Goal: Task Accomplishment & Management: Manage account settings

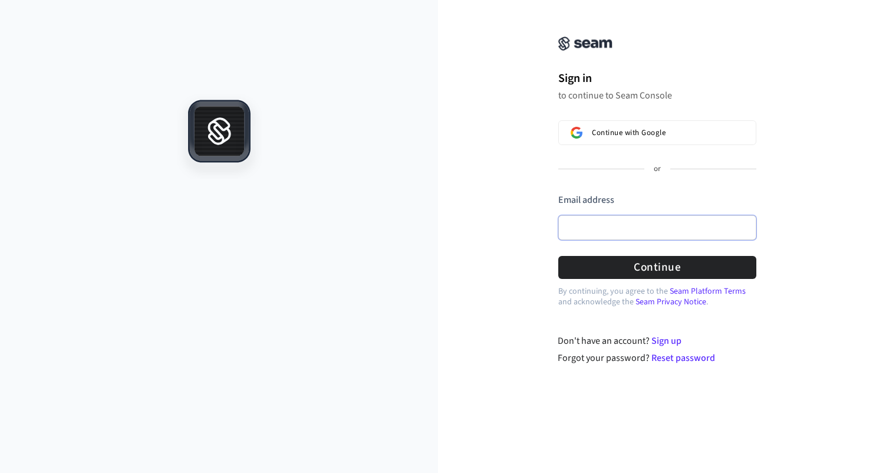
click at [609, 232] on input "Email address" at bounding box center [657, 227] width 198 height 25
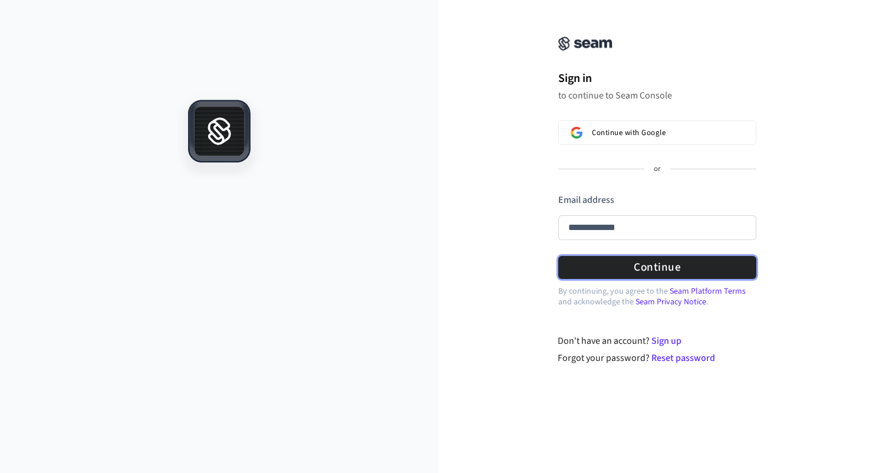
type input "**********"
click at [647, 264] on button "Continue" at bounding box center [657, 267] width 198 height 23
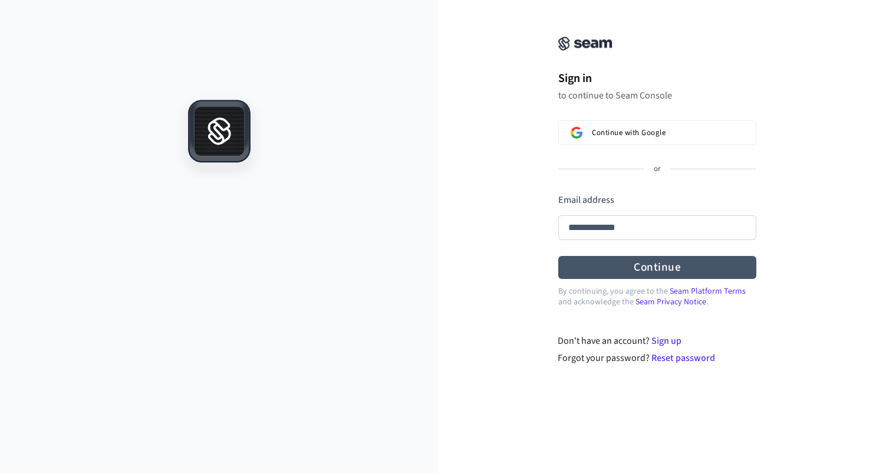
type input "**********"
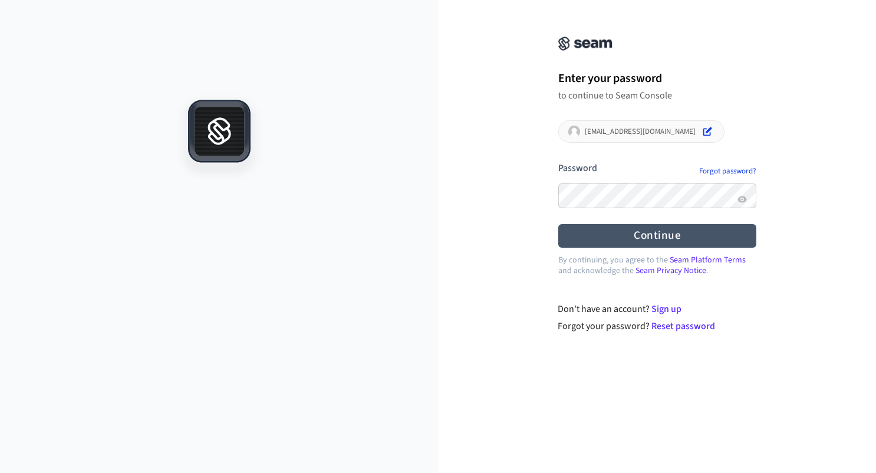
click at [558, 162] on button "submit" at bounding box center [558, 162] width 0 height 0
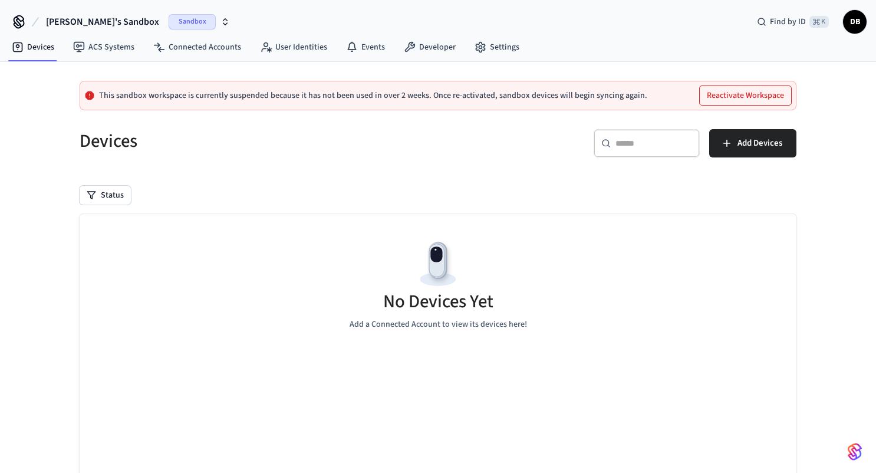
click at [734, 87] on button "Reactivate Workspace" at bounding box center [745, 95] width 91 height 19
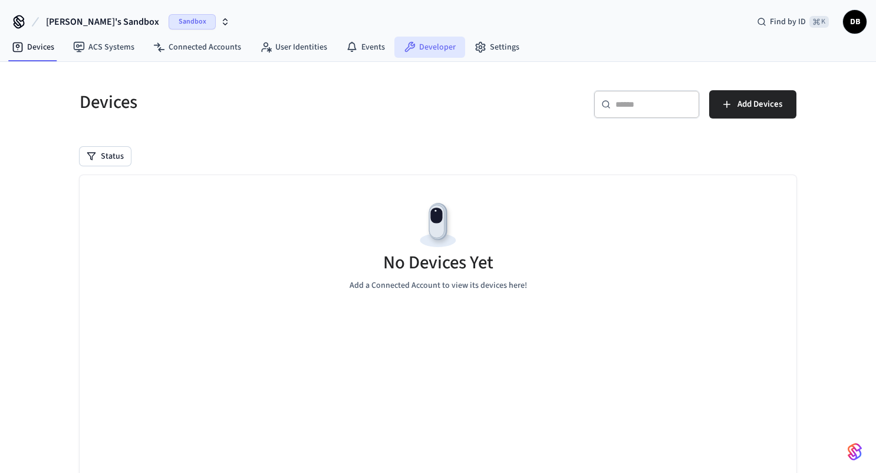
click at [414, 44] on link "Developer" at bounding box center [430, 47] width 71 height 21
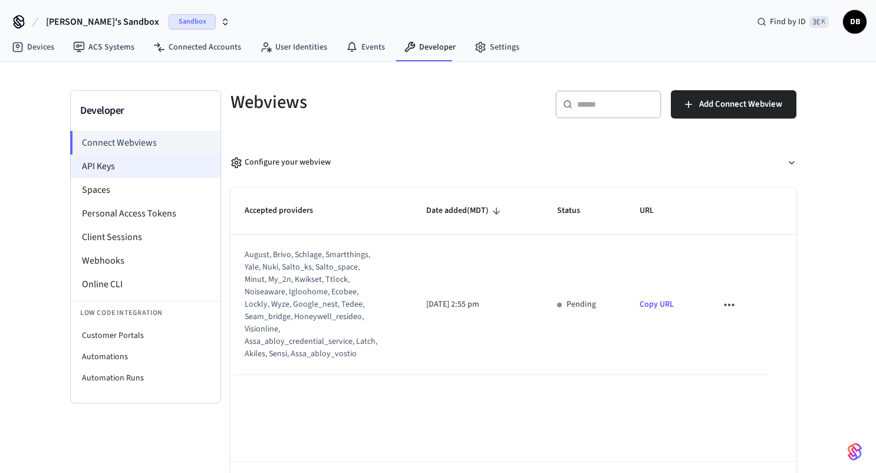
click at [112, 157] on li "API Keys" at bounding box center [146, 167] width 150 height 24
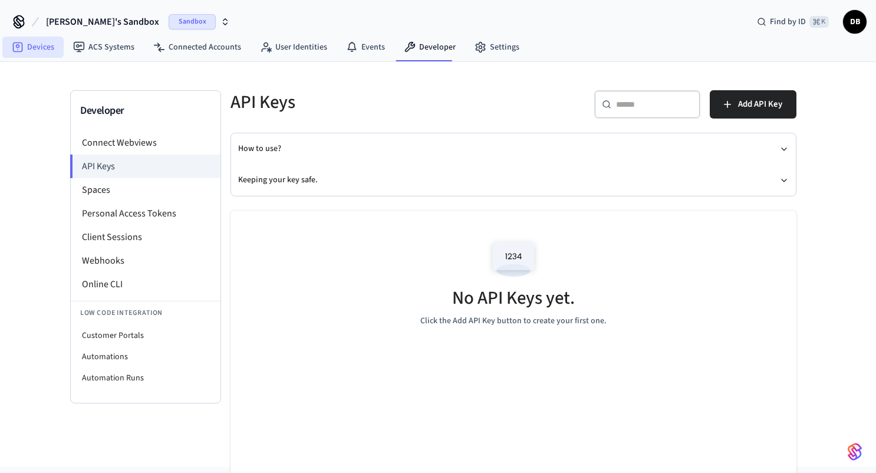
click at [34, 52] on link "Devices" at bounding box center [32, 47] width 61 height 21
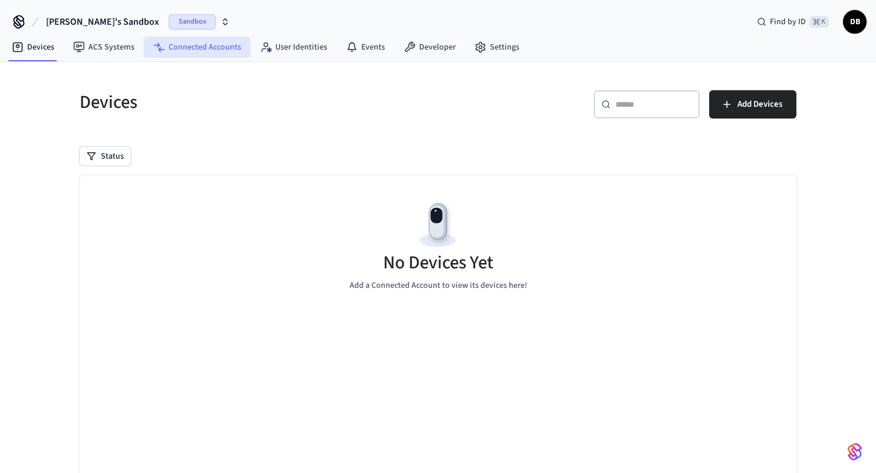
click at [217, 50] on link "Connected Accounts" at bounding box center [197, 47] width 107 height 21
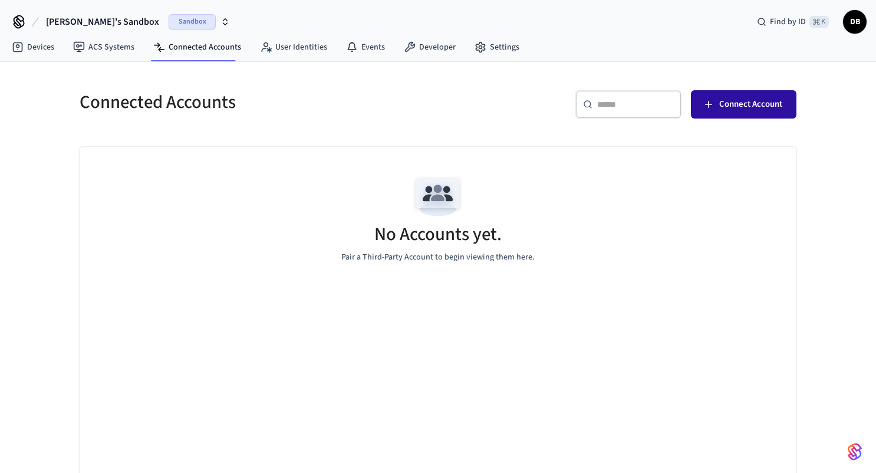
click at [756, 109] on span "Connect Account" at bounding box center [750, 104] width 63 height 15
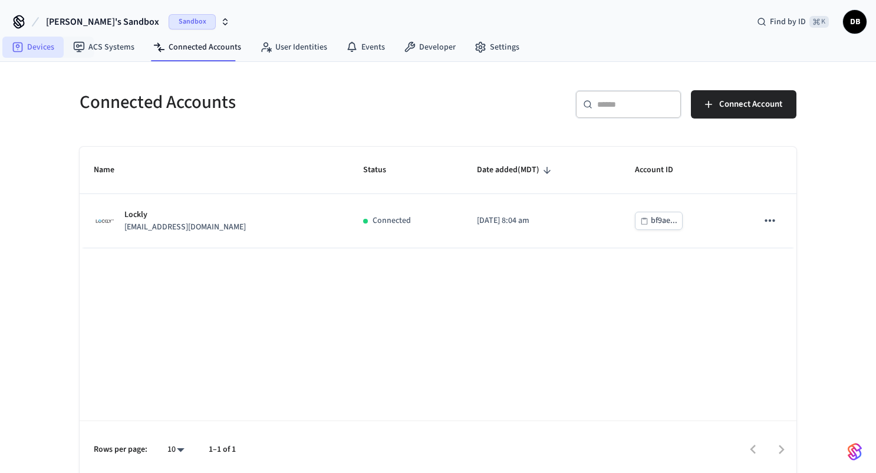
click at [28, 38] on link "Devices" at bounding box center [32, 47] width 61 height 21
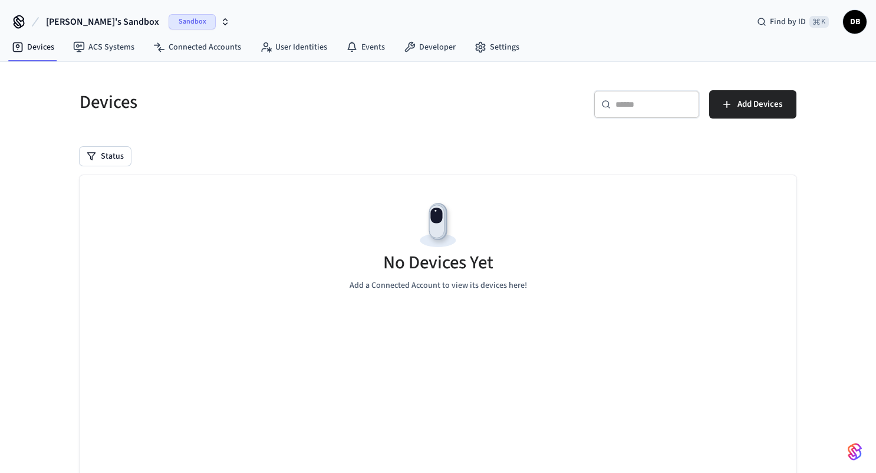
click at [420, 248] on img at bounding box center [438, 225] width 53 height 53
click at [121, 162] on button "Status" at bounding box center [105, 156] width 51 height 19
click at [110, 155] on button "Status" at bounding box center [105, 156] width 51 height 19
click at [241, 150] on div "Status" at bounding box center [438, 156] width 717 height 19
click at [475, 242] on div "No Devices Yet Add a Connected Account to view its devices here!" at bounding box center [438, 245] width 717 height 140
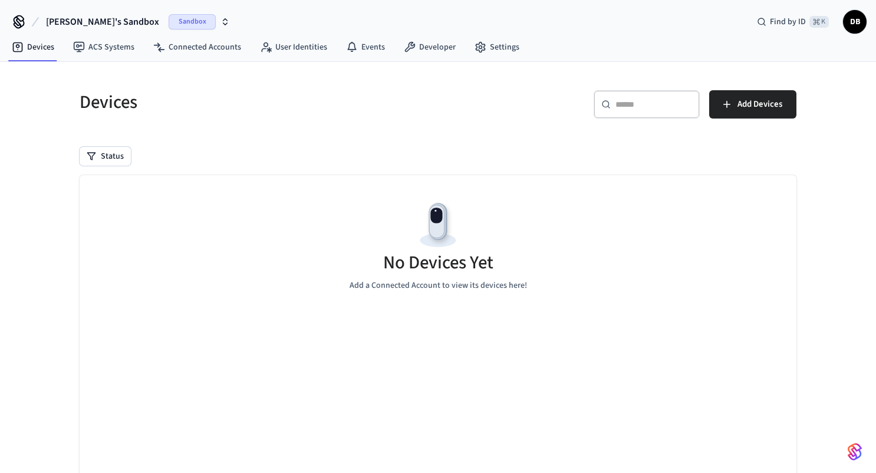
click at [761, 81] on div "​ ​ Add Devices" at bounding box center [614, 102] width 366 height 52
click at [758, 96] on button "Add Devices" at bounding box center [752, 104] width 87 height 28
click at [366, 182] on div "No Devices Yet Add a Connected Account to view its devices here!" at bounding box center [438, 245] width 717 height 140
click at [320, 166] on div "Devices ​ ​ Add Devices Status No Devices Yet Add a Connected Account to view i…" at bounding box center [438, 306] width 736 height 461
click at [169, 25] on span "Sandbox" at bounding box center [192, 21] width 47 height 15
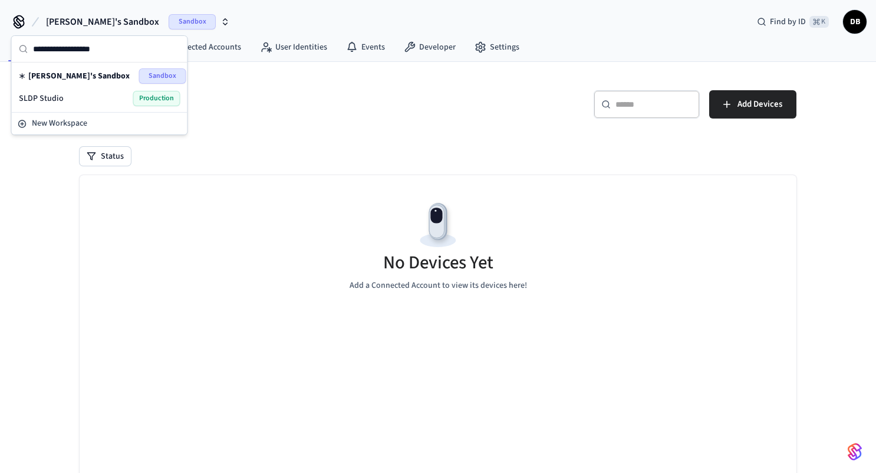
click at [149, 78] on span "Sandbox" at bounding box center [162, 75] width 47 height 15
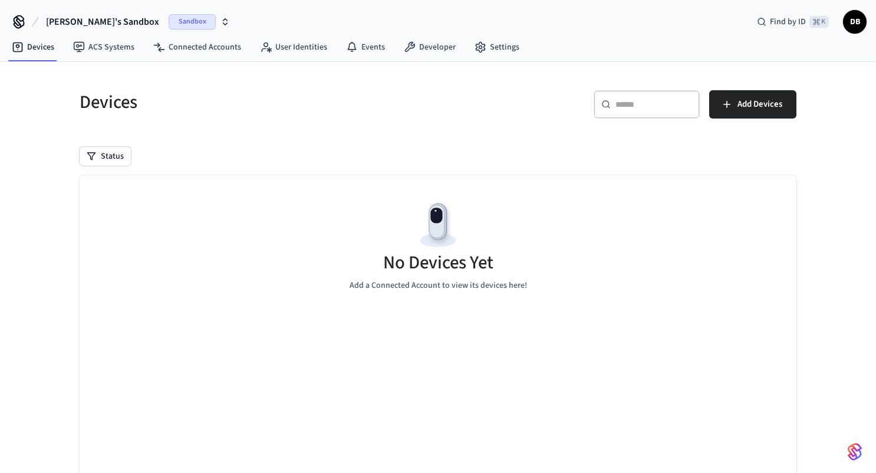
click at [169, 20] on span "Sandbox" at bounding box center [192, 21] width 47 height 15
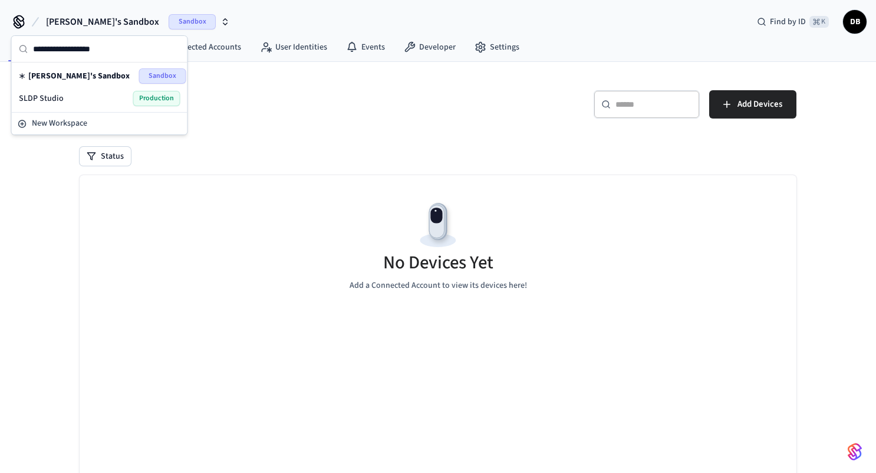
click at [84, 99] on div "SLDP Studio Production" at bounding box center [100, 98] width 162 height 15
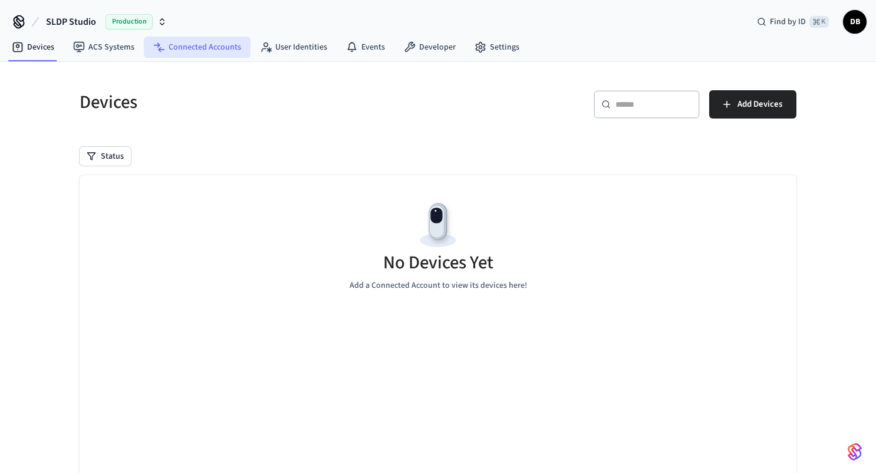
click at [189, 45] on link "Connected Accounts" at bounding box center [197, 47] width 107 height 21
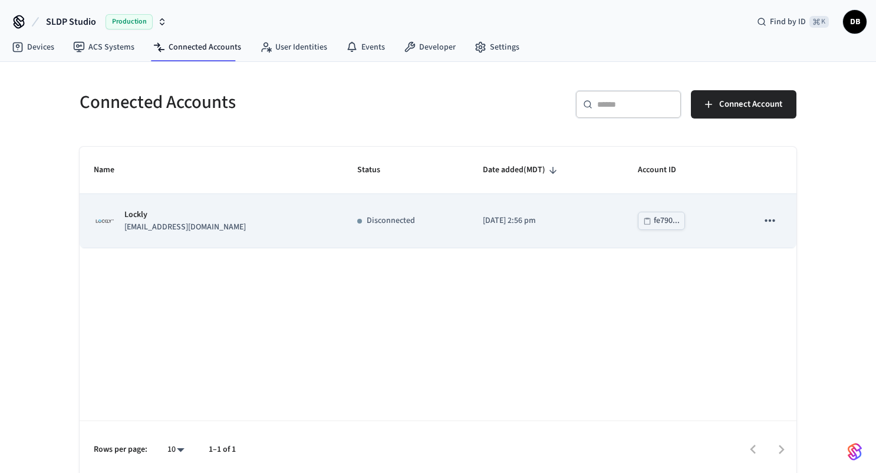
click at [771, 221] on icon "sticky table" at bounding box center [769, 220] width 15 height 15
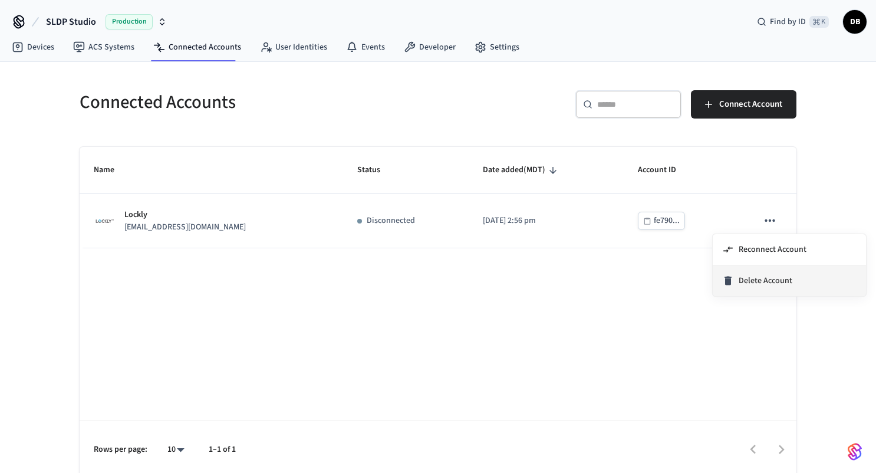
click at [757, 282] on span "Delete Account" at bounding box center [766, 281] width 54 height 12
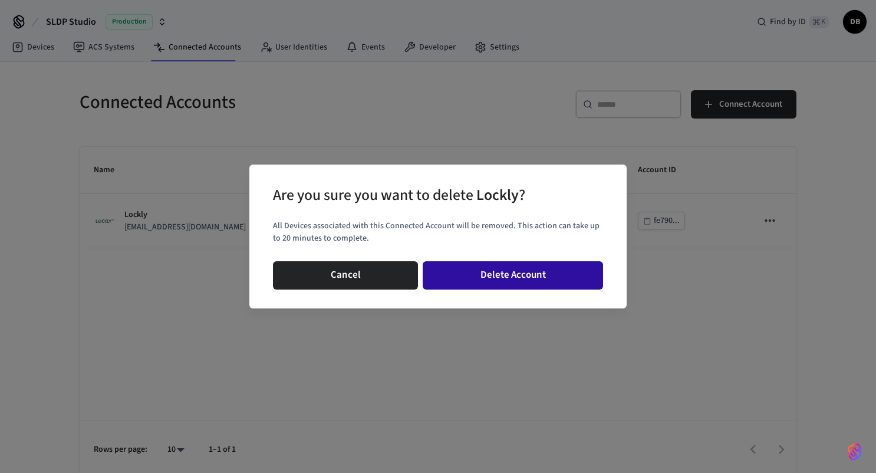
click at [573, 275] on button "Delete Account" at bounding box center [513, 275] width 180 height 28
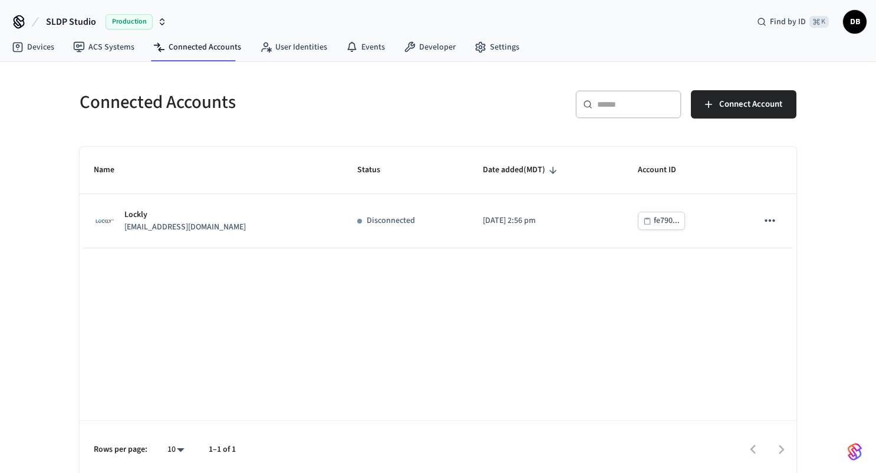
click at [518, 287] on div "Name Status Date added (MDT) Account ID Lockly info@sldp.com Disconnected 2025/…" at bounding box center [438, 312] width 717 height 331
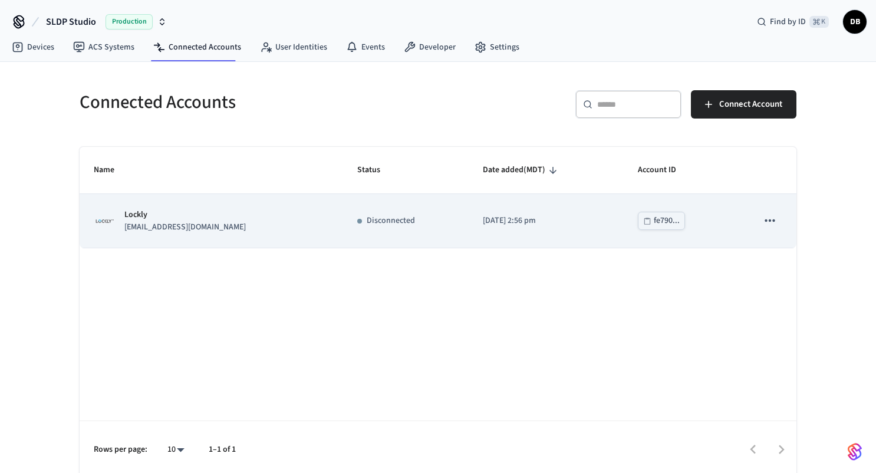
click at [773, 221] on icon "sticky table" at bounding box center [770, 220] width 10 height 2
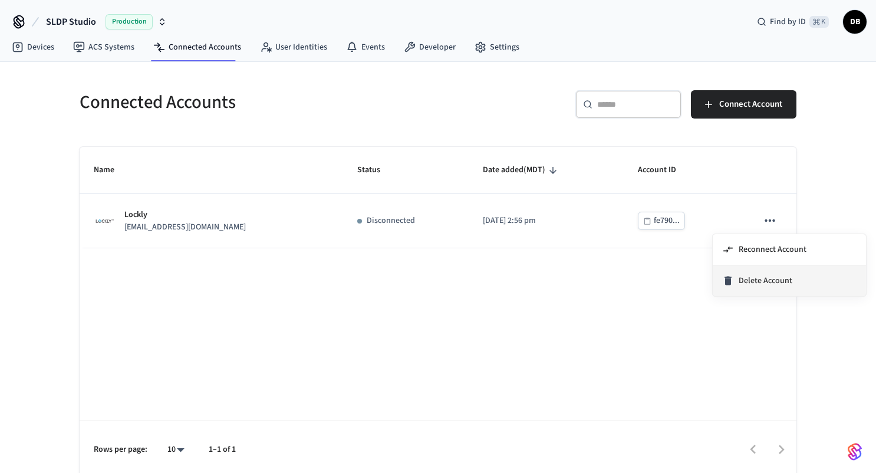
click at [751, 281] on span "Delete Account" at bounding box center [766, 281] width 54 height 12
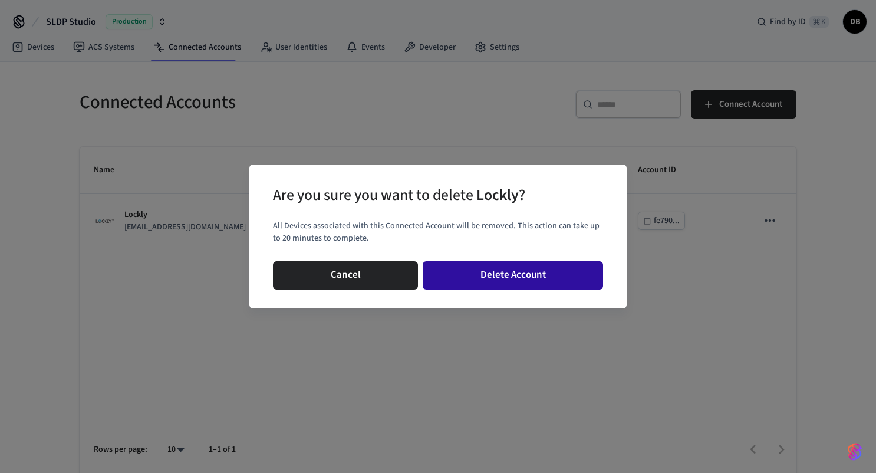
click at [544, 266] on button "Delete Account" at bounding box center [513, 275] width 180 height 28
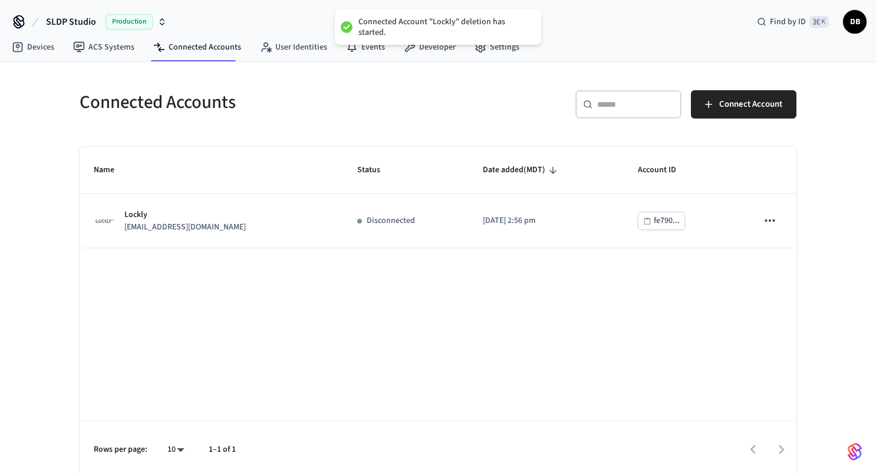
click at [462, 95] on div "​ ​ Connect Account" at bounding box center [620, 109] width 351 height 38
click at [75, 14] on button "SLDP Studio Production" at bounding box center [106, 21] width 128 height 25
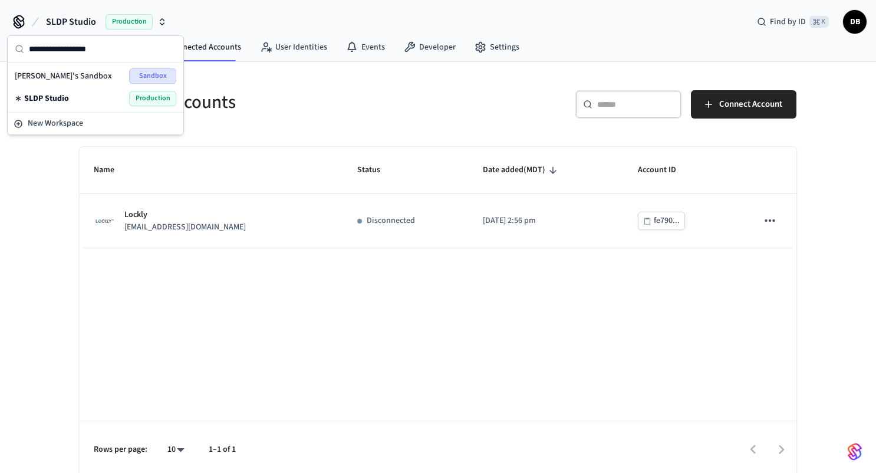
click at [54, 72] on span "[PERSON_NAME]'s Sandbox" at bounding box center [63, 76] width 97 height 12
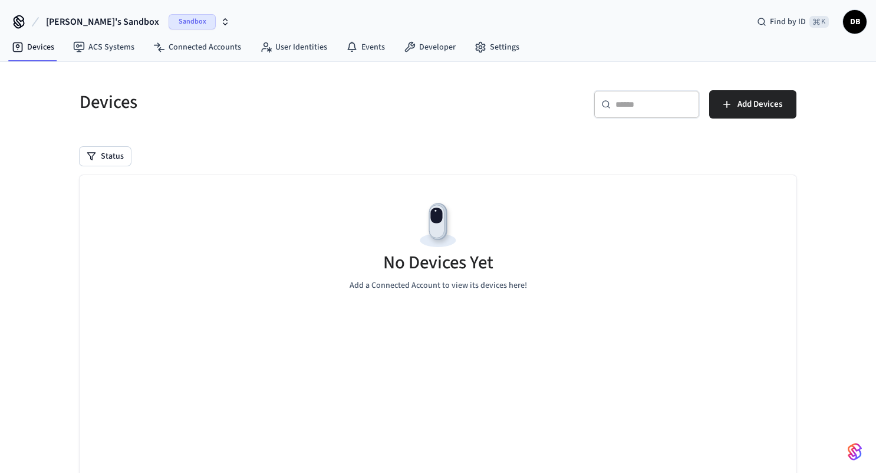
click at [850, 24] on span "DB" at bounding box center [854, 21] width 21 height 21
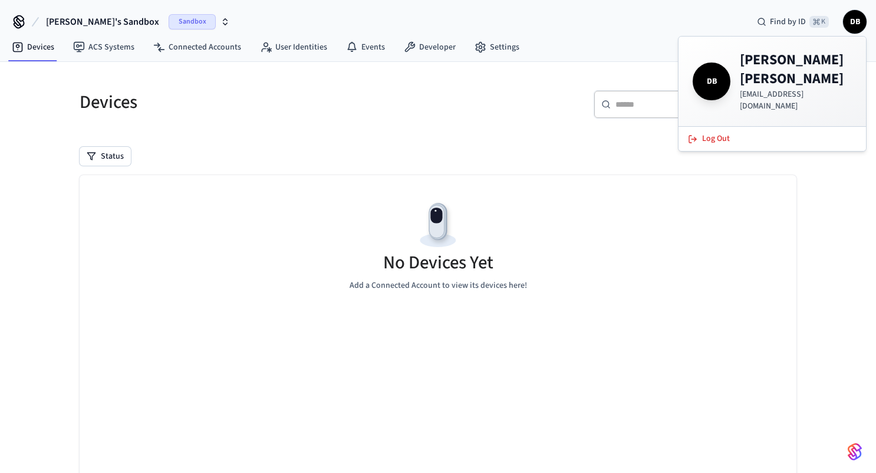
click at [850, 24] on span "DB" at bounding box center [854, 21] width 21 height 21
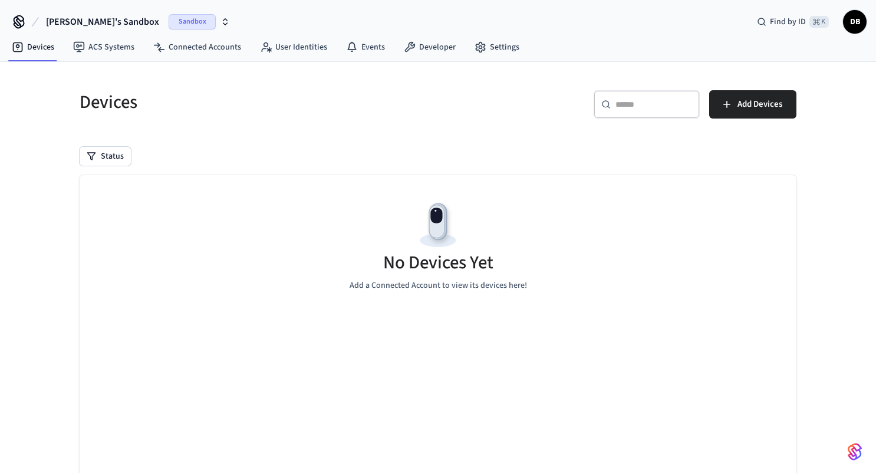
click at [169, 22] on span "Sandbox" at bounding box center [192, 21] width 47 height 15
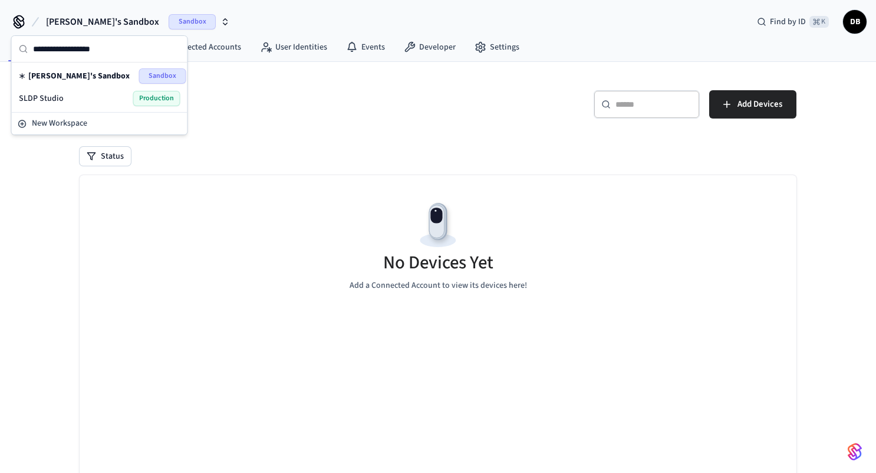
click at [160, 78] on span "Sandbox" at bounding box center [162, 75] width 47 height 15
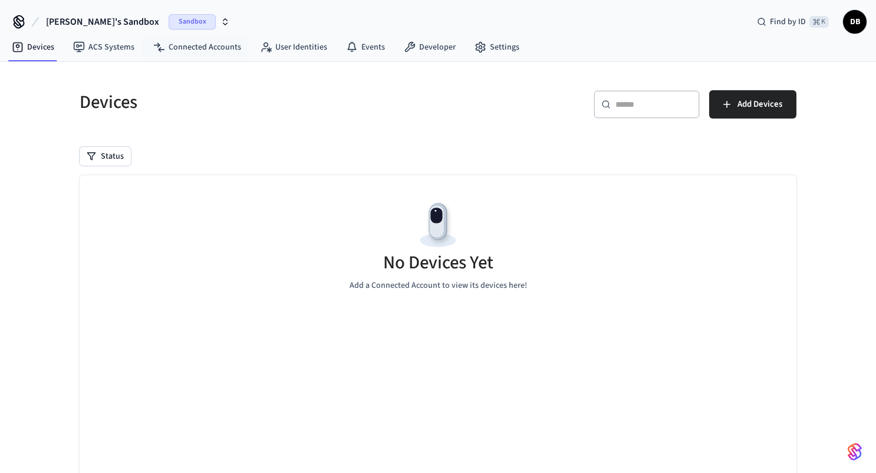
click at [169, 18] on span "Sandbox" at bounding box center [192, 21] width 47 height 15
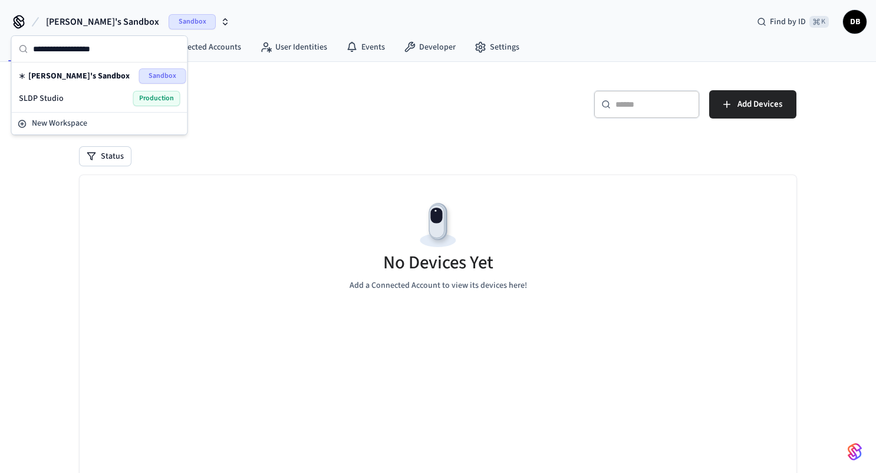
click at [221, 19] on icon "button" at bounding box center [225, 21] width 9 height 9
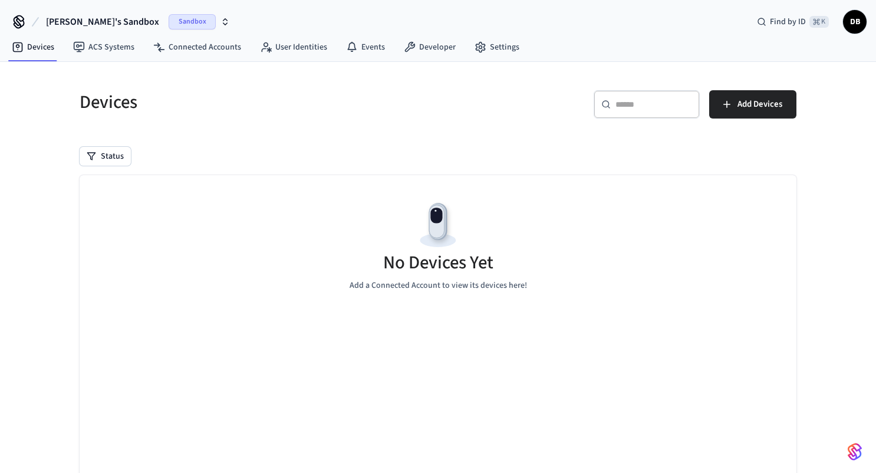
click at [221, 19] on icon "button" at bounding box center [225, 21] width 9 height 9
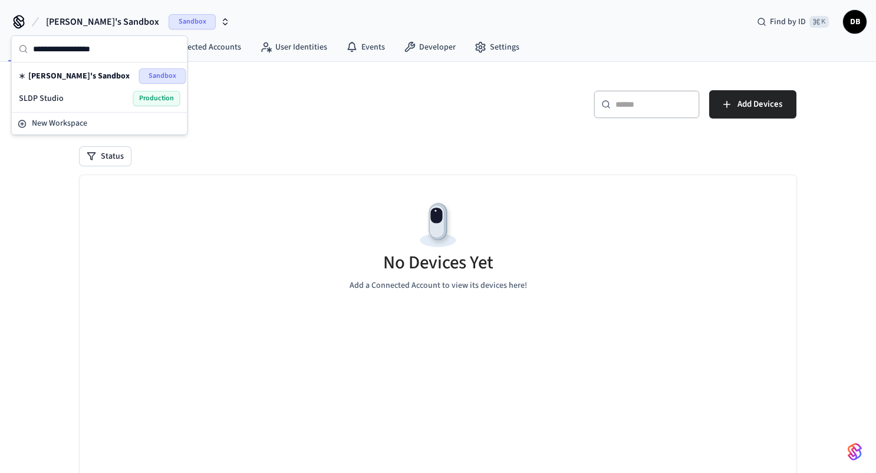
click at [221, 19] on icon "button" at bounding box center [225, 21] width 9 height 9
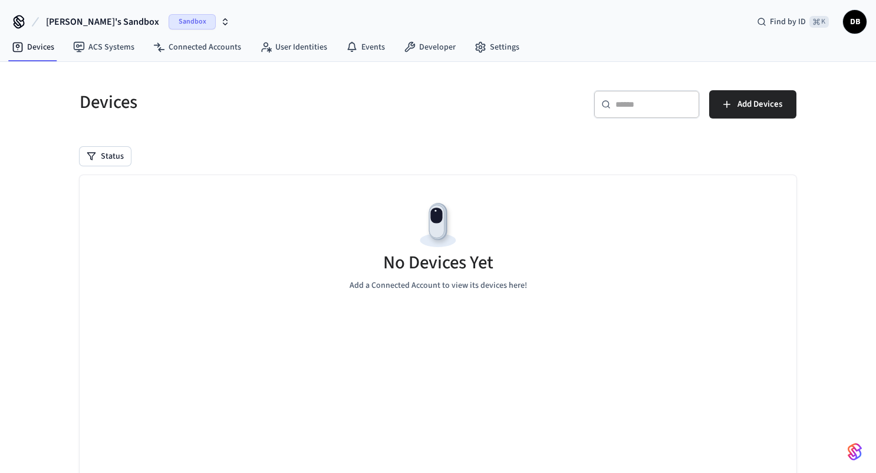
click at [86, 21] on span "Derek's Sandbox" at bounding box center [102, 22] width 113 height 14
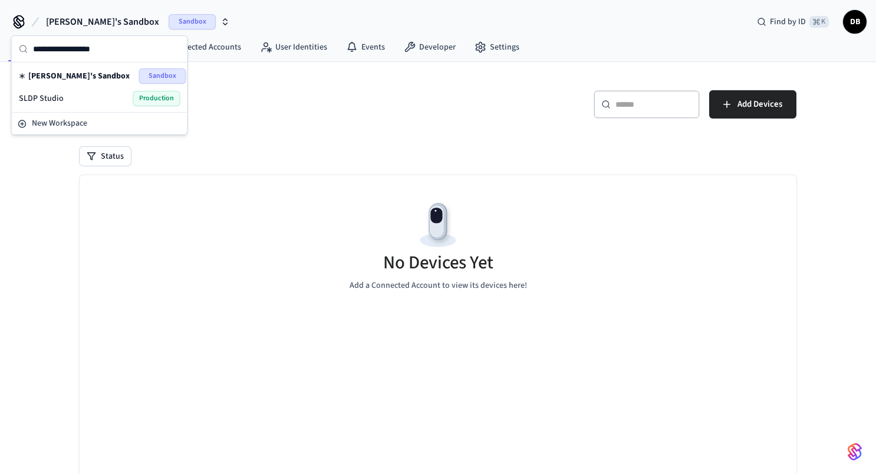
click at [86, 21] on span "Derek's Sandbox" at bounding box center [102, 22] width 113 height 14
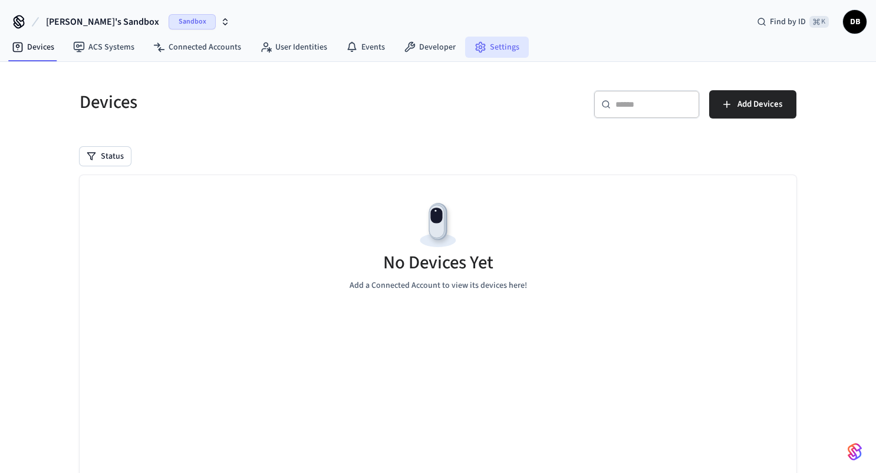
click at [495, 50] on link "Settings" at bounding box center [497, 47] width 64 height 21
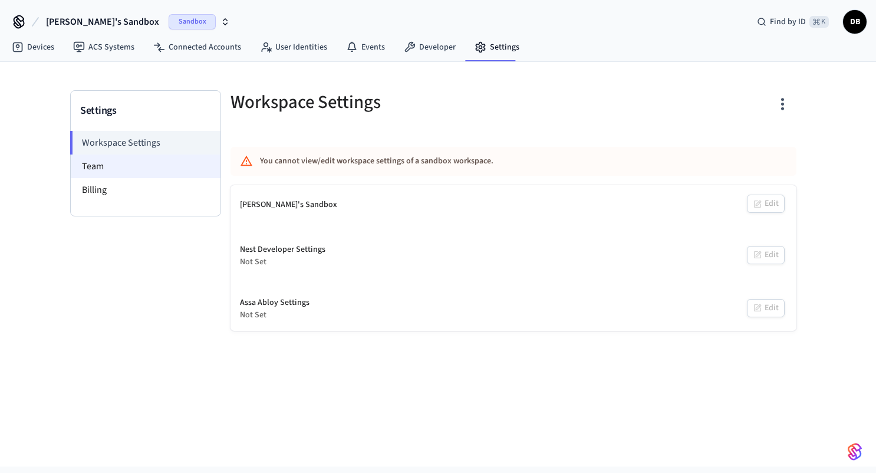
click at [175, 166] on li "Team" at bounding box center [146, 167] width 150 height 24
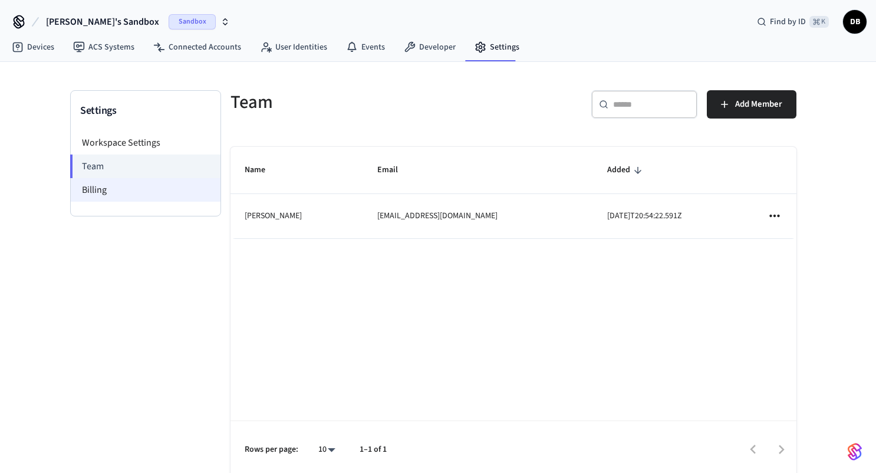
click at [166, 195] on li "Billing" at bounding box center [146, 190] width 150 height 24
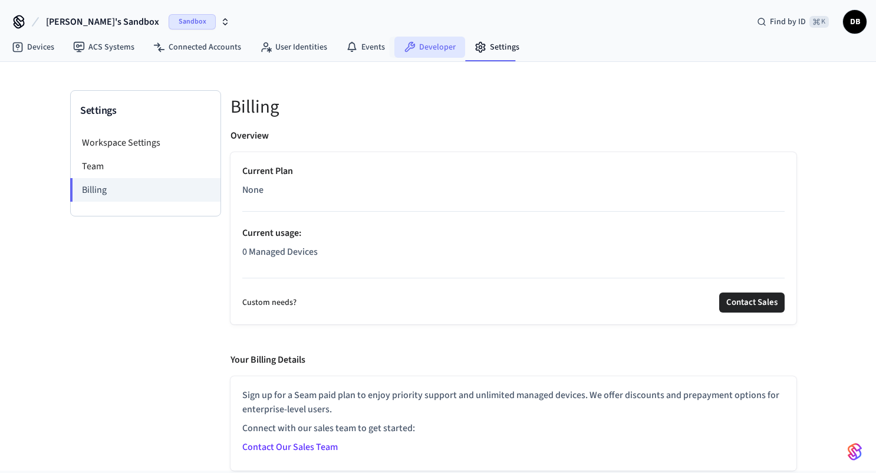
click at [405, 50] on icon at bounding box center [410, 47] width 11 height 11
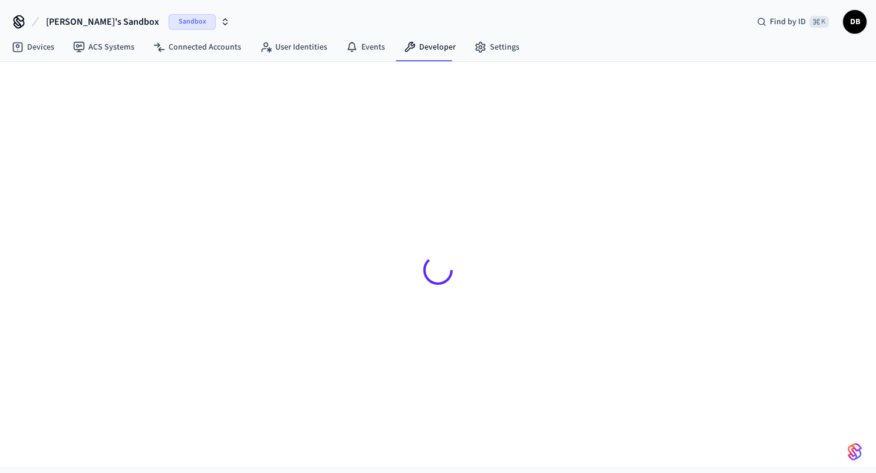
click at [98, 19] on span "Derek's Sandbox" at bounding box center [102, 22] width 113 height 14
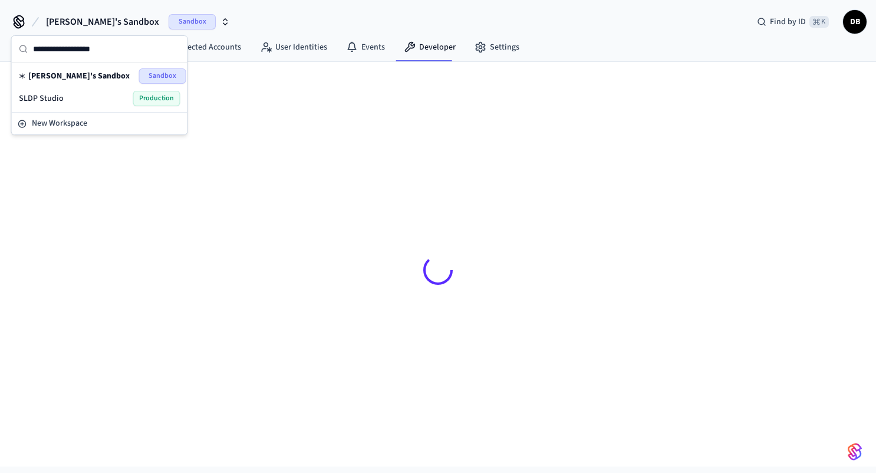
click at [73, 95] on div "SLDP Studio Production" at bounding box center [100, 98] width 162 height 15
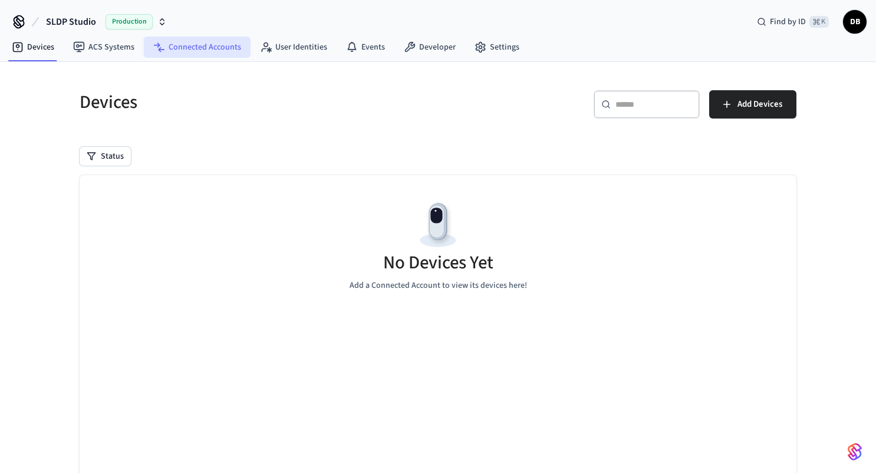
click at [173, 56] on link "Connected Accounts" at bounding box center [197, 47] width 107 height 21
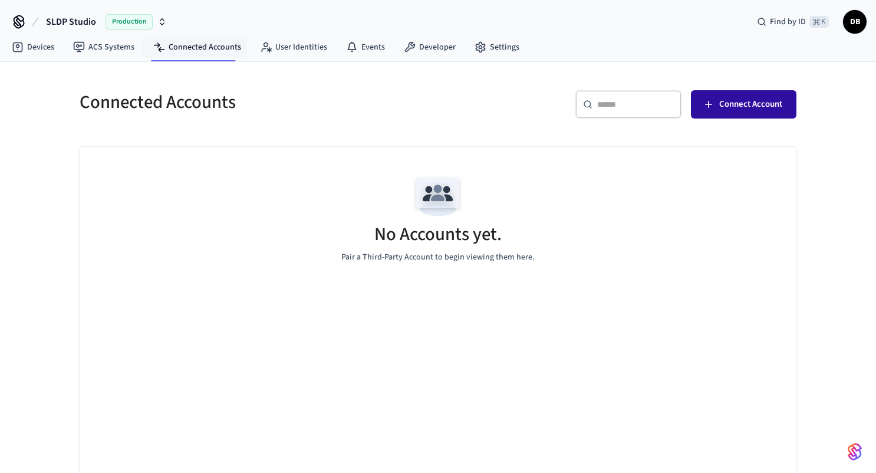
click at [741, 114] on button "Connect Account" at bounding box center [744, 104] width 106 height 28
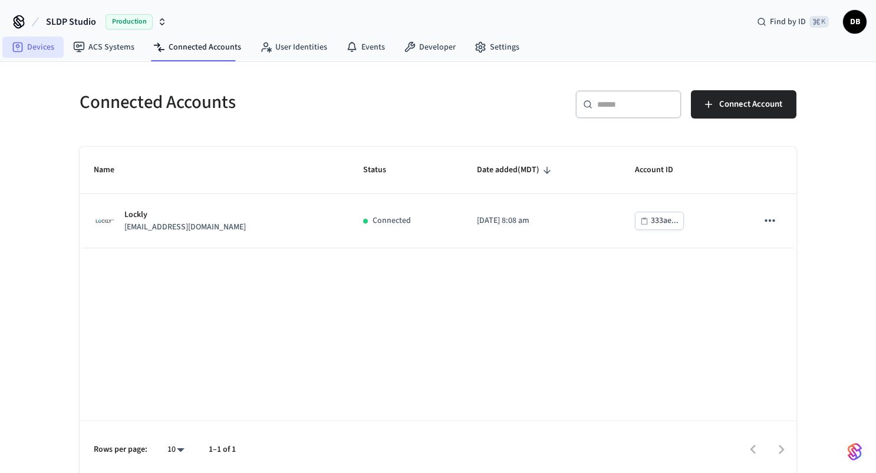
click at [40, 44] on link "Devices" at bounding box center [32, 47] width 61 height 21
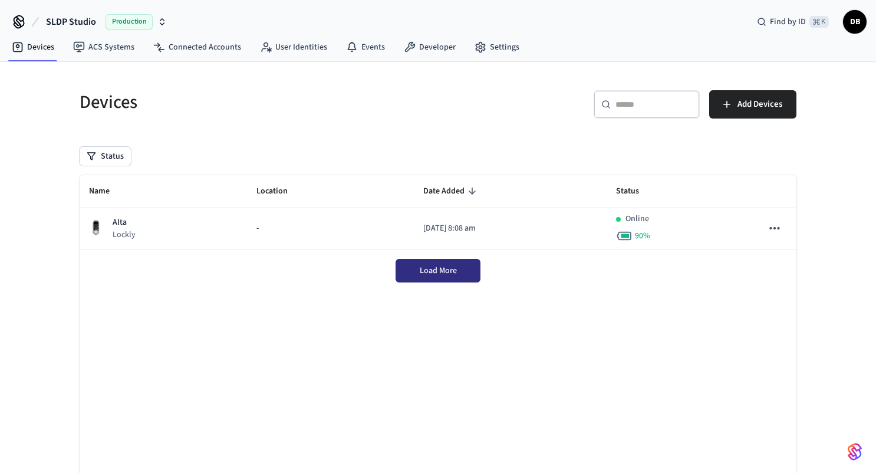
click at [423, 273] on span "Load More" at bounding box center [438, 271] width 37 height 12
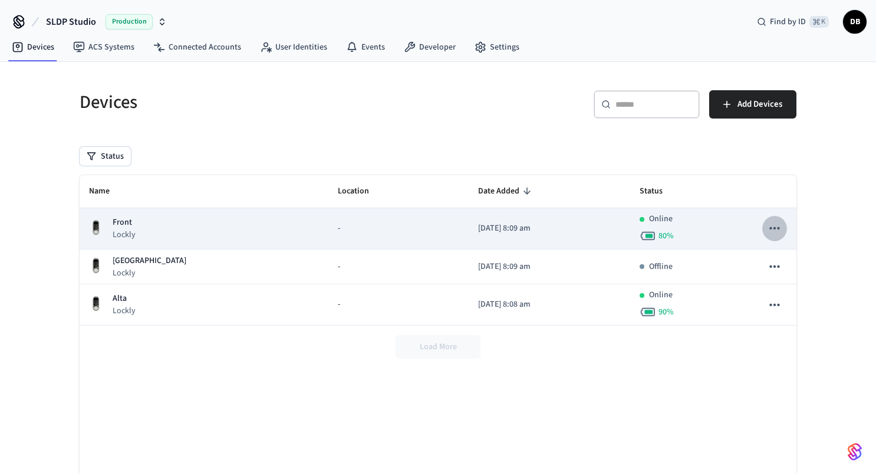
click at [772, 233] on icon "sticky table" at bounding box center [774, 228] width 15 height 15
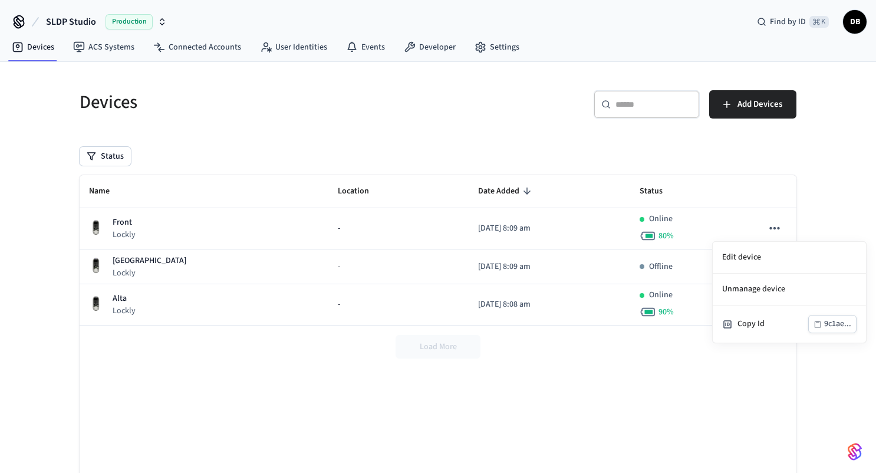
click at [820, 169] on div at bounding box center [438, 236] width 876 height 473
click at [431, 53] on link "Developer" at bounding box center [430, 47] width 71 height 21
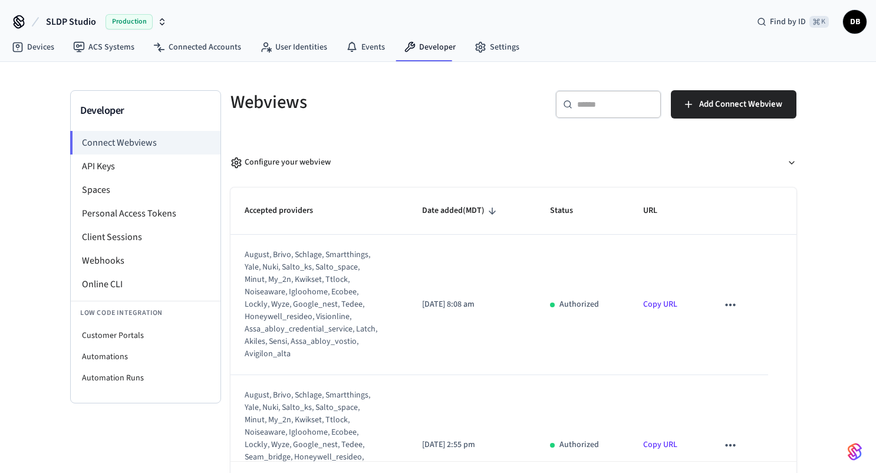
scroll to position [45, 0]
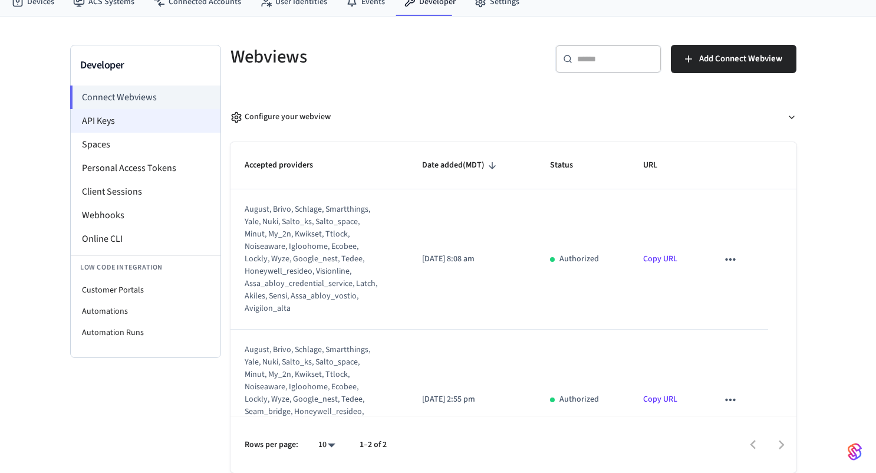
click at [132, 117] on li "API Keys" at bounding box center [146, 121] width 150 height 24
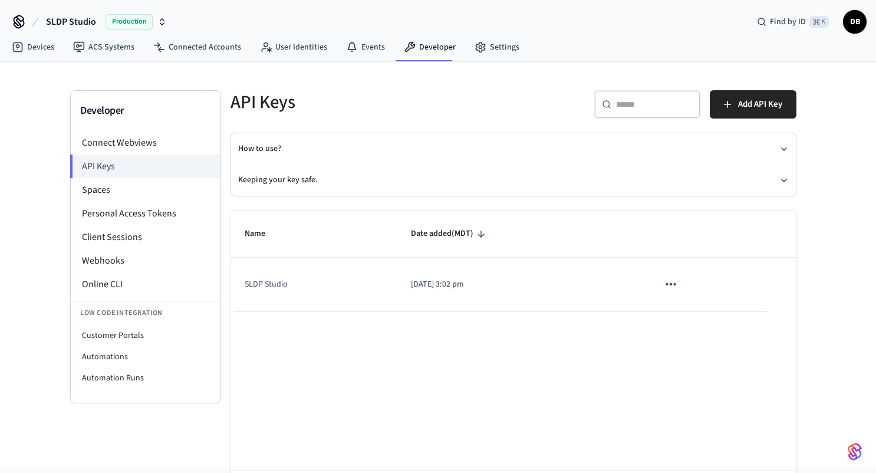
click at [673, 282] on icon "sticky table" at bounding box center [670, 284] width 15 height 15
click at [697, 360] on li "Delete" at bounding box center [696, 362] width 56 height 37
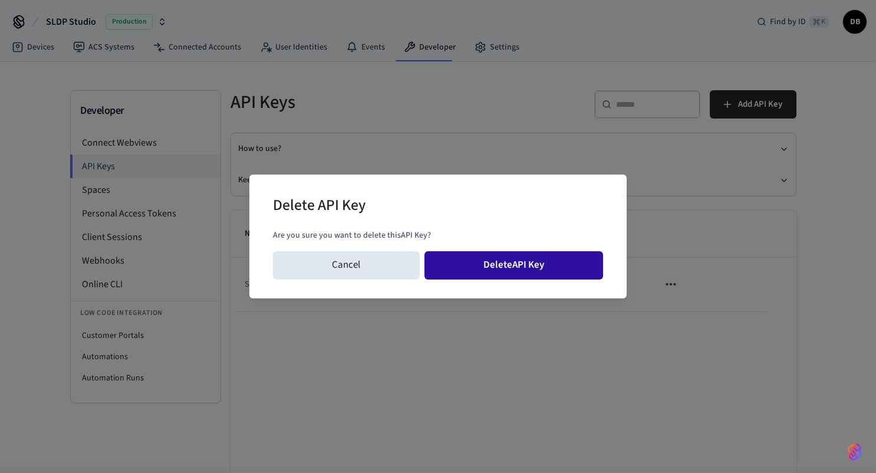
click at [559, 267] on button "Delete API Key" at bounding box center [514, 265] width 179 height 28
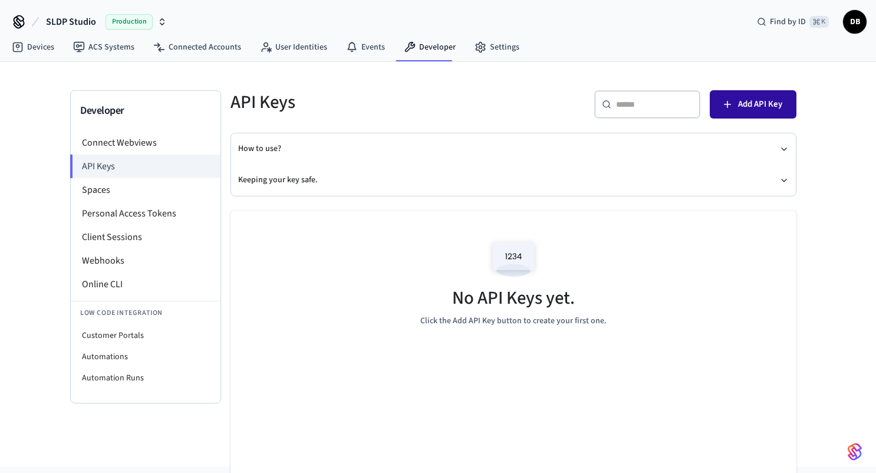
click at [761, 110] on span "Add API Key" at bounding box center [760, 104] width 44 height 15
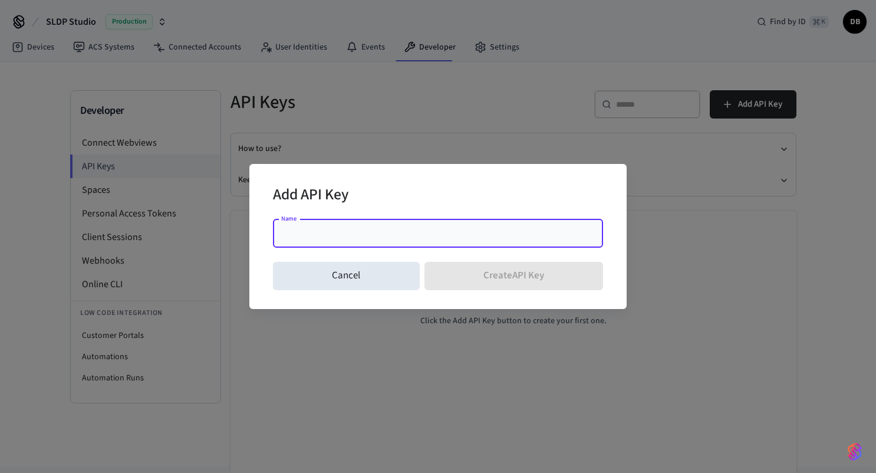
click at [352, 236] on input "Name" at bounding box center [438, 234] width 316 height 12
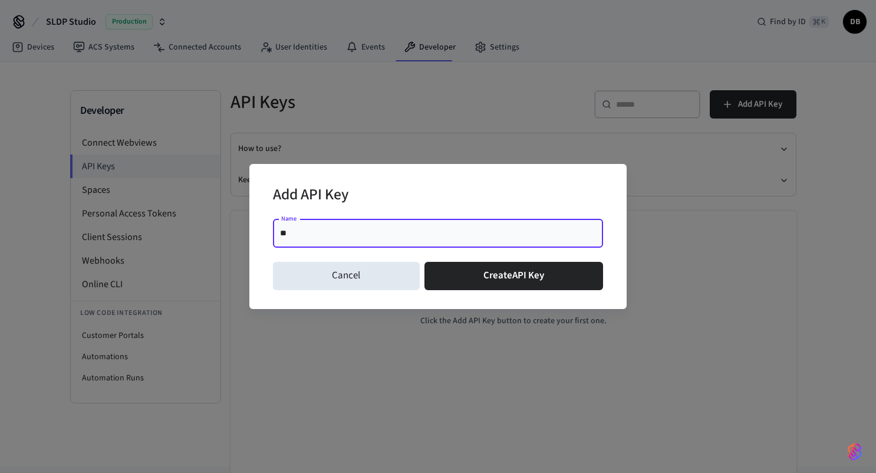
type input "*"
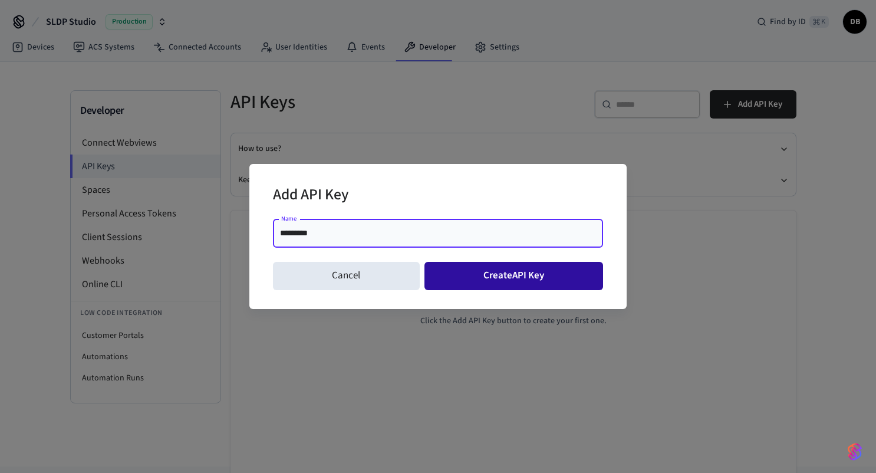
type input "*********"
click at [499, 285] on button "Create API Key" at bounding box center [514, 276] width 179 height 28
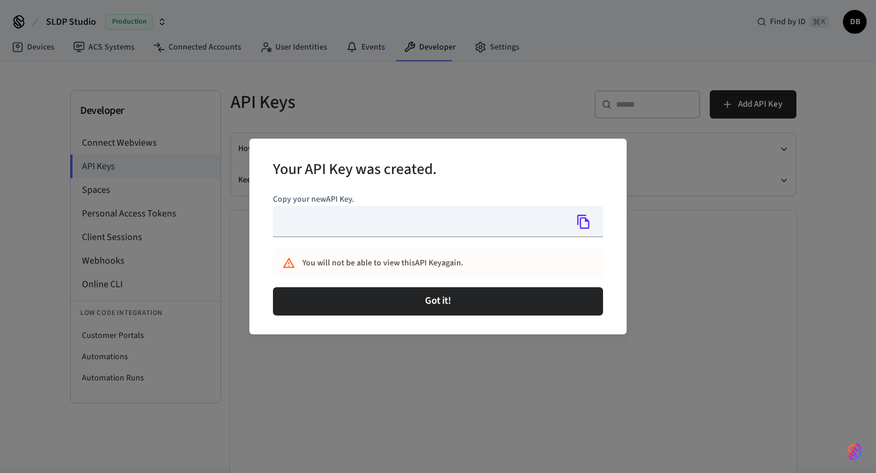
type input "**********"
click at [584, 221] on icon "Copy" at bounding box center [583, 221] width 15 height 15
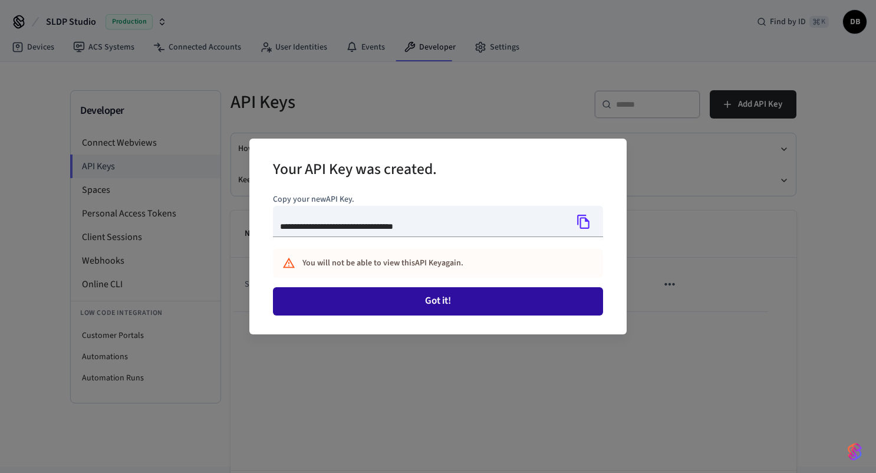
click at [434, 303] on button "Got it!" at bounding box center [438, 301] width 330 height 28
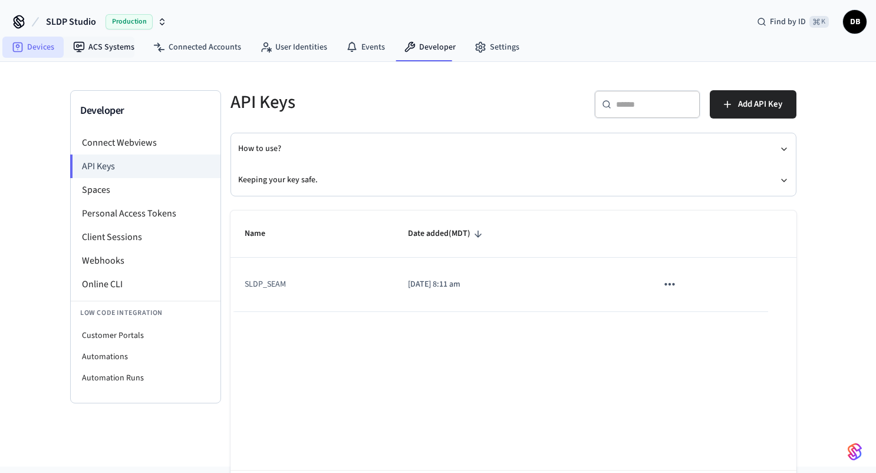
click at [44, 49] on link "Devices" at bounding box center [32, 47] width 61 height 21
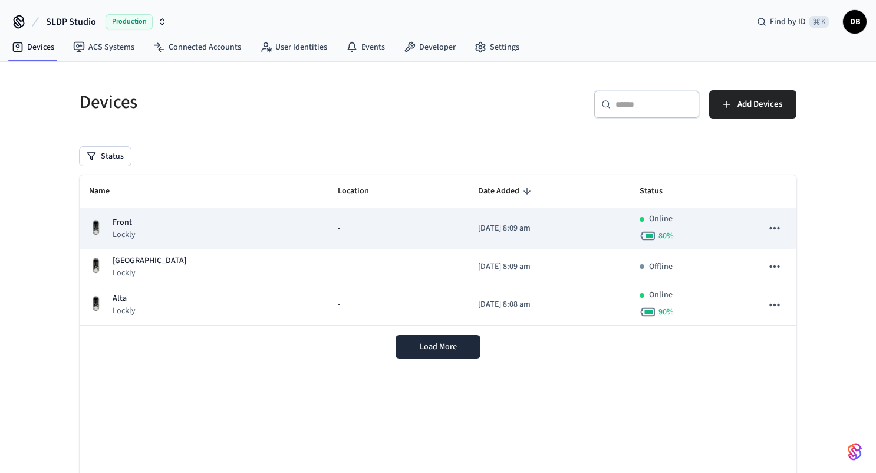
click at [338, 228] on div "-" at bounding box center [398, 228] width 121 height 12
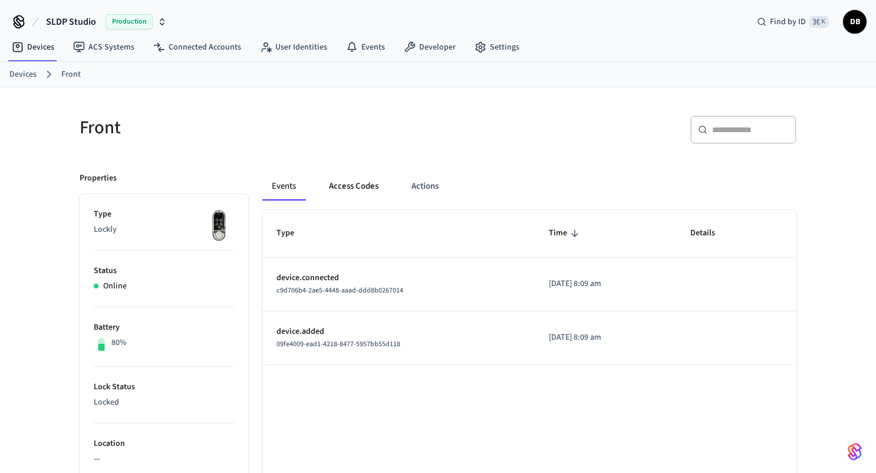
click at [376, 186] on button "Access Codes" at bounding box center [354, 186] width 68 height 28
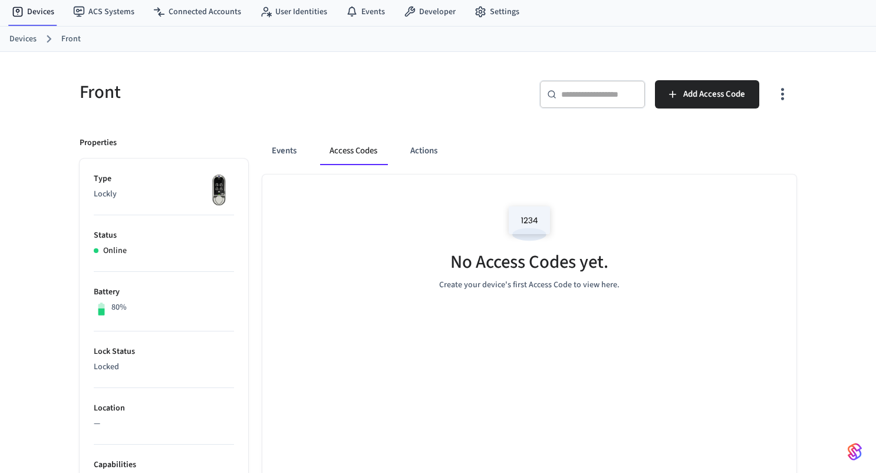
scroll to position [29, 0]
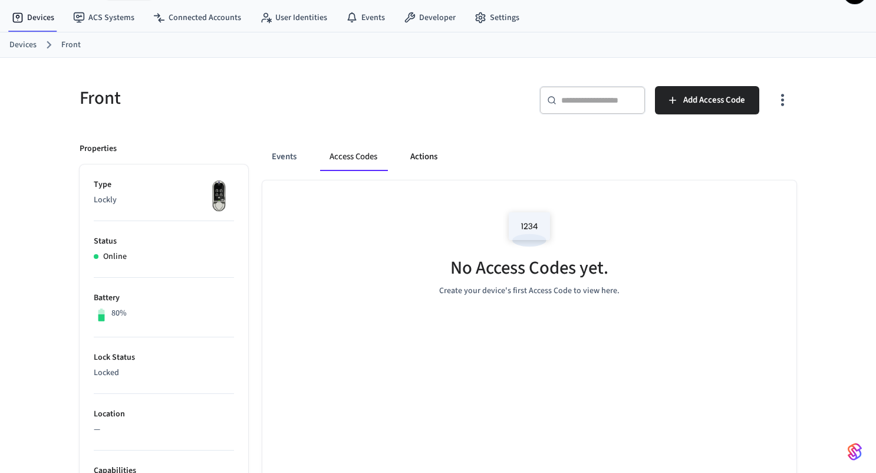
click at [418, 160] on button "Actions" at bounding box center [424, 157] width 46 height 28
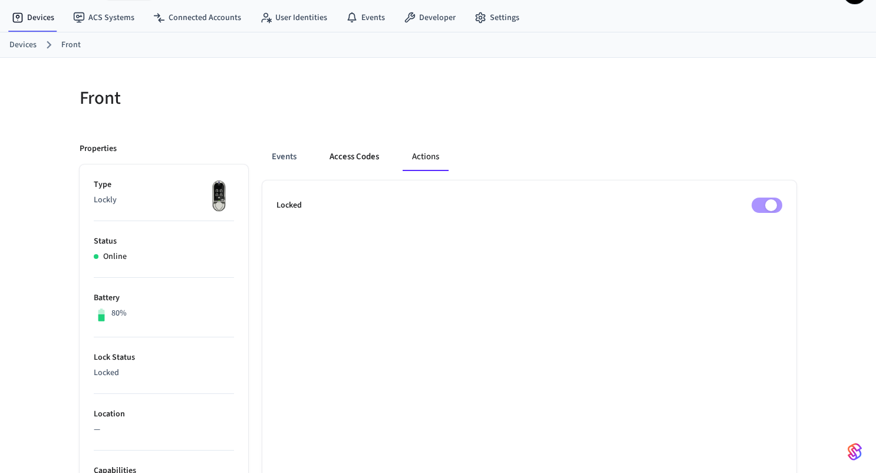
click at [361, 157] on button "Access Codes" at bounding box center [354, 157] width 68 height 28
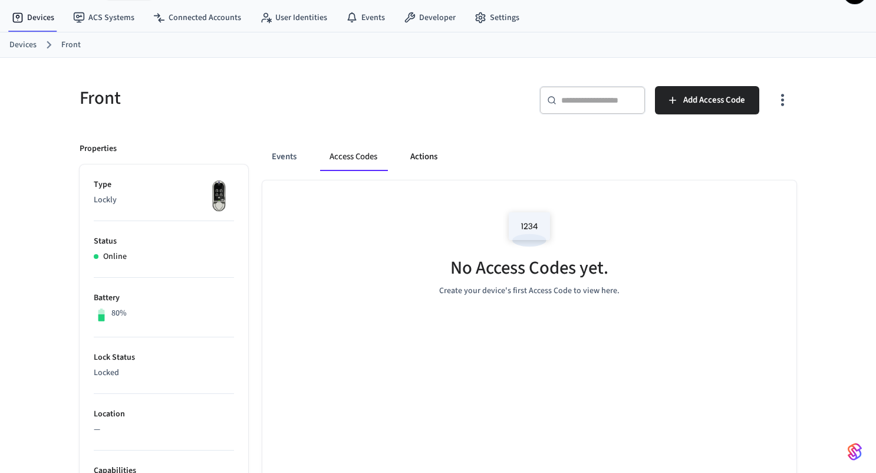
click at [416, 154] on button "Actions" at bounding box center [424, 157] width 46 height 28
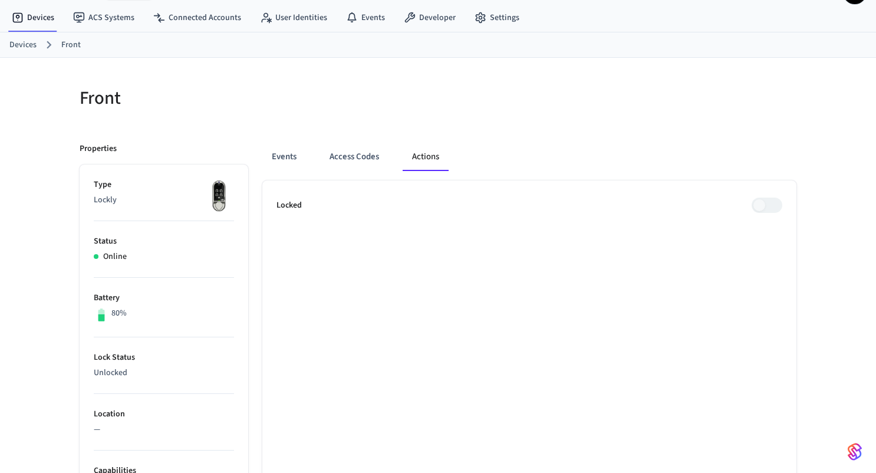
click at [762, 204] on span at bounding box center [767, 205] width 31 height 15
click at [668, 202] on div "Locked" at bounding box center [530, 205] width 506 height 15
click at [351, 166] on button "Access Codes" at bounding box center [354, 157] width 68 height 28
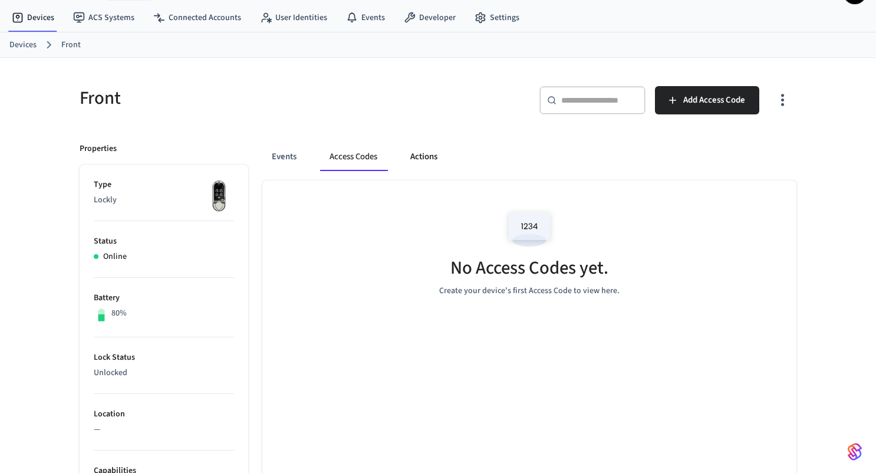
click at [427, 157] on button "Actions" at bounding box center [424, 157] width 46 height 28
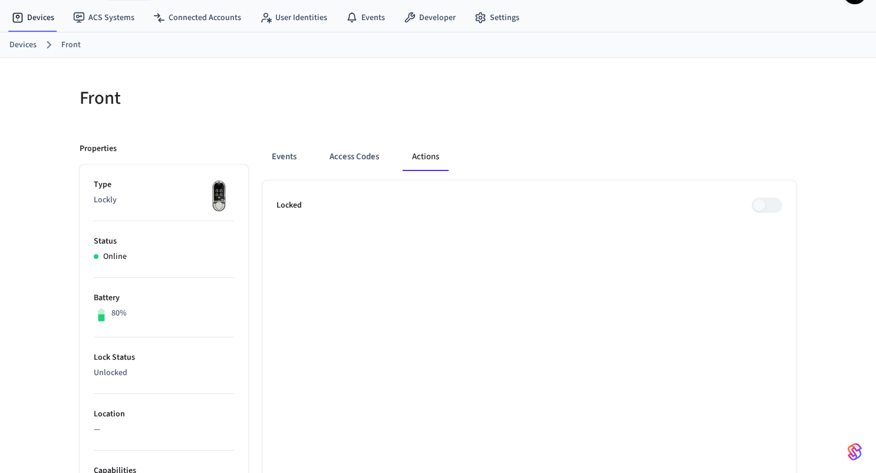
click at [590, 208] on div "Locked" at bounding box center [530, 205] width 506 height 15
click at [758, 199] on span at bounding box center [767, 205] width 31 height 15
click at [290, 159] on button "Events" at bounding box center [284, 157] width 44 height 28
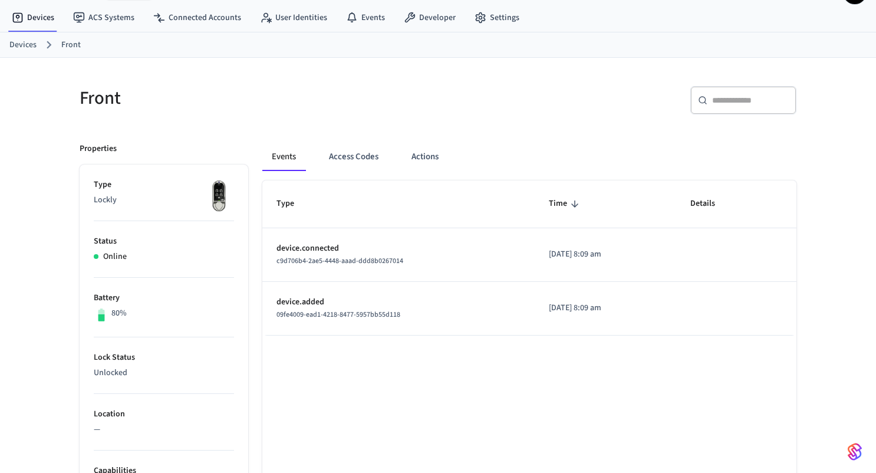
scroll to position [0, 0]
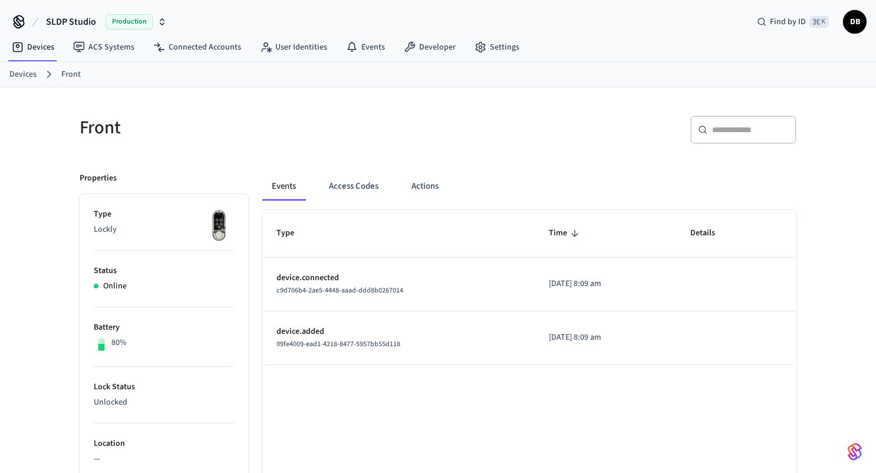
click at [599, 134] on div "​ ​" at bounding box center [620, 135] width 351 height 38
click at [363, 186] on button "Access Codes" at bounding box center [354, 186] width 68 height 28
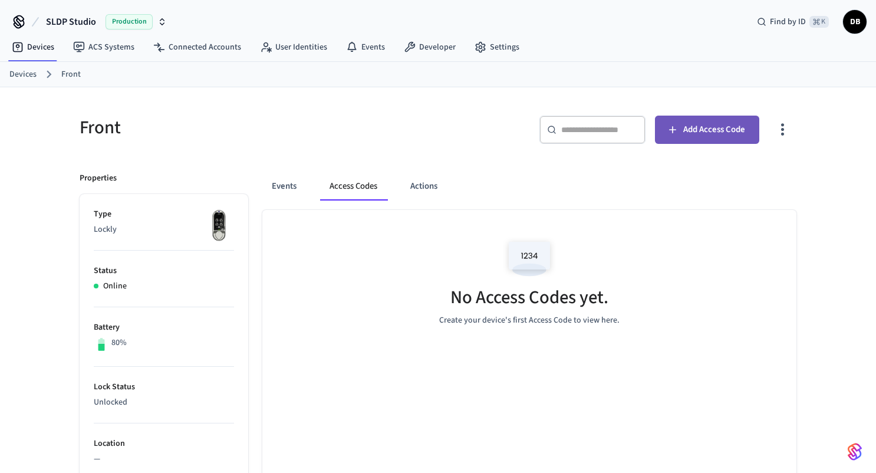
click at [712, 134] on span "Add Access Code" at bounding box center [714, 129] width 62 height 15
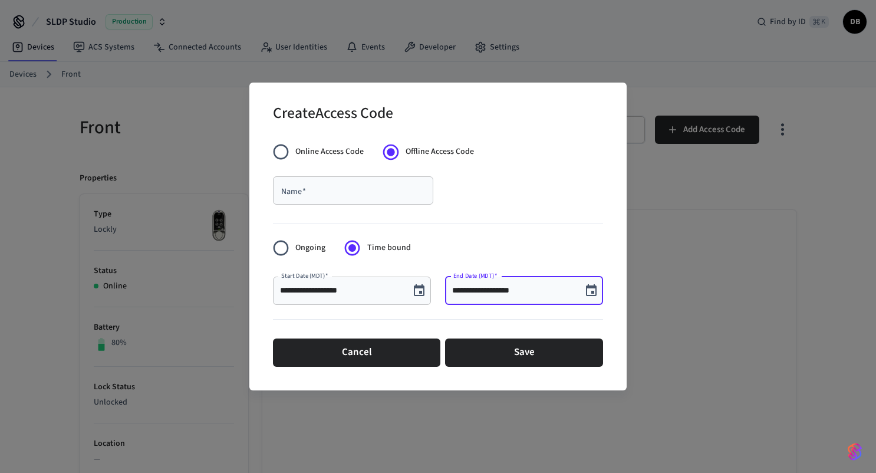
click at [557, 294] on input "**********" at bounding box center [513, 291] width 123 height 12
click at [592, 291] on icon "Choose date, selected date is Oct 2, 2025" at bounding box center [591, 290] width 11 height 12
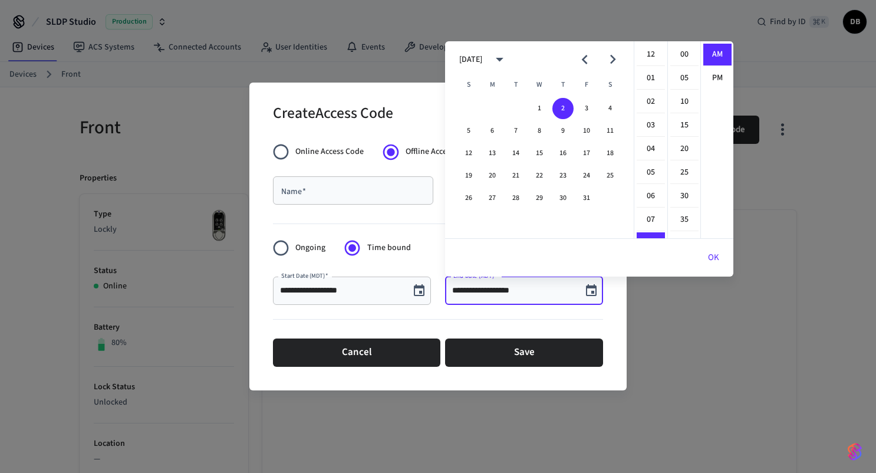
scroll to position [189, 0]
click at [654, 80] on li "09" at bounding box center [651, 78] width 28 height 22
type input "**********"
click at [713, 258] on button "OK" at bounding box center [714, 258] width 40 height 28
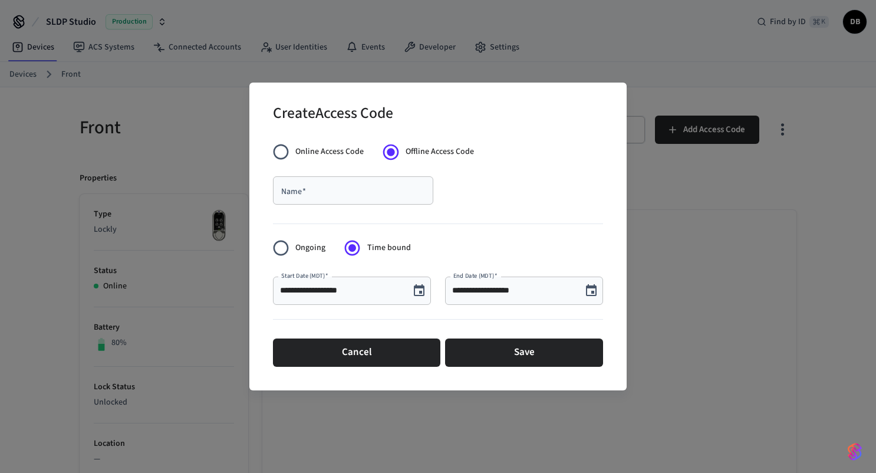
click at [383, 198] on div "Name   *" at bounding box center [353, 190] width 160 height 28
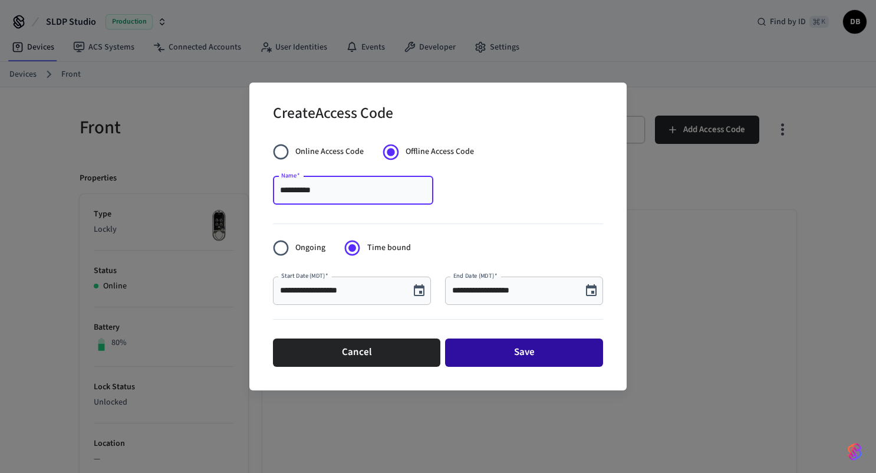
type input "**********"
click at [530, 359] on button "Save" at bounding box center [524, 352] width 158 height 28
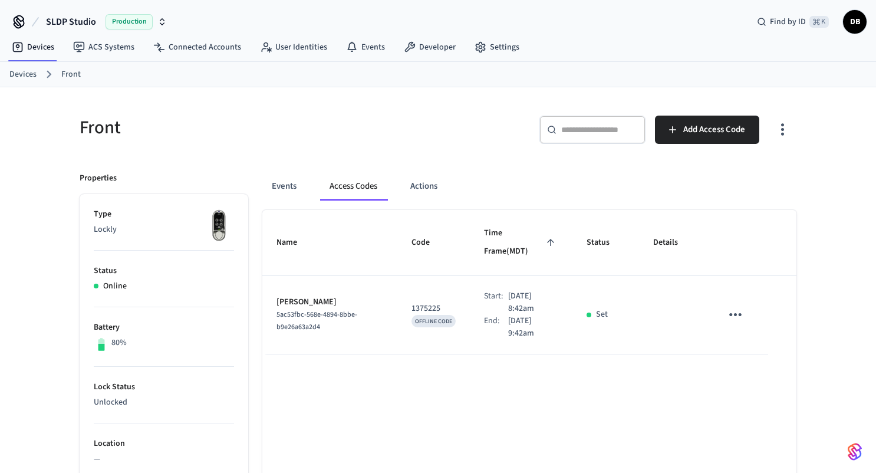
click at [410, 124] on h5 "Front" at bounding box center [255, 128] width 351 height 24
click at [495, 97] on div "Front ​ ​ Add Access Code Properties Type Lockly Status Online Battery 80% Lock…" at bounding box center [438, 474] width 755 height 775
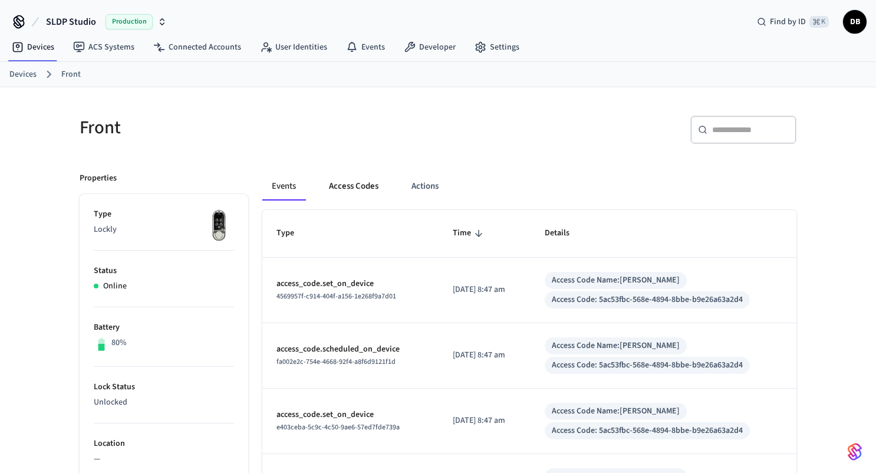
click at [351, 194] on button "Access Codes" at bounding box center [354, 186] width 68 height 28
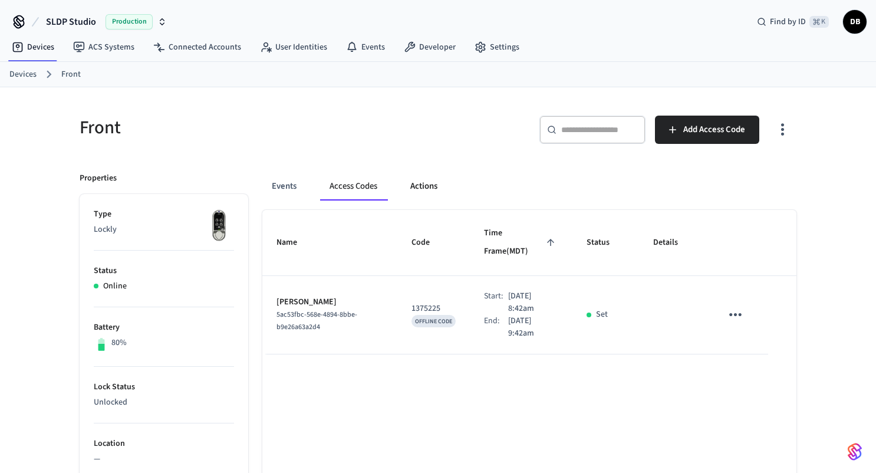
click at [433, 177] on button "Actions" at bounding box center [424, 186] width 46 height 28
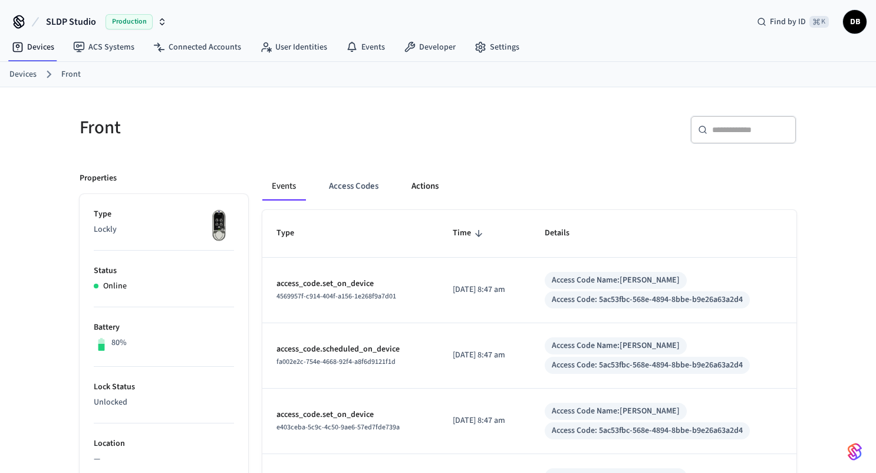
click at [435, 182] on button "Actions" at bounding box center [425, 186] width 46 height 28
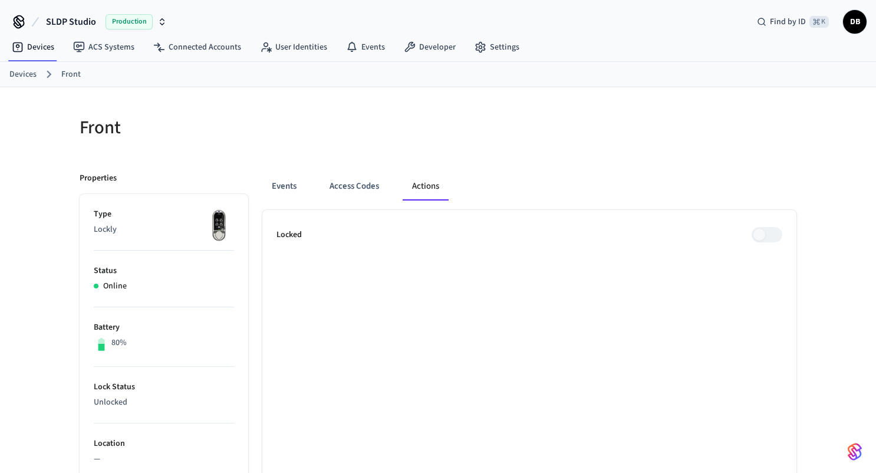
click at [760, 230] on span at bounding box center [767, 234] width 31 height 15
click at [773, 236] on span at bounding box center [767, 234] width 31 height 15
click at [116, 50] on link "ACS Systems" at bounding box center [104, 47] width 80 height 21
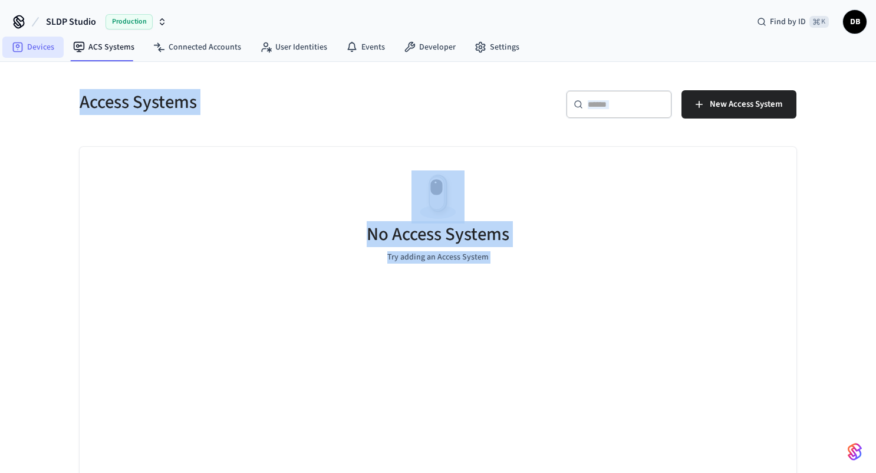
click at [48, 47] on link "Devices" at bounding box center [32, 47] width 61 height 21
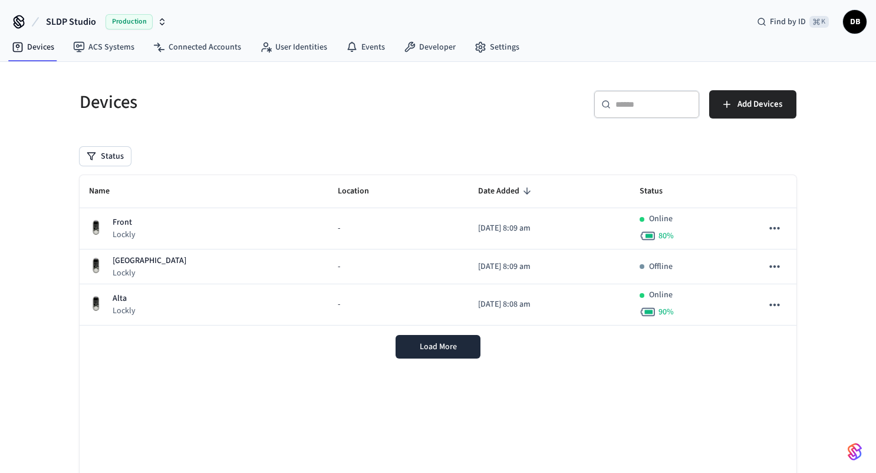
click at [305, 354] on div "Load More" at bounding box center [438, 347] width 717 height 42
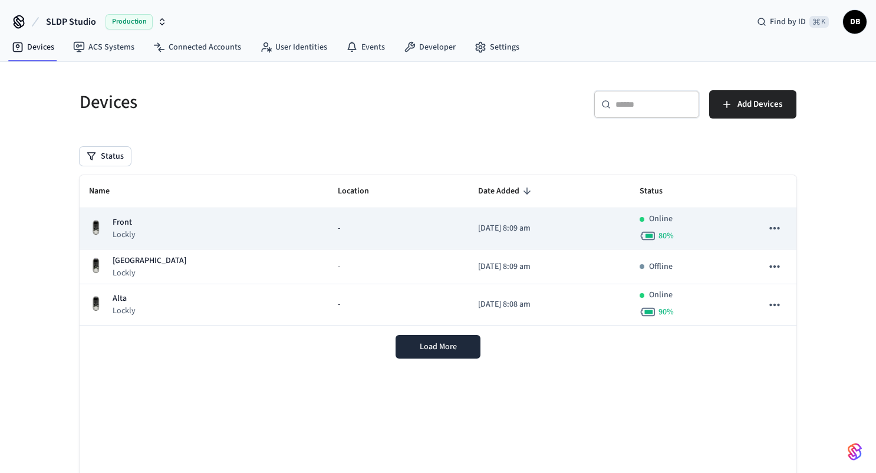
click at [338, 229] on div "-" at bounding box center [398, 228] width 121 height 12
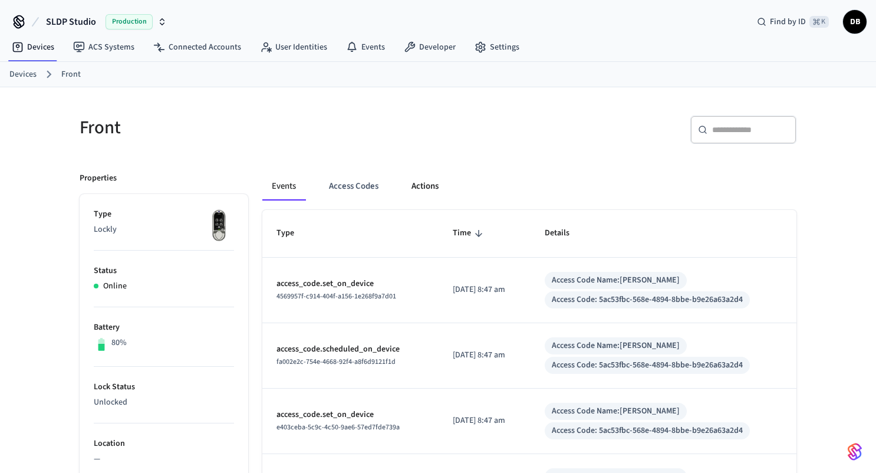
click at [440, 176] on button "Actions" at bounding box center [425, 186] width 46 height 28
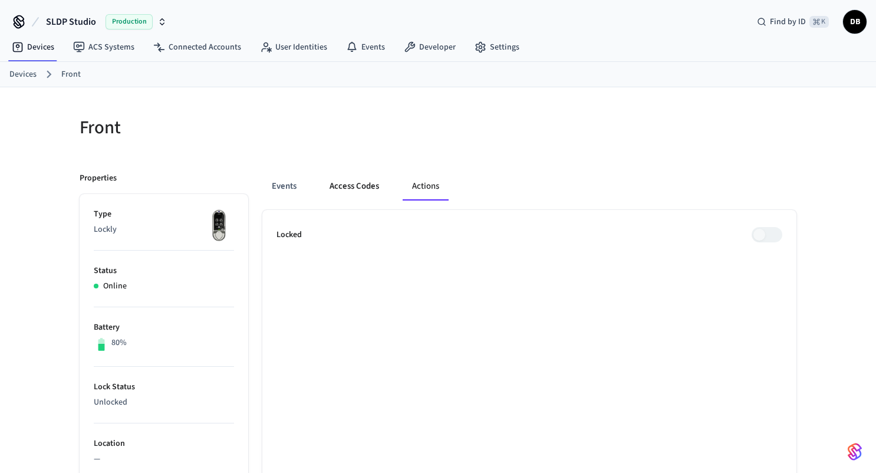
click at [351, 180] on button "Access Codes" at bounding box center [354, 186] width 68 height 28
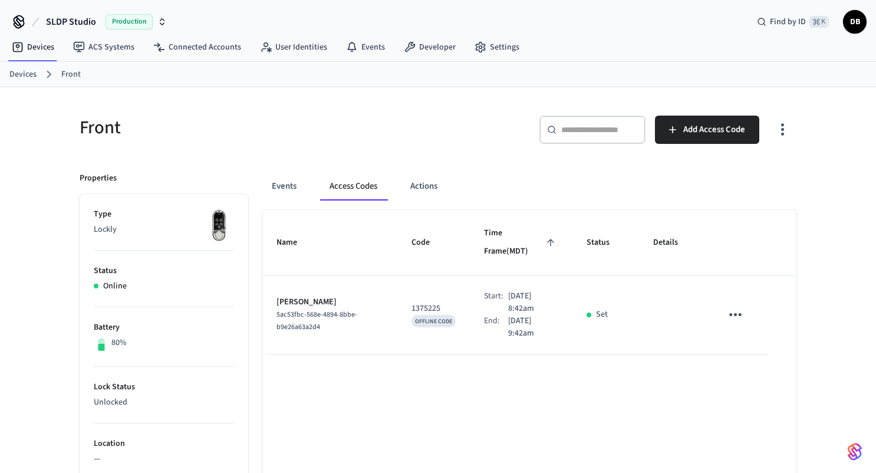
click at [737, 305] on icon "sticky table" at bounding box center [736, 314] width 18 height 18
click at [603, 402] on div at bounding box center [438, 236] width 876 height 473
click at [727, 305] on icon "sticky table" at bounding box center [736, 314] width 18 height 18
click at [760, 341] on li "Edit" at bounding box center [764, 331] width 56 height 32
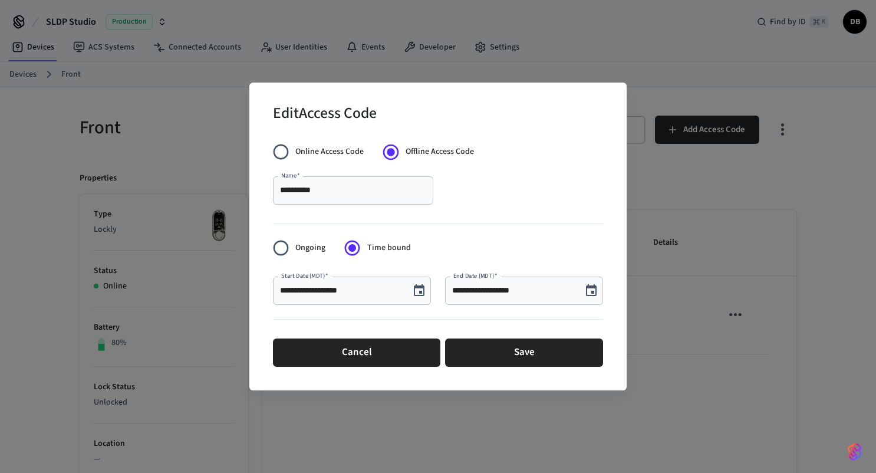
click at [731, 379] on div "**********" at bounding box center [438, 236] width 876 height 473
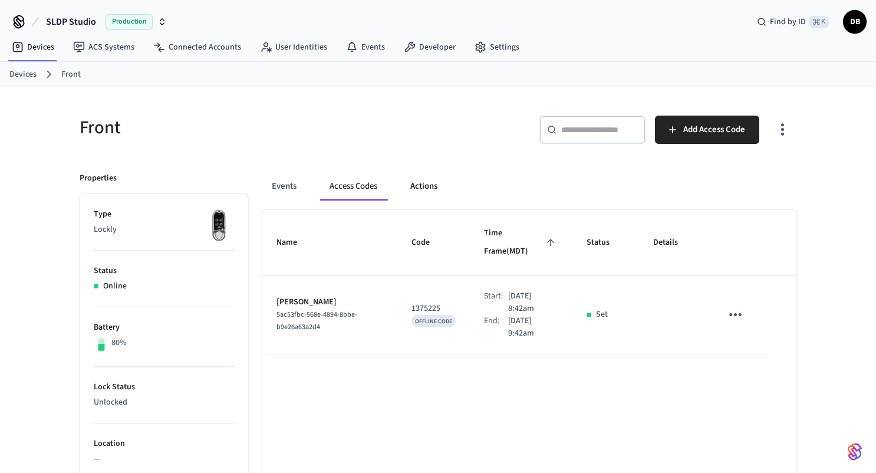
click at [430, 189] on button "Actions" at bounding box center [424, 186] width 46 height 28
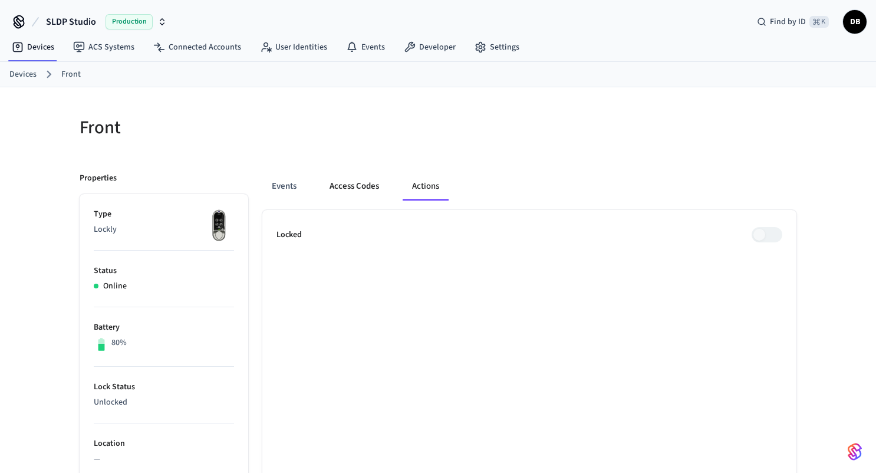
click at [347, 191] on button "Access Codes" at bounding box center [354, 186] width 68 height 28
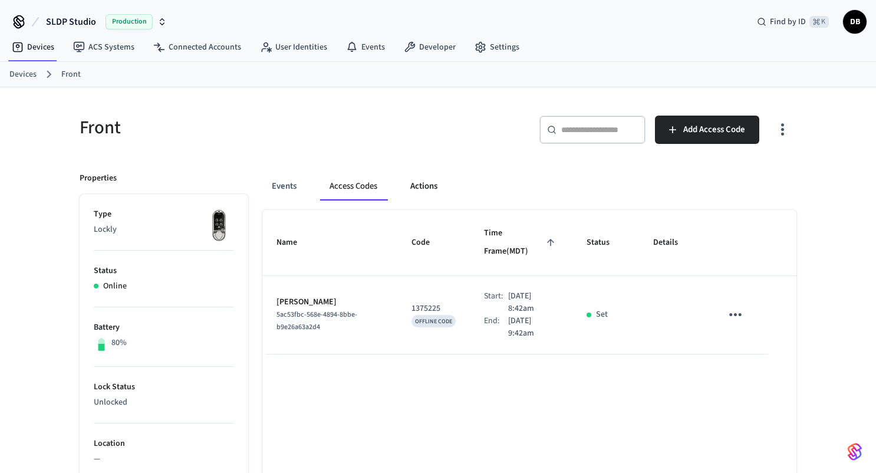
click at [411, 192] on button "Actions" at bounding box center [424, 186] width 46 height 28
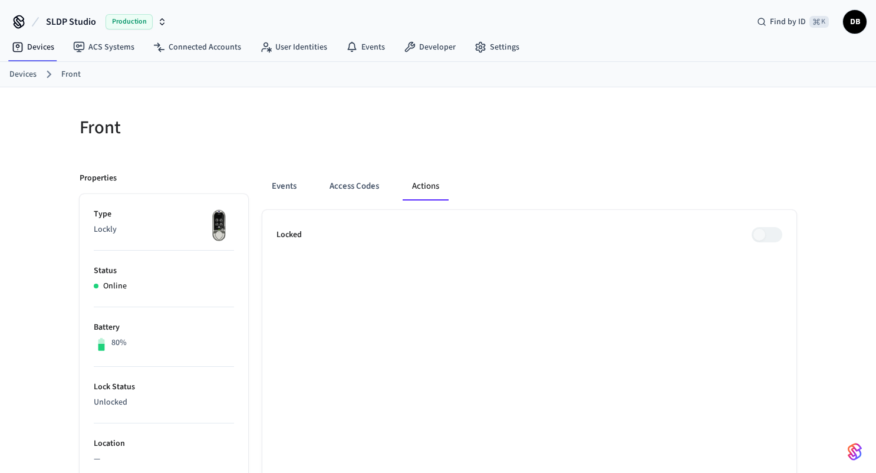
click at [298, 237] on p "Locked" at bounding box center [289, 235] width 25 height 12
drag, startPoint x: 298, startPoint y: 237, endPoint x: 410, endPoint y: 237, distance: 112.6
click at [317, 237] on div "Locked" at bounding box center [530, 234] width 506 height 15
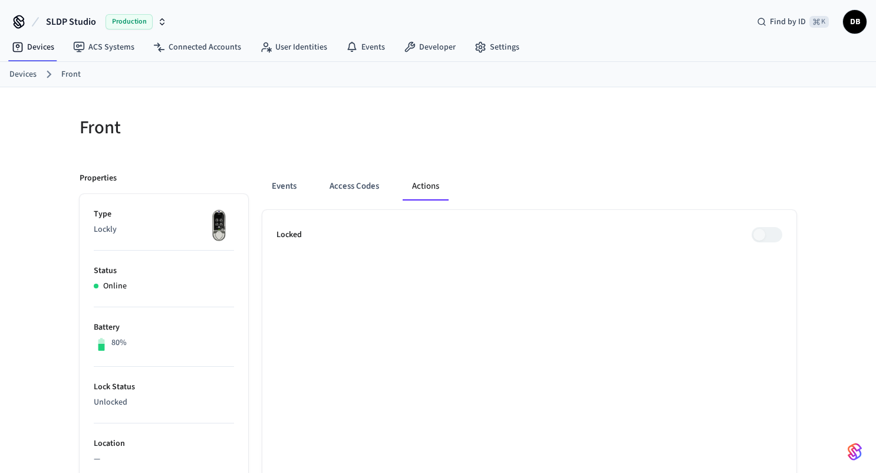
click at [410, 237] on div "Locked" at bounding box center [530, 234] width 506 height 15
drag, startPoint x: 410, startPoint y: 237, endPoint x: 444, endPoint y: 237, distance: 33.6
click at [410, 237] on div "Locked" at bounding box center [530, 234] width 506 height 15
click at [446, 237] on div "Locked" at bounding box center [530, 234] width 506 height 15
drag, startPoint x: 446, startPoint y: 237, endPoint x: 646, endPoint y: 237, distance: 200.5
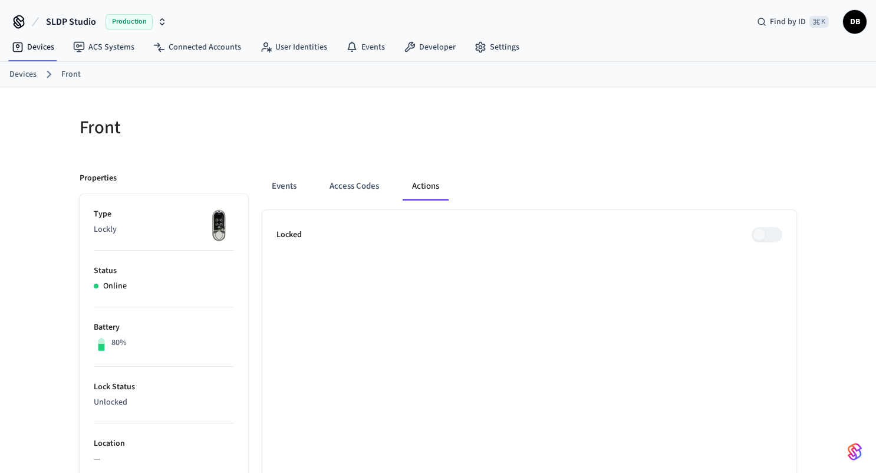
click at [646, 237] on div "Locked" at bounding box center [530, 234] width 506 height 15
drag, startPoint x: 646, startPoint y: 237, endPoint x: 688, endPoint y: 237, distance: 41.9
click at [679, 237] on div "Locked" at bounding box center [530, 234] width 506 height 15
click at [760, 230] on span at bounding box center [767, 234] width 31 height 15
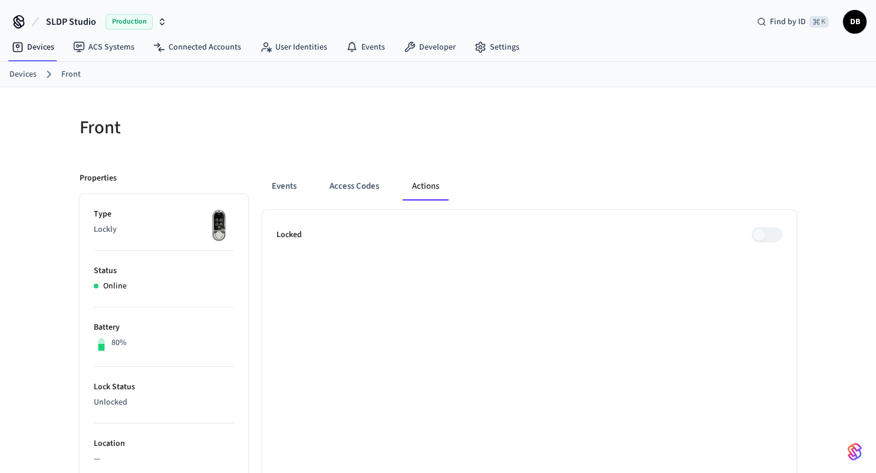
click at [772, 230] on span at bounding box center [767, 234] width 31 height 15
drag, startPoint x: 544, startPoint y: 258, endPoint x: 533, endPoint y: 258, distance: 10.6
click at [292, 184] on button "Events" at bounding box center [284, 186] width 44 height 28
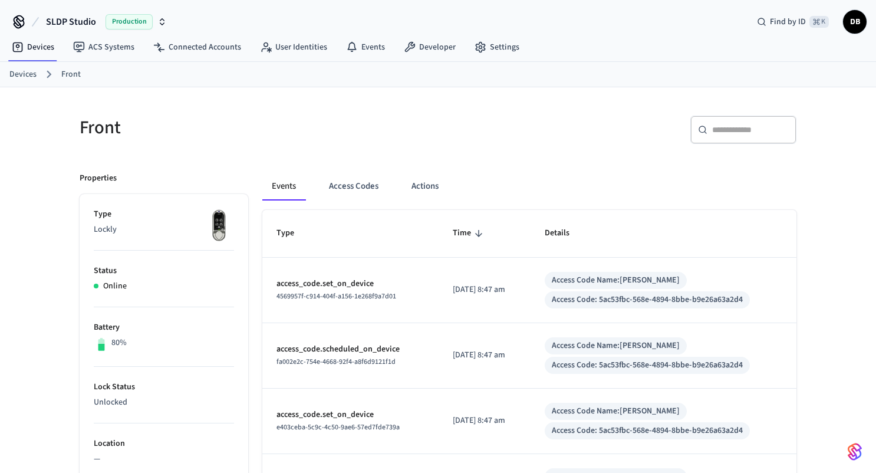
click at [68, 76] on link "Front" at bounding box center [70, 74] width 19 height 12
click at [14, 74] on link "Devices" at bounding box center [22, 74] width 27 height 12
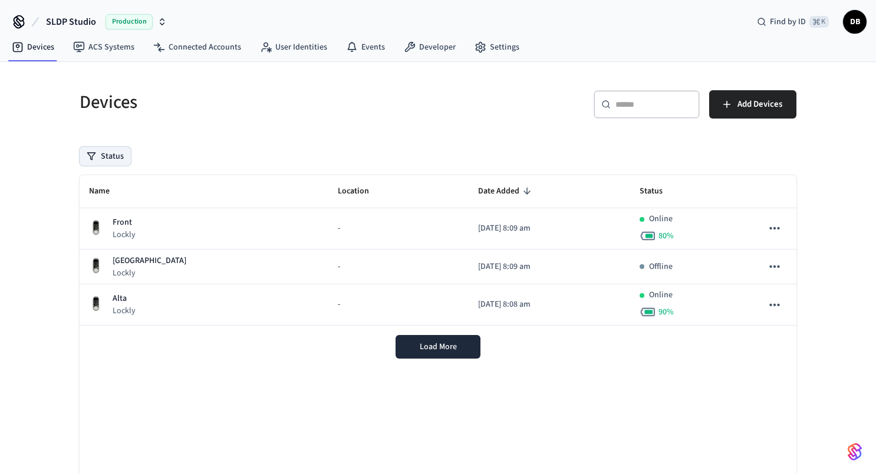
click at [119, 156] on button "Status" at bounding box center [105, 156] width 51 height 19
click at [348, 144] on div "Devices ​ ​ Add Devices Status Name Location Date Added Status Front Lockly - 2…" at bounding box center [438, 306] width 736 height 461
click at [439, 347] on span "Load More" at bounding box center [438, 347] width 37 height 12
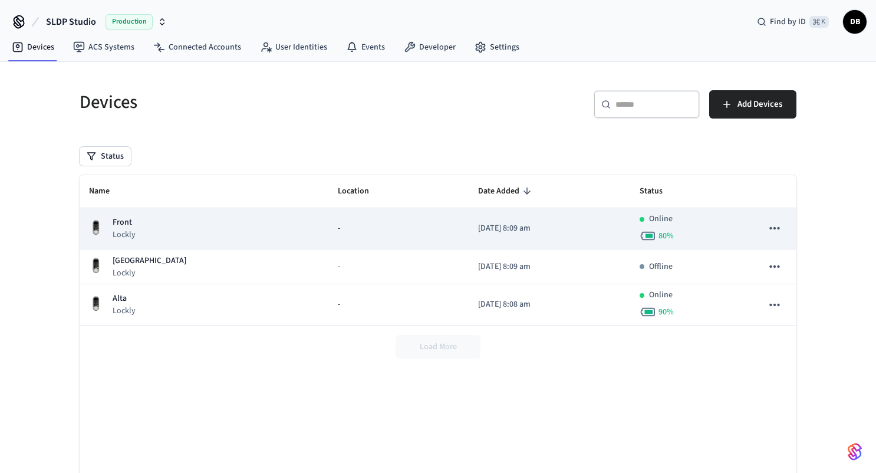
click at [254, 225] on td "Front Lockly" at bounding box center [204, 228] width 249 height 41
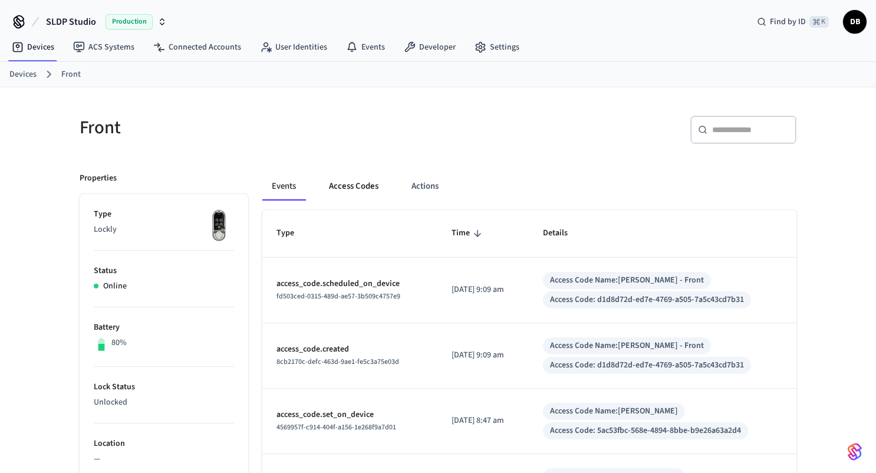
click at [367, 183] on button "Access Codes" at bounding box center [354, 186] width 68 height 28
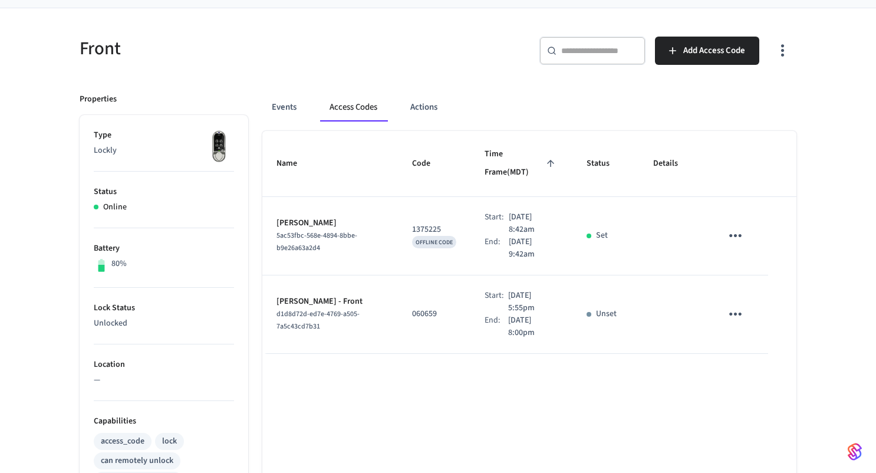
scroll to position [77, 0]
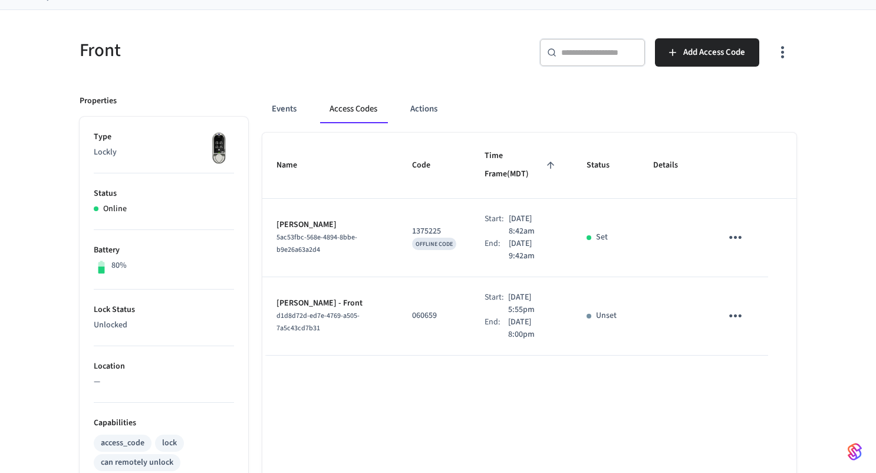
click at [415, 310] on p "060659" at bounding box center [434, 316] width 44 height 12
click at [369, 409] on div "Name Code Time Frame (MDT) Status Details Derek Beck 5ac53fbc-568e-4894-8bbe-b9…" at bounding box center [529, 459] width 534 height 652
click at [732, 307] on icon "sticky table" at bounding box center [736, 316] width 18 height 18
click at [770, 366] on li "Delete" at bounding box center [764, 364] width 56 height 31
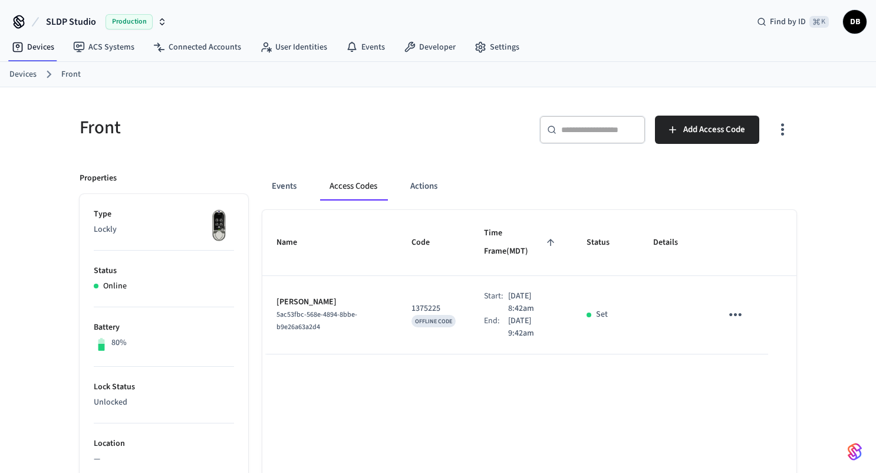
click at [25, 71] on link "Devices" at bounding box center [22, 74] width 27 height 12
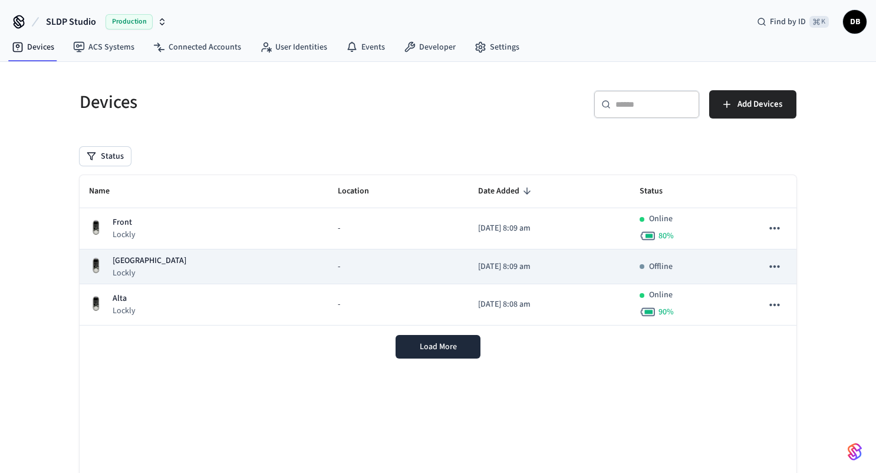
click at [547, 264] on p "[DATE] 8:09 am" at bounding box center [549, 267] width 143 height 12
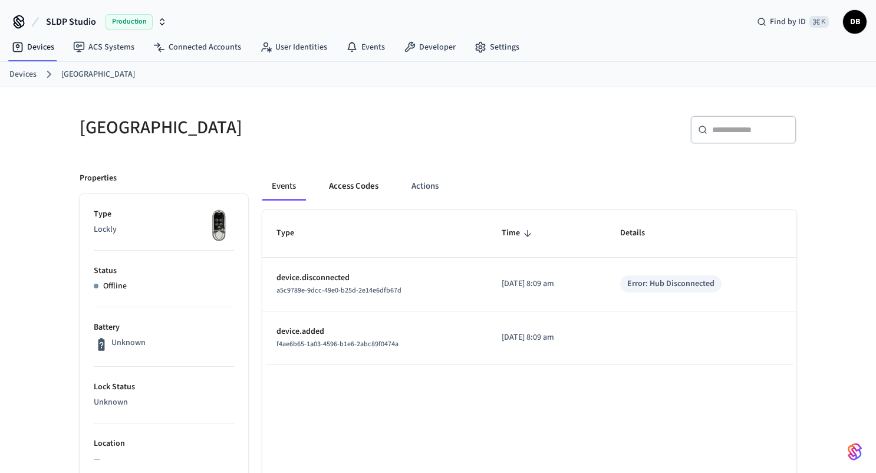
click at [354, 182] on button "Access Codes" at bounding box center [354, 186] width 68 height 28
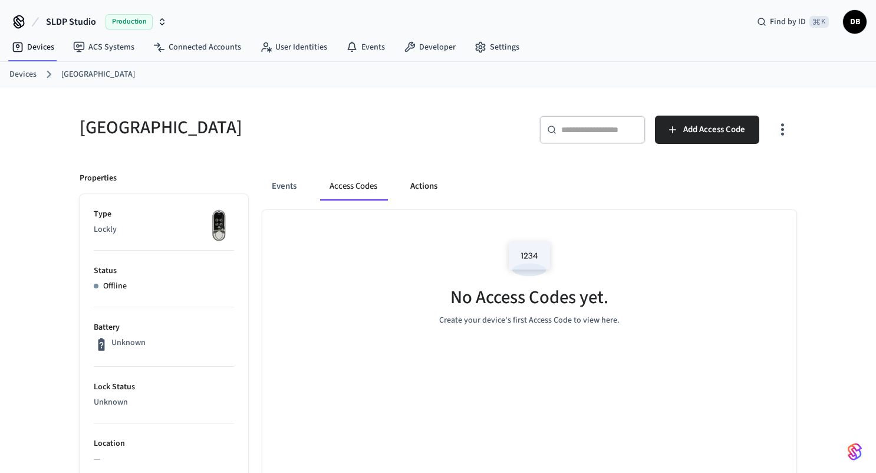
click at [433, 189] on button "Actions" at bounding box center [424, 186] width 46 height 28
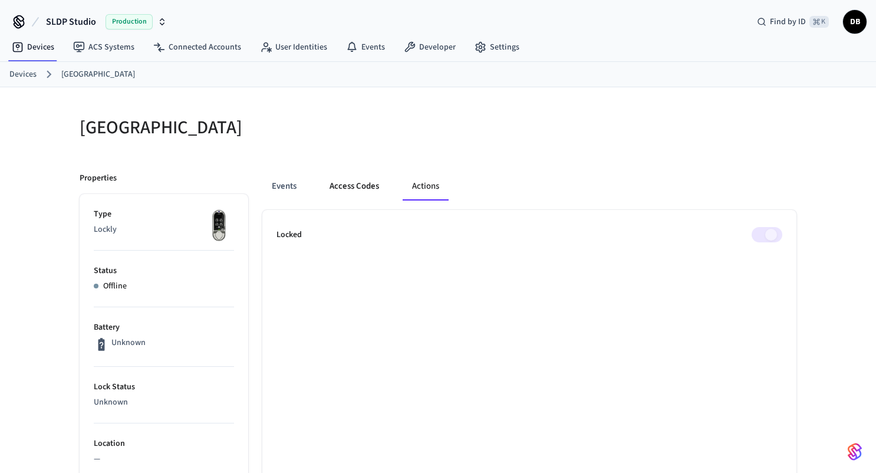
click at [352, 182] on button "Access Codes" at bounding box center [354, 186] width 68 height 28
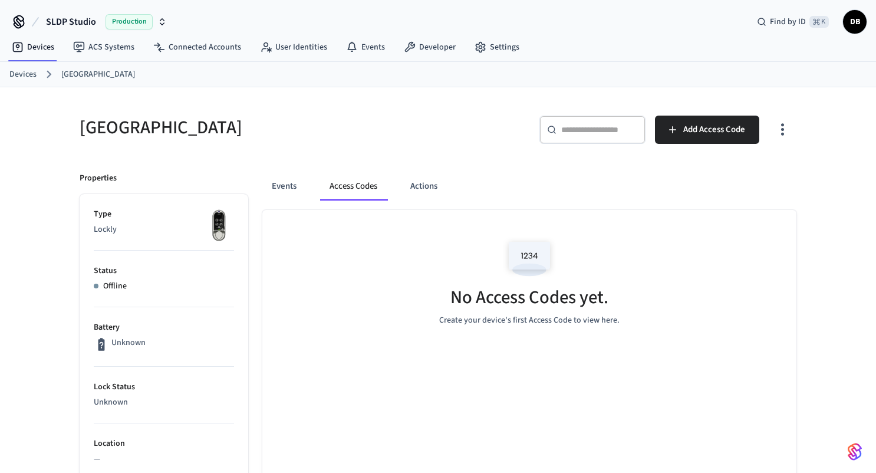
click at [28, 75] on link "Devices" at bounding box center [22, 74] width 27 height 12
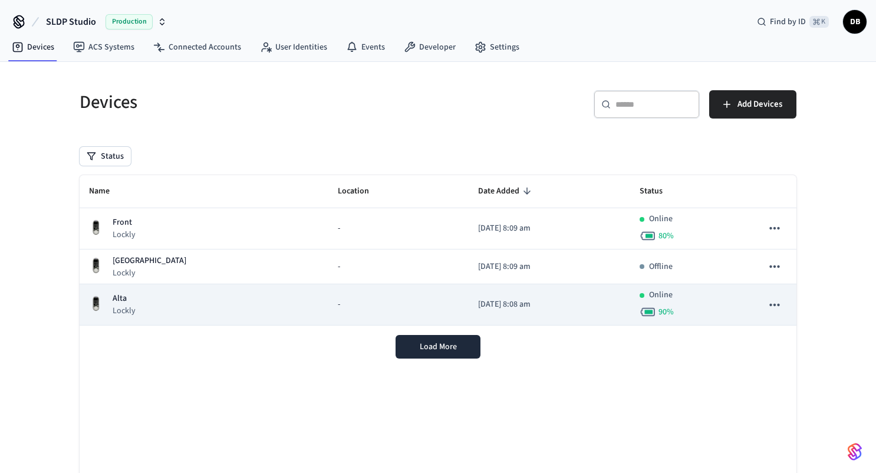
click at [328, 297] on td "-" at bounding box center [398, 304] width 140 height 41
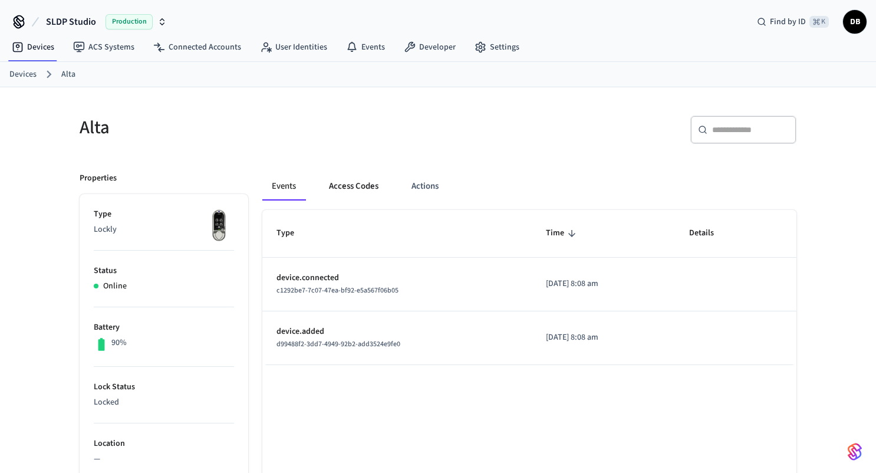
click at [366, 182] on button "Access Codes" at bounding box center [354, 186] width 68 height 28
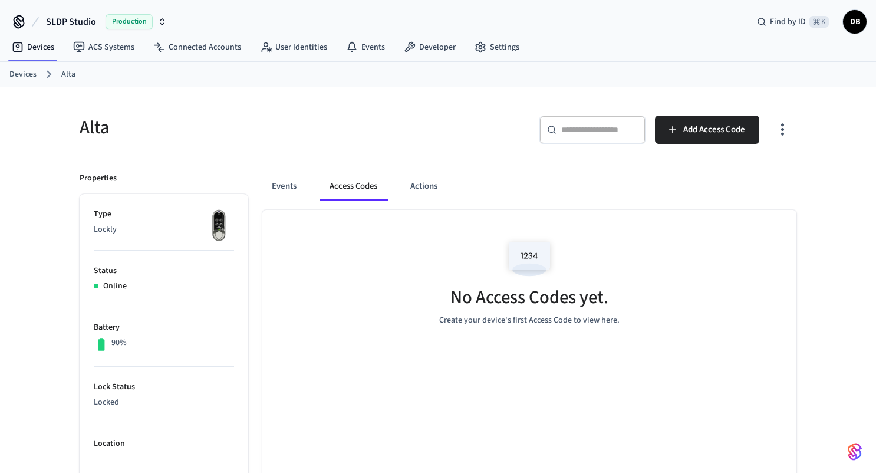
click at [25, 73] on link "Devices" at bounding box center [22, 74] width 27 height 12
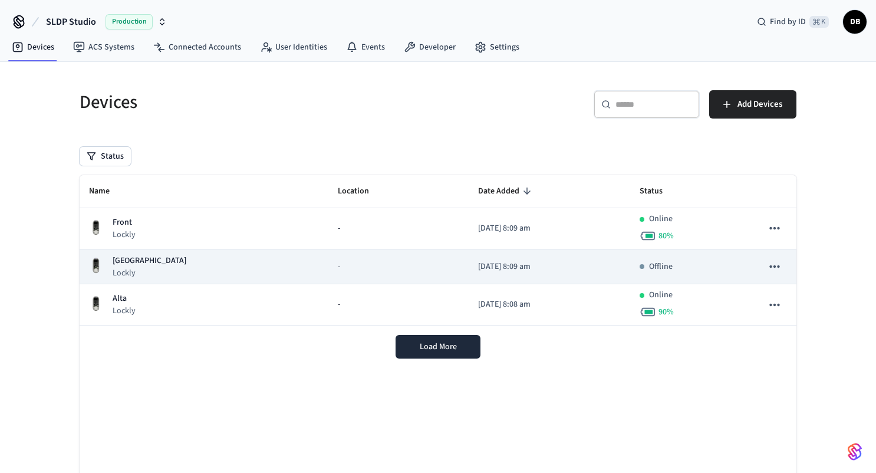
click at [478, 272] on td "2025/10/02 at 8:09 am" at bounding box center [550, 266] width 162 height 35
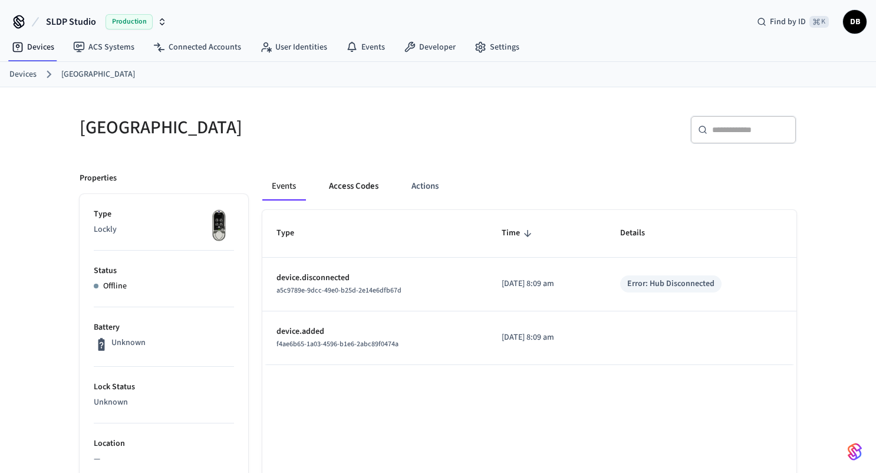
click at [355, 182] on button "Access Codes" at bounding box center [354, 186] width 68 height 28
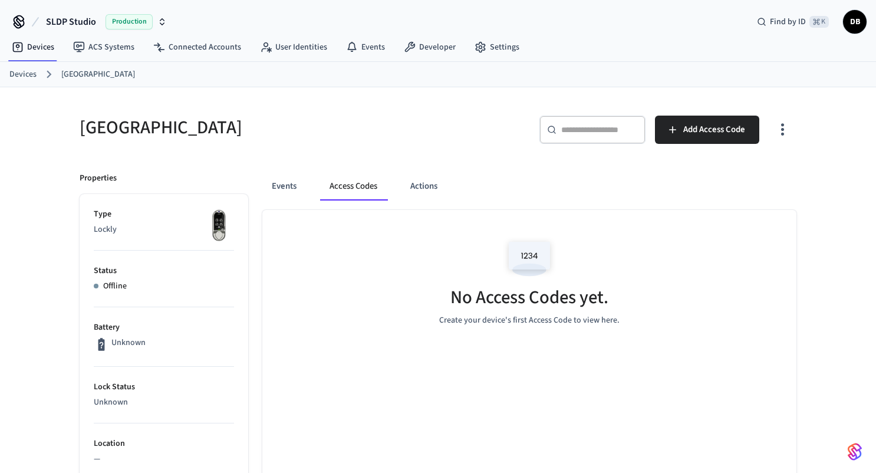
click at [362, 255] on div "No Access Codes yet. Create your device's first Access Code to view here." at bounding box center [529, 280] width 534 height 140
click at [285, 184] on button "Events" at bounding box center [284, 186] width 44 height 28
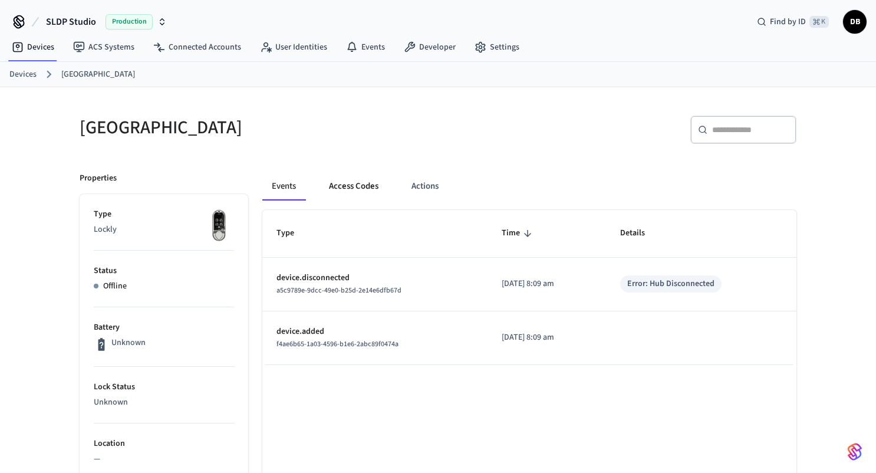
click at [351, 185] on button "Access Codes" at bounding box center [354, 186] width 68 height 28
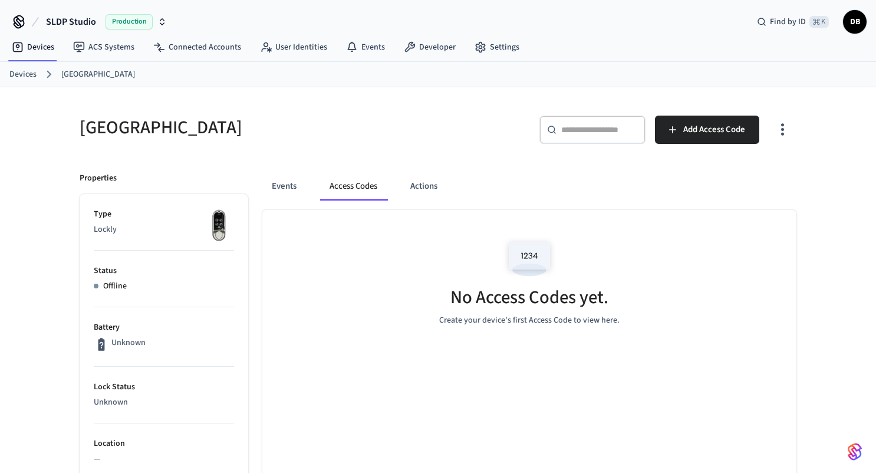
click at [351, 185] on button "Access Codes" at bounding box center [353, 186] width 67 height 28
click at [279, 180] on button "Events" at bounding box center [284, 186] width 44 height 28
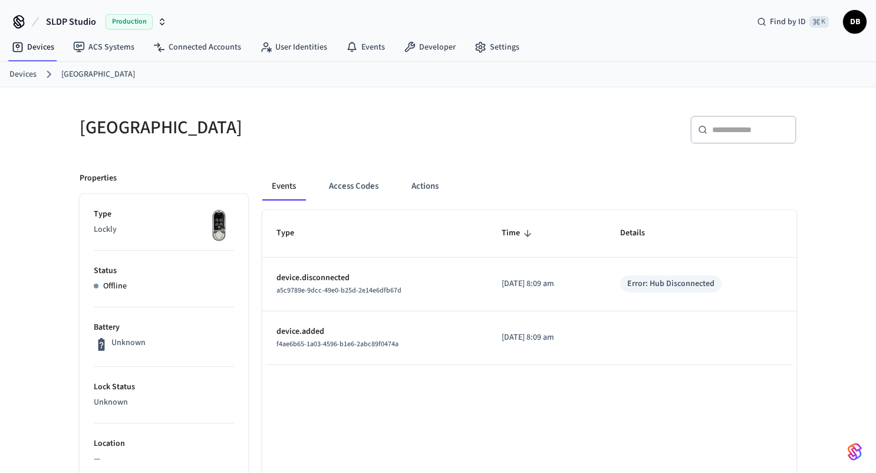
click at [20, 75] on link "Devices" at bounding box center [22, 74] width 27 height 12
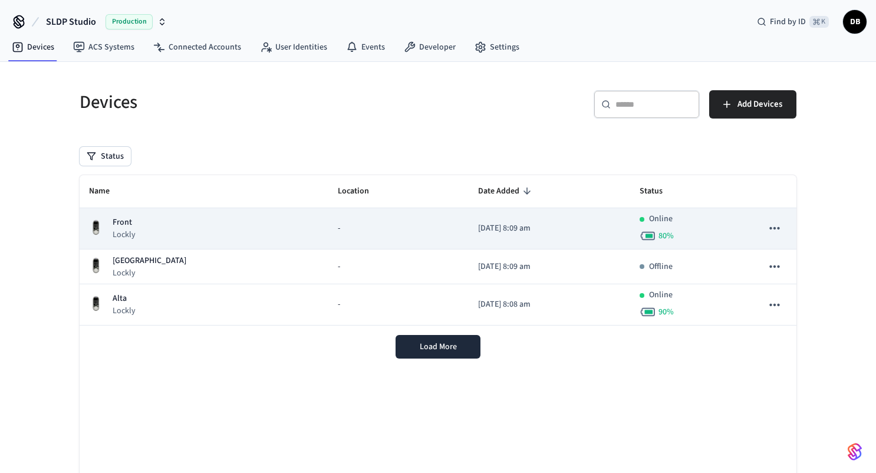
click at [260, 235] on td "Front Lockly" at bounding box center [204, 228] width 249 height 41
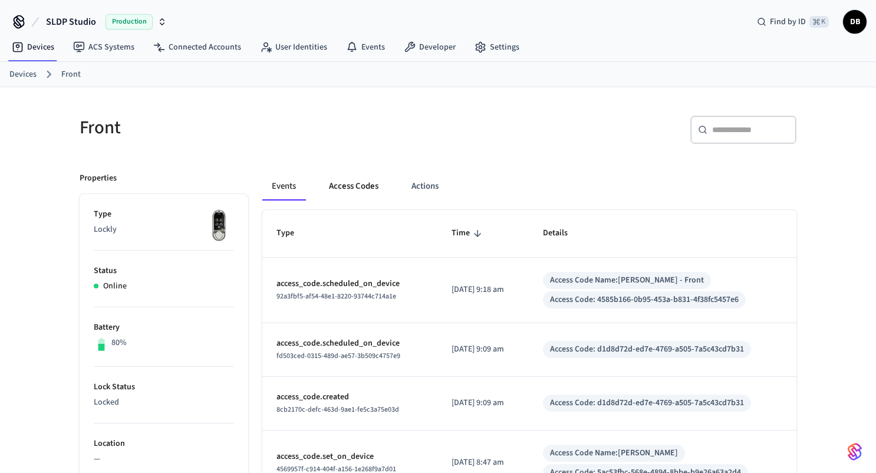
click at [364, 182] on button "Access Codes" at bounding box center [354, 186] width 68 height 28
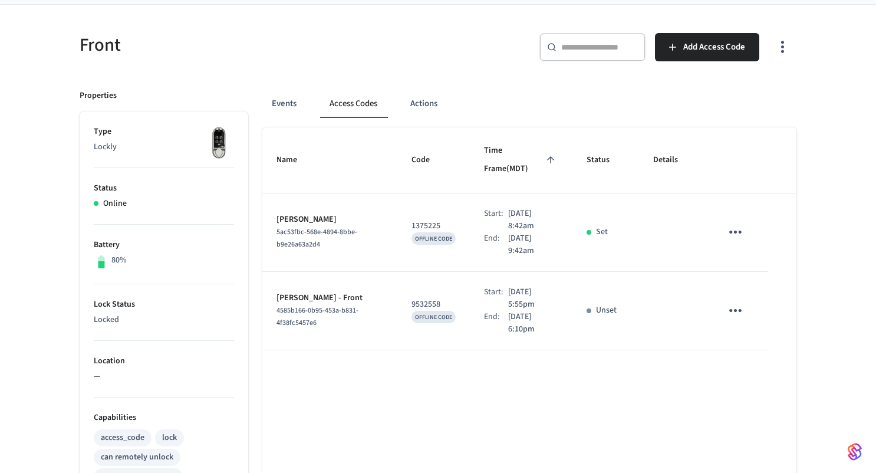
scroll to position [107, 0]
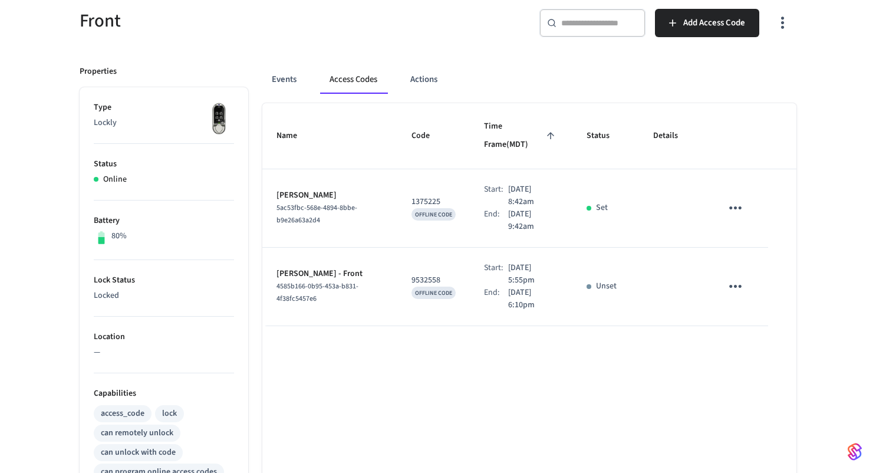
click at [608, 280] on p "Unset" at bounding box center [606, 286] width 21 height 12
click at [747, 272] on button "sticky table" at bounding box center [736, 286] width 28 height 28
click at [814, 251] on div at bounding box center [438, 236] width 876 height 473
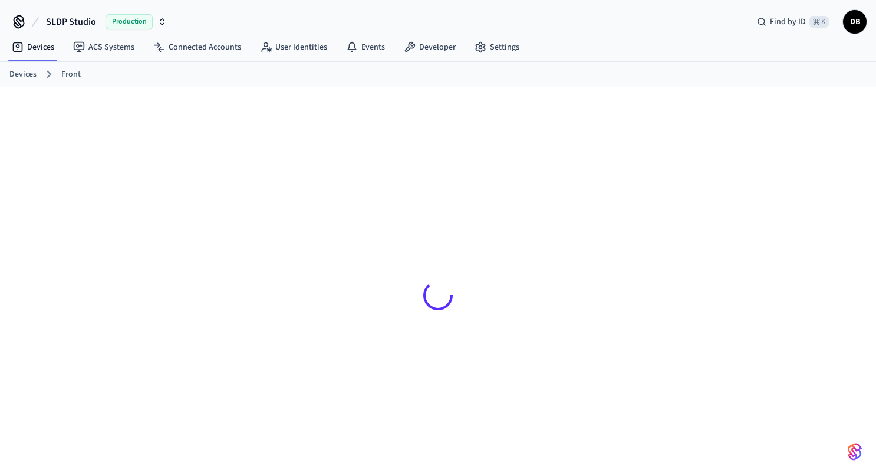
scroll to position [16, 0]
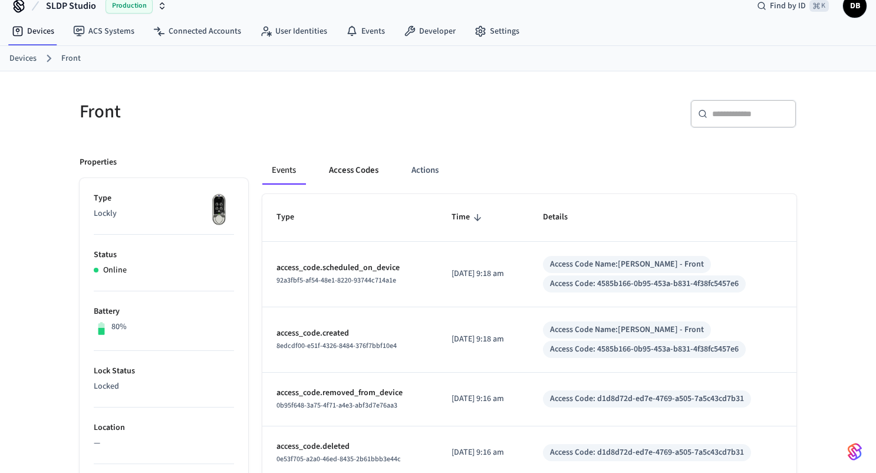
click at [341, 168] on button "Access Codes" at bounding box center [354, 170] width 68 height 28
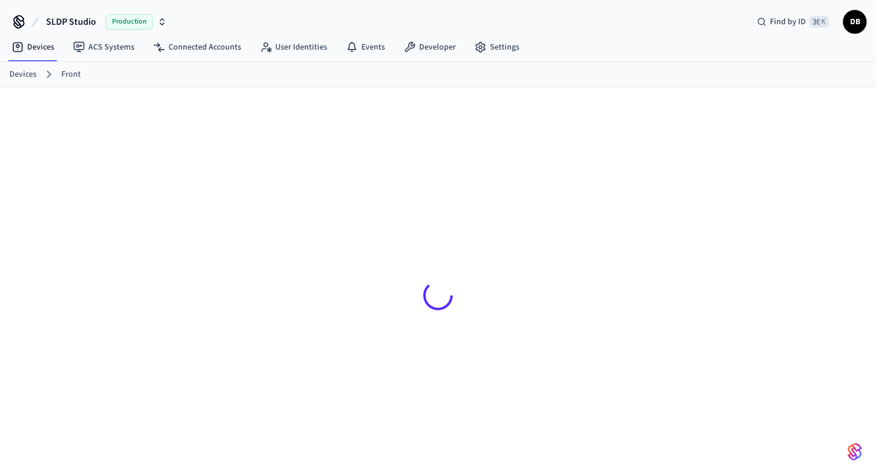
scroll to position [16, 0]
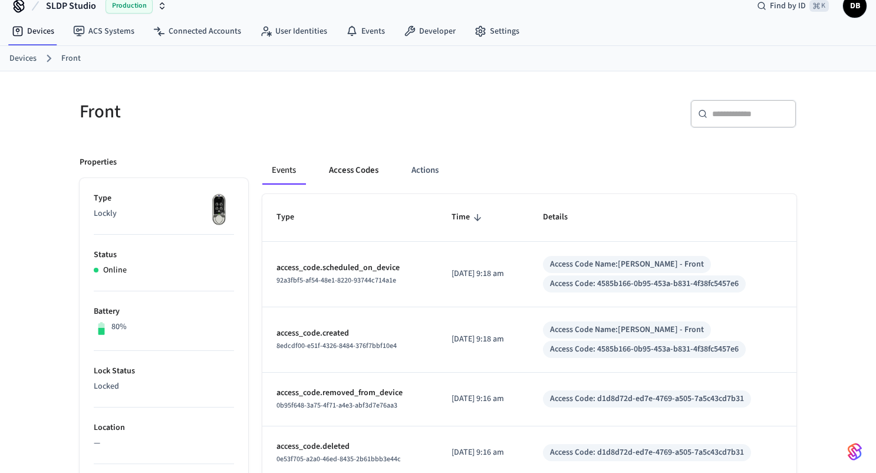
click at [359, 171] on button "Access Codes" at bounding box center [354, 170] width 68 height 28
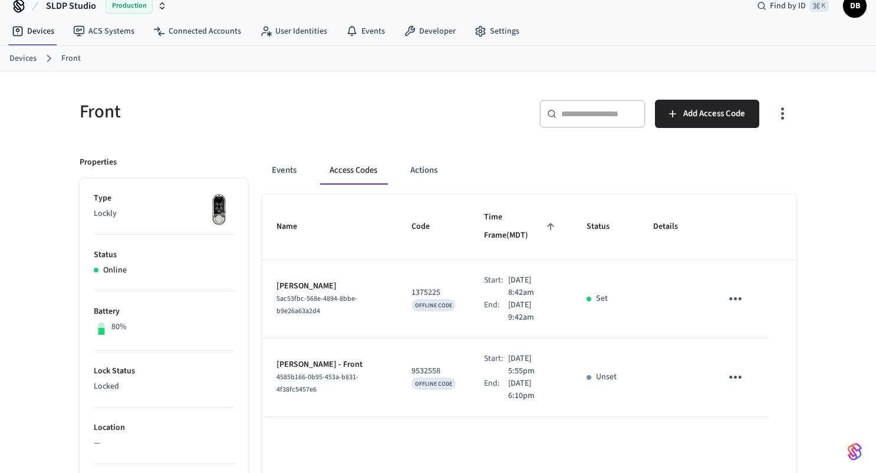
click at [607, 371] on p "Unset" at bounding box center [606, 377] width 21 height 12
click at [725, 363] on button "sticky table" at bounding box center [736, 377] width 28 height 28
click at [668, 351] on div at bounding box center [438, 236] width 876 height 473
click at [587, 371] on div "Unset" at bounding box center [606, 377] width 38 height 12
click at [407, 394] on td "9532558 OFFLINE CODE" at bounding box center [433, 377] width 73 height 78
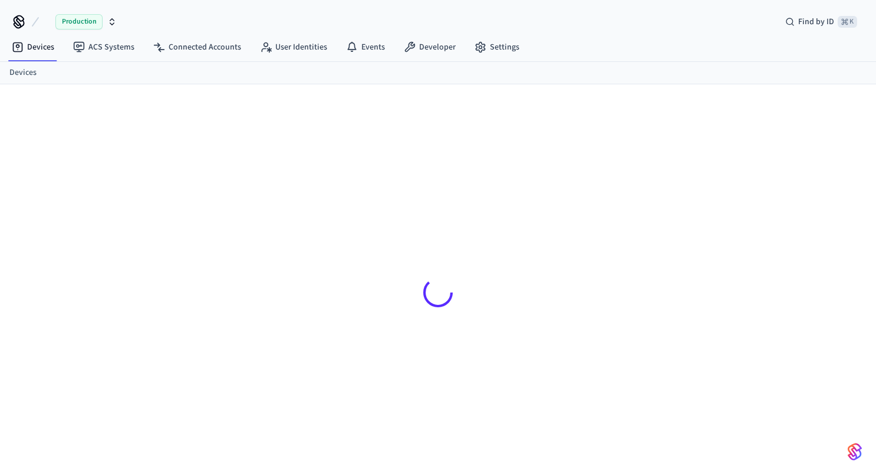
scroll to position [16, 0]
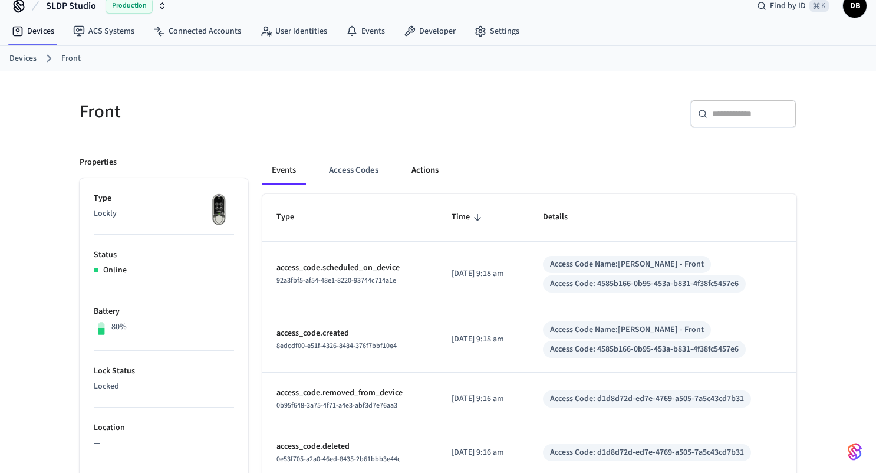
click at [423, 171] on button "Actions" at bounding box center [425, 170] width 46 height 28
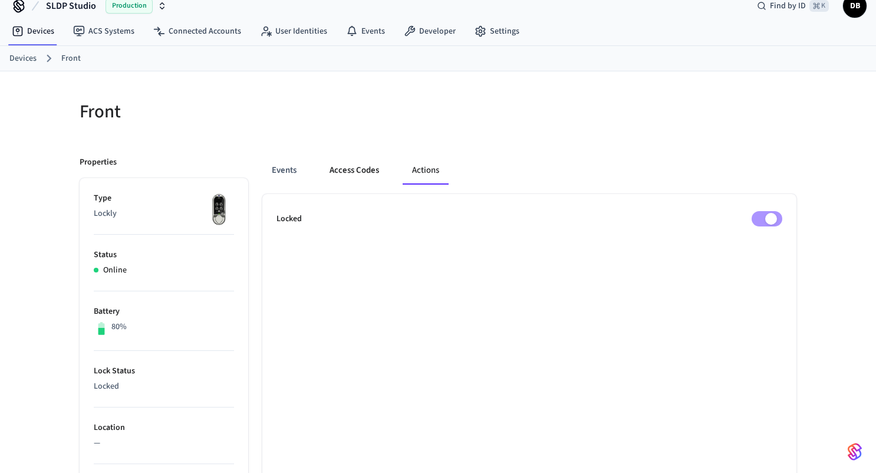
click at [364, 171] on button "Access Codes" at bounding box center [354, 170] width 68 height 28
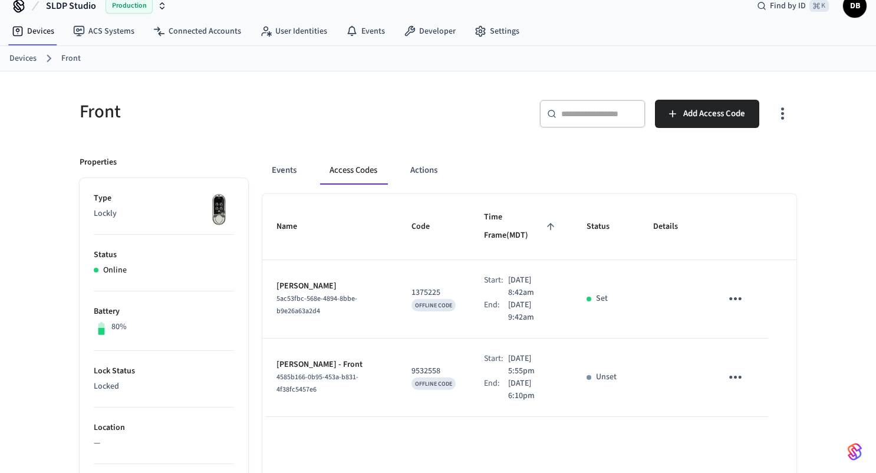
click at [604, 367] on td "Unset" at bounding box center [606, 377] width 67 height 78
click at [604, 371] on p "Unset" at bounding box center [606, 377] width 21 height 12
click at [780, 110] on icon "button" at bounding box center [783, 113] width 18 height 18
click at [766, 156] on li "Show unmanaged access codes on device" at bounding box center [707, 162] width 166 height 31
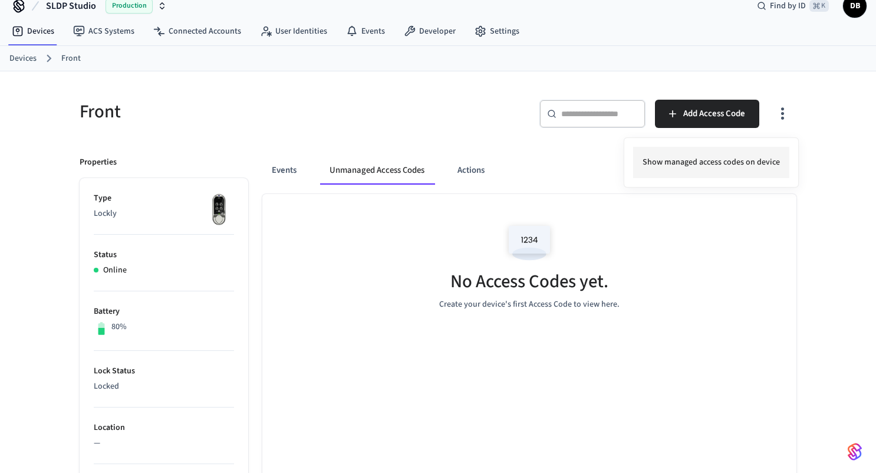
click at [766, 156] on li "Show managed access codes on device" at bounding box center [711, 162] width 156 height 31
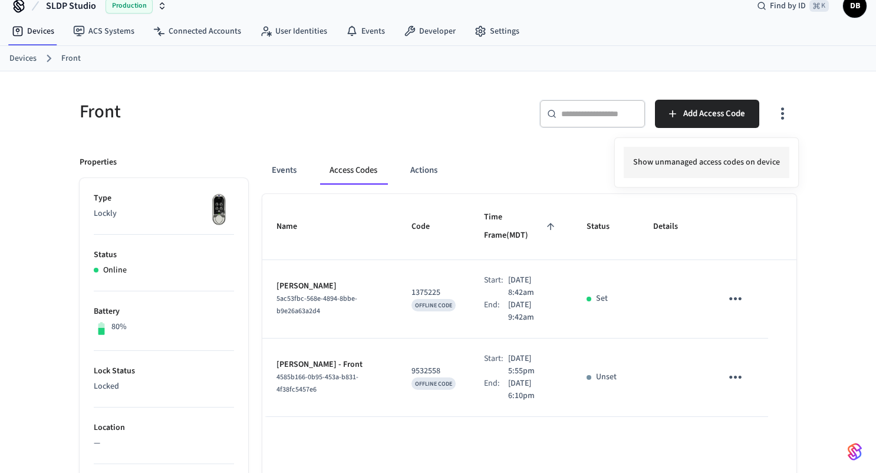
click at [766, 156] on li "Show unmanaged access codes on device" at bounding box center [707, 162] width 166 height 31
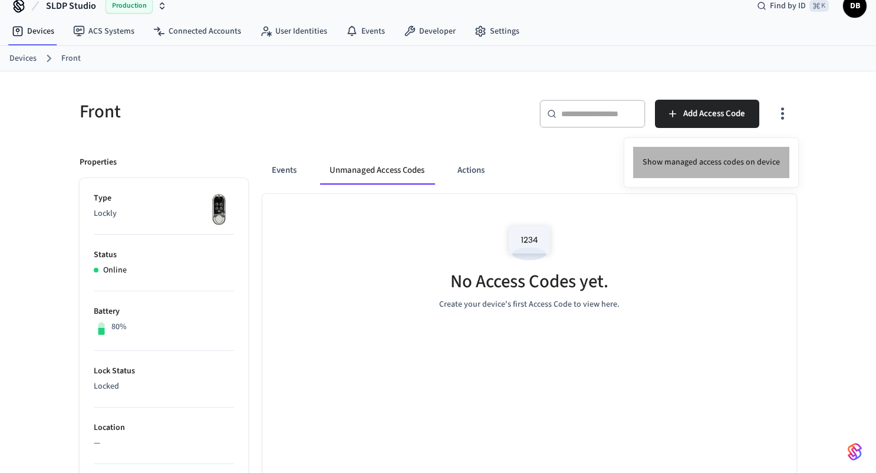
click at [766, 156] on li "Show managed access codes on device" at bounding box center [711, 162] width 156 height 31
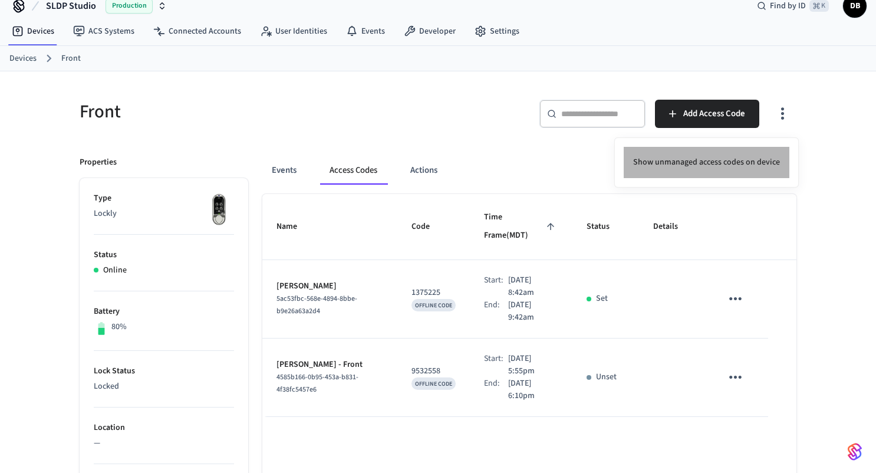
click at [766, 156] on li "Show unmanaged access codes on device" at bounding box center [707, 162] width 166 height 31
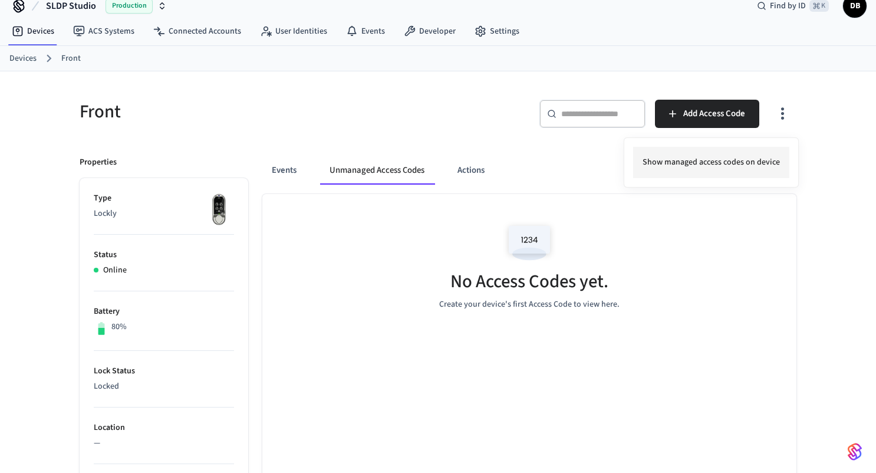
click at [766, 156] on li "Show managed access codes on device" at bounding box center [711, 162] width 156 height 31
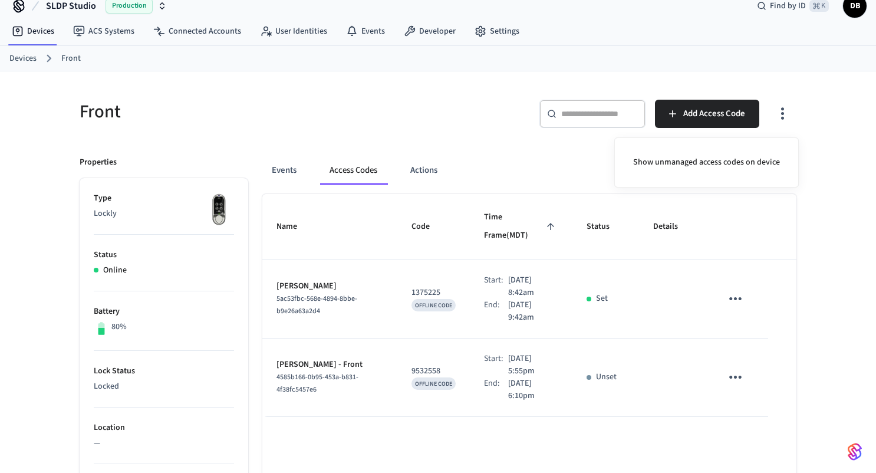
click at [517, 165] on div at bounding box center [438, 236] width 876 height 473
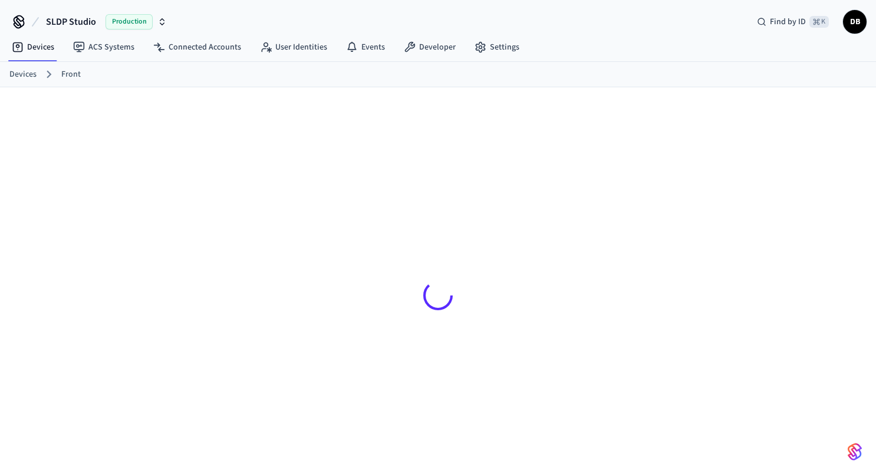
scroll to position [16, 0]
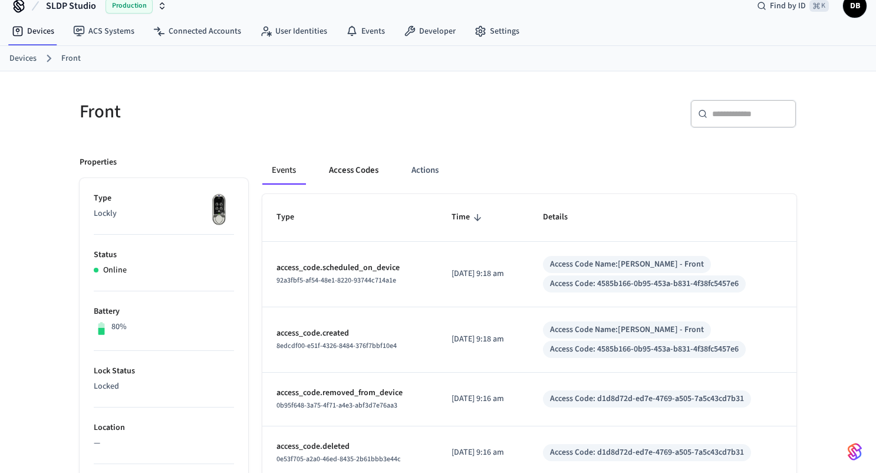
click at [342, 169] on button "Access Codes" at bounding box center [354, 170] width 68 height 28
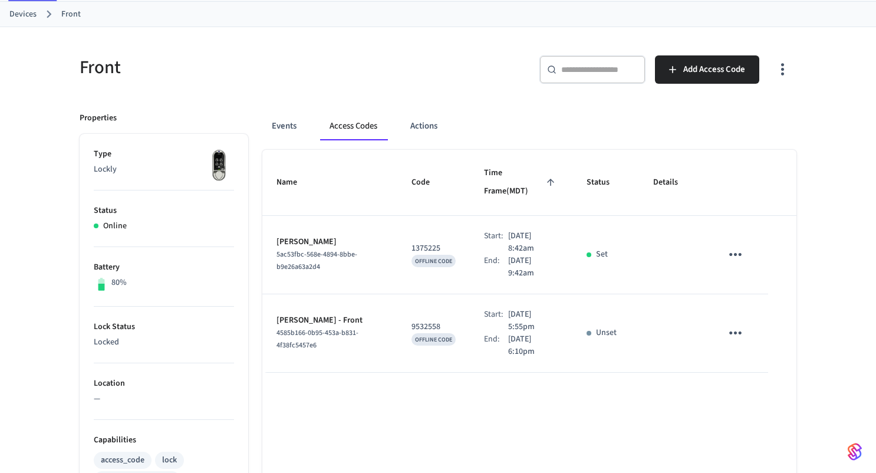
scroll to position [61, 0]
click at [727, 77] on button "Add Access Code" at bounding box center [707, 68] width 104 height 28
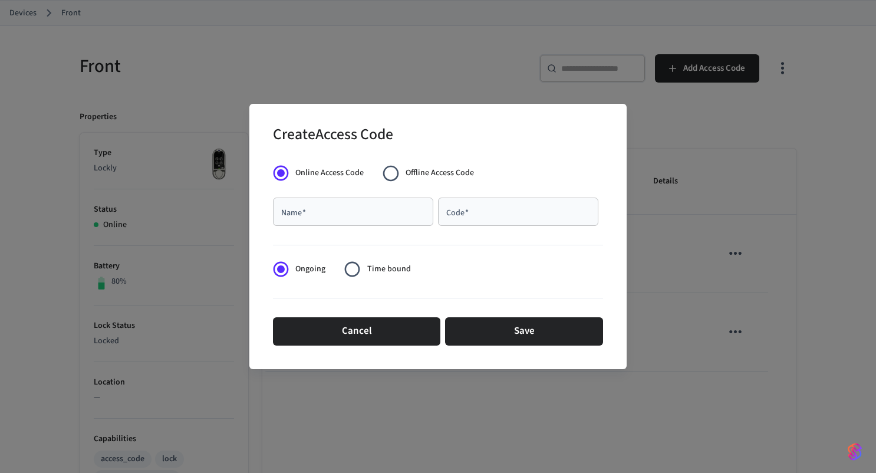
click at [378, 219] on div "Name   *" at bounding box center [353, 212] width 160 height 28
click at [360, 216] on input "****" at bounding box center [353, 212] width 146 height 12
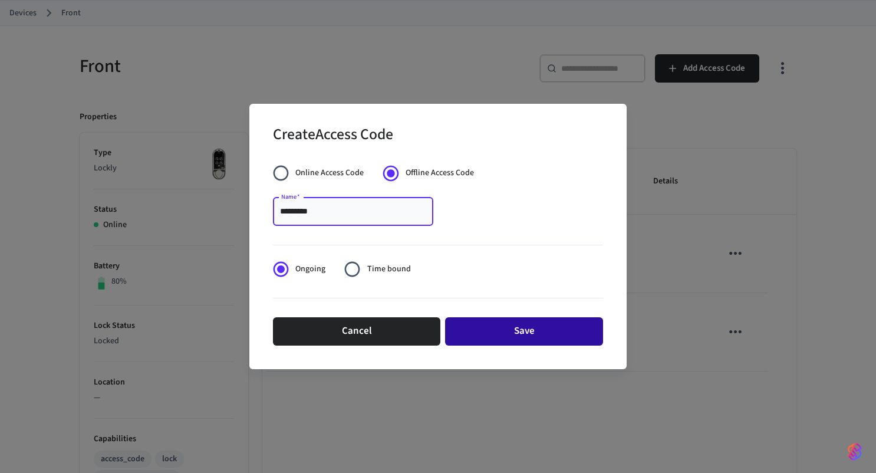
type input "*********"
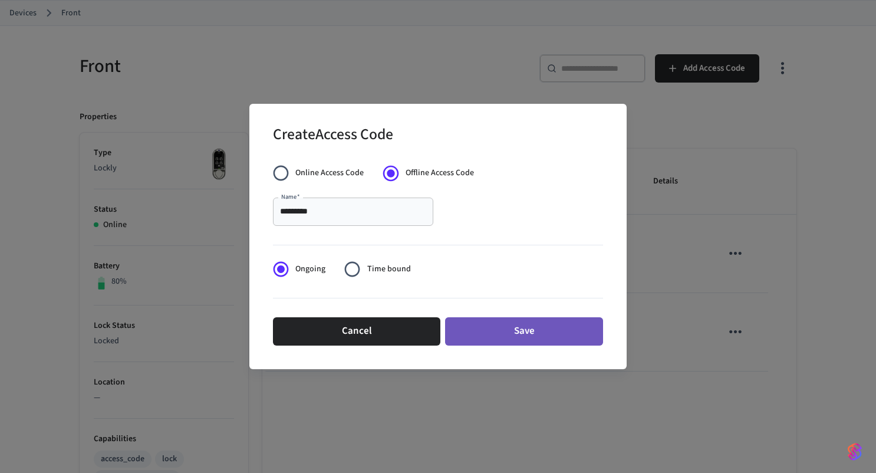
click at [491, 333] on button "Save" at bounding box center [524, 331] width 158 height 28
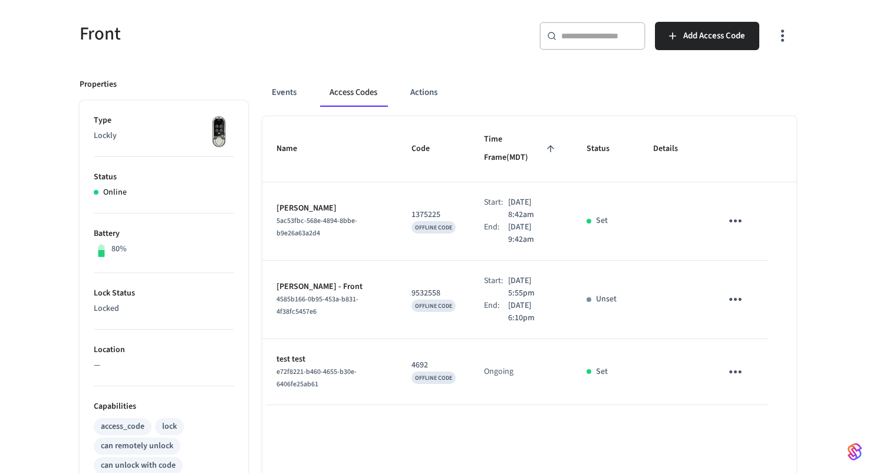
scroll to position [106, 0]
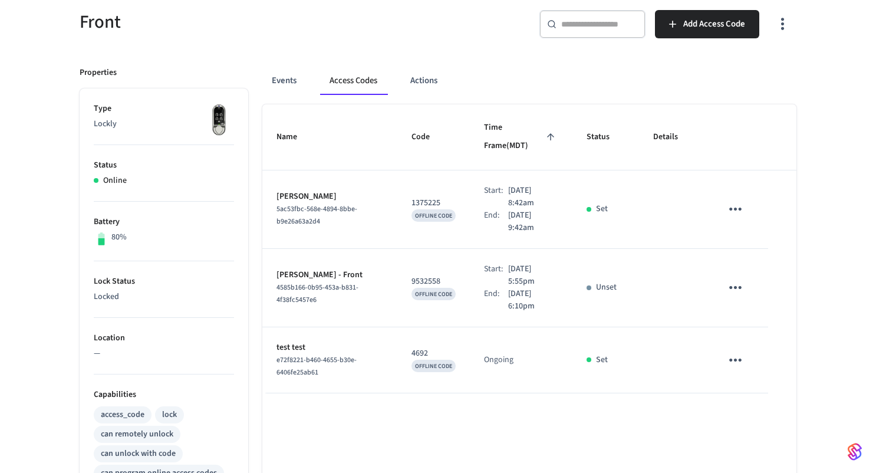
click at [594, 354] on div "Set" at bounding box center [606, 360] width 38 height 12
drag, startPoint x: 606, startPoint y: 347, endPoint x: 574, endPoint y: 347, distance: 32.4
click at [574, 347] on td "Set" at bounding box center [606, 360] width 67 height 66
click at [800, 329] on div "Front ​ ​ Add Access Code Properties Type Lockly Status Online Battery 80% Lock…" at bounding box center [438, 376] width 736 height 761
click at [737, 351] on icon "sticky table" at bounding box center [736, 360] width 18 height 18
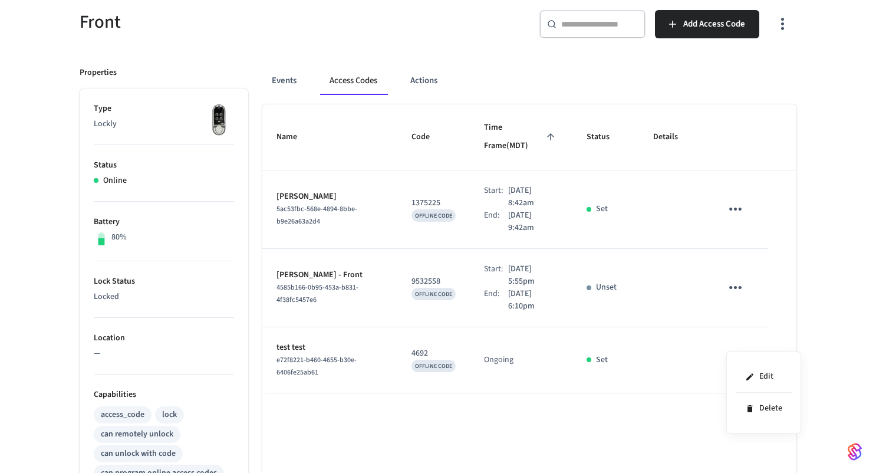
click at [610, 451] on div at bounding box center [438, 236] width 876 height 473
click at [740, 351] on icon "sticky table" at bounding box center [736, 360] width 18 height 18
click at [756, 407] on li "Delete" at bounding box center [764, 408] width 56 height 31
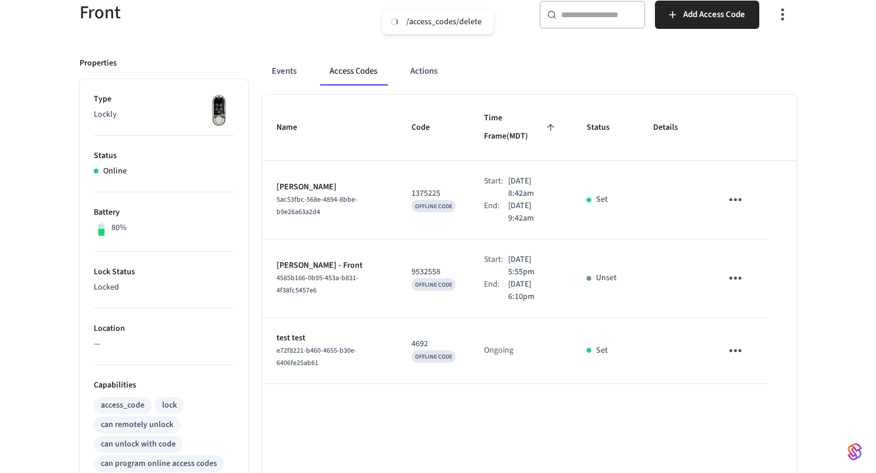
scroll to position [108, 0]
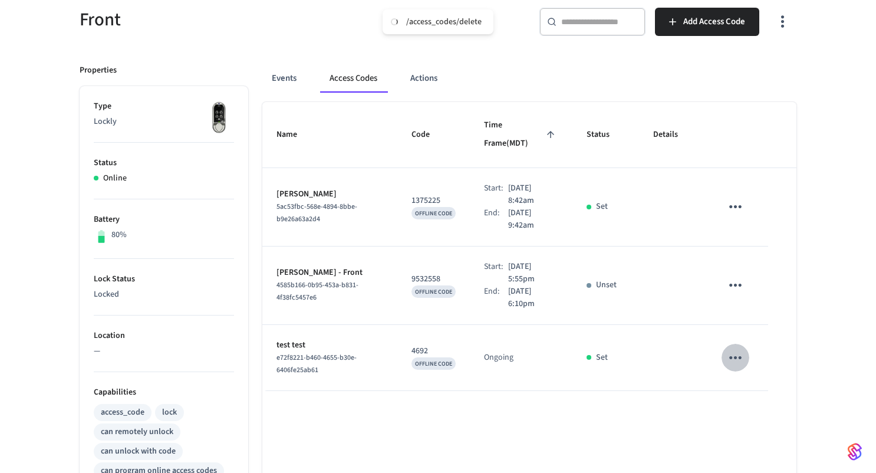
click at [504, 389] on div "Name Code Time Frame (MDT) Status Details Derek Beck 5ac53fbc-568e-4894-8bbe-b9…" at bounding box center [529, 428] width 534 height 652
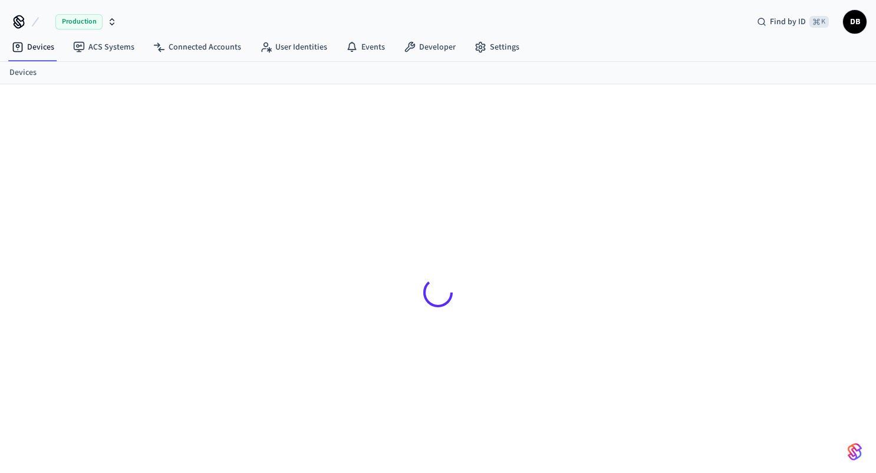
scroll to position [16, 0]
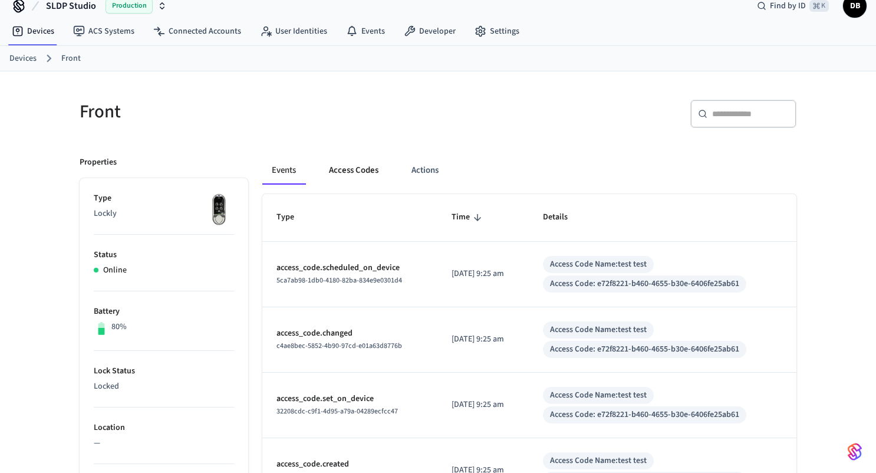
click at [349, 170] on button "Access Codes" at bounding box center [354, 170] width 68 height 28
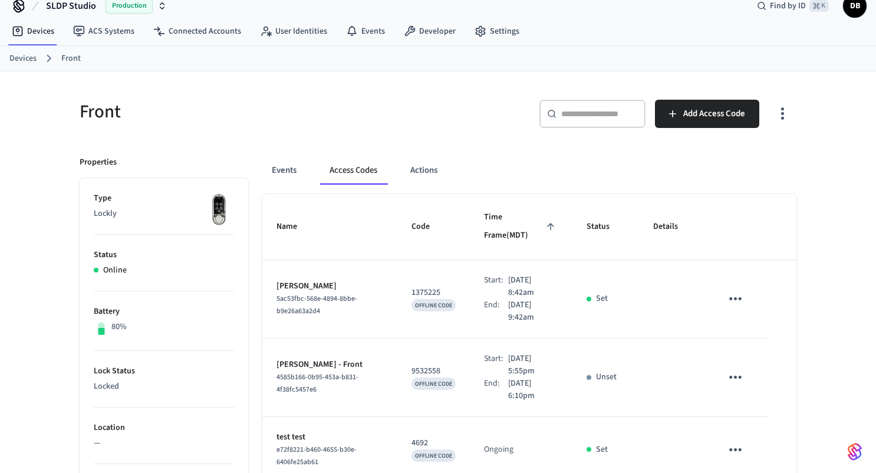
scroll to position [151, 0]
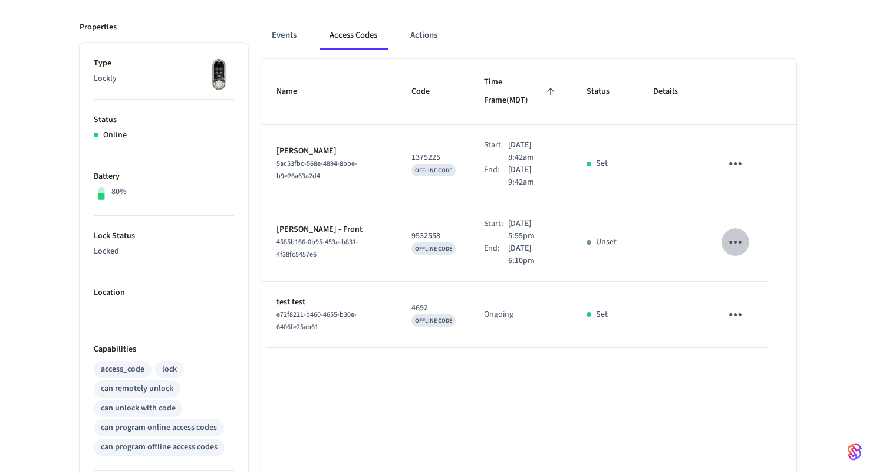
click at [728, 233] on icon "sticky table" at bounding box center [736, 242] width 18 height 18
click at [765, 290] on li "Delete" at bounding box center [764, 290] width 56 height 31
click at [734, 155] on icon "sticky table" at bounding box center [736, 164] width 18 height 18
click at [761, 203] on li "Delete" at bounding box center [764, 211] width 56 height 31
click at [745, 228] on button "sticky table" at bounding box center [736, 242] width 28 height 28
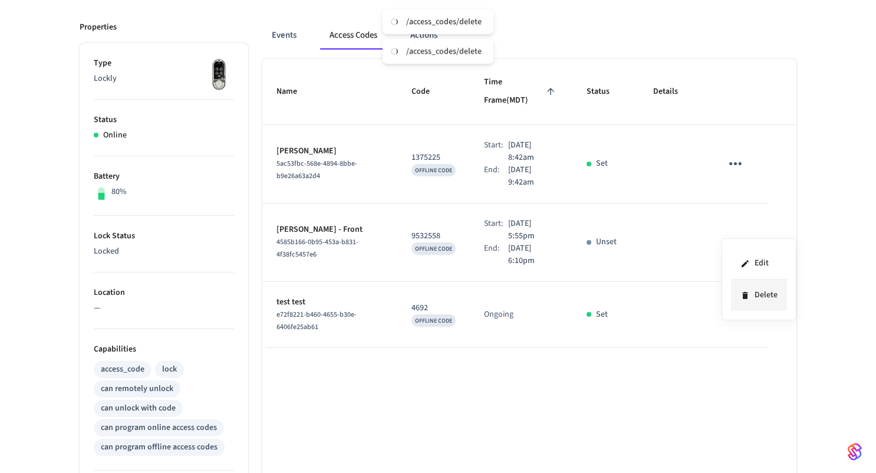
click at [750, 290] on li "Delete" at bounding box center [759, 295] width 56 height 31
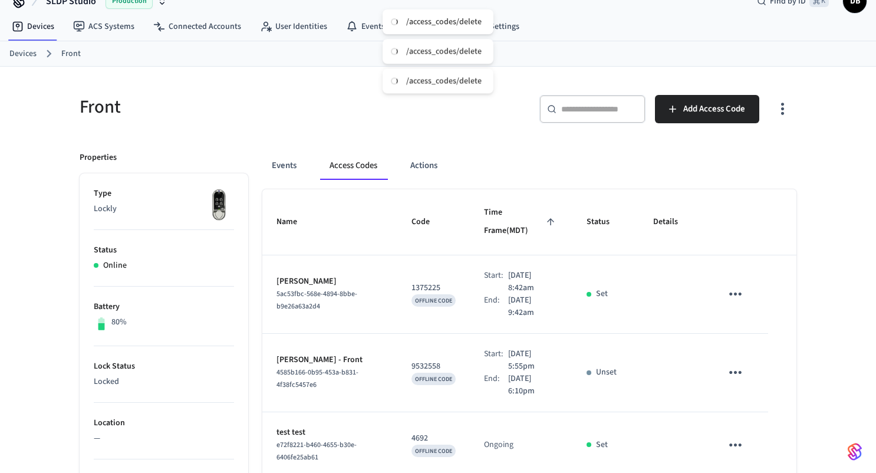
scroll to position [20, 0]
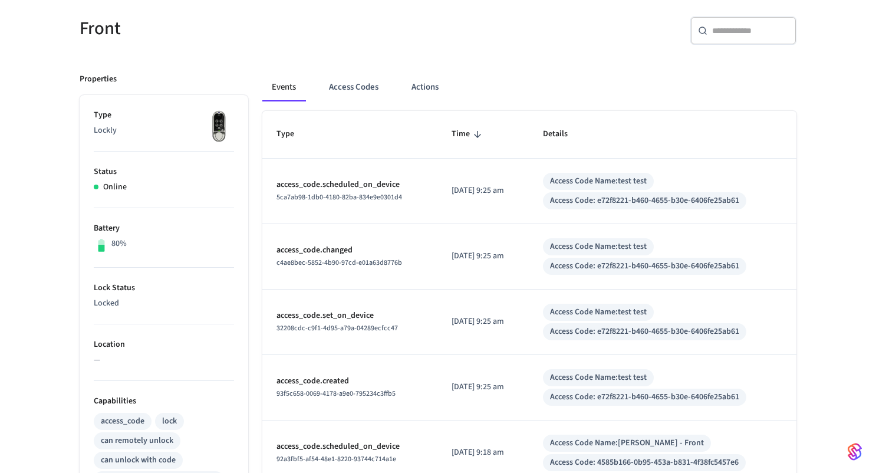
scroll to position [97, 0]
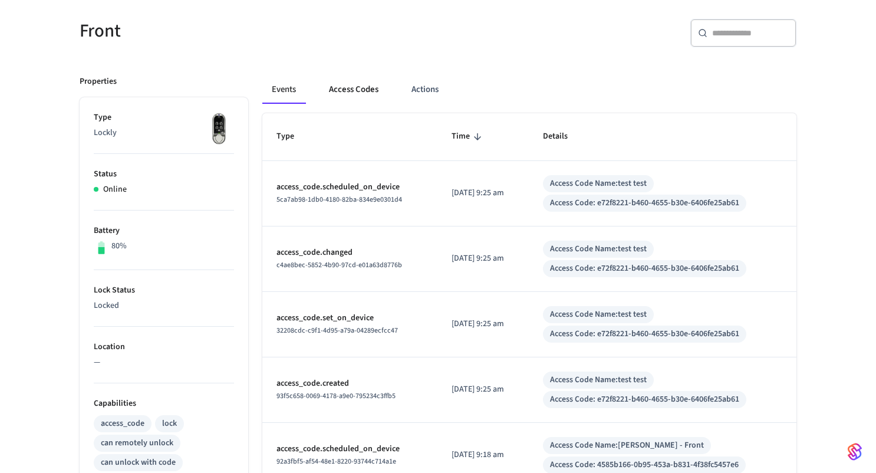
click at [366, 100] on button "Access Codes" at bounding box center [354, 89] width 68 height 28
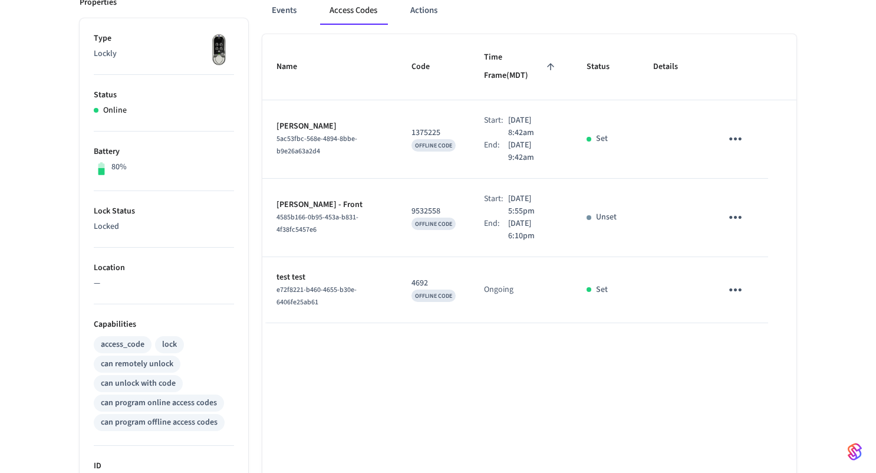
scroll to position [177, 0]
click at [731, 129] on icon "sticky table" at bounding box center [736, 138] width 18 height 18
click at [755, 190] on li "Delete" at bounding box center [764, 185] width 56 height 31
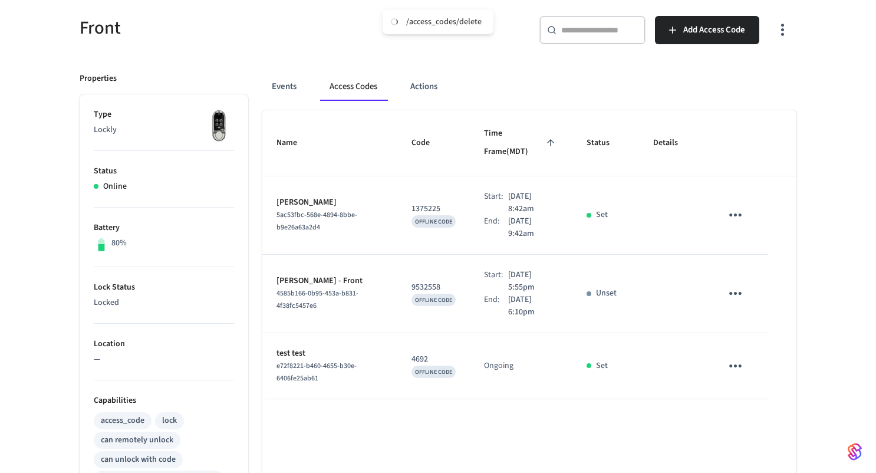
scroll to position [96, 0]
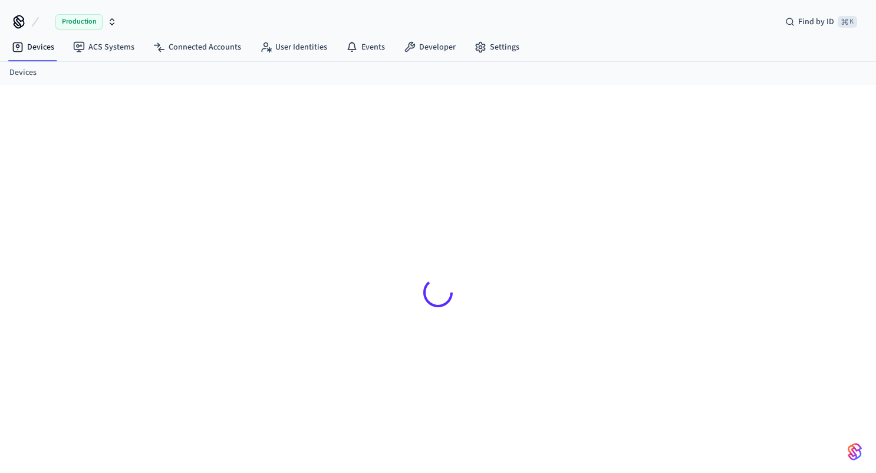
scroll to position [16, 0]
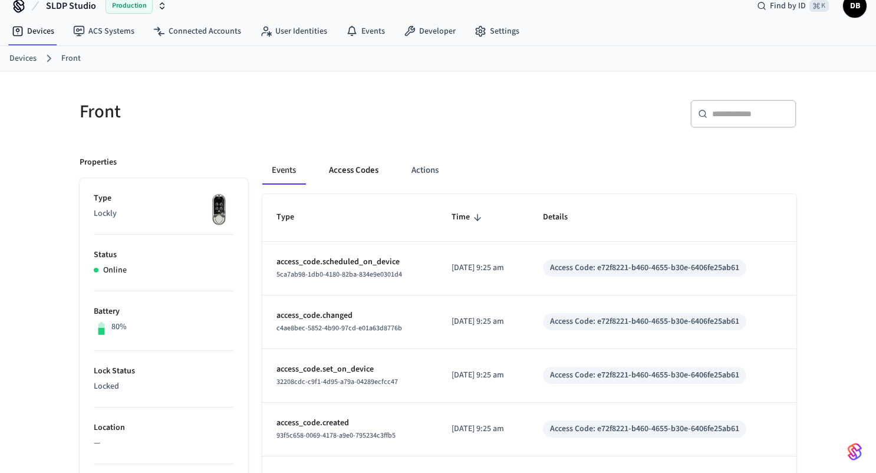
click at [350, 174] on button "Access Codes" at bounding box center [354, 170] width 68 height 28
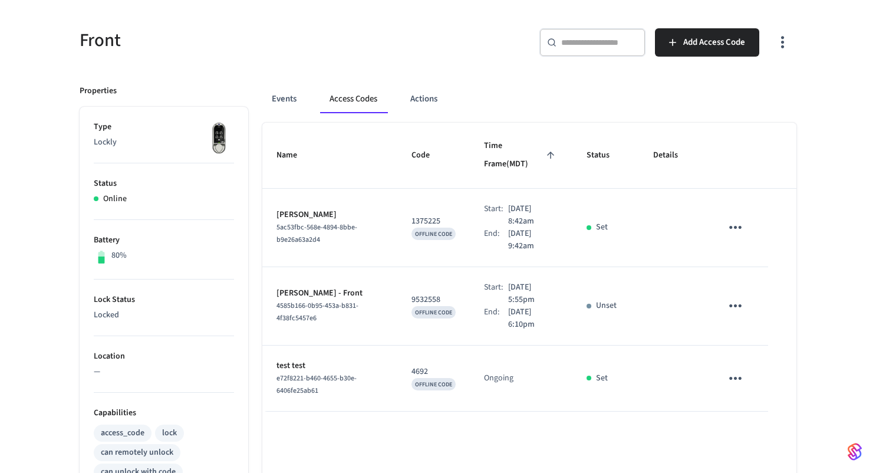
scroll to position [0, 0]
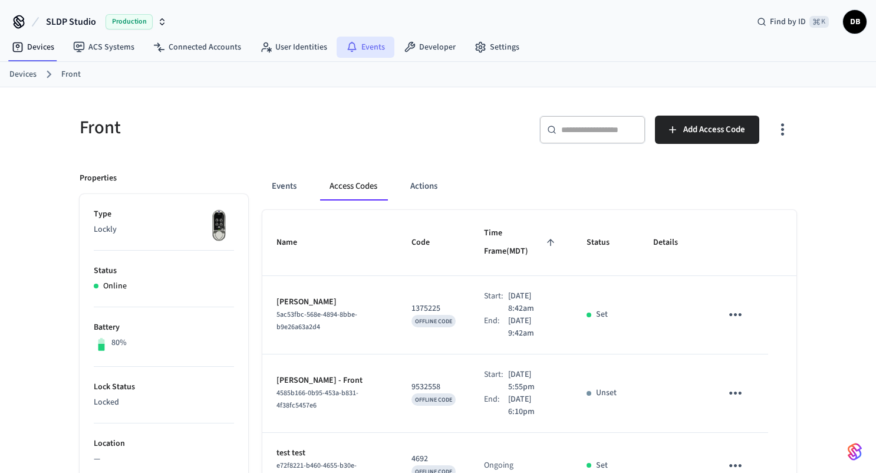
click at [370, 40] on link "Events" at bounding box center [366, 47] width 58 height 21
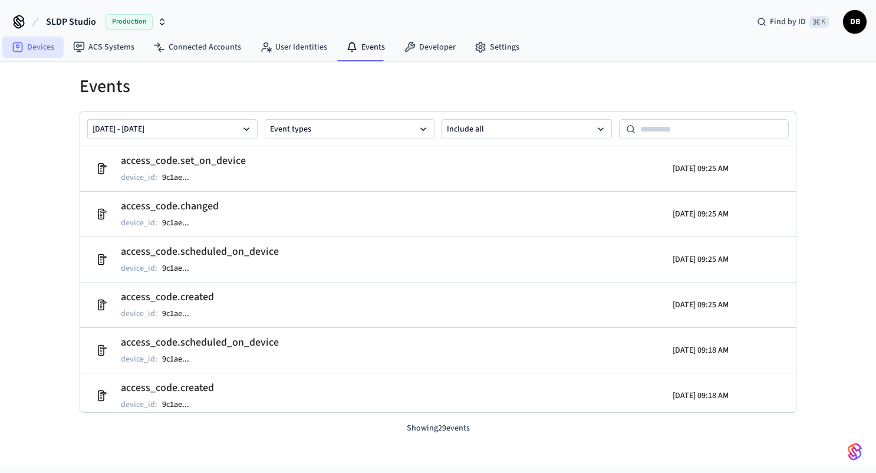
click at [41, 49] on link "Devices" at bounding box center [32, 47] width 61 height 21
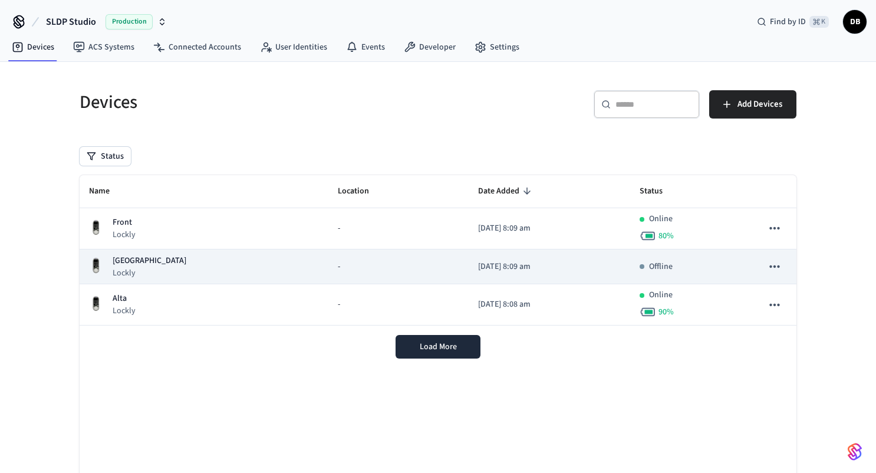
click at [777, 268] on icon "sticky table" at bounding box center [774, 266] width 15 height 15
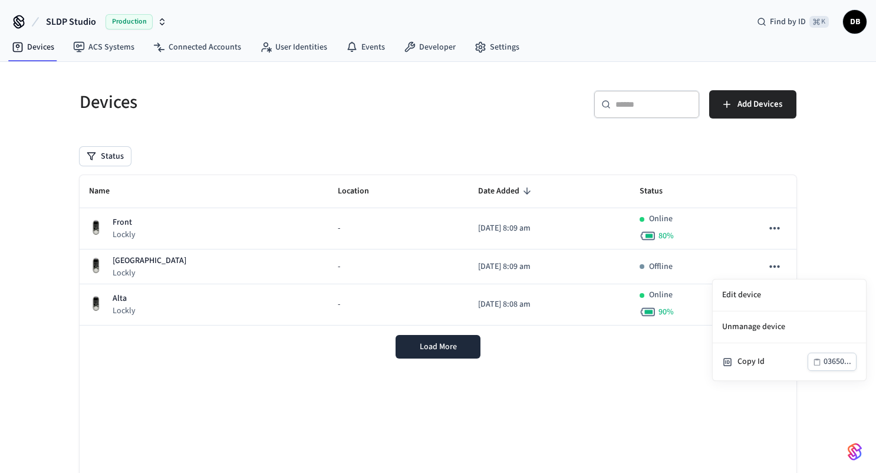
click at [252, 229] on div at bounding box center [438, 236] width 876 height 473
click at [252, 229] on td "Front Lockly" at bounding box center [204, 228] width 249 height 41
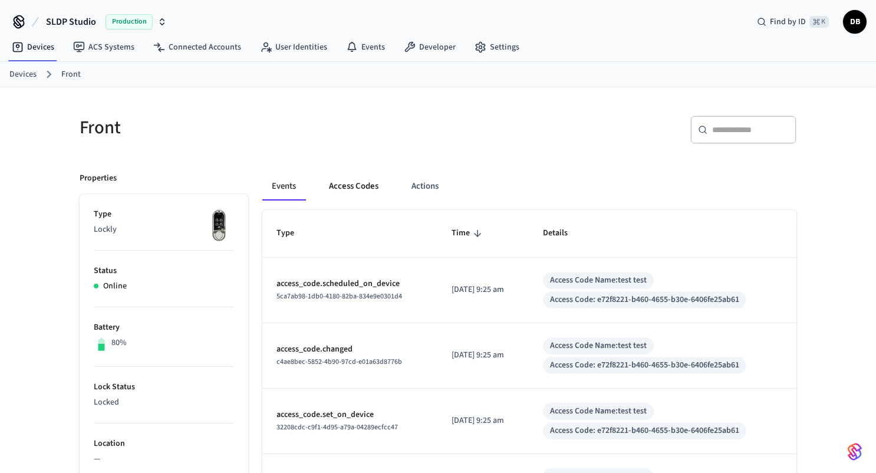
click at [347, 185] on button "Access Codes" at bounding box center [354, 186] width 68 height 28
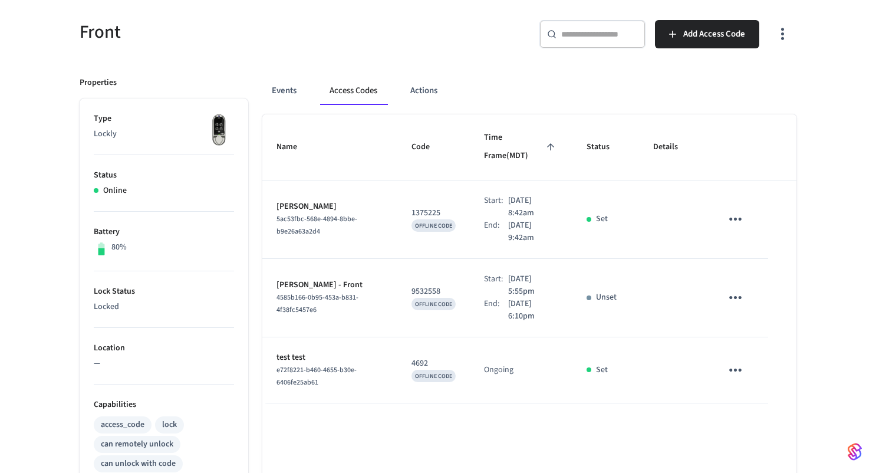
scroll to position [98, 0]
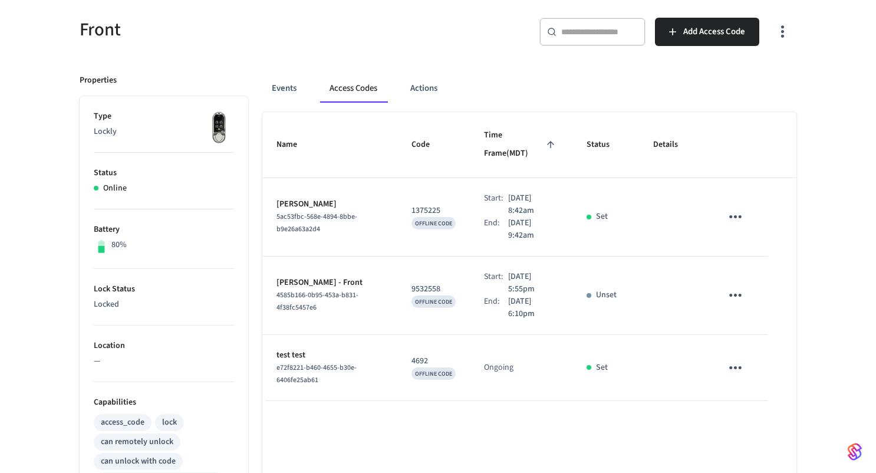
click at [742, 208] on icon "sticky table" at bounding box center [736, 217] width 18 height 18
click at [757, 270] on li "Delete" at bounding box center [764, 264] width 56 height 31
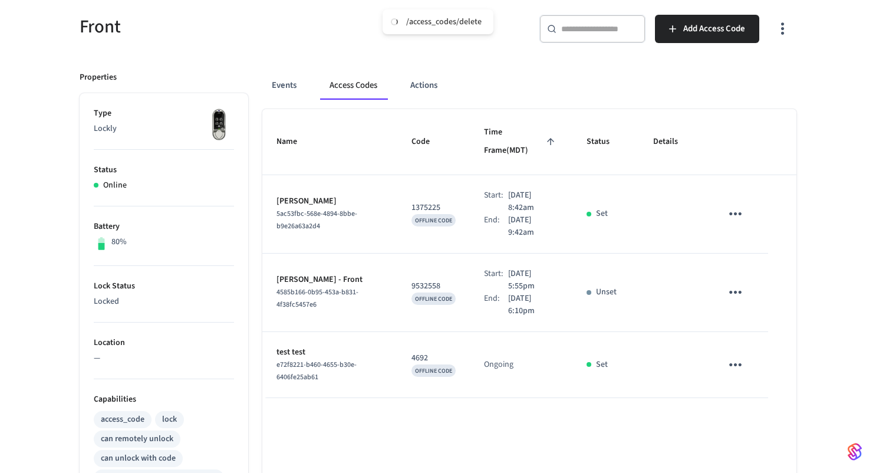
click at [448, 432] on div "Name Code Time Frame (MDT) Status Details Derek Beck 5ac53fbc-568e-4894-8bbe-b9…" at bounding box center [529, 435] width 534 height 652
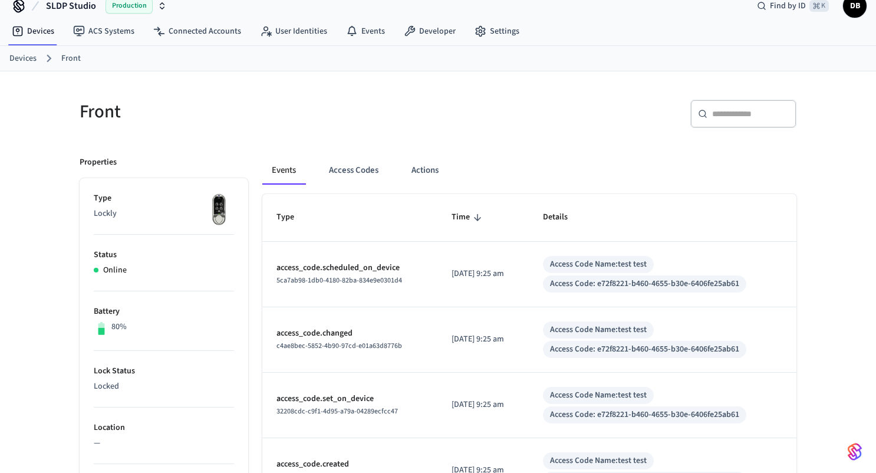
scroll to position [30, 0]
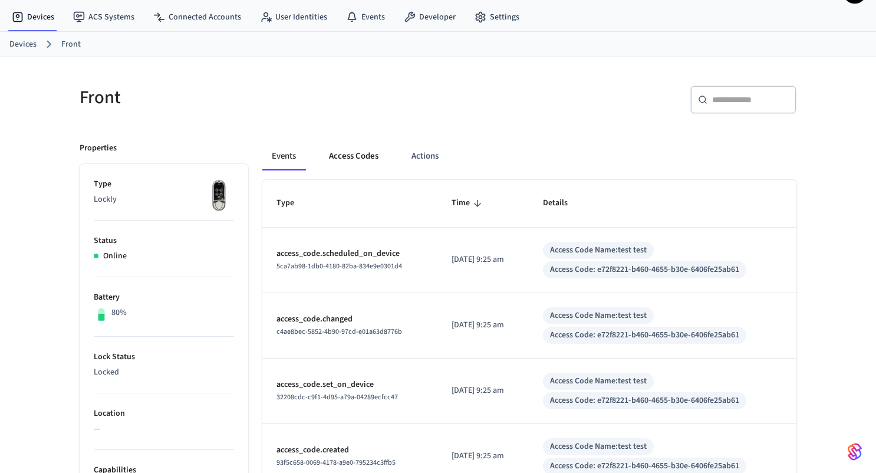
click at [360, 156] on button "Access Codes" at bounding box center [354, 156] width 68 height 28
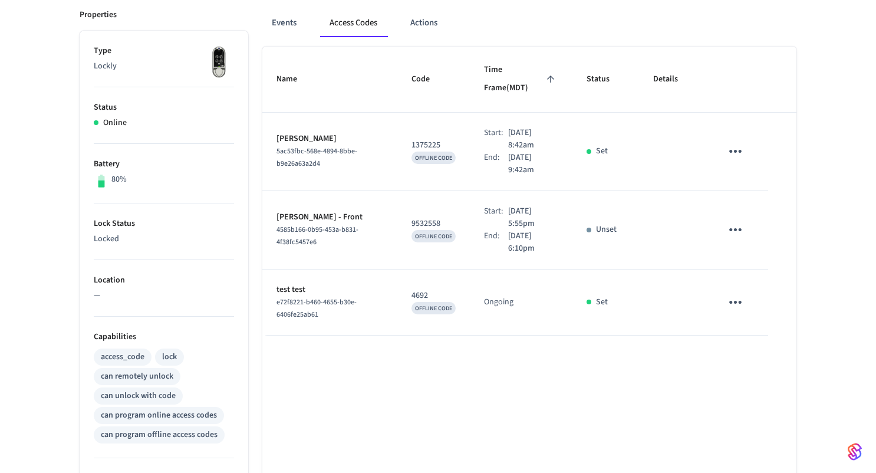
scroll to position [84, 0]
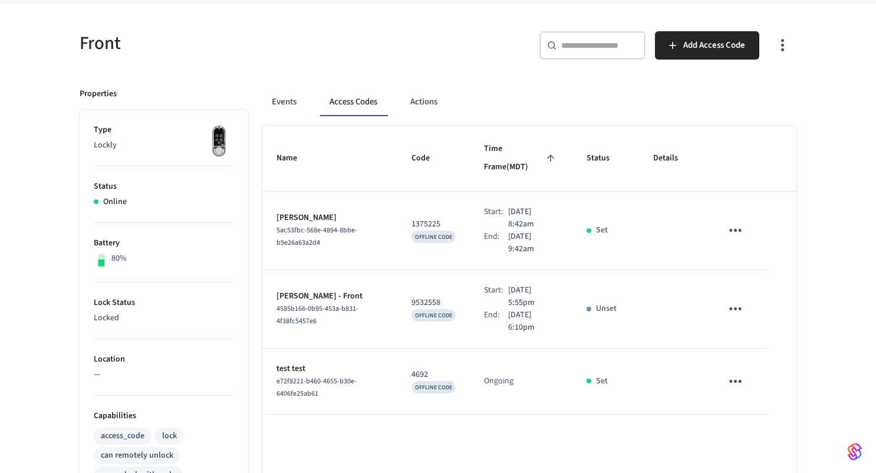
click at [737, 221] on icon "sticky table" at bounding box center [736, 230] width 18 height 18
click at [747, 271] on li "Delete" at bounding box center [764, 278] width 56 height 31
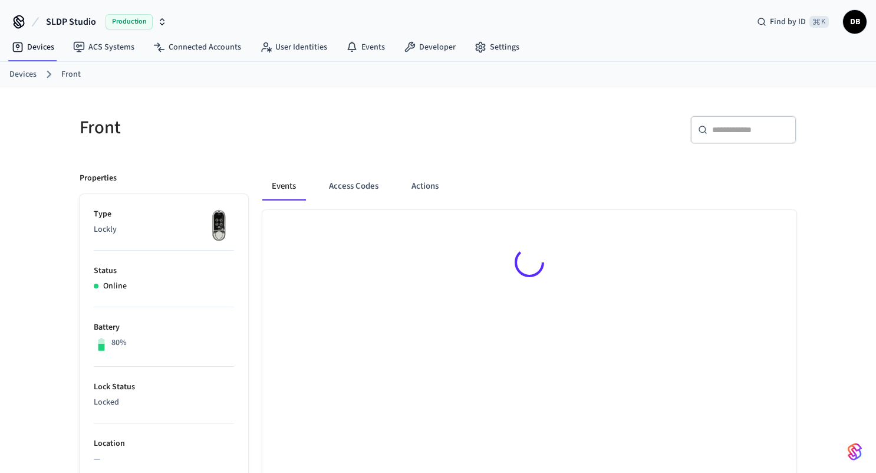
scroll to position [16, 0]
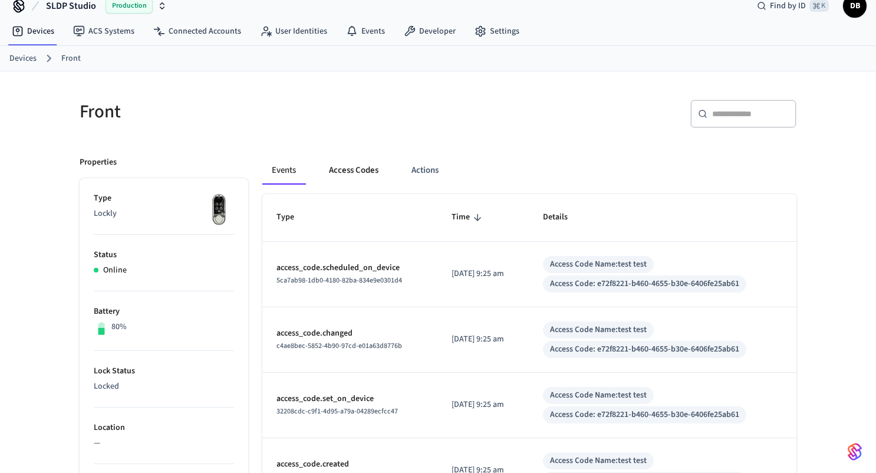
click at [355, 171] on button "Access Codes" at bounding box center [354, 170] width 68 height 28
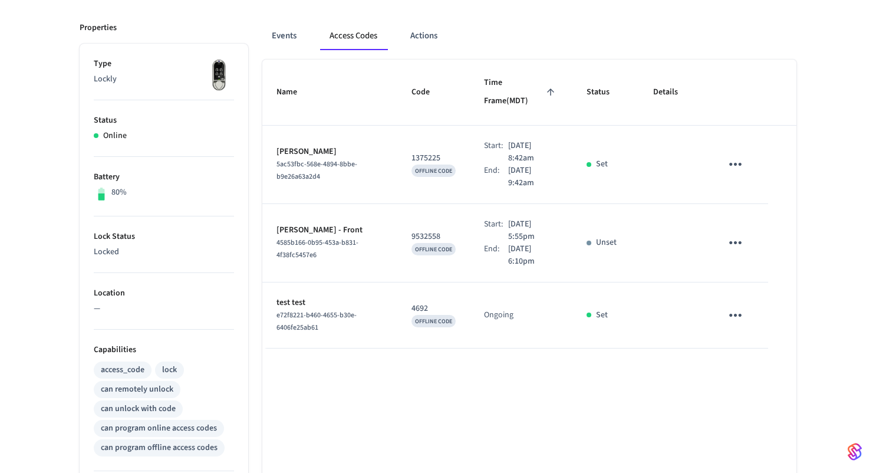
scroll to position [152, 0]
click at [724, 134] on td "sticky table" at bounding box center [738, 163] width 61 height 78
click at [732, 154] on icon "sticky table" at bounding box center [736, 163] width 18 height 18
click at [770, 212] on li "Delete" at bounding box center [764, 211] width 56 height 31
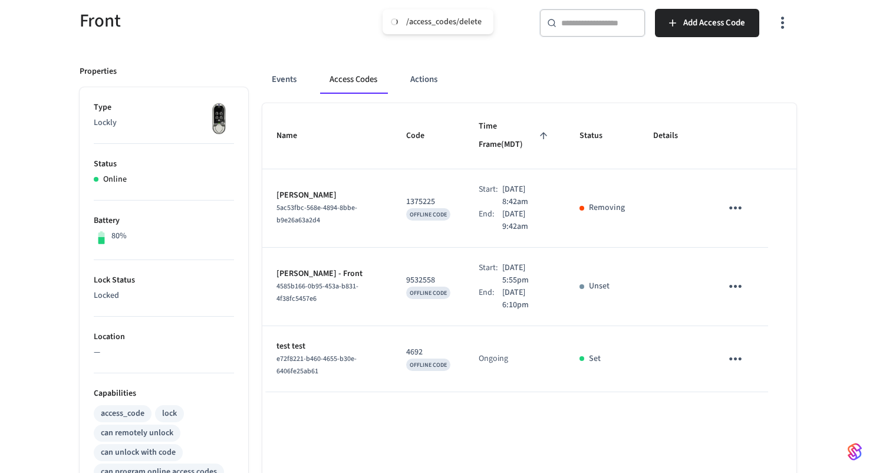
scroll to position [103, 0]
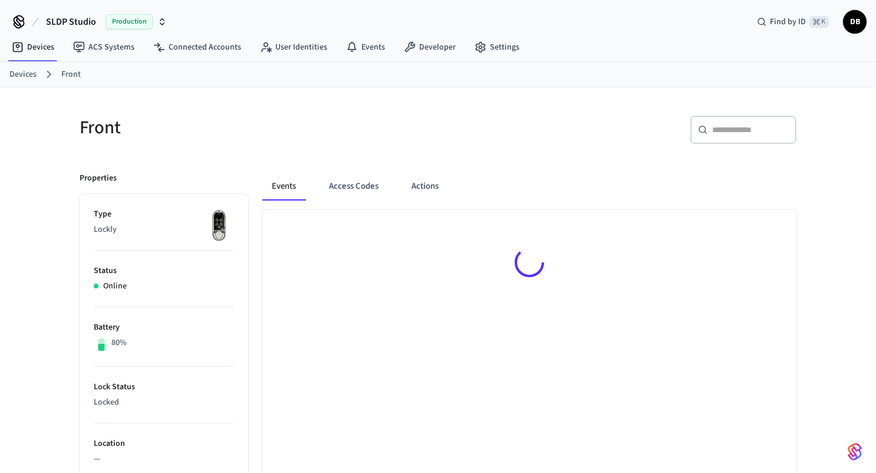
scroll to position [16, 0]
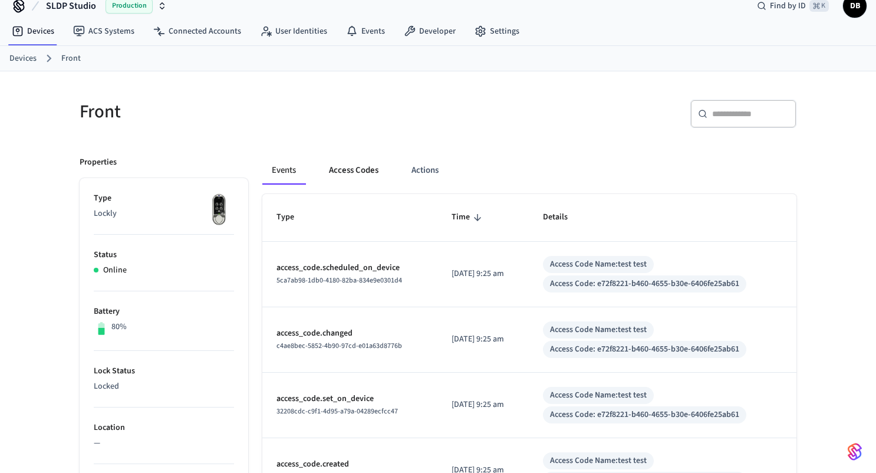
click at [361, 165] on button "Access Codes" at bounding box center [354, 170] width 68 height 28
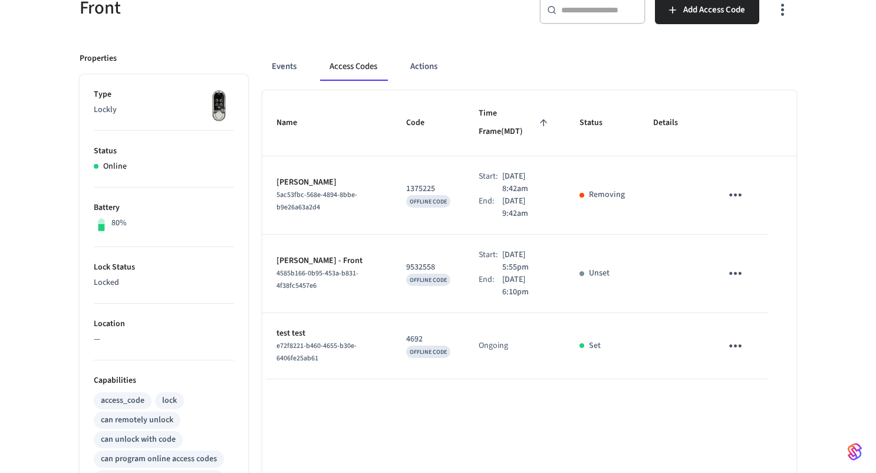
scroll to position [111, 0]
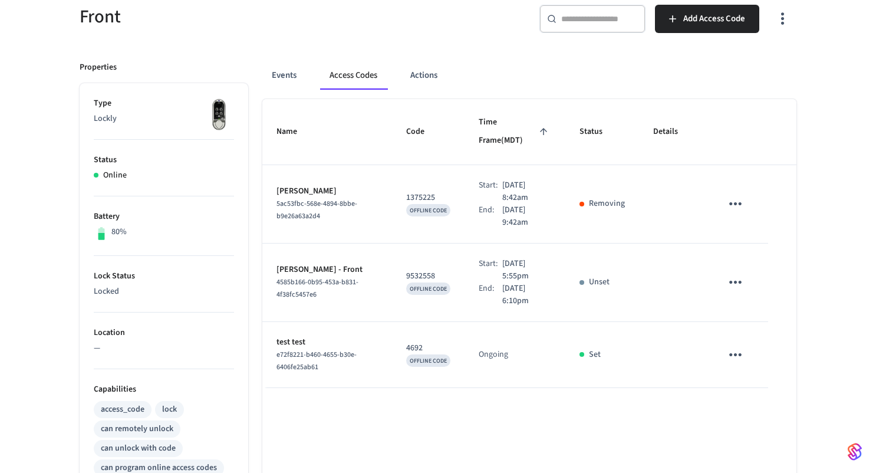
click at [622, 198] on p "Removing" at bounding box center [607, 204] width 36 height 12
click at [728, 195] on icon "sticky table" at bounding box center [736, 204] width 18 height 18
click at [767, 255] on li "Delete" at bounding box center [764, 251] width 56 height 31
click at [735, 273] on icon "sticky table" at bounding box center [736, 282] width 18 height 18
click at [748, 324] on li "Delete" at bounding box center [764, 330] width 56 height 31
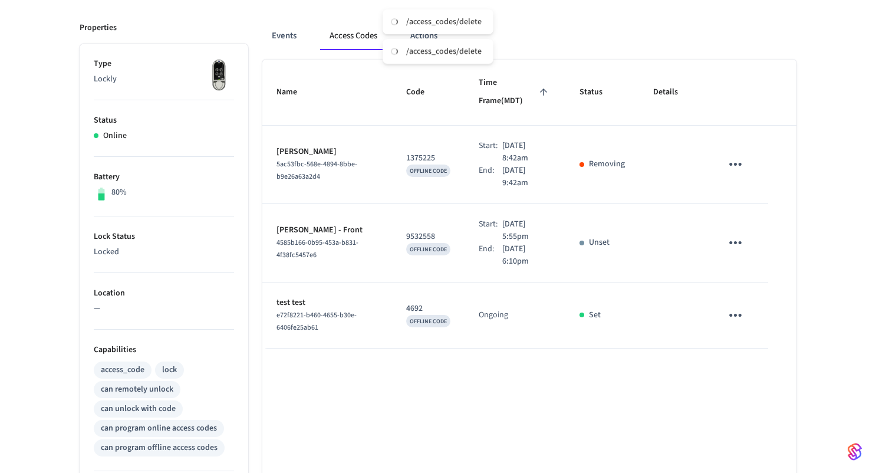
scroll to position [152, 0]
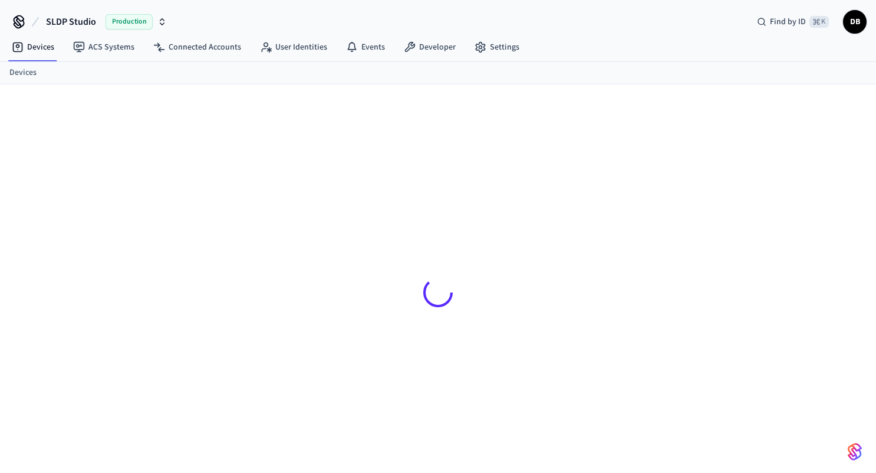
scroll to position [16, 0]
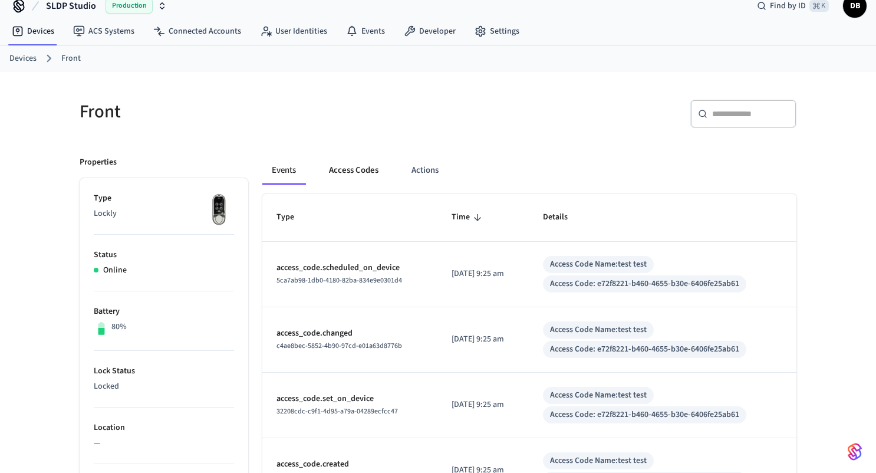
click at [364, 170] on button "Access Codes" at bounding box center [354, 170] width 68 height 28
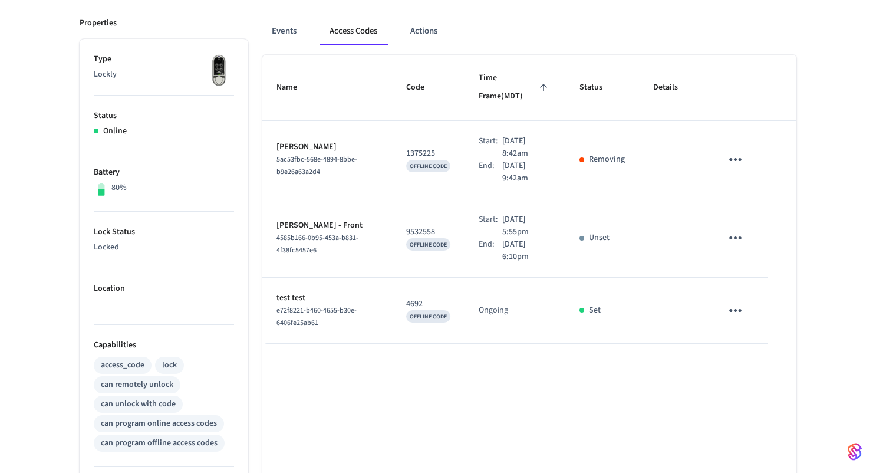
scroll to position [155, 0]
click at [425, 340] on div "Name Code Time Frame (MDT) Status Details [PERSON_NAME] 5ac53fbc-568e-4894-8bbe…" at bounding box center [529, 381] width 534 height 652
click at [589, 368] on div "Name Code Time Frame (MDT) Status Details [PERSON_NAME] 5ac53fbc-568e-4894-8bbe…" at bounding box center [529, 381] width 534 height 652
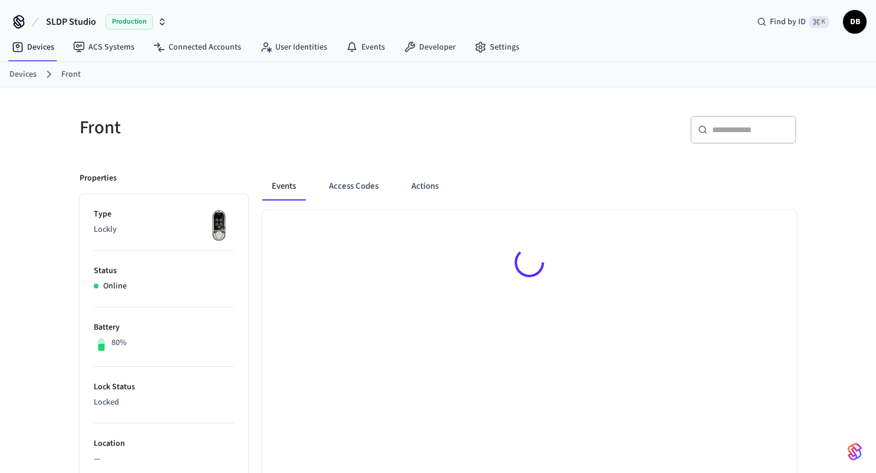
scroll to position [16, 0]
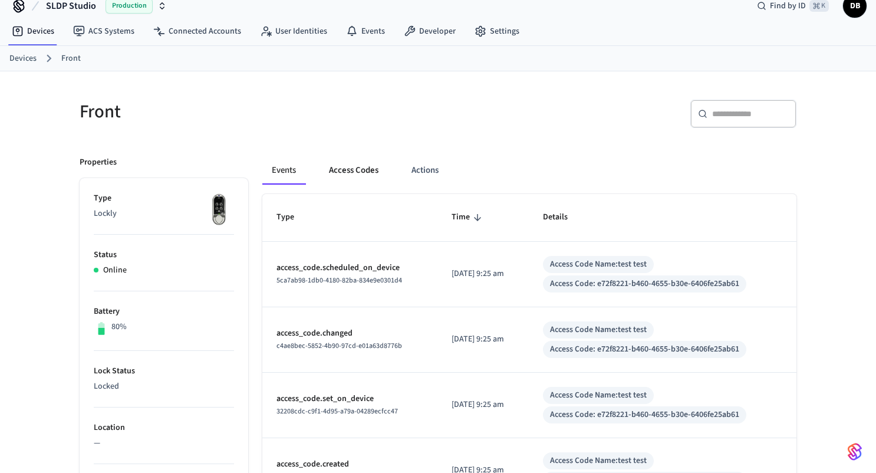
click at [349, 175] on button "Access Codes" at bounding box center [354, 170] width 68 height 28
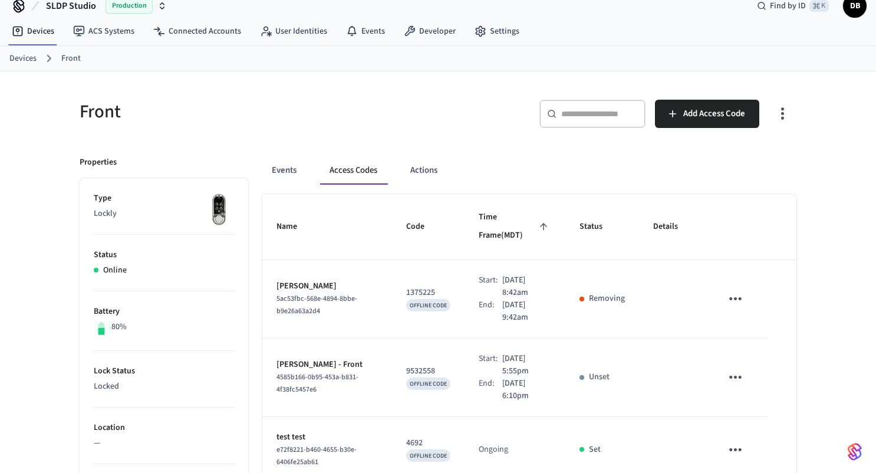
scroll to position [0, 0]
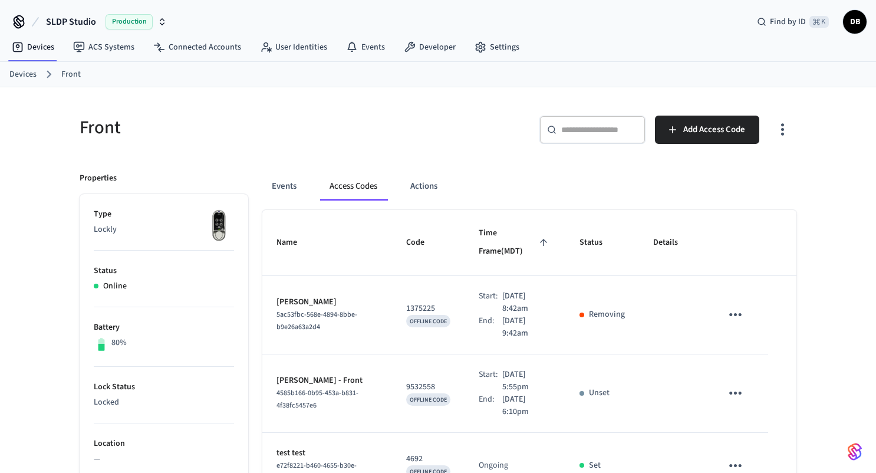
click at [19, 82] on div "Devices Front" at bounding box center [438, 74] width 876 height 25
click at [19, 75] on link "Devices" at bounding box center [22, 74] width 27 height 12
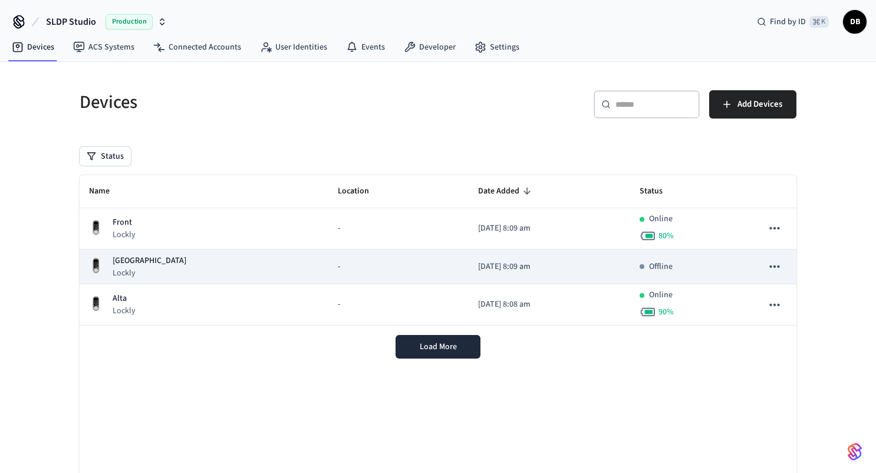
click at [238, 269] on div "Kings Peak Lockly" at bounding box center [204, 267] width 230 height 24
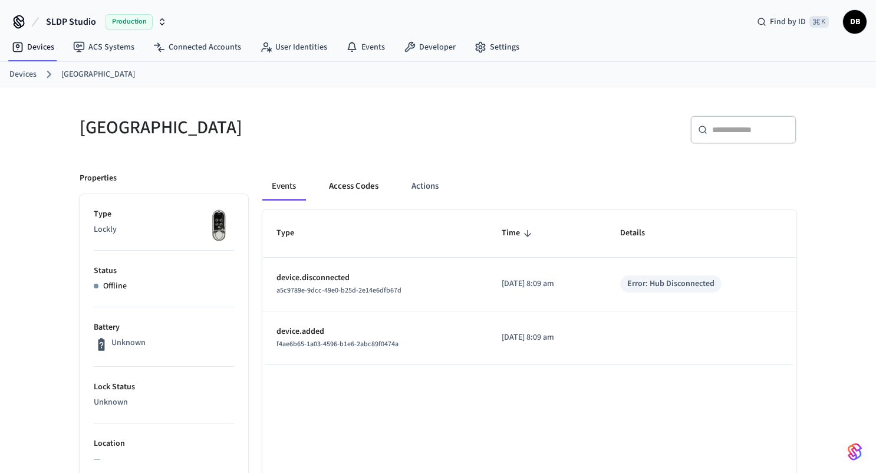
click at [360, 185] on button "Access Codes" at bounding box center [354, 186] width 68 height 28
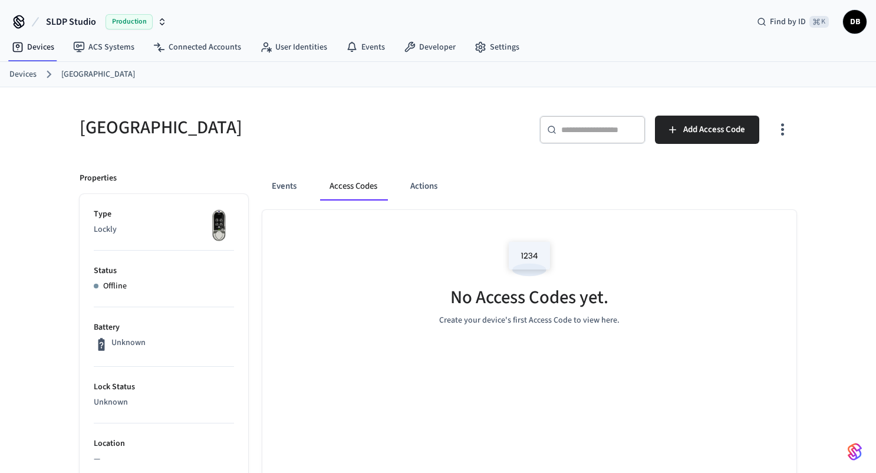
click at [564, 251] on div "No Access Codes yet. Create your device's first Access Code to view here." at bounding box center [529, 280] width 534 height 140
click at [513, 330] on div "No Access Codes yet. Create your device's first Access Code to view here." at bounding box center [529, 280] width 534 height 140
click at [21, 71] on link "Devices" at bounding box center [22, 74] width 27 height 12
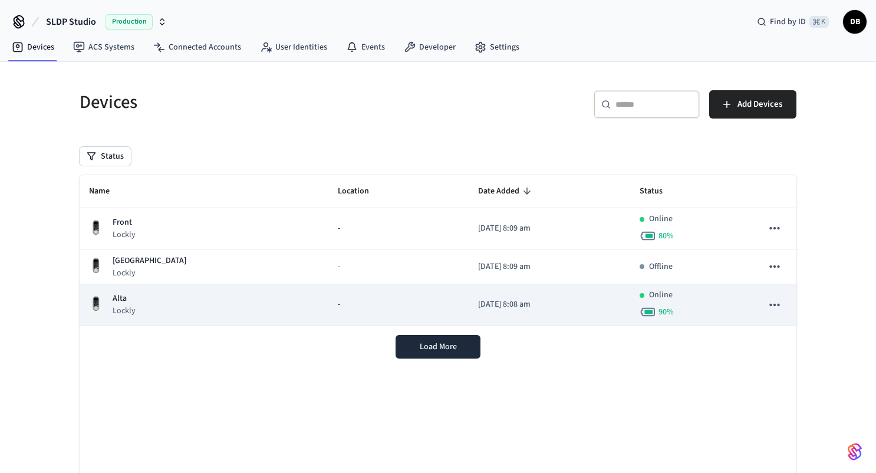
click at [133, 305] on p "Lockly" at bounding box center [124, 311] width 23 height 12
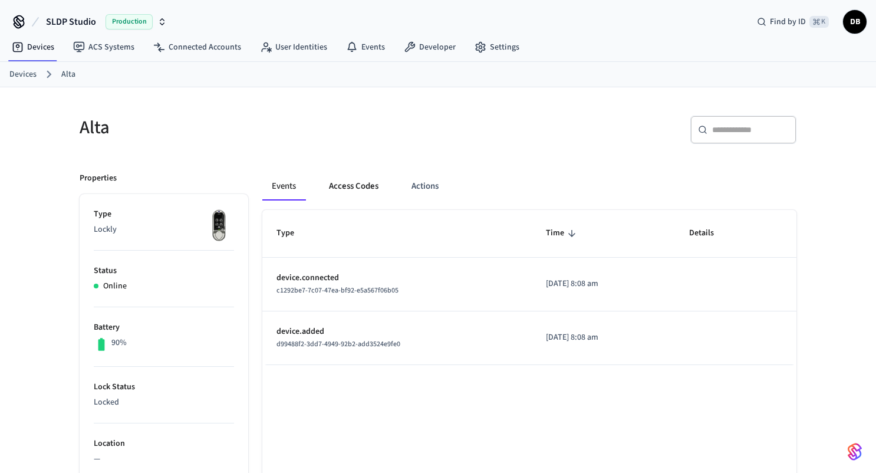
click at [329, 188] on button "Access Codes" at bounding box center [354, 186] width 68 height 28
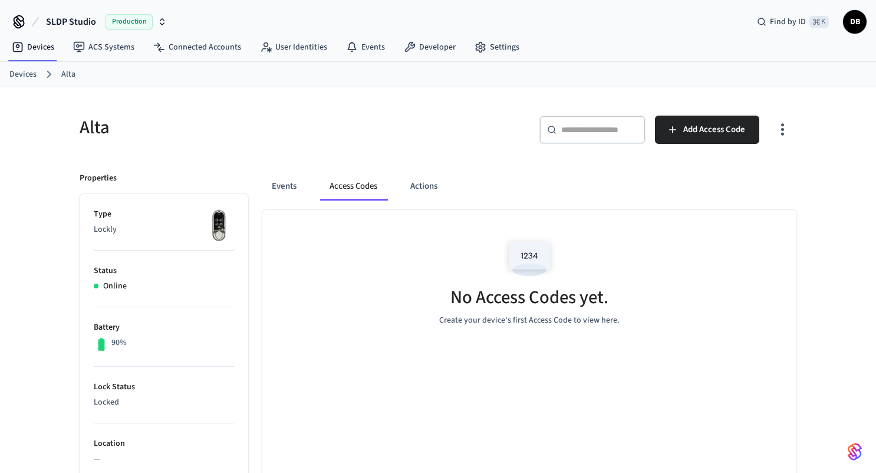
click at [19, 74] on link "Devices" at bounding box center [22, 74] width 27 height 12
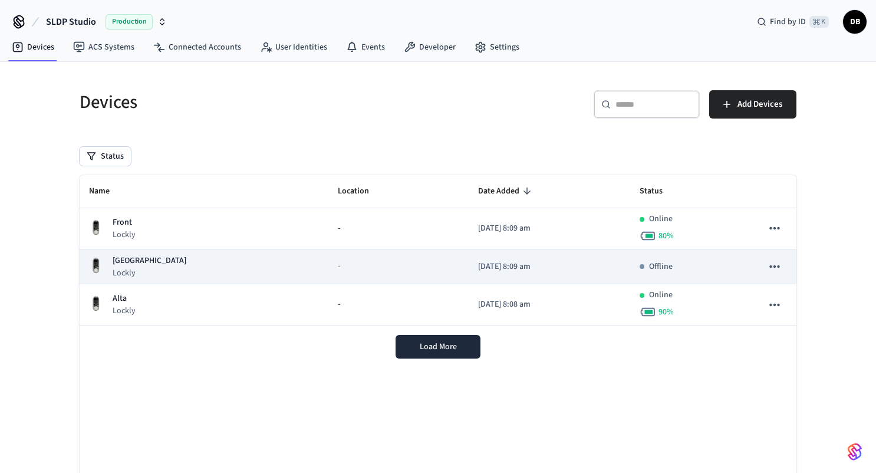
click at [649, 269] on p "Offline" at bounding box center [661, 267] width 24 height 12
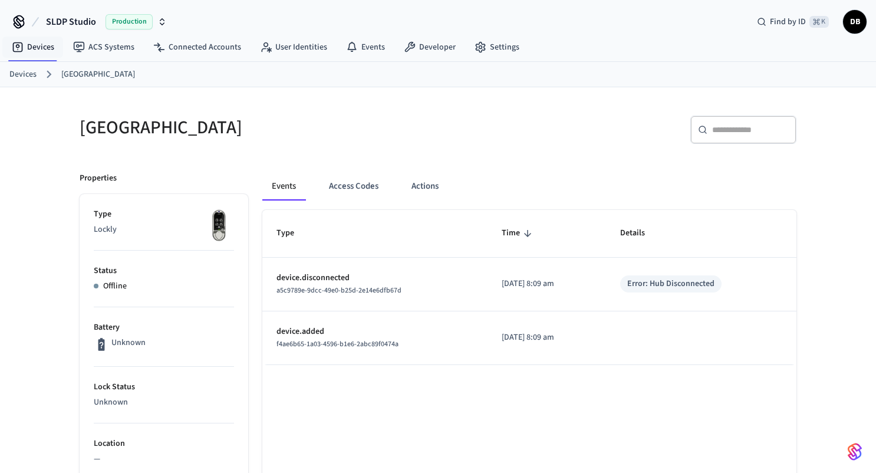
click at [25, 79] on link "Devices" at bounding box center [22, 74] width 27 height 12
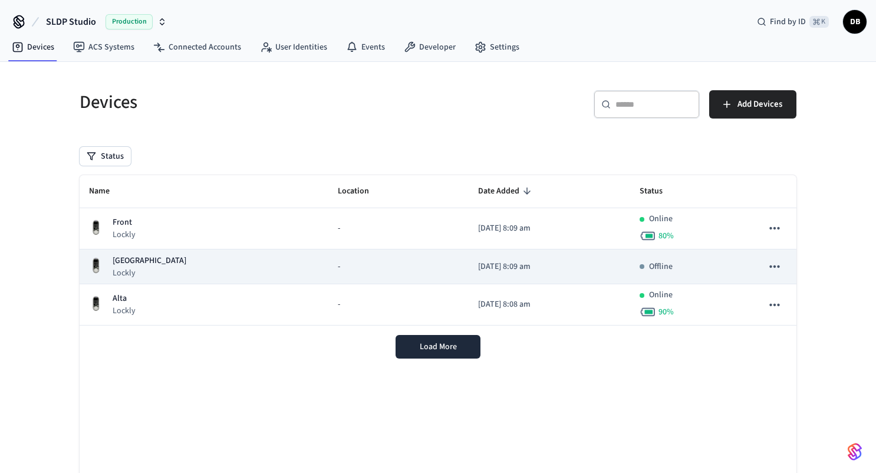
click at [658, 270] on p "Offline" at bounding box center [661, 267] width 24 height 12
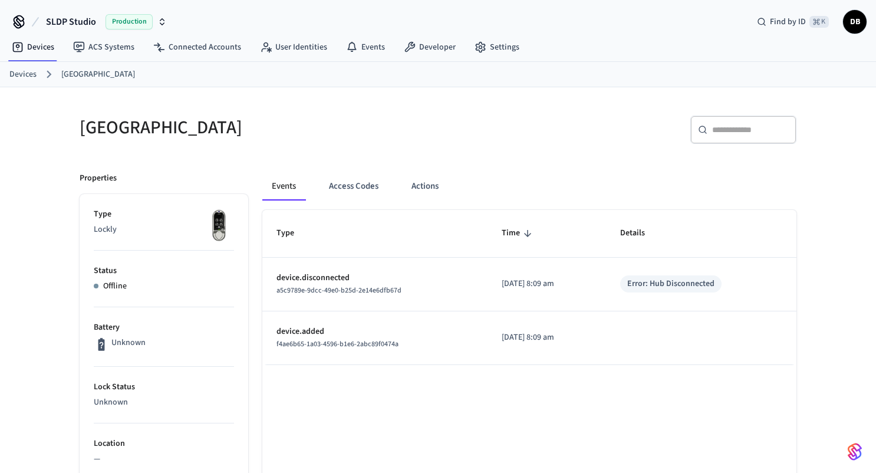
click at [114, 285] on p "Offline" at bounding box center [115, 286] width 24 height 12
click at [226, 226] on img at bounding box center [219, 225] width 29 height 35
click at [657, 291] on div "Error: Hub Disconnected" at bounding box center [670, 283] width 101 height 17
click at [657, 282] on div "Error: Hub Disconnected" at bounding box center [670, 284] width 87 height 12
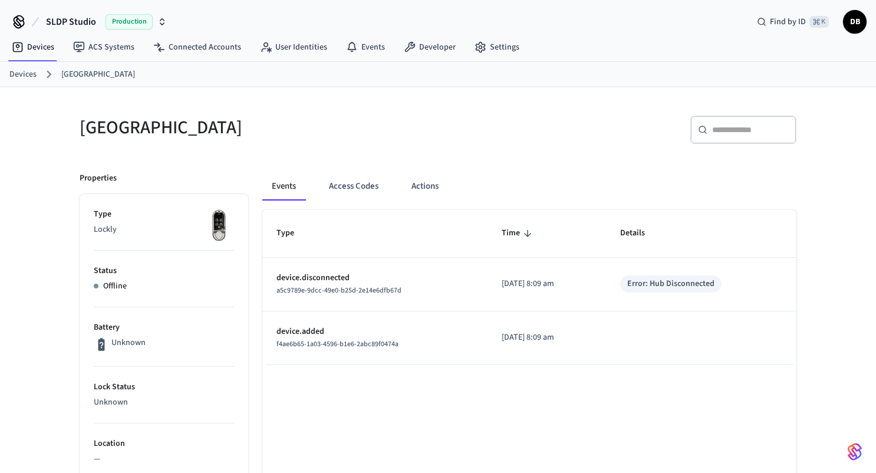
click at [207, 149] on div "[GEOGRAPHIC_DATA]" at bounding box center [248, 127] width 366 height 52
click at [27, 77] on link "Devices" at bounding box center [22, 74] width 27 height 12
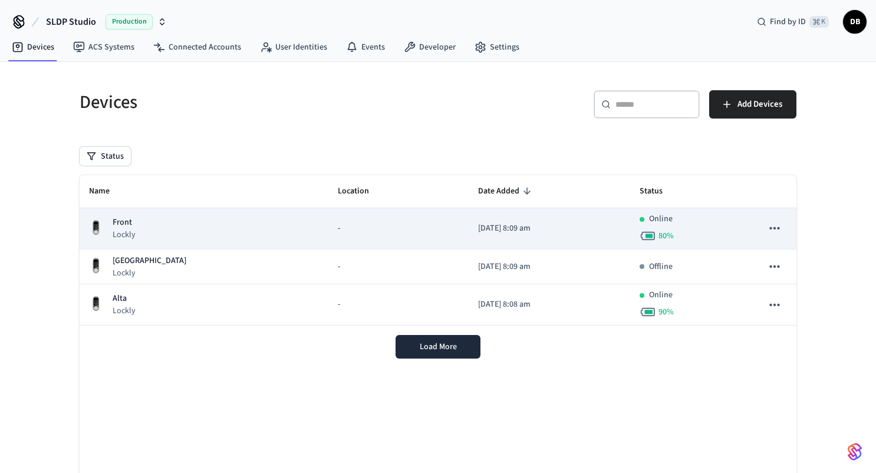
click at [259, 233] on td "Front Lockly" at bounding box center [204, 228] width 249 height 41
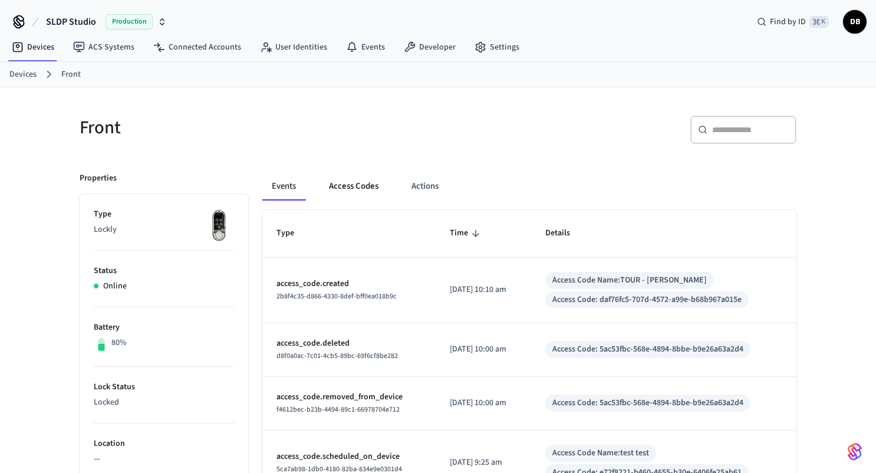
click at [359, 179] on button "Access Codes" at bounding box center [354, 186] width 68 height 28
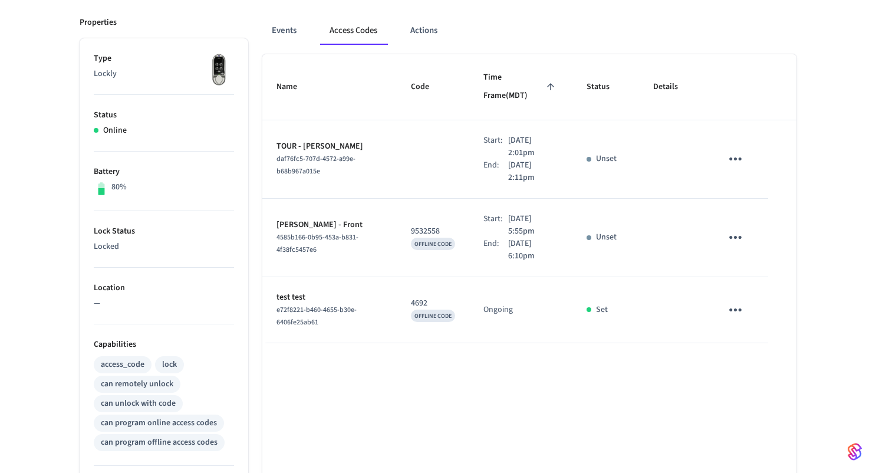
scroll to position [135, 0]
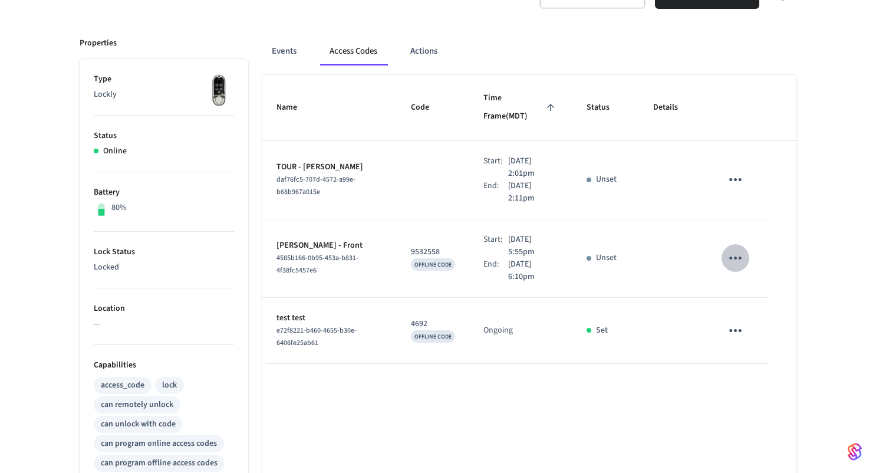
click at [749, 244] on button "sticky table" at bounding box center [736, 258] width 28 height 28
click at [753, 307] on li "Delete" at bounding box center [759, 310] width 56 height 31
click at [741, 321] on icon "sticky table" at bounding box center [736, 330] width 18 height 18
click at [757, 373] on li "Delete" at bounding box center [764, 378] width 56 height 31
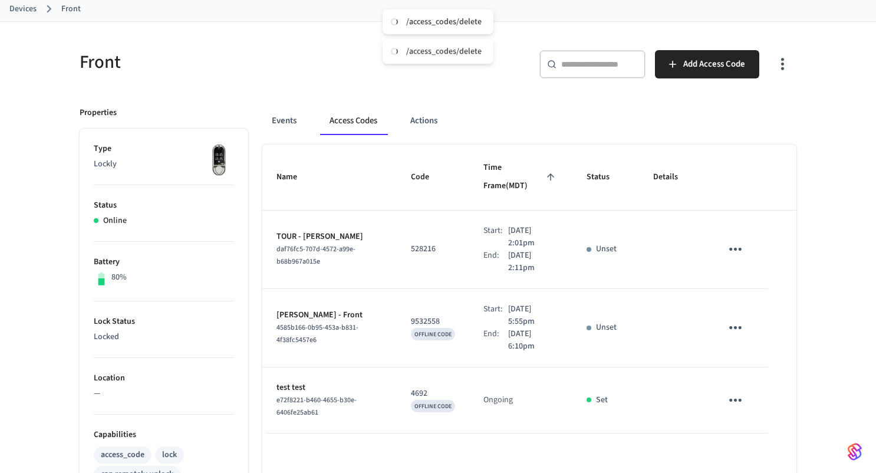
scroll to position [55, 0]
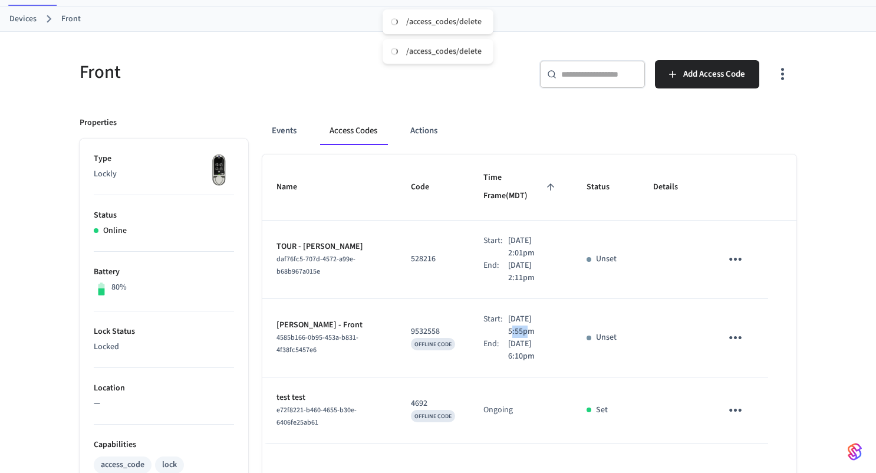
click at [550, 313] on p "Oct 3rd 2025 5:55pm" at bounding box center [533, 325] width 50 height 25
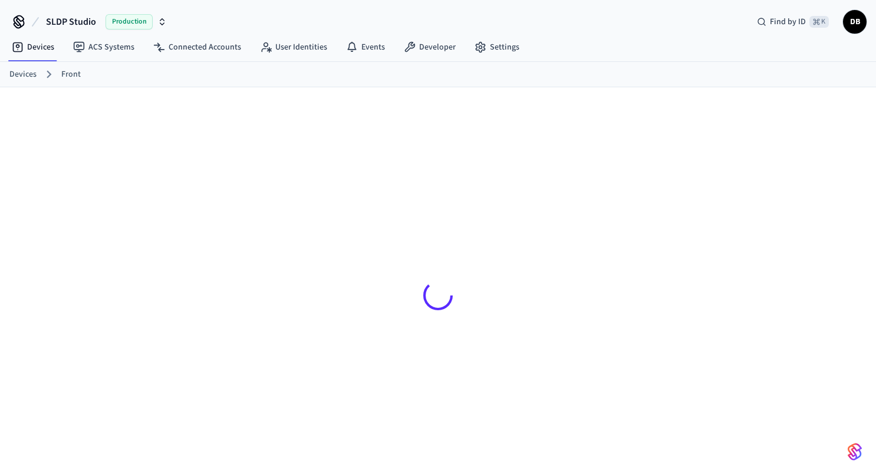
scroll to position [16, 0]
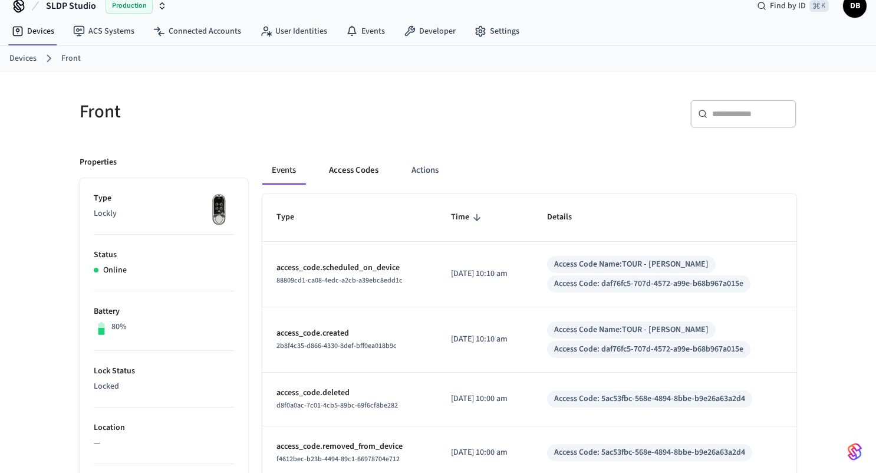
click at [347, 173] on button "Access Codes" at bounding box center [354, 170] width 68 height 28
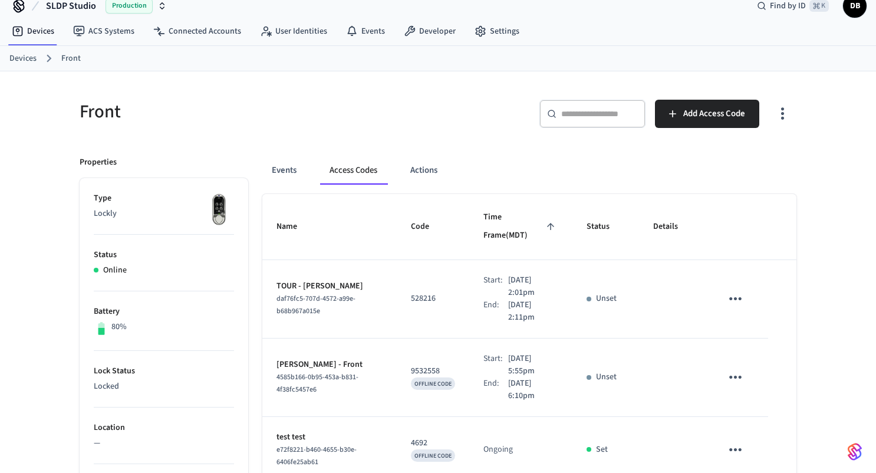
click at [607, 292] on p "Unset" at bounding box center [606, 298] width 21 height 12
click at [642, 280] on td "sticky table" at bounding box center [673, 299] width 68 height 78
drag, startPoint x: 642, startPoint y: 280, endPoint x: 483, endPoint y: 275, distance: 158.7
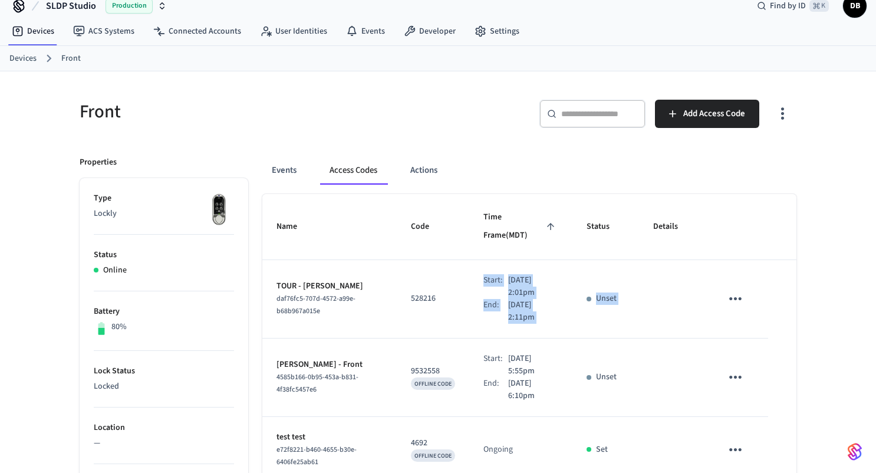
click at [483, 275] on tr "TOUR - [PERSON_NAME] daf76fc5-707d-4572-a99e-b68b967a015e 528216 Start: [DATE] …" at bounding box center [529, 299] width 534 height 78
click at [696, 272] on td "sticky table" at bounding box center [673, 299] width 68 height 78
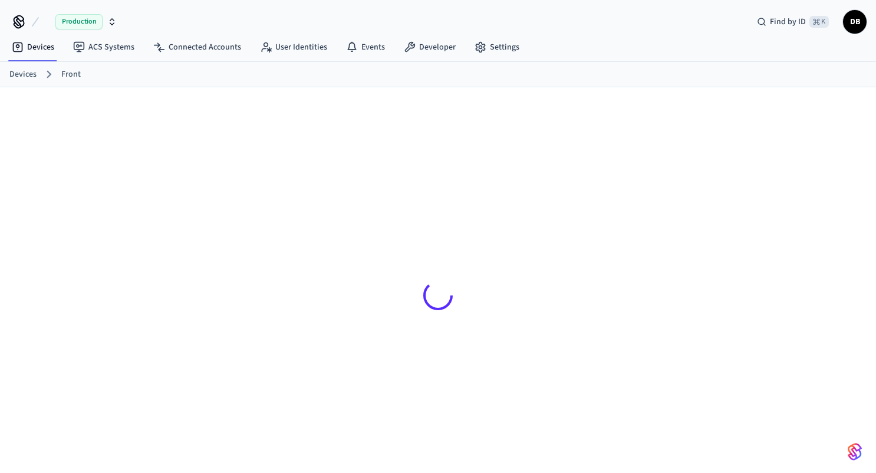
scroll to position [16, 0]
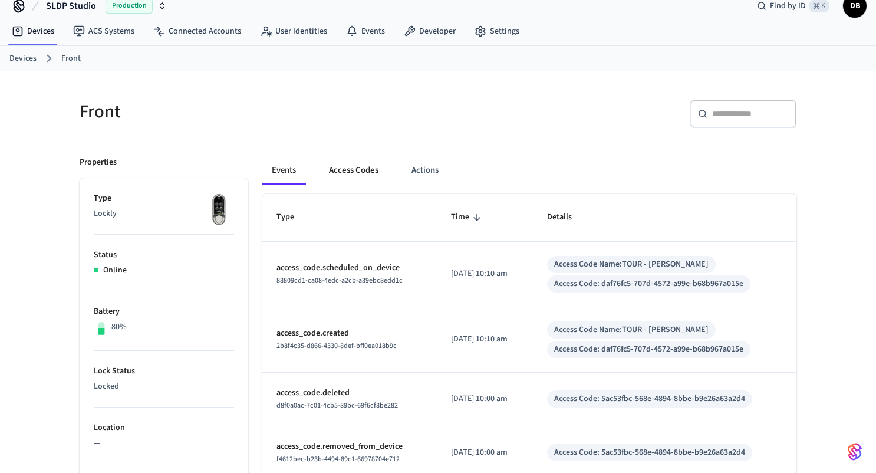
click at [361, 172] on button "Access Codes" at bounding box center [354, 170] width 68 height 28
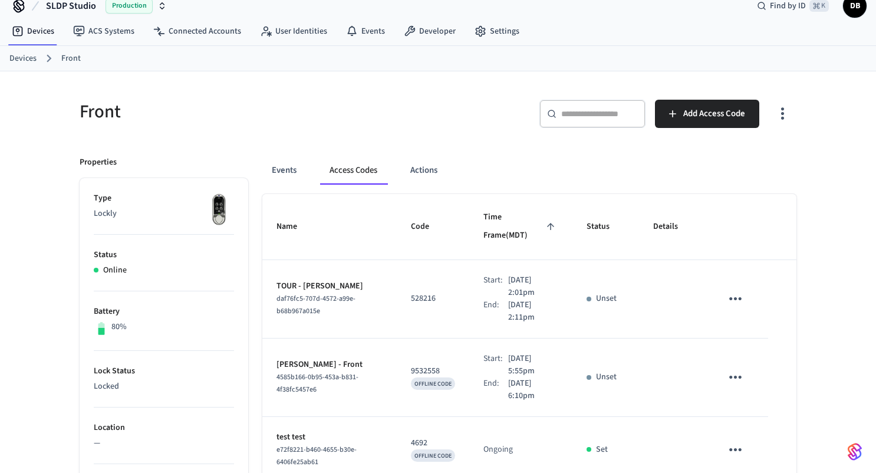
click at [600, 268] on td "Unset" at bounding box center [606, 299] width 67 height 78
click at [604, 292] on p "Unset" at bounding box center [606, 298] width 21 height 12
click at [793, 279] on table "Name Code Time Frame (MDT) Status Details TOUR - Bob Smith daf76fc5-707d-4572-a…" at bounding box center [529, 338] width 534 height 289
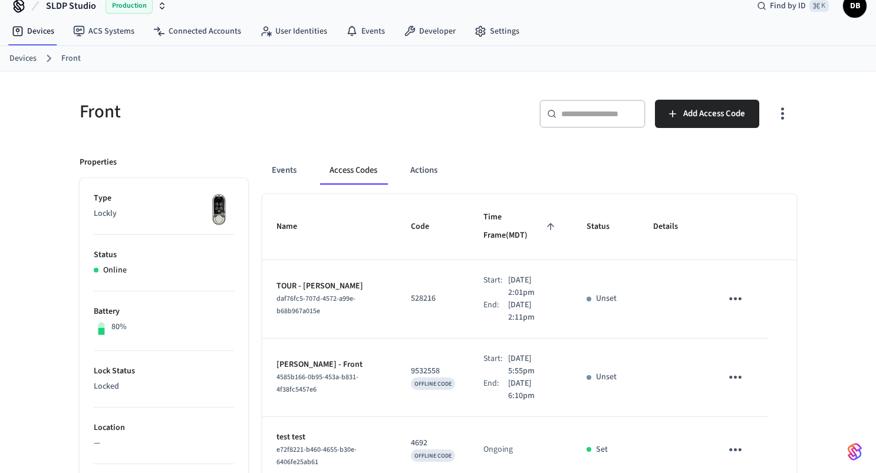
click at [21, 57] on link "Devices" at bounding box center [22, 58] width 27 height 12
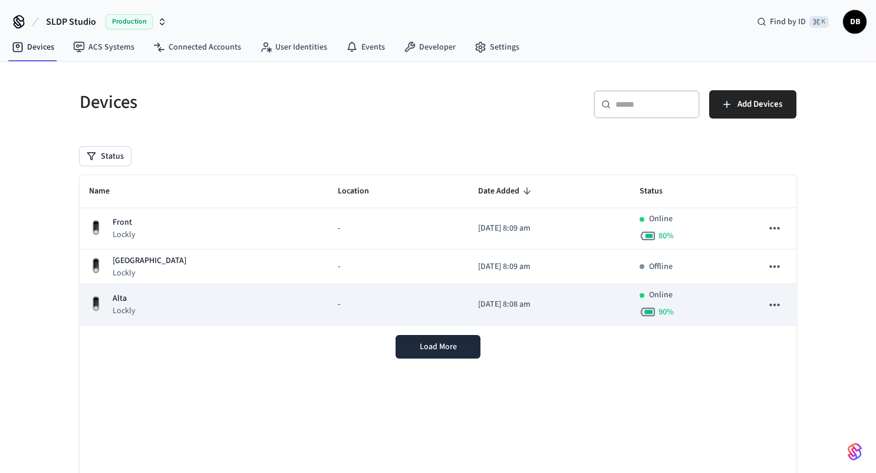
click at [212, 304] on div "Alta Lockly" at bounding box center [204, 304] width 230 height 24
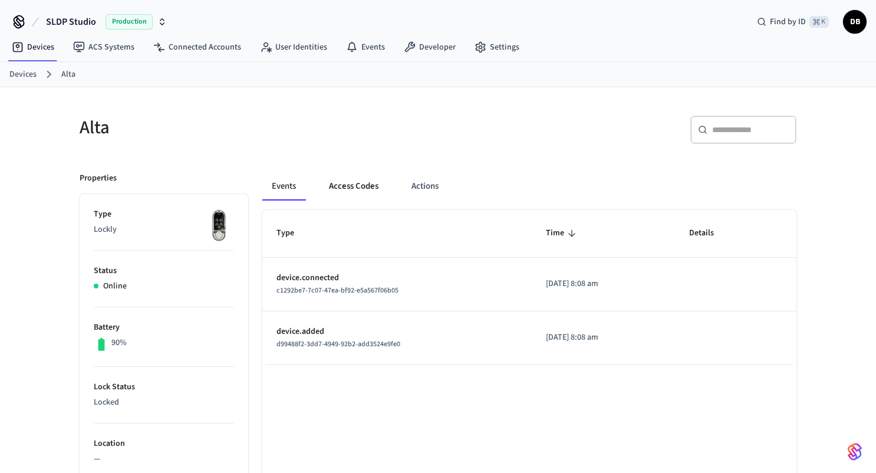
click at [345, 189] on button "Access Codes" at bounding box center [354, 186] width 68 height 28
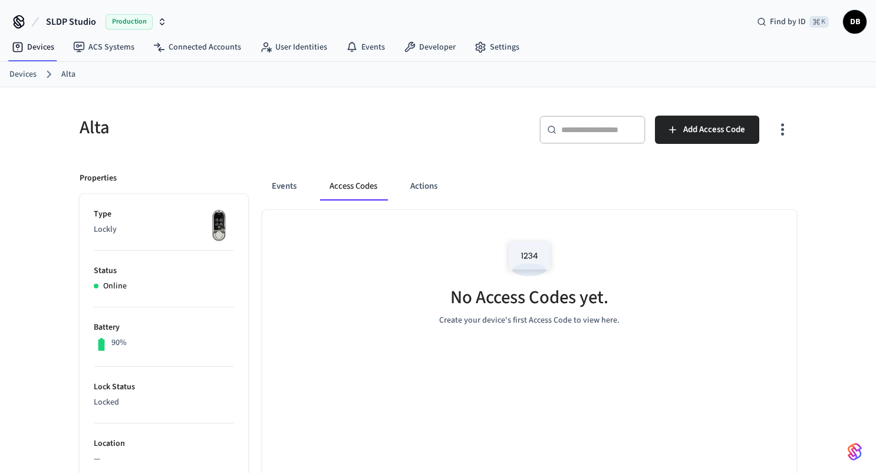
click at [345, 189] on button "Access Codes" at bounding box center [353, 186] width 67 height 28
click at [27, 75] on link "Devices" at bounding box center [22, 74] width 27 height 12
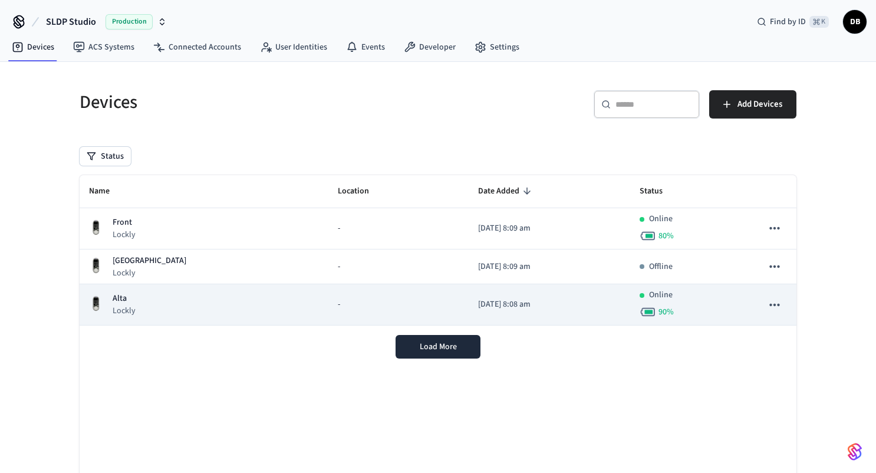
click at [216, 311] on div "Alta Lockly" at bounding box center [204, 304] width 230 height 24
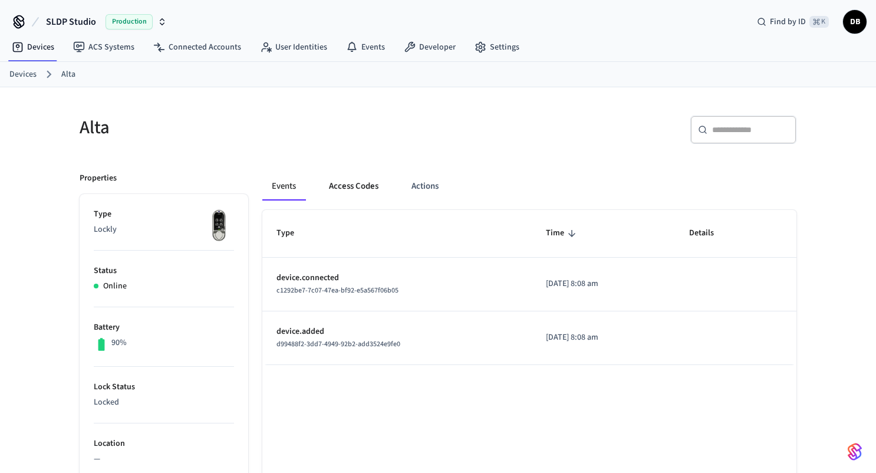
click at [361, 185] on button "Access Codes" at bounding box center [354, 186] width 68 height 28
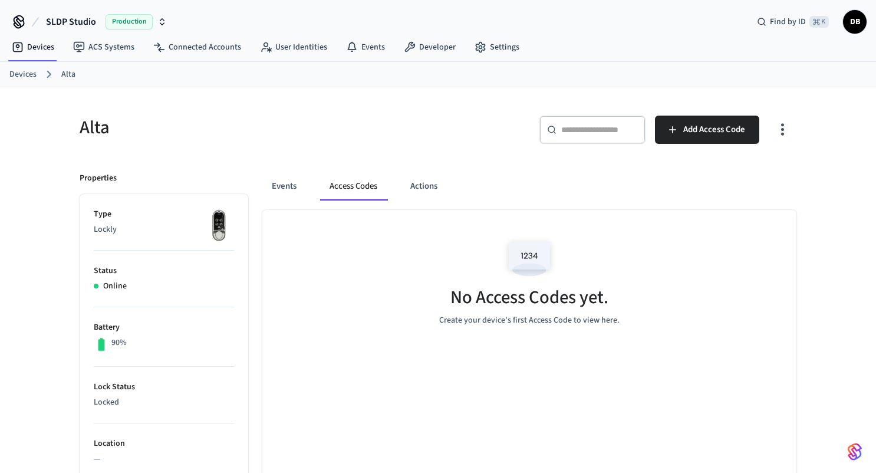
click at [270, 183] on button "Events" at bounding box center [284, 186] width 44 height 28
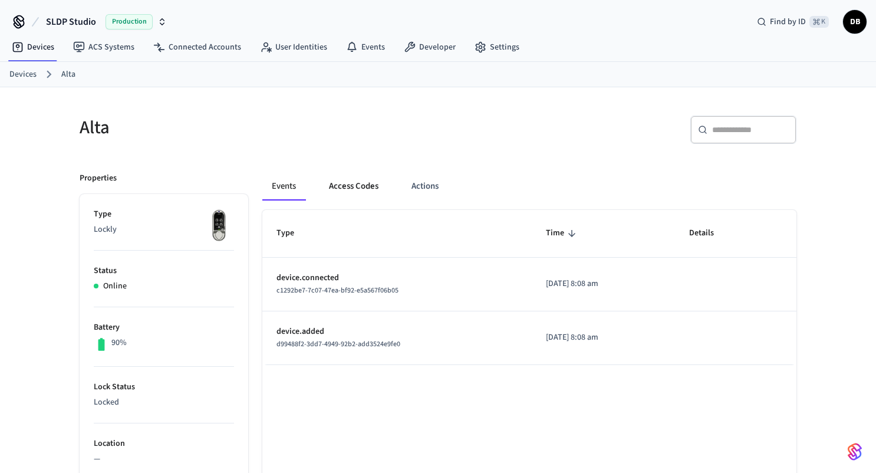
click at [368, 182] on button "Access Codes" at bounding box center [354, 186] width 68 height 28
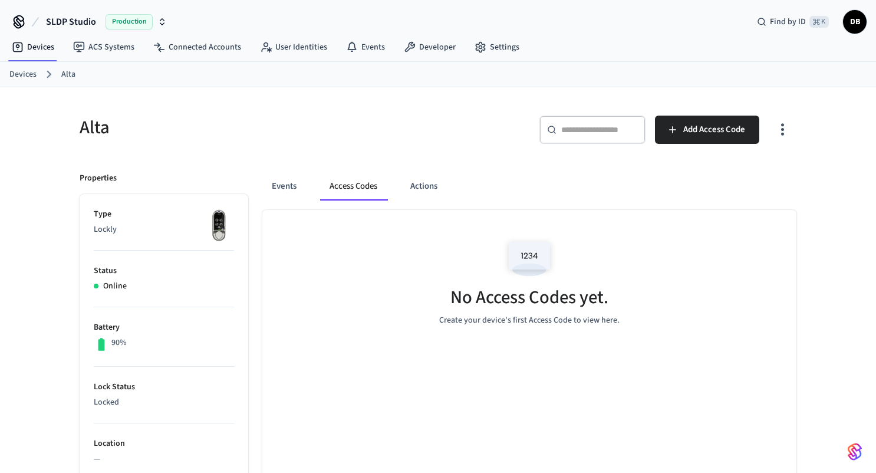
scroll to position [5, 0]
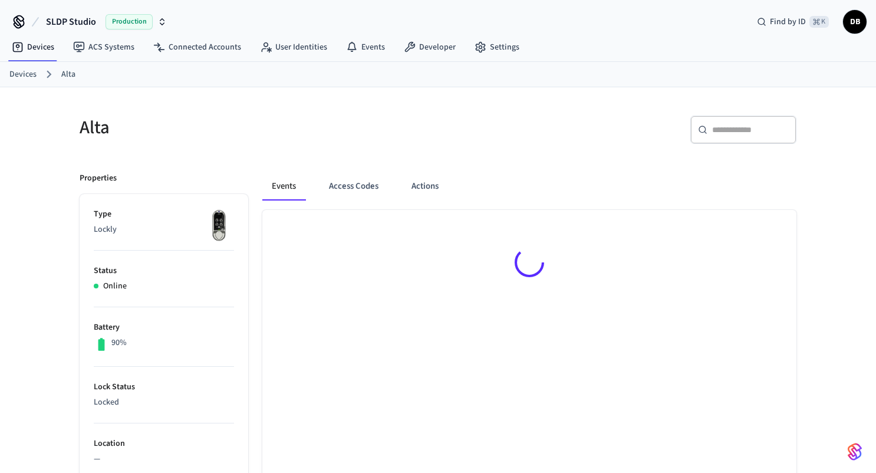
scroll to position [5, 0]
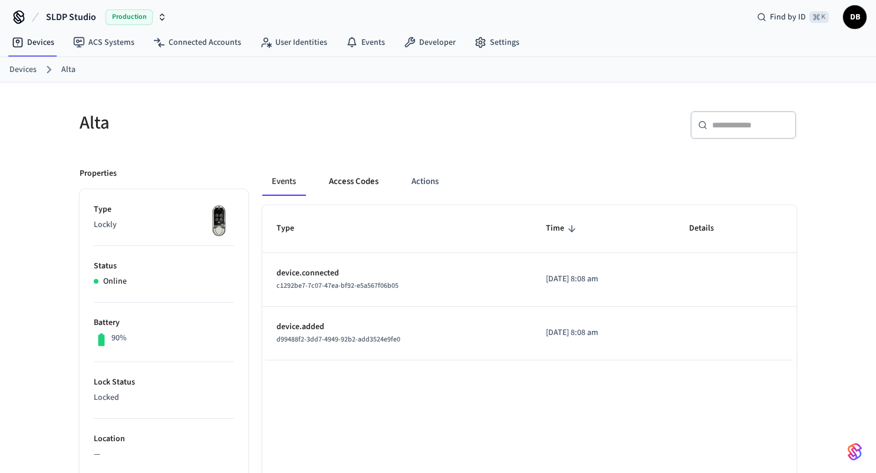
click at [359, 185] on button "Access Codes" at bounding box center [354, 181] width 68 height 28
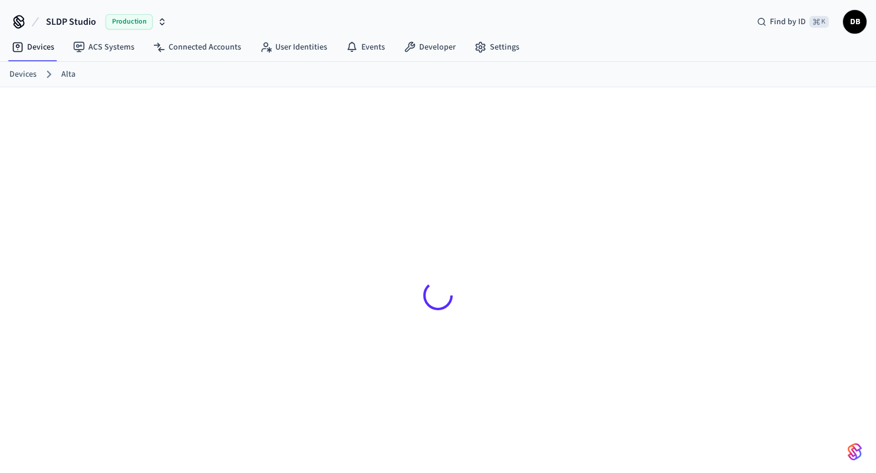
scroll to position [5, 0]
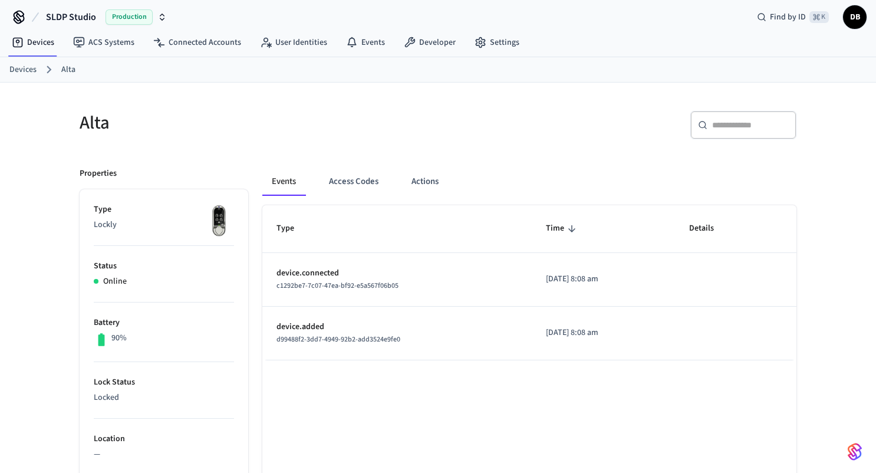
click at [15, 69] on link "Devices" at bounding box center [22, 70] width 27 height 12
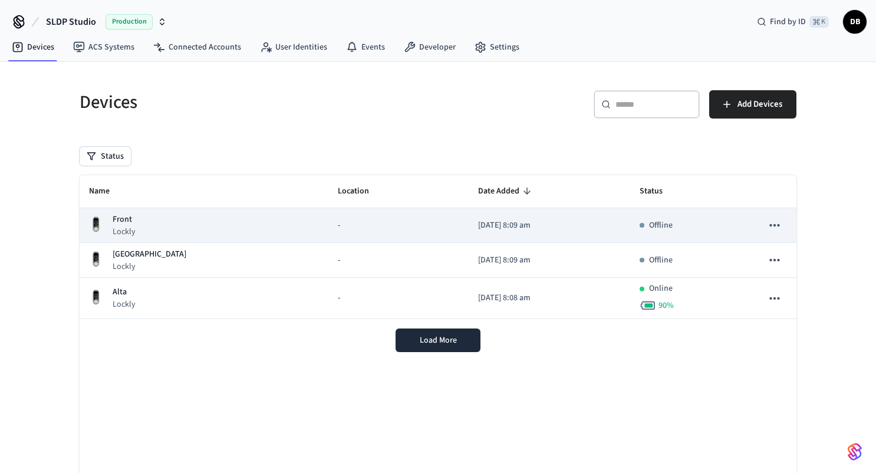
click at [165, 223] on div "Front Lockly" at bounding box center [204, 225] width 230 height 24
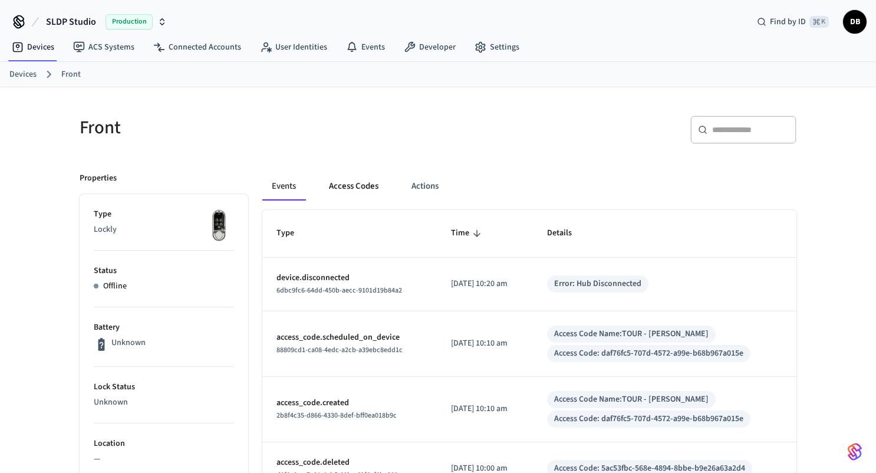
click at [353, 186] on button "Access Codes" at bounding box center [354, 186] width 68 height 28
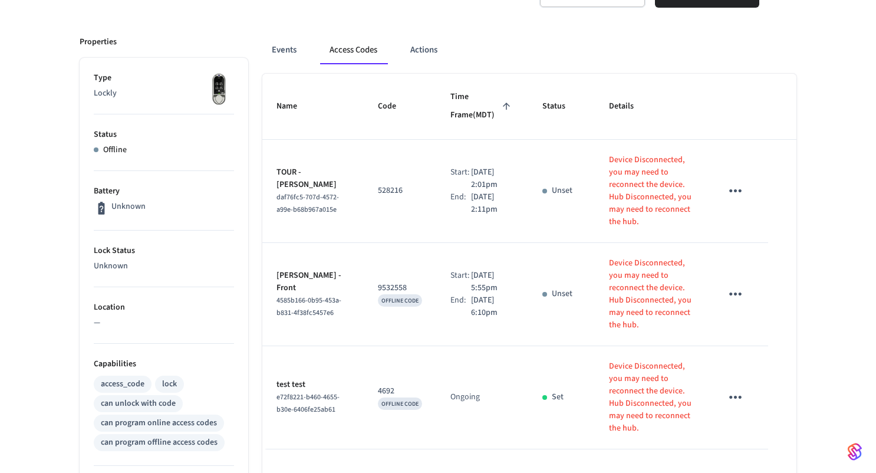
scroll to position [143, 0]
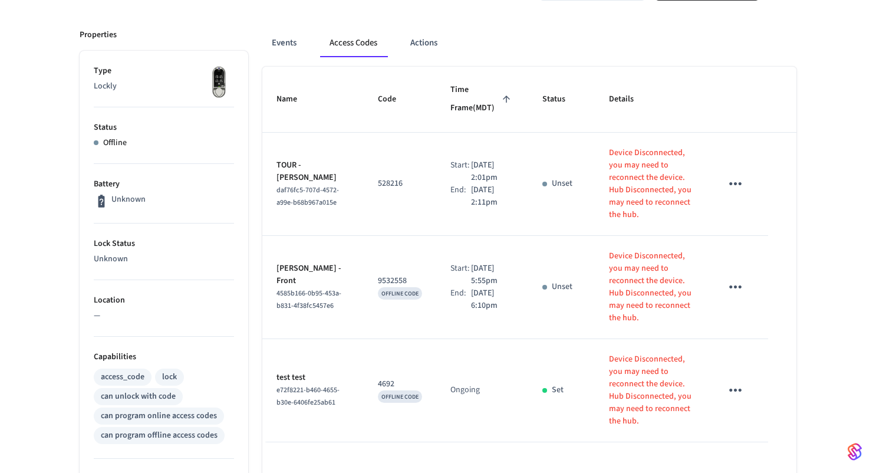
click at [625, 190] on p "Hub Disconnected, you may need to reconnect the hub." at bounding box center [651, 202] width 84 height 37
click at [737, 182] on icon "sticky table" at bounding box center [736, 184] width 18 height 18
click at [723, 152] on div at bounding box center [438, 236] width 876 height 473
click at [734, 188] on icon "sticky table" at bounding box center [736, 184] width 18 height 18
click at [731, 167] on div at bounding box center [438, 236] width 876 height 473
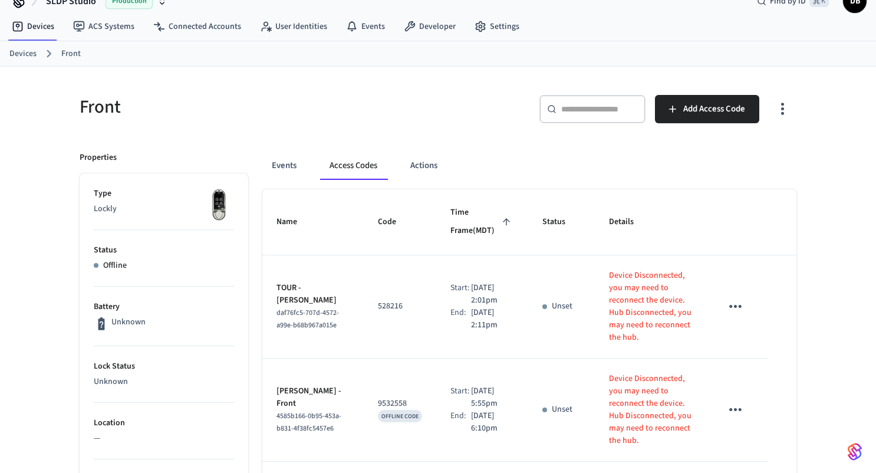
scroll to position [0, 0]
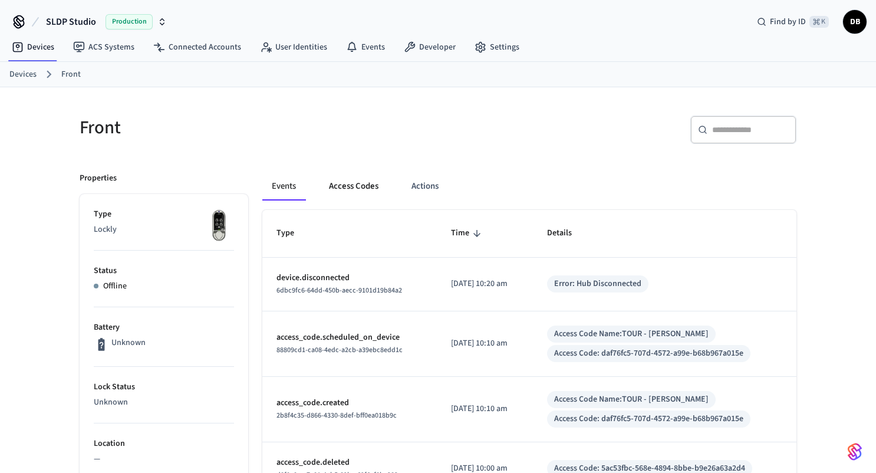
click at [364, 188] on button "Access Codes" at bounding box center [354, 186] width 68 height 28
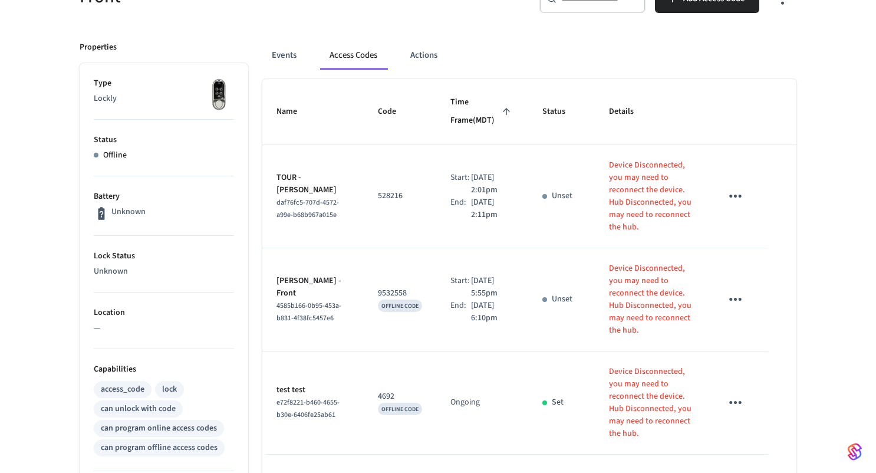
scroll to position [124, 0]
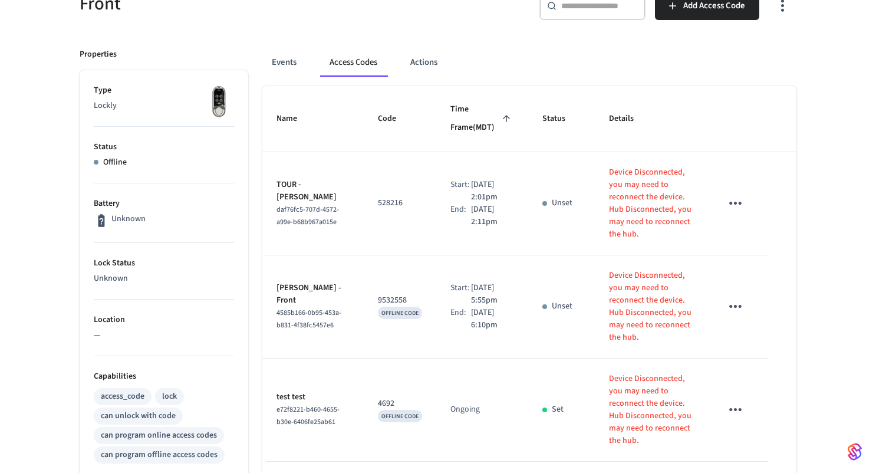
click at [564, 195] on td "Unset" at bounding box center [561, 203] width 67 height 103
click at [627, 193] on p "Device Disconnected, you may need to reconnect the device." at bounding box center [651, 184] width 84 height 37
click at [615, 180] on p "Device Disconnected, you may need to reconnect the device." at bounding box center [651, 184] width 84 height 37
click at [317, 203] on div "daf76fc5-707d-4572-a99e-b68b967a015e" at bounding box center [313, 215] width 73 height 25
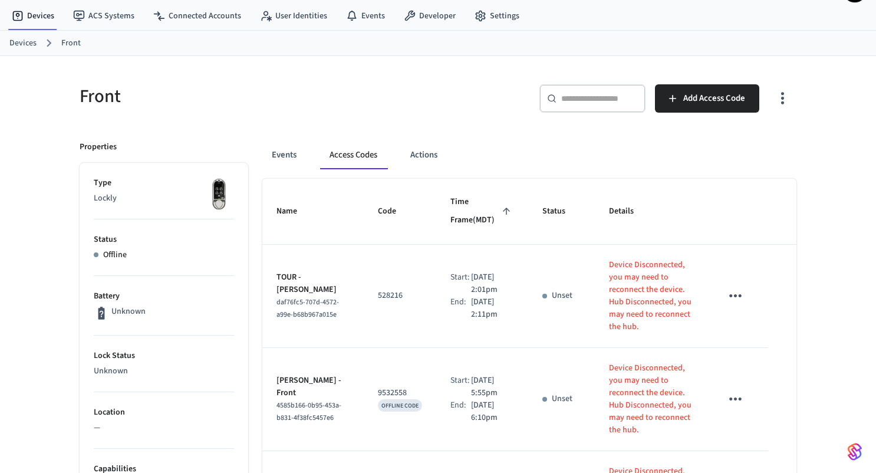
scroll to position [0, 0]
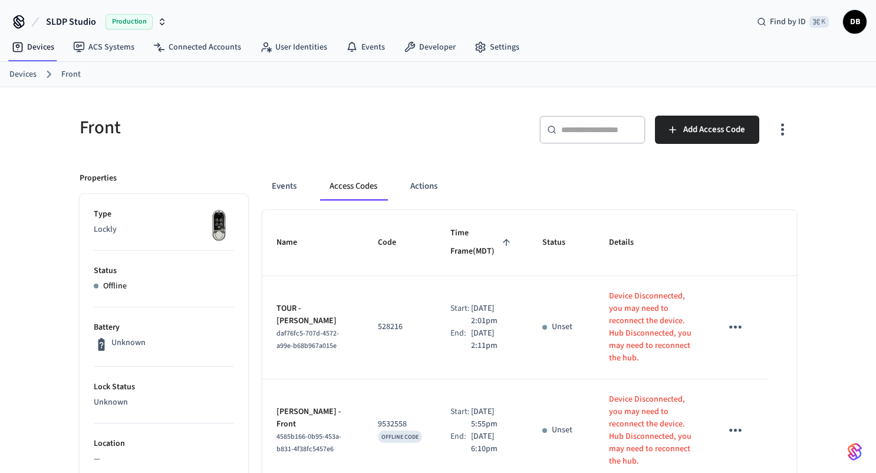
click at [857, 26] on span "DB" at bounding box center [854, 21] width 21 height 21
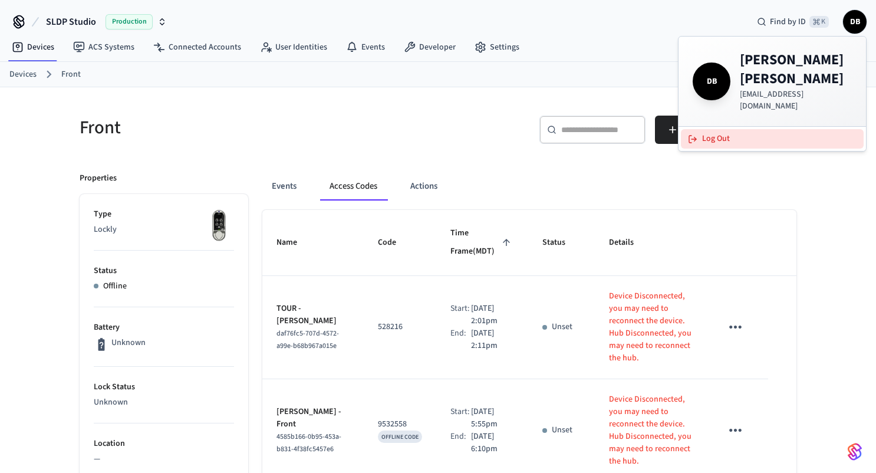
click at [715, 129] on button "Log Out" at bounding box center [772, 138] width 183 height 19
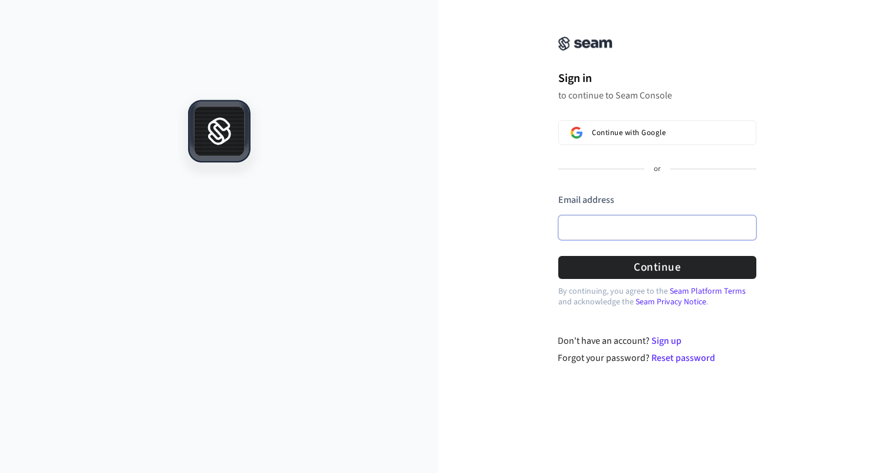
click at [652, 223] on input "Email address" at bounding box center [657, 227] width 198 height 25
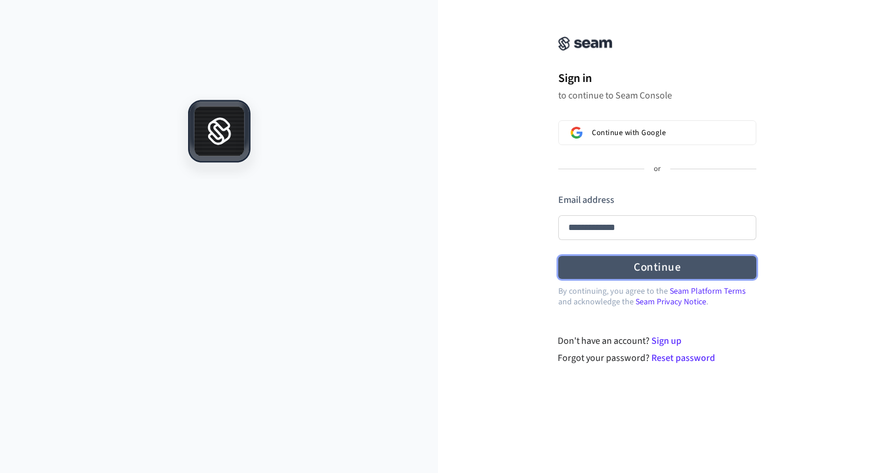
click at [660, 265] on button "Continue" at bounding box center [657, 267] width 198 height 23
type input "**********"
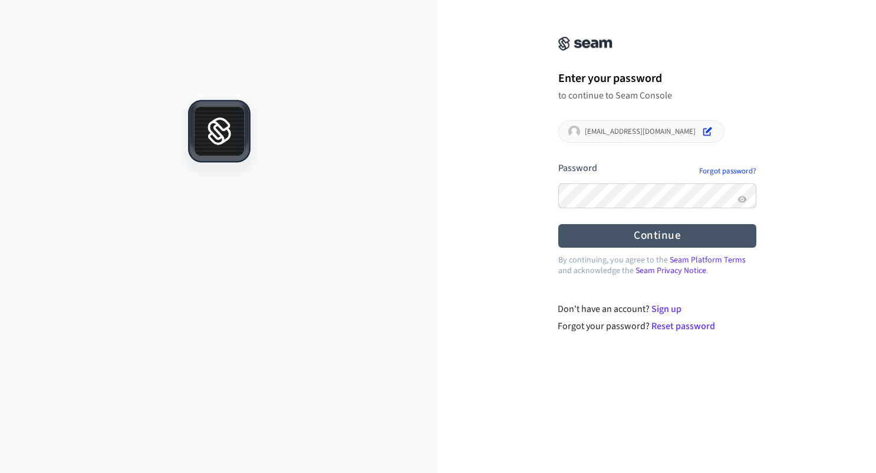
click at [558, 162] on button "submit" at bounding box center [558, 162] width 0 height 0
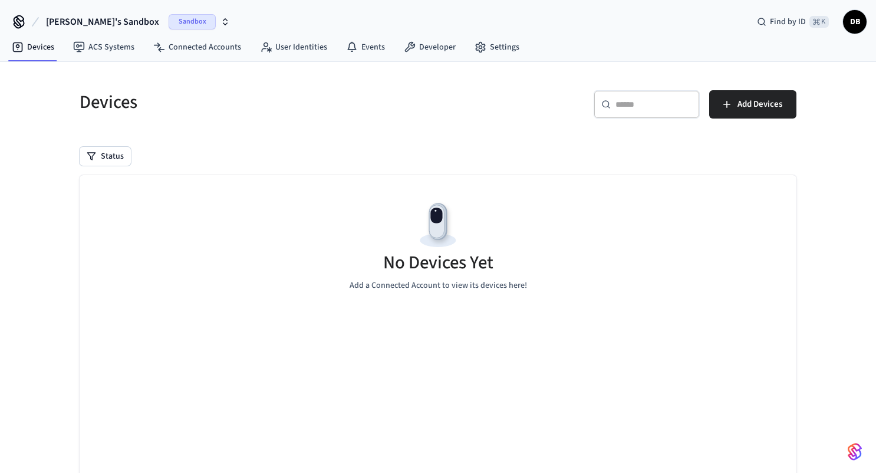
click at [87, 22] on span "Derek's Sandbox" at bounding box center [102, 22] width 113 height 14
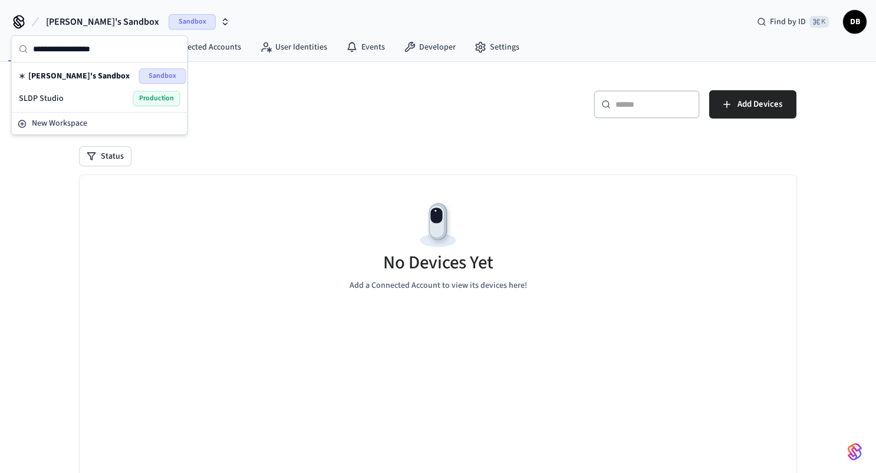
click at [75, 98] on div "SLDP Studio Production" at bounding box center [100, 98] width 162 height 15
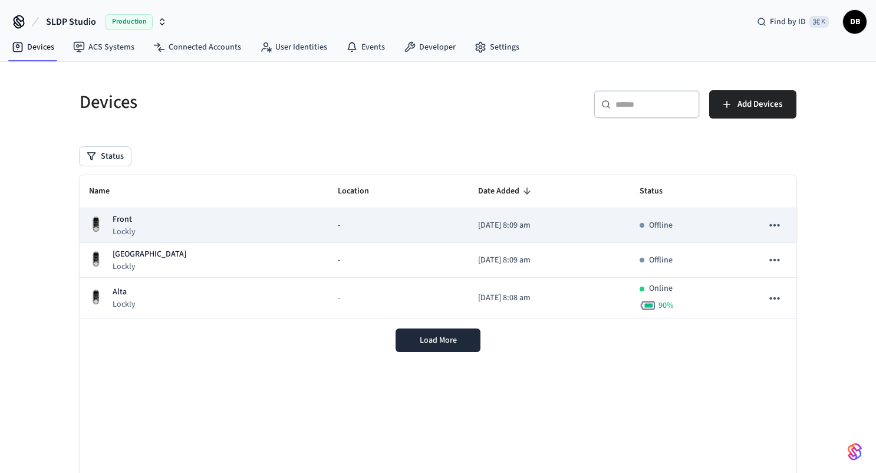
click at [217, 228] on div "Front Lockly" at bounding box center [204, 225] width 230 height 24
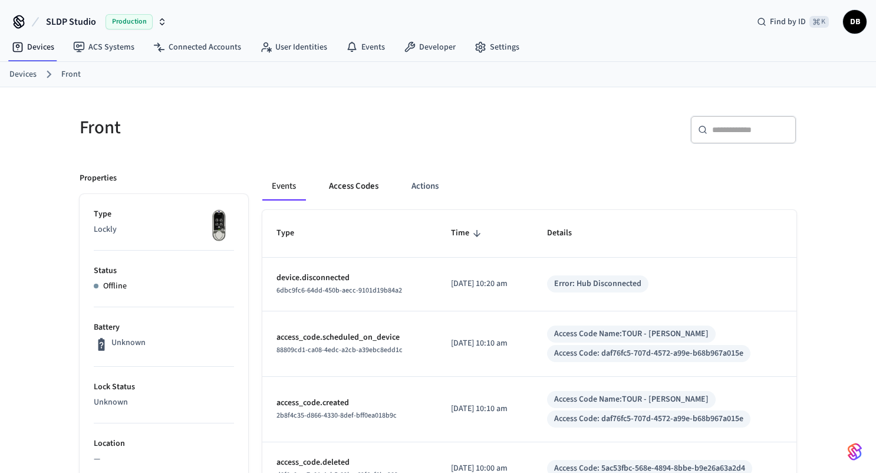
click at [366, 192] on button "Access Codes" at bounding box center [354, 186] width 68 height 28
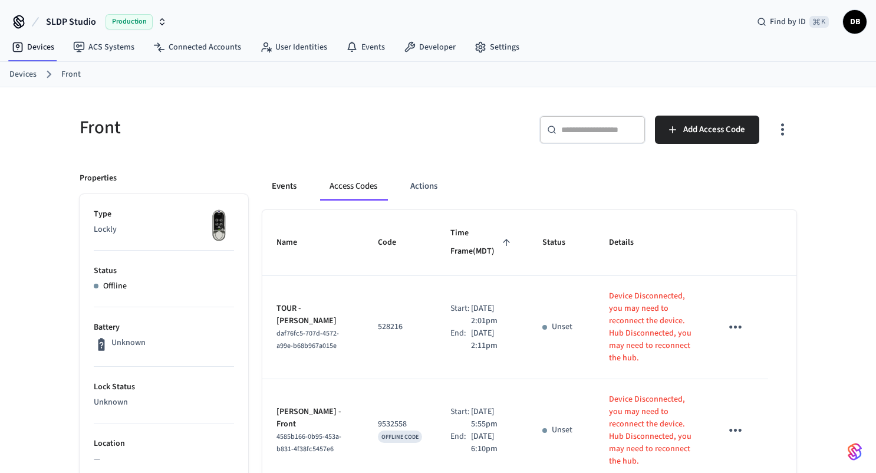
click at [284, 186] on button "Events" at bounding box center [284, 186] width 44 height 28
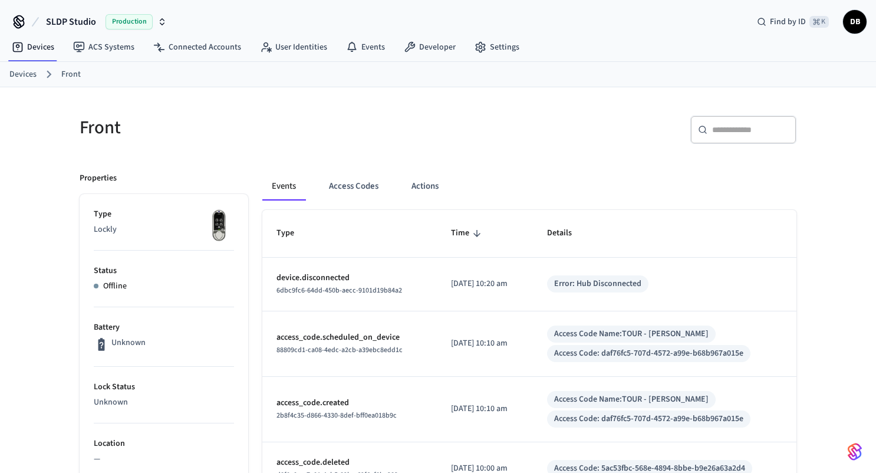
click at [27, 79] on link "Devices" at bounding box center [22, 74] width 27 height 12
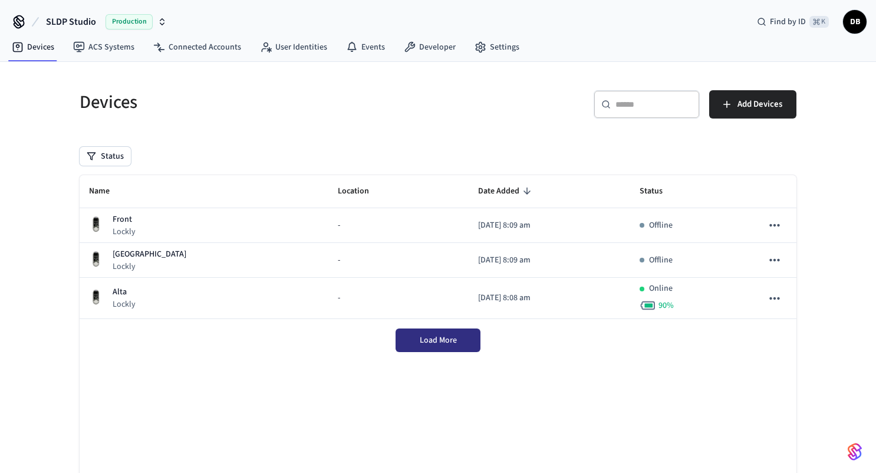
click at [429, 342] on span "Load More" at bounding box center [438, 340] width 37 height 12
click at [603, 397] on div "Name Location Date Added Status Front Lockly - 2025/10/02 at 8:09 am Offline Ki…" at bounding box center [438, 340] width 717 height 331
click at [553, 369] on div "Name Location Date Added Status Front Lockly - 2025/10/02 at 8:09 am Offline Ki…" at bounding box center [438, 340] width 717 height 331
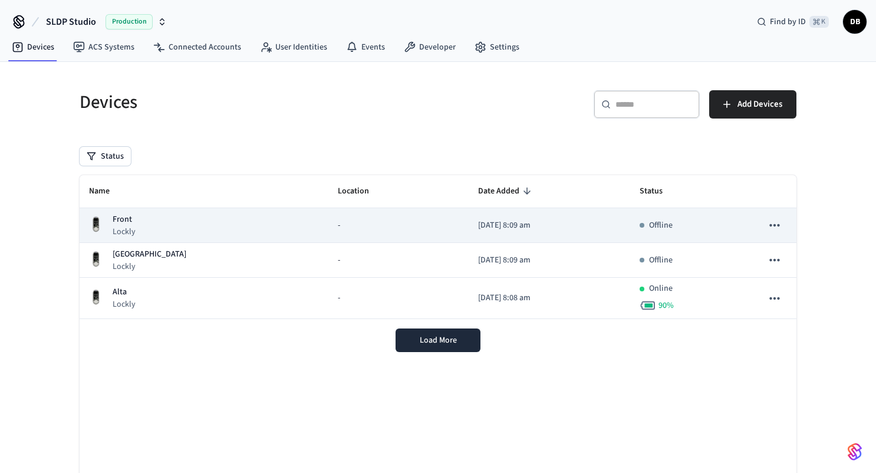
click at [338, 225] on div "-" at bounding box center [398, 225] width 121 height 12
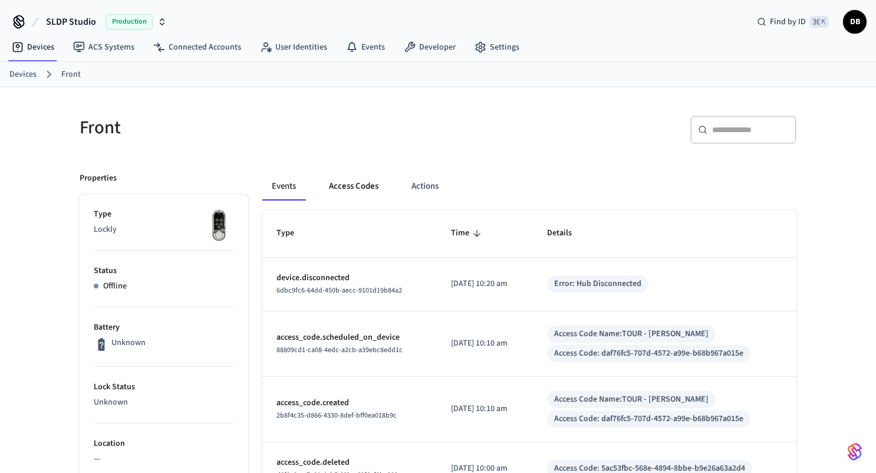
click at [353, 181] on button "Access Codes" at bounding box center [354, 186] width 68 height 28
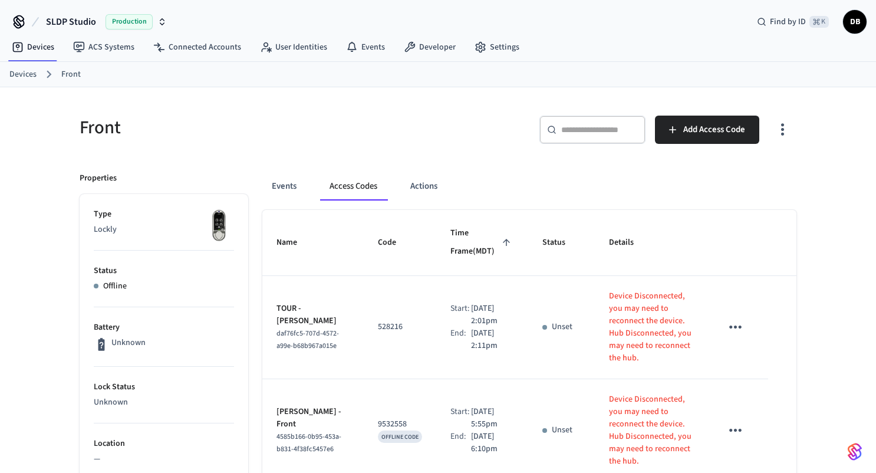
click at [784, 129] on icon "button" at bounding box center [783, 129] width 18 height 18
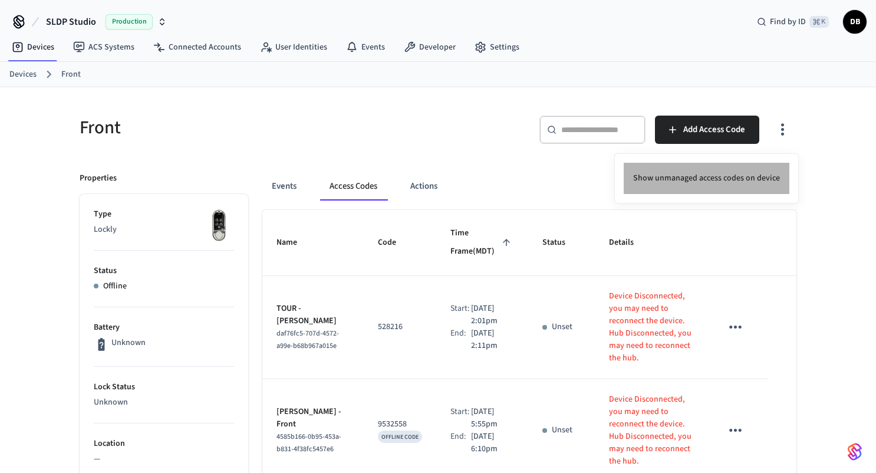
click at [761, 174] on li "Show unmanaged access codes on device" at bounding box center [707, 178] width 166 height 31
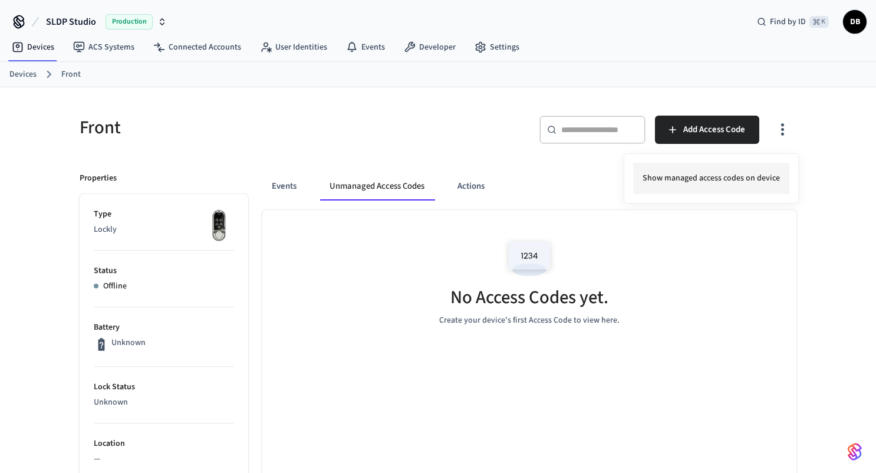
click at [761, 171] on li "Show managed access codes on device" at bounding box center [711, 178] width 156 height 31
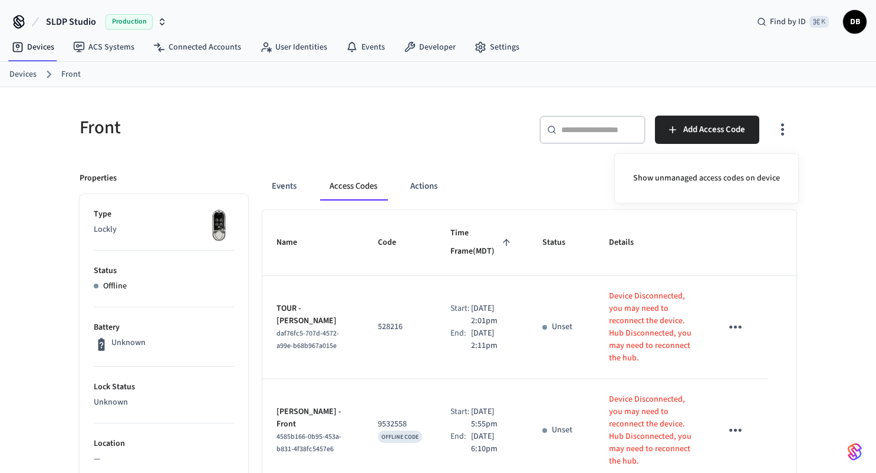
click at [402, 139] on div at bounding box center [438, 236] width 876 height 473
click at [412, 175] on button "Actions" at bounding box center [424, 186] width 46 height 28
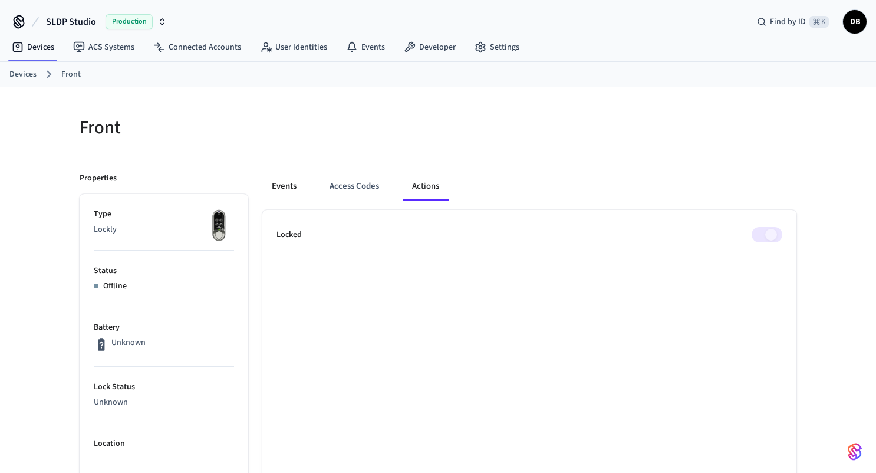
click at [298, 179] on button "Events" at bounding box center [284, 186] width 44 height 28
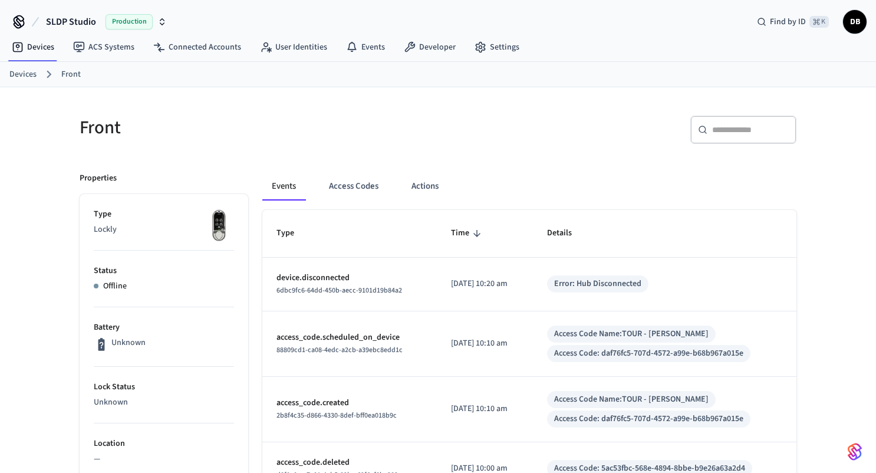
click at [179, 344] on div "Unknown" at bounding box center [164, 344] width 140 height 15
click at [31, 74] on link "Devices" at bounding box center [22, 74] width 27 height 12
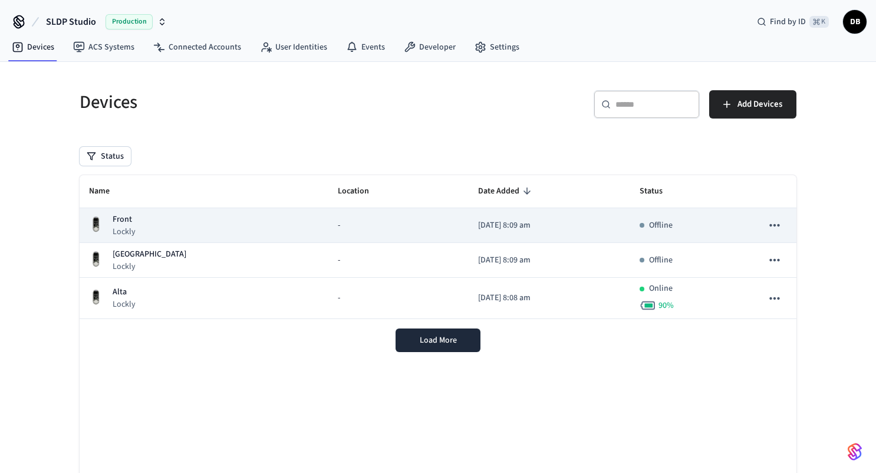
click at [768, 227] on icon "sticky table" at bounding box center [774, 225] width 15 height 15
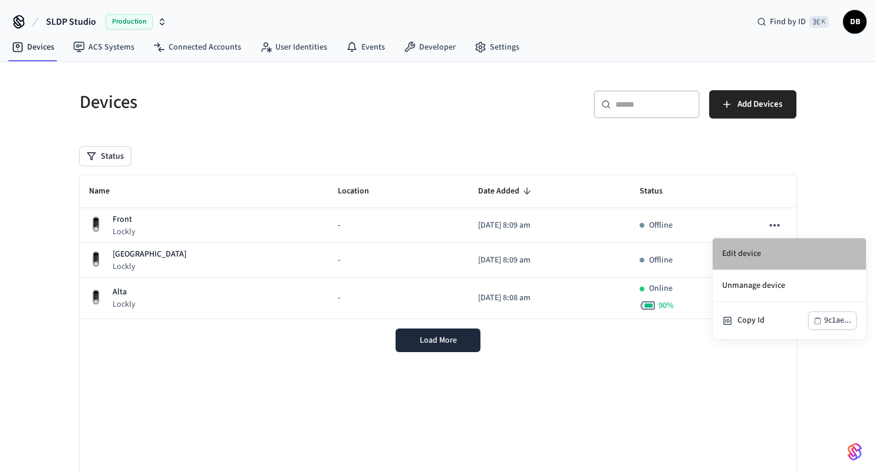
click at [751, 251] on li "Edit device" at bounding box center [789, 254] width 153 height 32
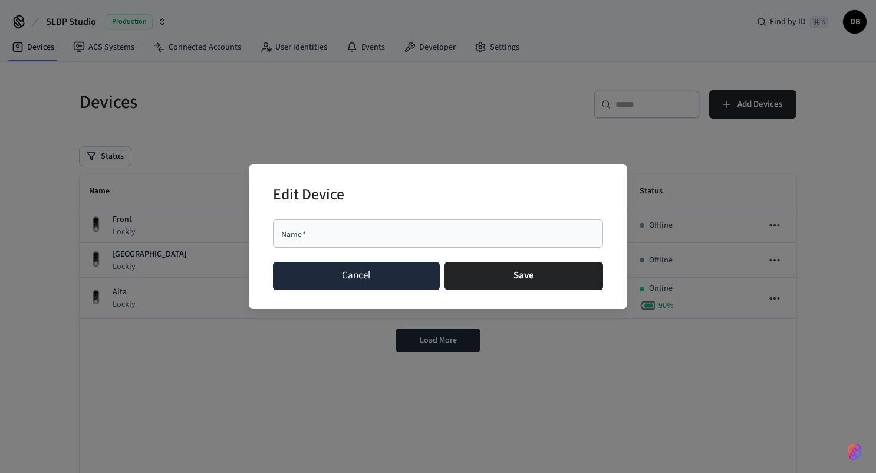
click at [404, 284] on button "Cancel" at bounding box center [356, 276] width 167 height 28
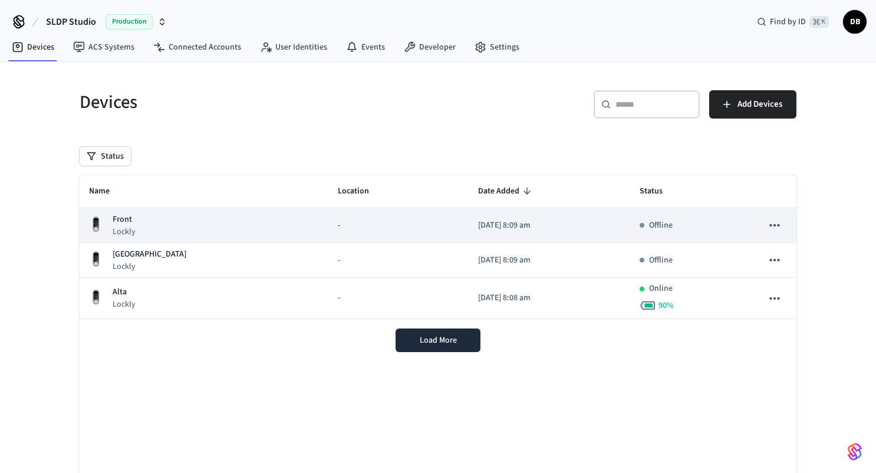
click at [774, 232] on icon "sticky table" at bounding box center [774, 225] width 15 height 15
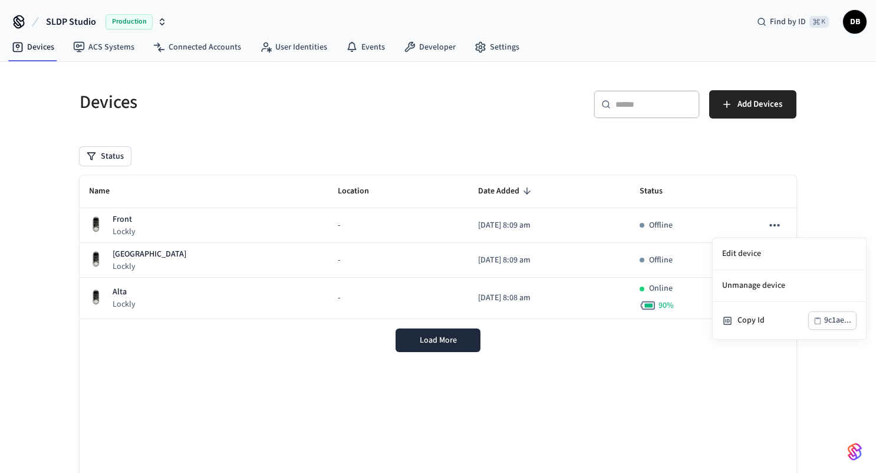
click at [759, 283] on li "Unmanage device" at bounding box center [789, 286] width 153 height 32
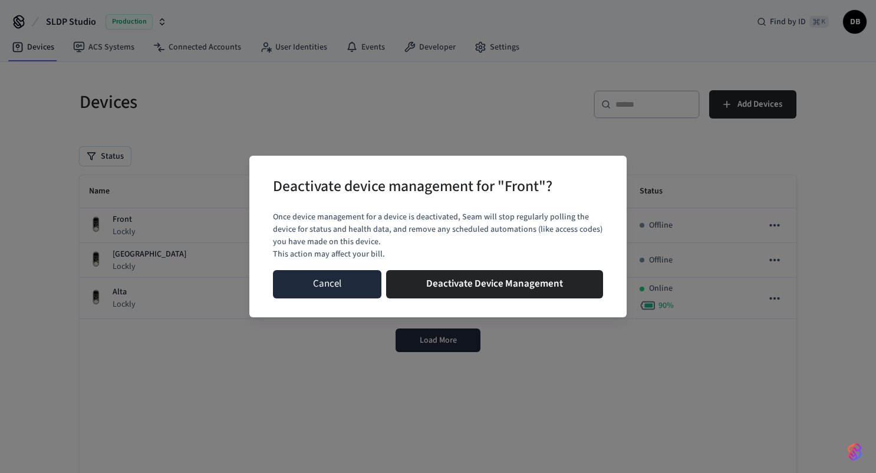
click at [329, 284] on button "Cancel" at bounding box center [327, 284] width 109 height 28
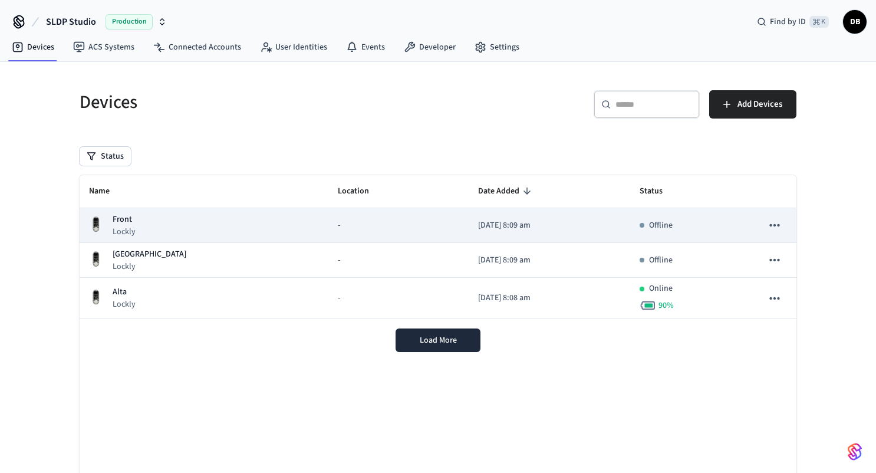
click at [164, 226] on div "Front Lockly" at bounding box center [204, 225] width 230 height 24
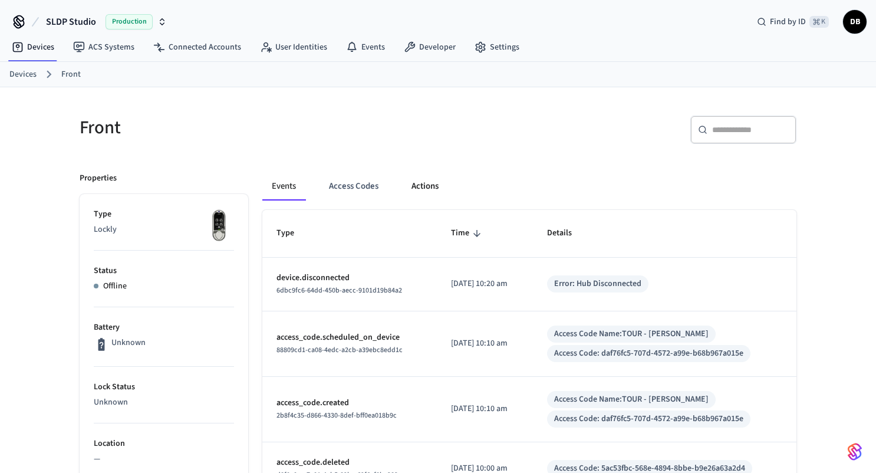
click at [421, 188] on button "Actions" at bounding box center [425, 186] width 46 height 28
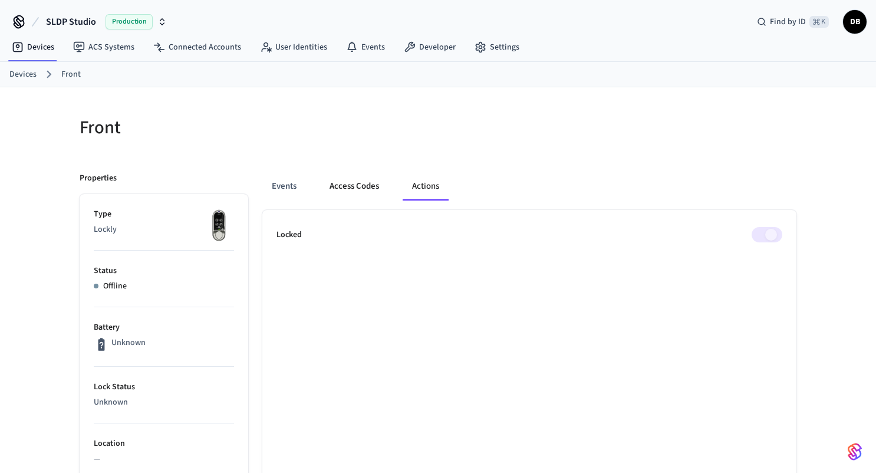
click at [353, 182] on button "Access Codes" at bounding box center [354, 186] width 68 height 28
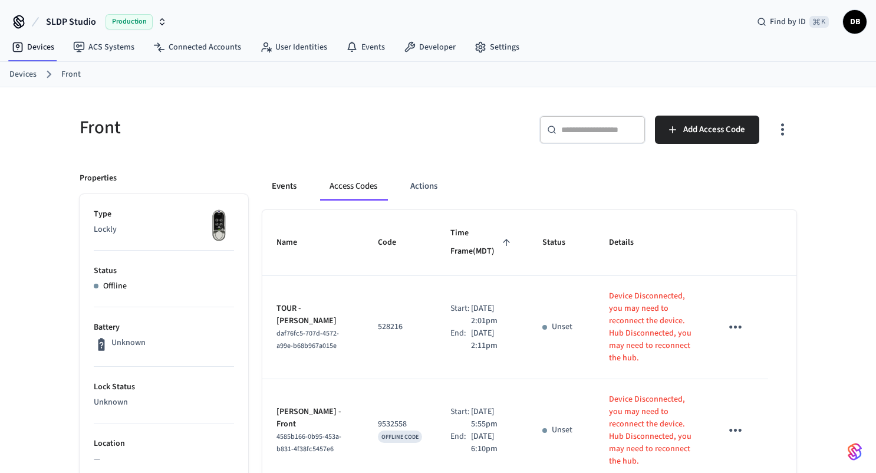
click at [284, 188] on button "Events" at bounding box center [284, 186] width 44 height 28
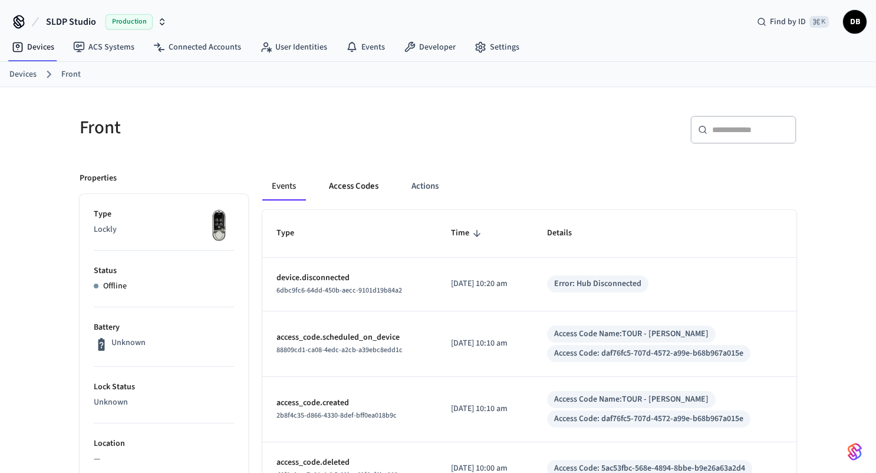
click at [340, 188] on button "Access Codes" at bounding box center [354, 186] width 68 height 28
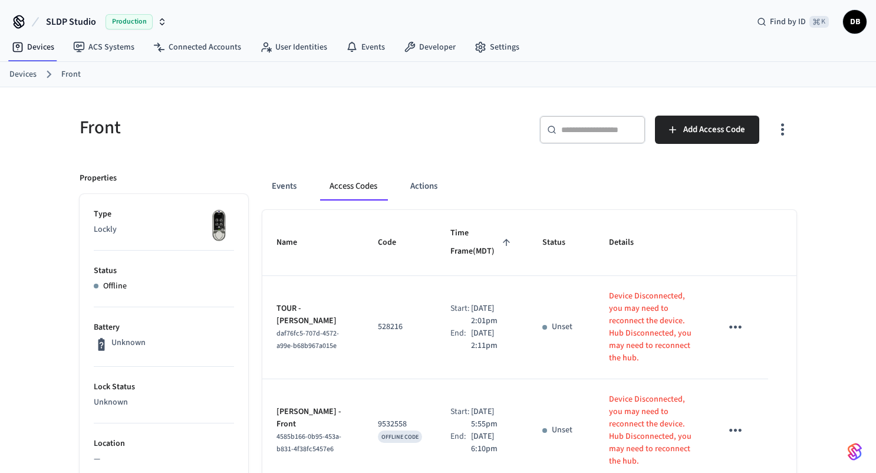
click at [781, 135] on icon "button" at bounding box center [783, 129] width 18 height 18
click at [781, 135] on div at bounding box center [438, 236] width 876 height 473
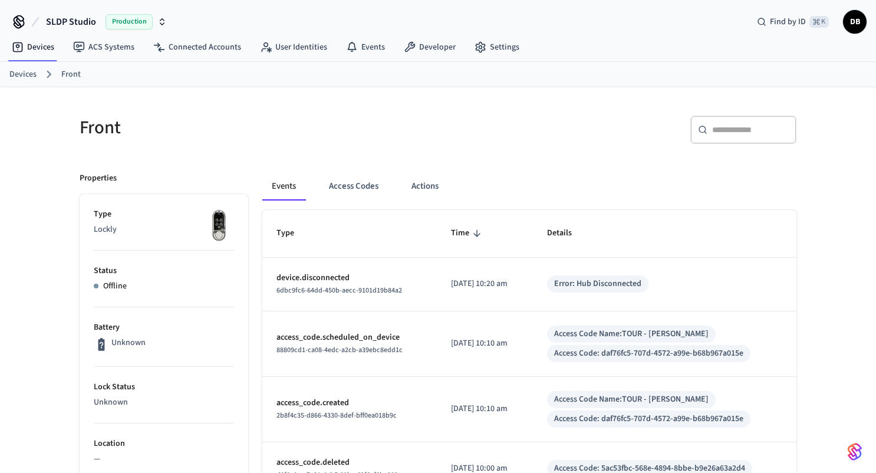
click at [26, 70] on link "Devices" at bounding box center [22, 74] width 27 height 12
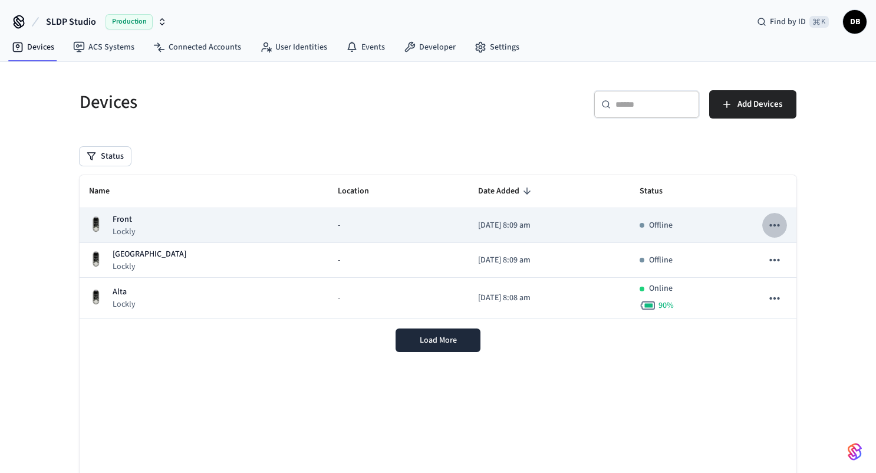
click at [777, 224] on icon "sticky table" at bounding box center [774, 225] width 15 height 15
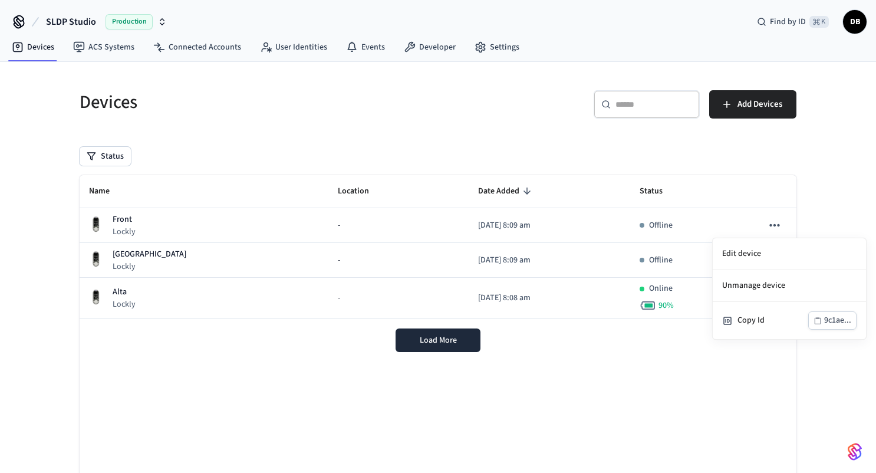
click at [645, 351] on div at bounding box center [438, 236] width 876 height 473
click at [213, 147] on div "Status" at bounding box center [438, 156] width 717 height 19
click at [119, 45] on link "ACS Systems" at bounding box center [104, 47] width 80 height 21
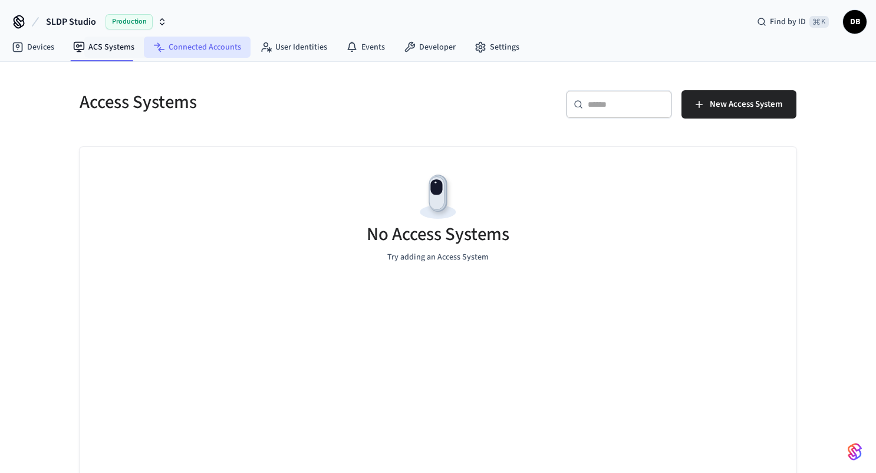
click at [170, 42] on link "Connected Accounts" at bounding box center [197, 47] width 107 height 21
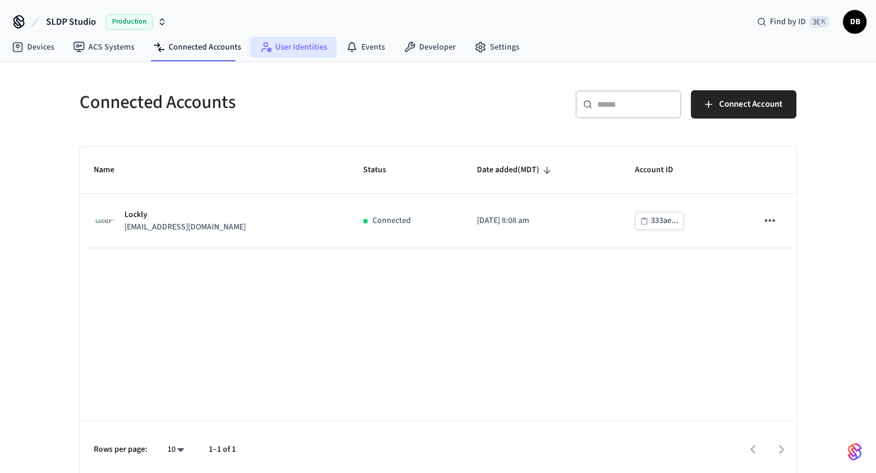
click at [288, 47] on link "User Identities" at bounding box center [294, 47] width 86 height 21
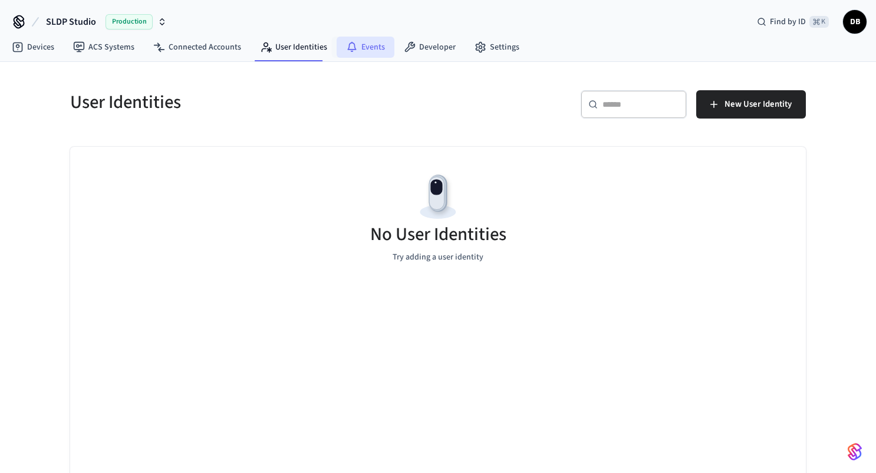
click at [365, 49] on link "Events" at bounding box center [366, 47] width 58 height 21
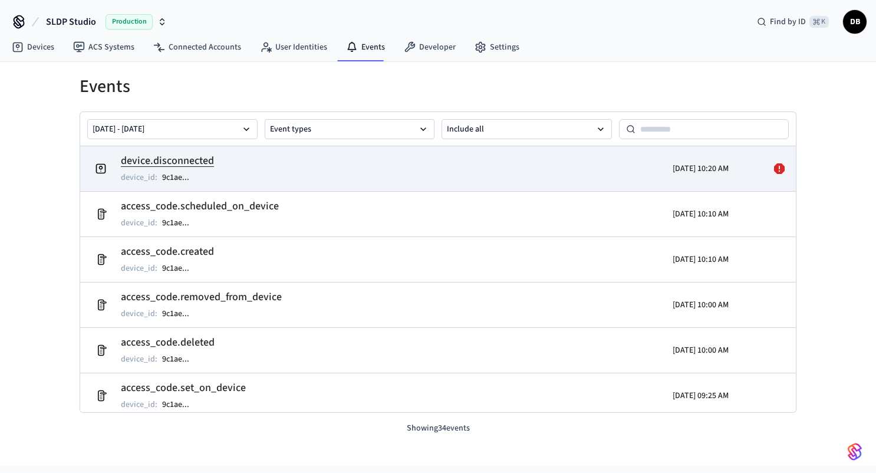
click at [778, 167] on icon at bounding box center [779, 168] width 11 height 11
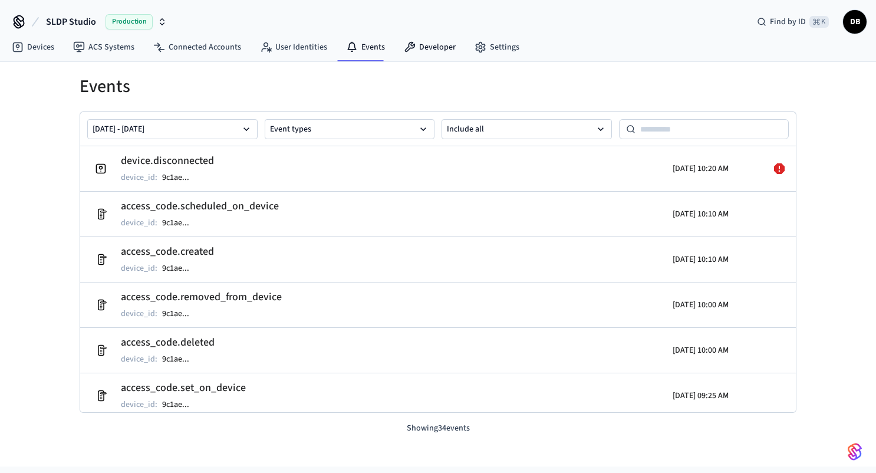
click at [430, 35] on nav "Devices ACS Systems Connected Accounts User Identities Events Developer Settings" at bounding box center [265, 47] width 527 height 27
click at [430, 52] on link "Developer" at bounding box center [430, 47] width 71 height 21
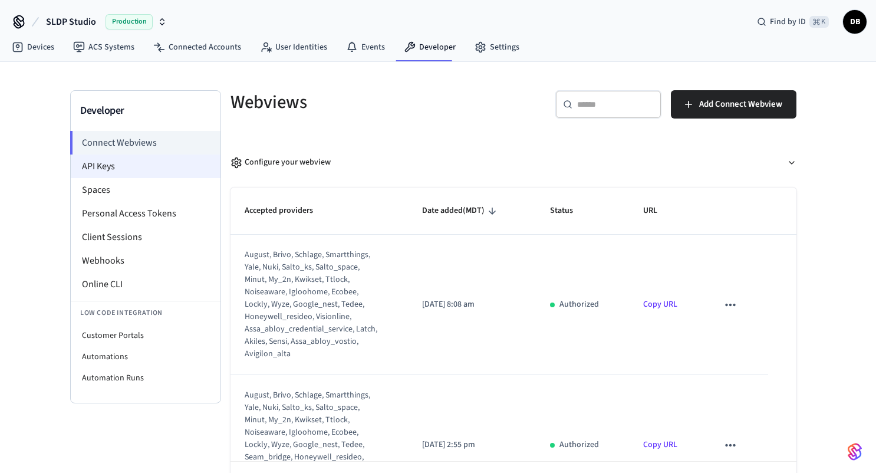
click at [119, 174] on li "API Keys" at bounding box center [146, 167] width 150 height 24
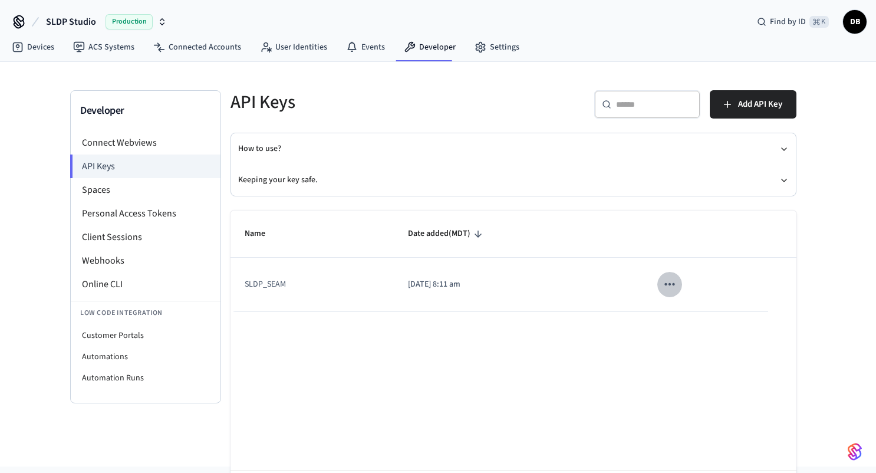
click at [674, 277] on icon "sticky table" at bounding box center [669, 284] width 15 height 15
click at [580, 320] on div at bounding box center [438, 236] width 876 height 473
click at [156, 208] on li "Personal Access Tokens" at bounding box center [146, 214] width 150 height 24
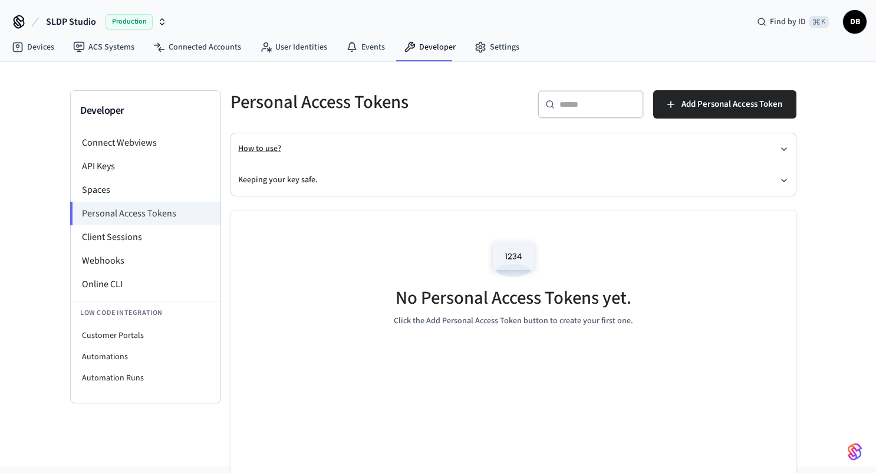
click at [257, 147] on button "How to use?" at bounding box center [513, 148] width 551 height 31
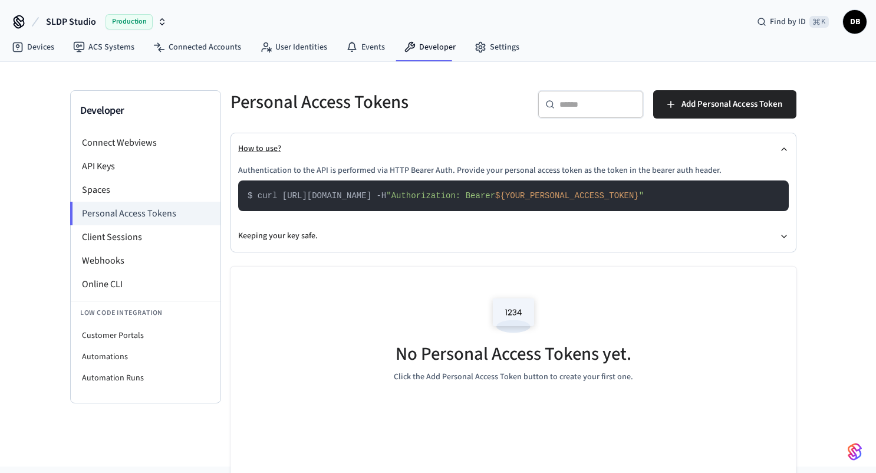
click at [257, 147] on button "How to use?" at bounding box center [513, 148] width 551 height 31
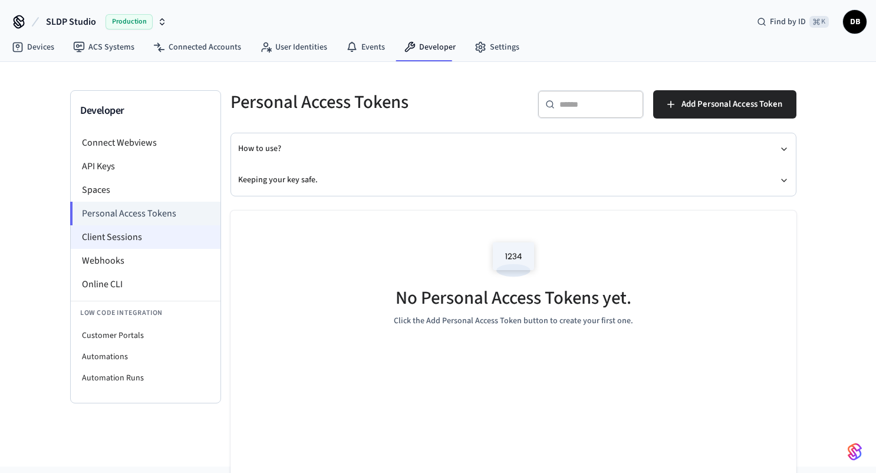
click at [126, 236] on li "Client Sessions" at bounding box center [146, 237] width 150 height 24
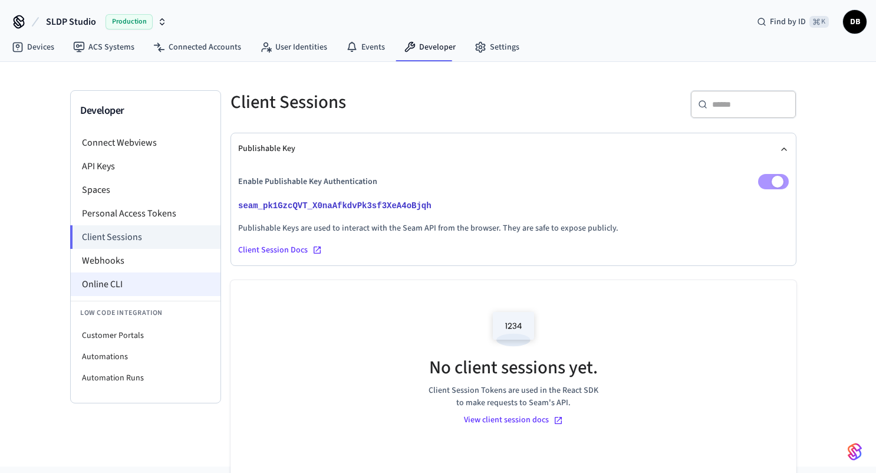
click at [105, 284] on li "Online CLI" at bounding box center [146, 284] width 150 height 24
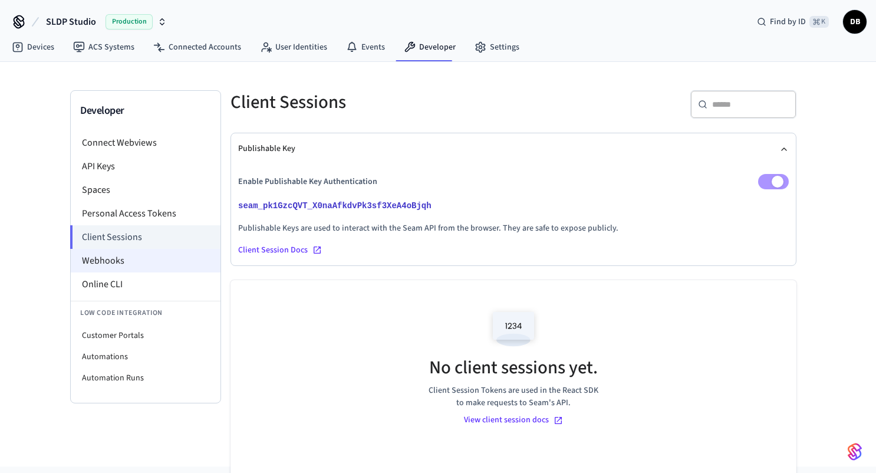
click at [112, 258] on li "Webhooks" at bounding box center [146, 261] width 150 height 24
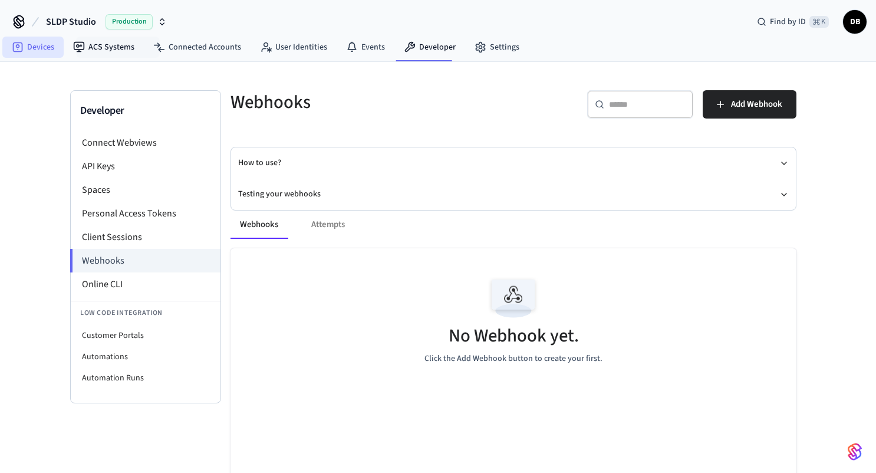
click at [44, 45] on link "Devices" at bounding box center [32, 47] width 61 height 21
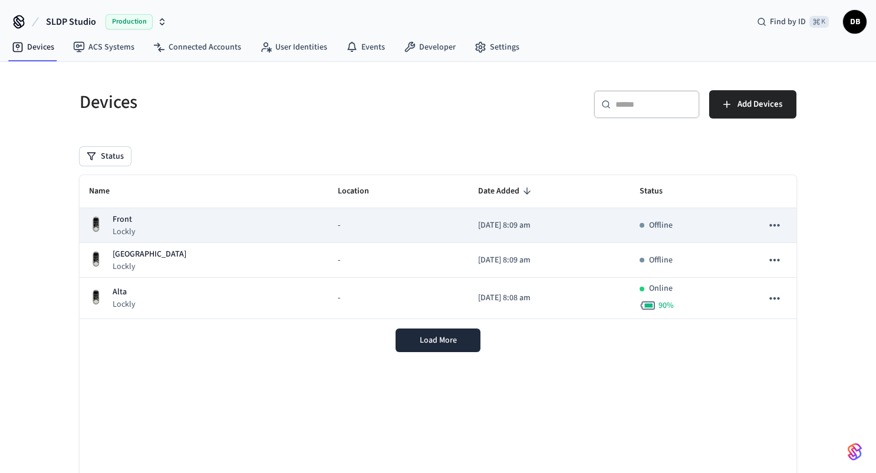
click at [165, 221] on div "Front Lockly" at bounding box center [204, 225] width 230 height 24
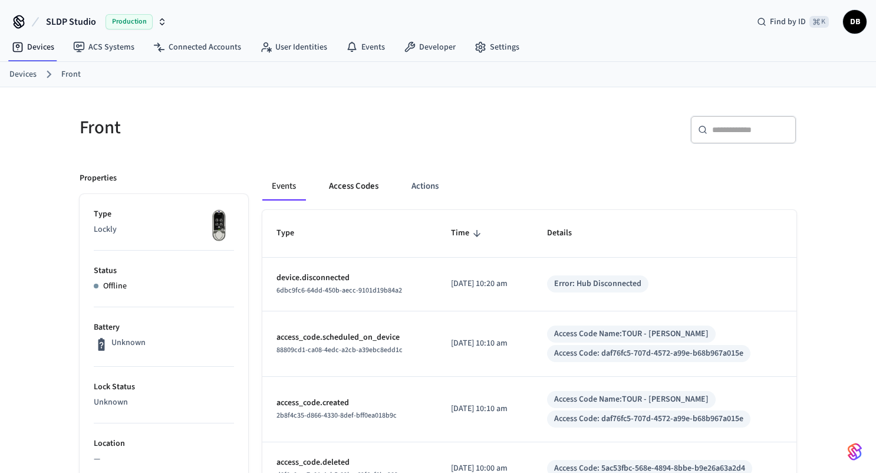
click at [358, 188] on button "Access Codes" at bounding box center [354, 186] width 68 height 28
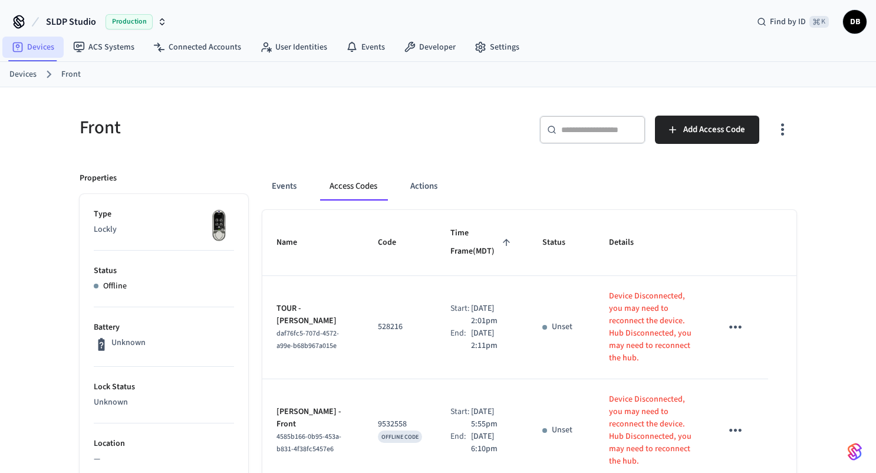
click at [41, 43] on link "Devices" at bounding box center [32, 47] width 61 height 21
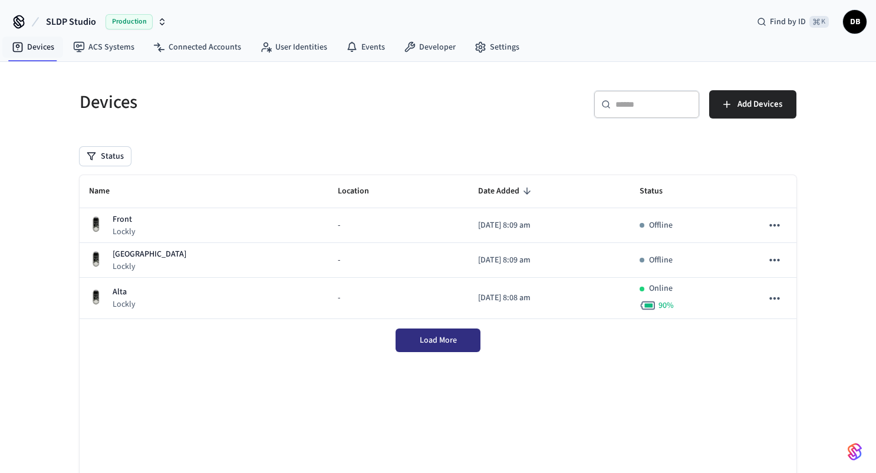
click at [448, 337] on span "Load More" at bounding box center [438, 340] width 37 height 12
click at [448, 343] on span "Load More" at bounding box center [438, 340] width 37 height 12
click at [347, 384] on div "Name Location Date Added Status Front Lockly - [DATE] 8:09 am Offline [GEOGRAPH…" at bounding box center [438, 340] width 717 height 331
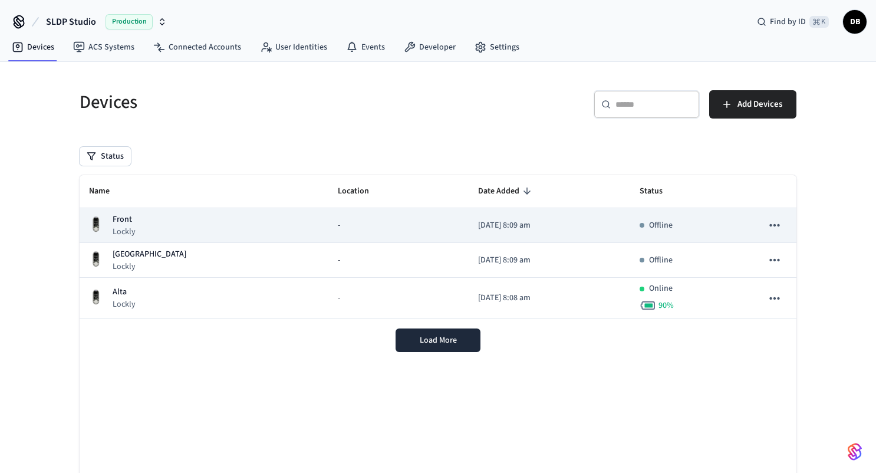
click at [338, 227] on div "-" at bounding box center [398, 225] width 121 height 12
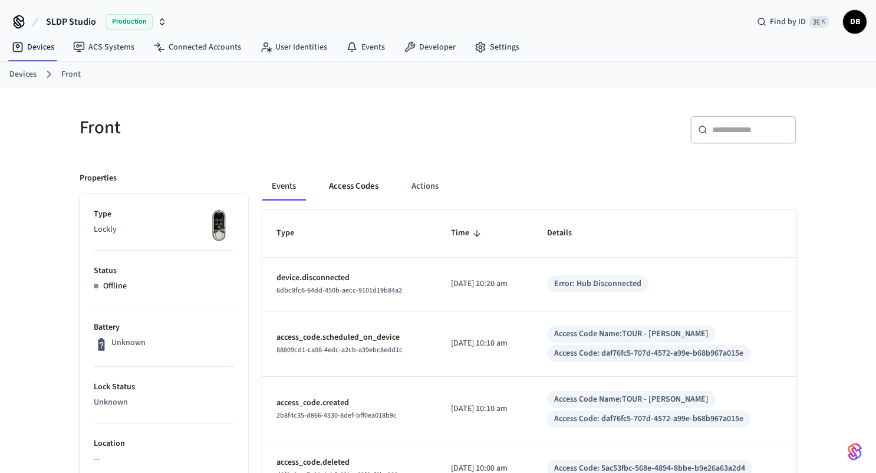
click at [344, 190] on button "Access Codes" at bounding box center [354, 186] width 68 height 28
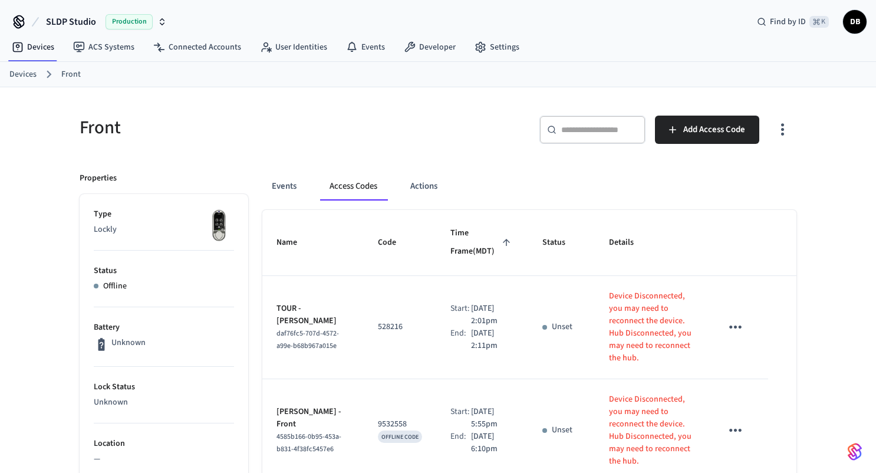
click at [22, 72] on link "Devices" at bounding box center [22, 74] width 27 height 12
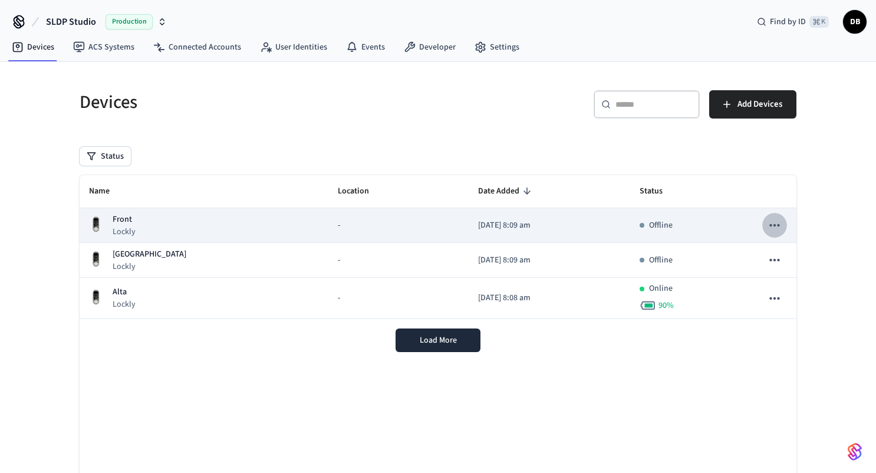
click at [763, 225] on button "sticky table" at bounding box center [774, 225] width 25 height 25
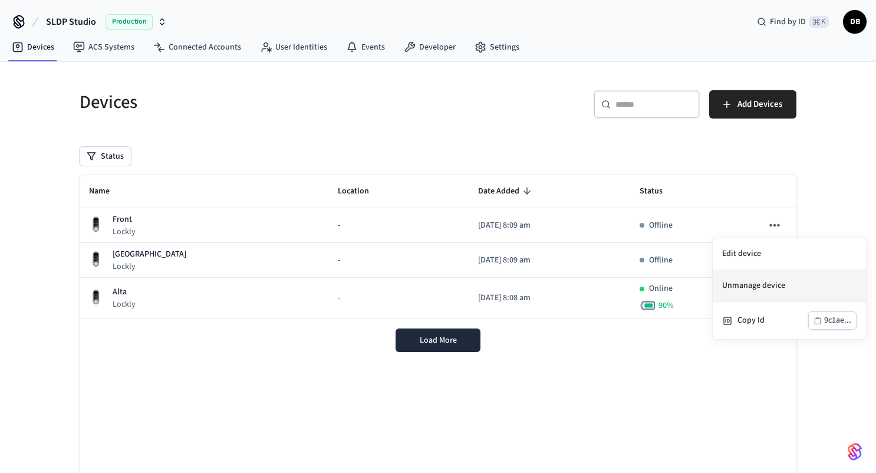
click at [764, 290] on li "Unmanage device" at bounding box center [789, 286] width 153 height 32
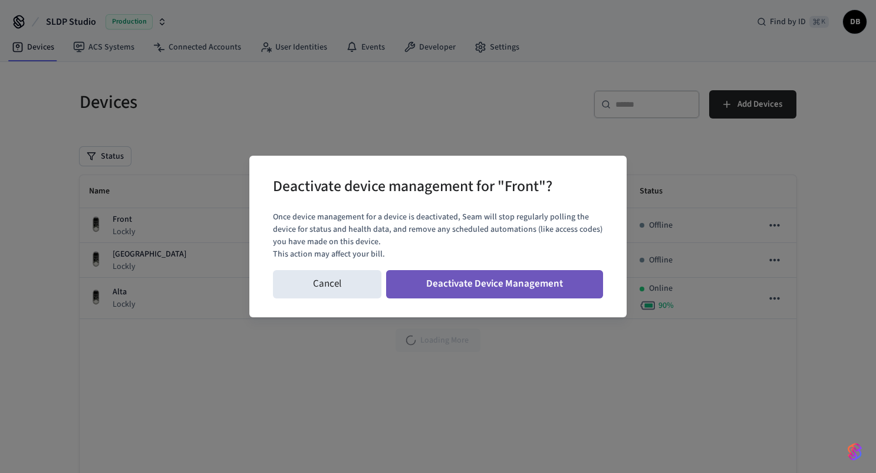
click at [541, 283] on button "Deactivate Device Management" at bounding box center [494, 284] width 217 height 28
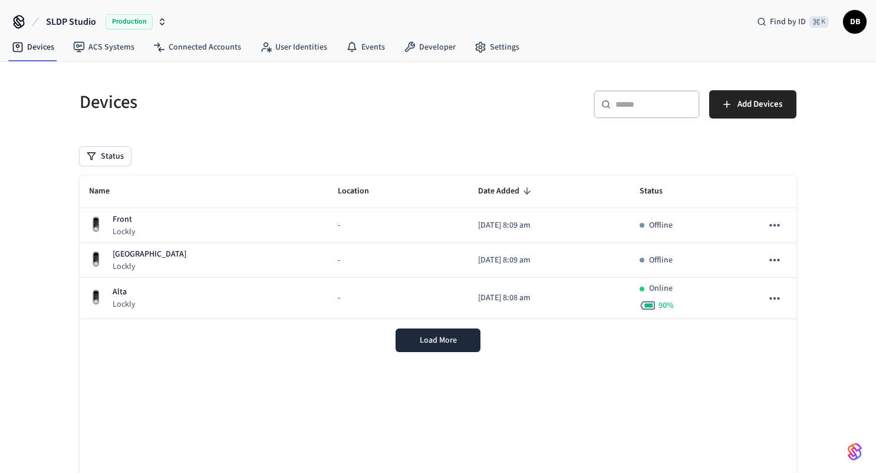
click at [481, 406] on div "Name Location Date Added Status Front Lockly - 2025/10/02 at 8:09 am Offline Ki…" at bounding box center [438, 340] width 717 height 331
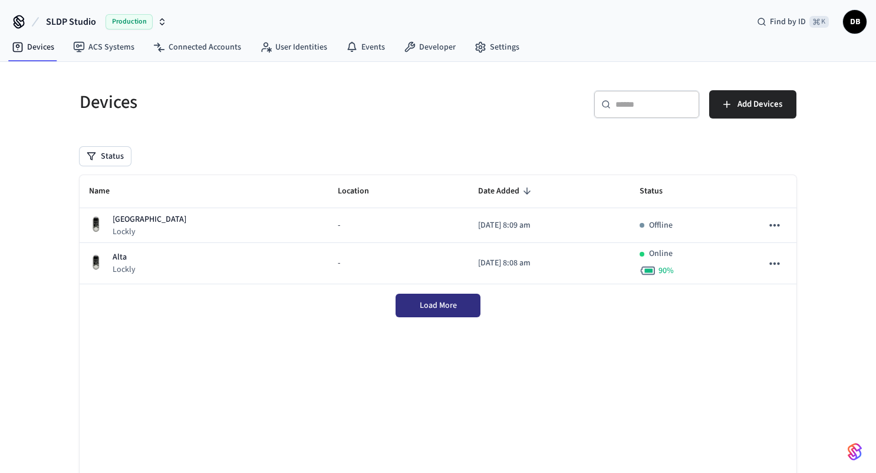
click at [442, 301] on span "Load More" at bounding box center [438, 306] width 37 height 12
click at [223, 52] on link "Connected Accounts" at bounding box center [197, 47] width 107 height 21
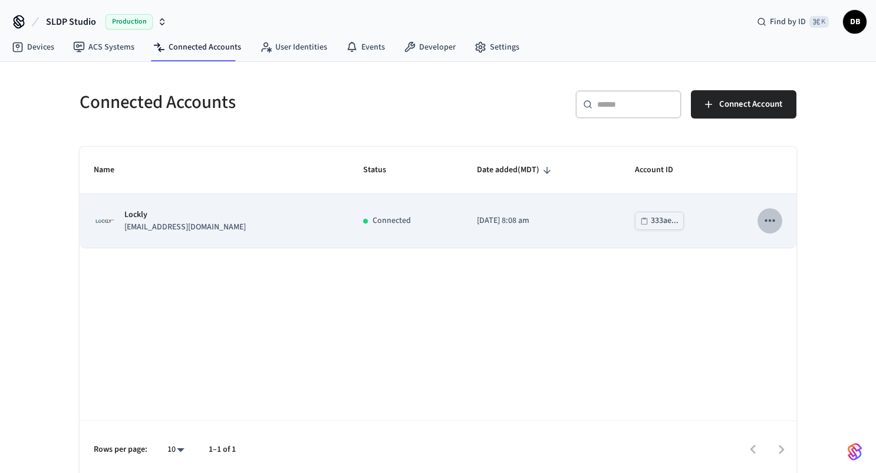
click at [775, 221] on icon "sticky table" at bounding box center [769, 220] width 15 height 15
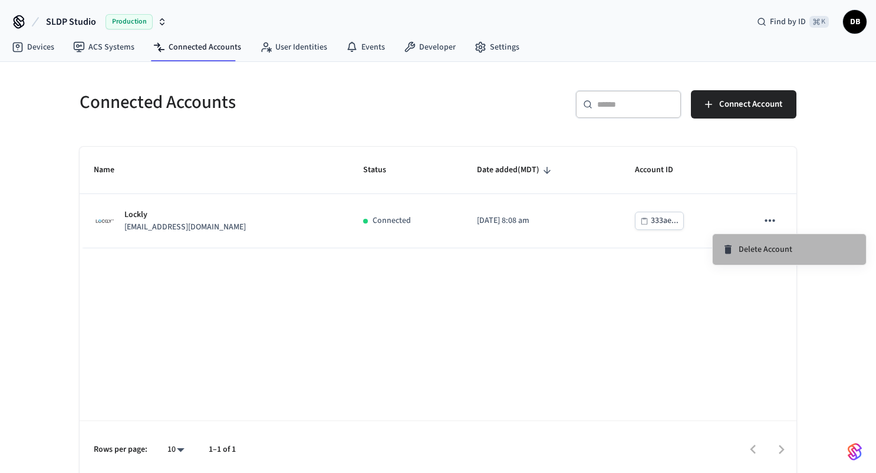
click at [759, 249] on span "Delete Account" at bounding box center [766, 250] width 54 height 12
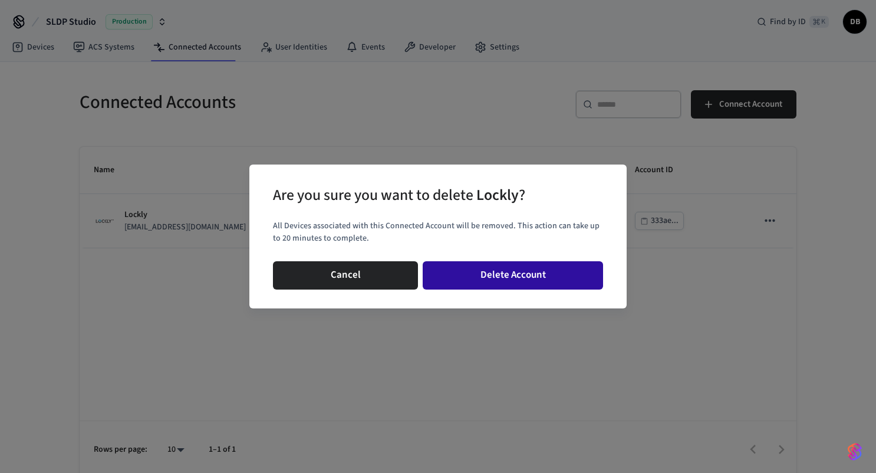
click at [516, 280] on button "Delete Account" at bounding box center [513, 275] width 180 height 28
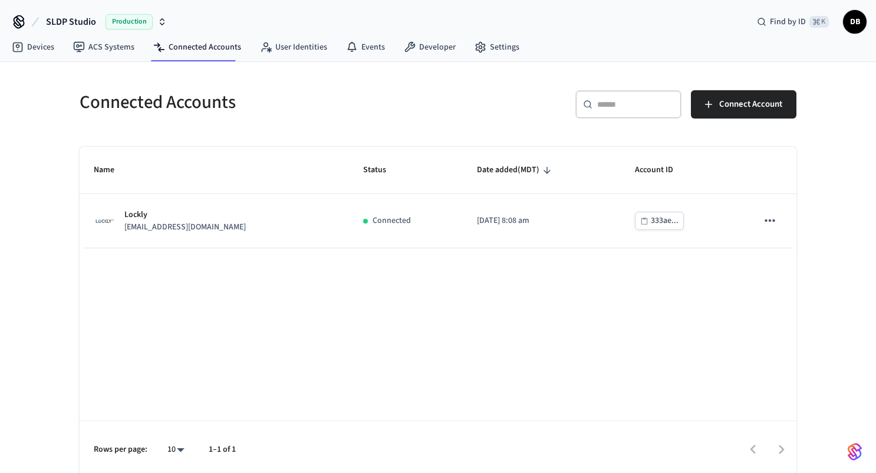
click at [516, 280] on div "Name Status Date added (MDT) Account ID Lockly info@sldp.com Connected 2025/10/…" at bounding box center [438, 312] width 717 height 331
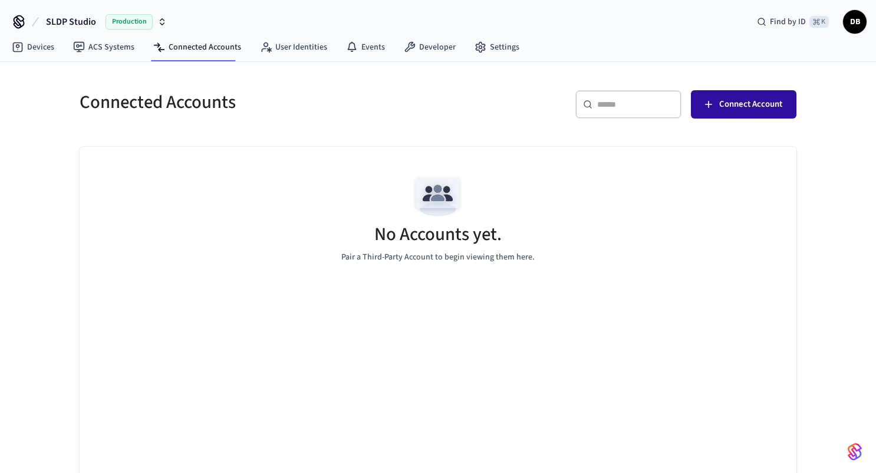
click at [724, 100] on span "Connect Account" at bounding box center [750, 104] width 63 height 15
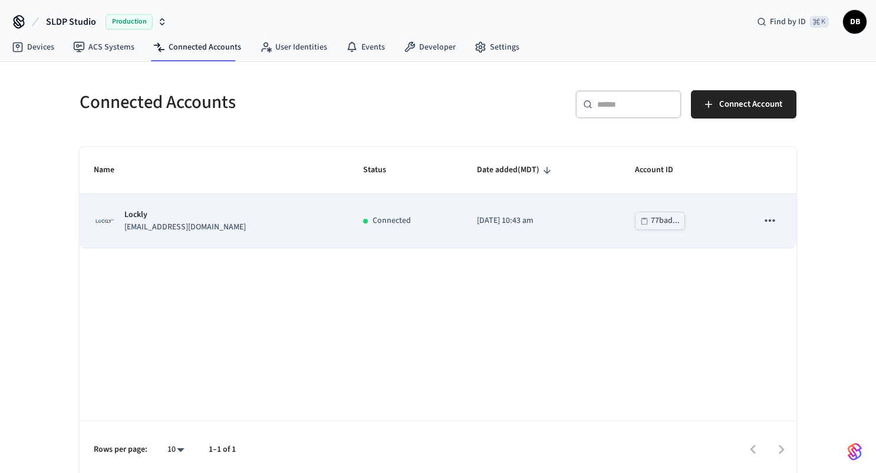
click at [222, 220] on div "Lockly [EMAIL_ADDRESS][DOMAIN_NAME]" at bounding box center [214, 221] width 241 height 25
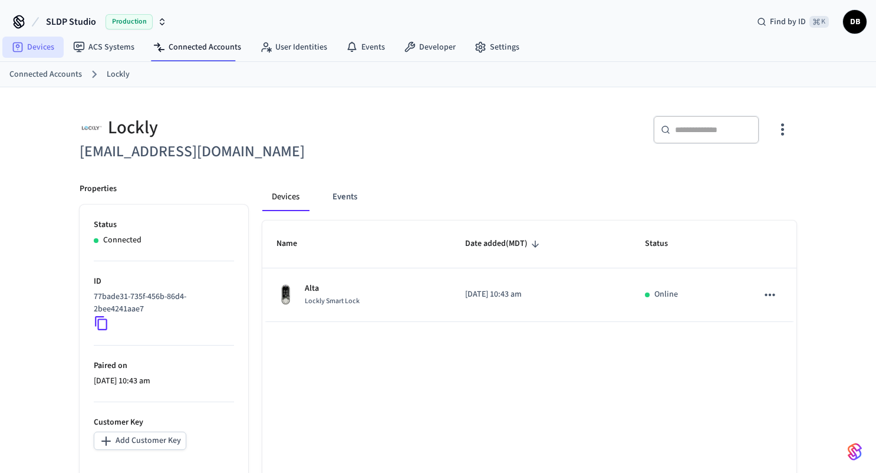
click at [37, 50] on link "Devices" at bounding box center [32, 47] width 61 height 21
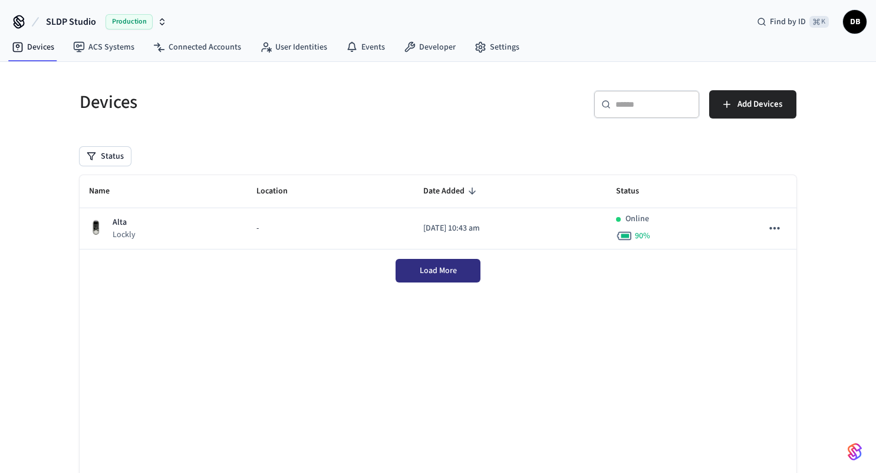
click at [438, 275] on span "Load More" at bounding box center [438, 271] width 37 height 12
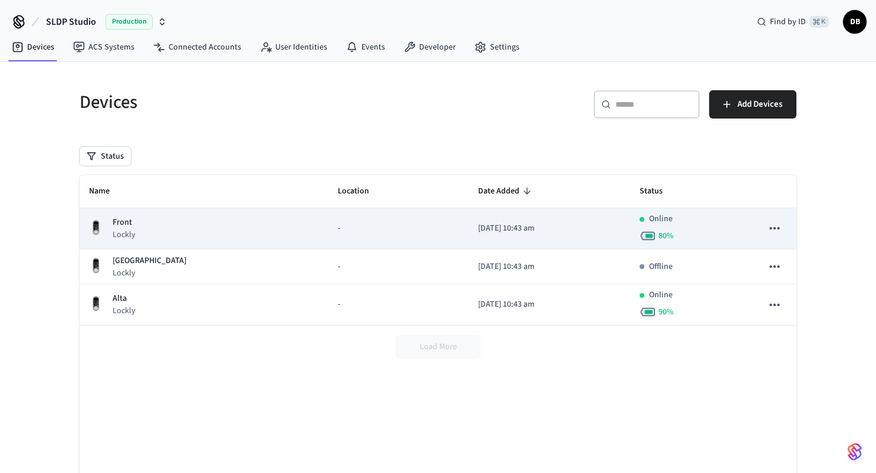
click at [222, 227] on div "Front Lockly" at bounding box center [204, 228] width 230 height 24
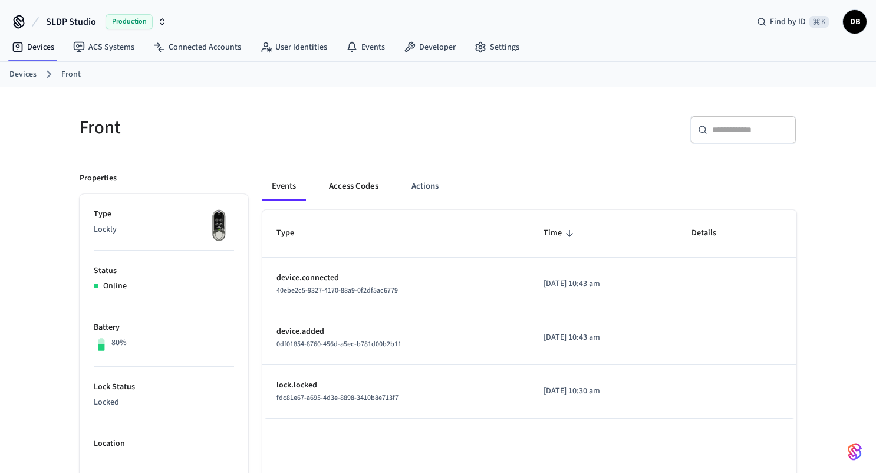
click at [343, 189] on button "Access Codes" at bounding box center [354, 186] width 68 height 28
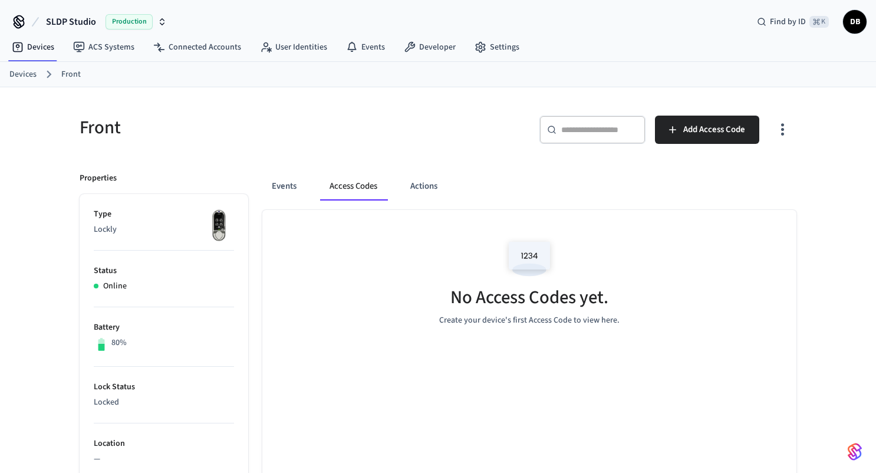
click at [27, 73] on link "Devices" at bounding box center [22, 74] width 27 height 12
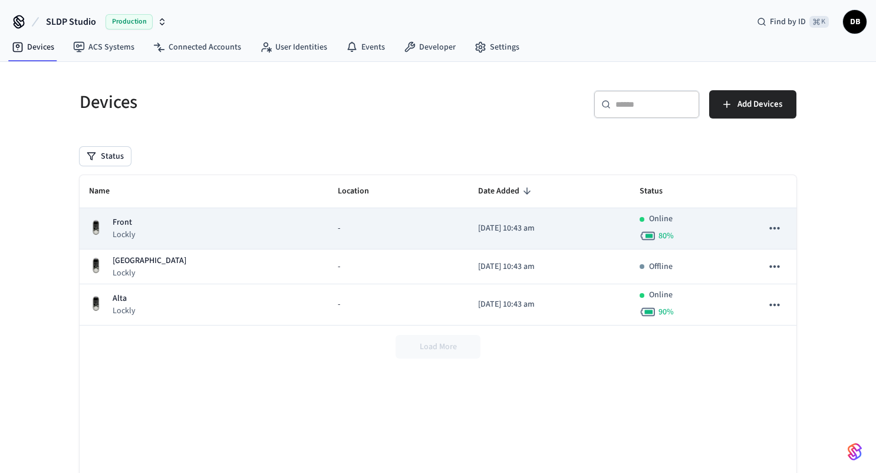
click at [215, 232] on div "Front Lockly" at bounding box center [204, 228] width 230 height 24
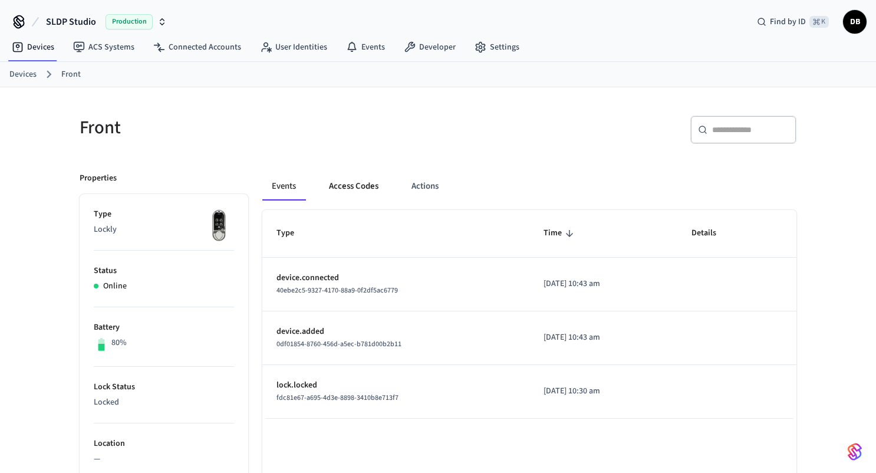
click at [358, 181] on button "Access Codes" at bounding box center [354, 186] width 68 height 28
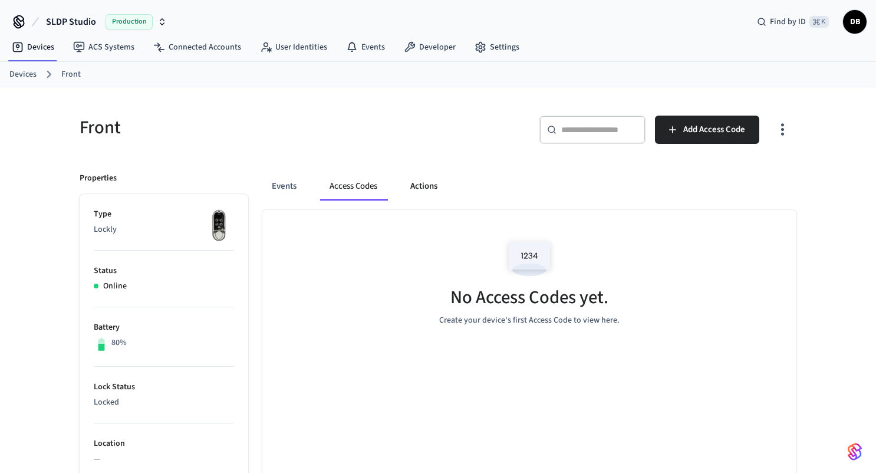
click at [426, 185] on button "Actions" at bounding box center [424, 186] width 46 height 28
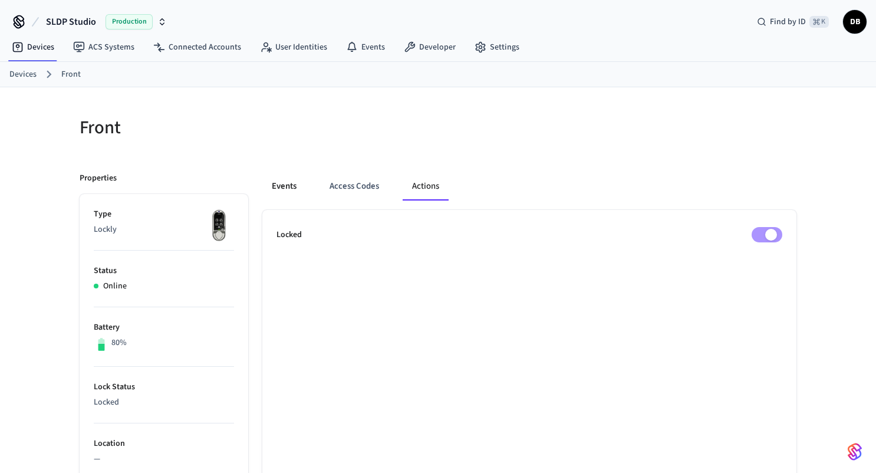
click at [289, 182] on button "Events" at bounding box center [284, 186] width 44 height 28
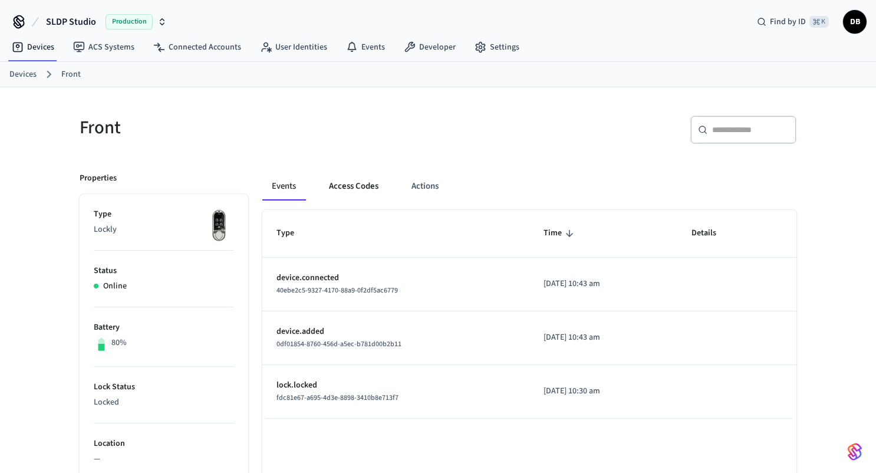
click at [346, 185] on button "Access Codes" at bounding box center [354, 186] width 68 height 28
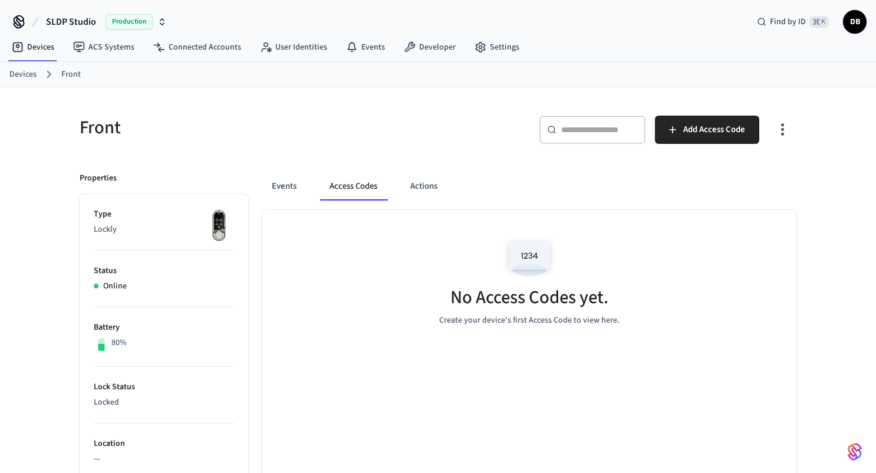
scroll to position [9, 0]
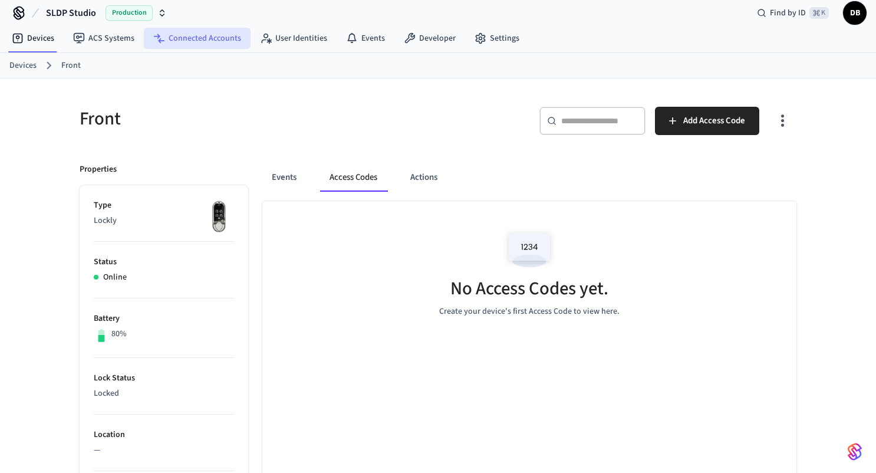
click at [221, 40] on link "Connected Accounts" at bounding box center [197, 38] width 107 height 21
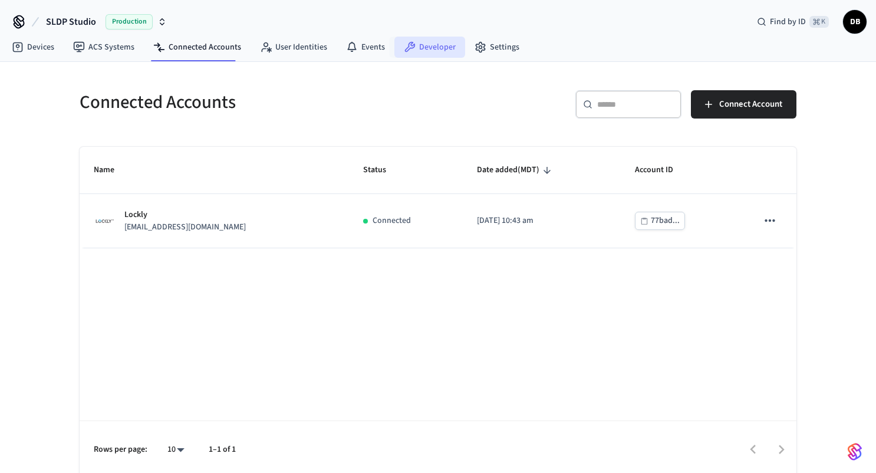
click at [438, 47] on link "Developer" at bounding box center [430, 47] width 71 height 21
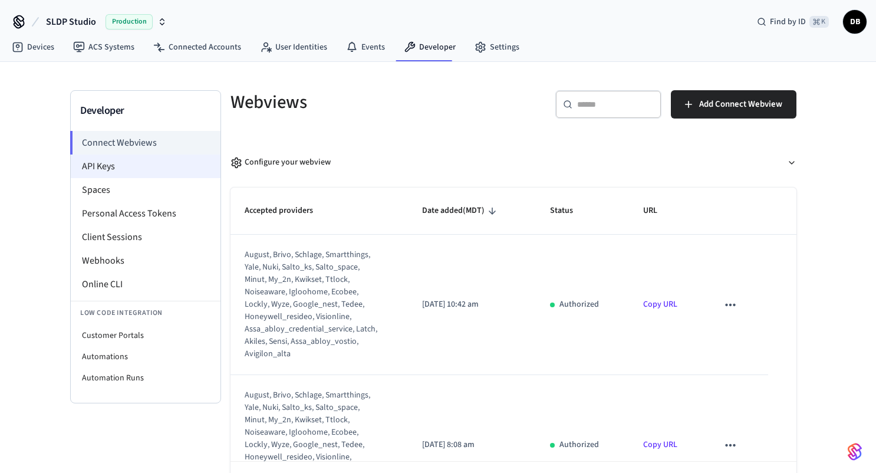
click at [127, 167] on li "API Keys" at bounding box center [146, 167] width 150 height 24
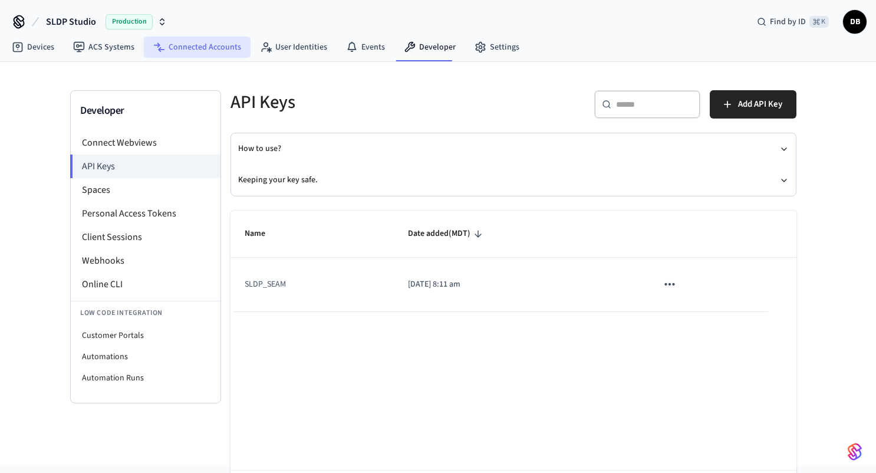
click at [197, 52] on link "Connected Accounts" at bounding box center [197, 47] width 107 height 21
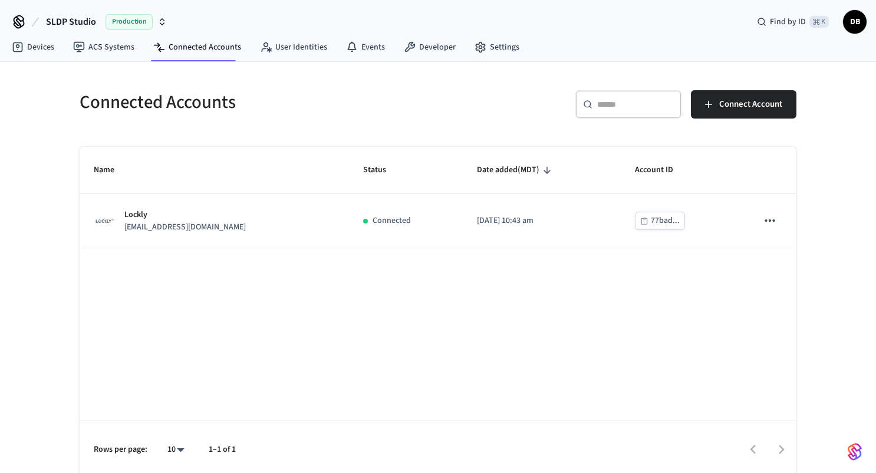
click at [246, 81] on div "Connected Accounts" at bounding box center [248, 102] width 366 height 52
click at [54, 48] on link "Devices" at bounding box center [32, 47] width 61 height 21
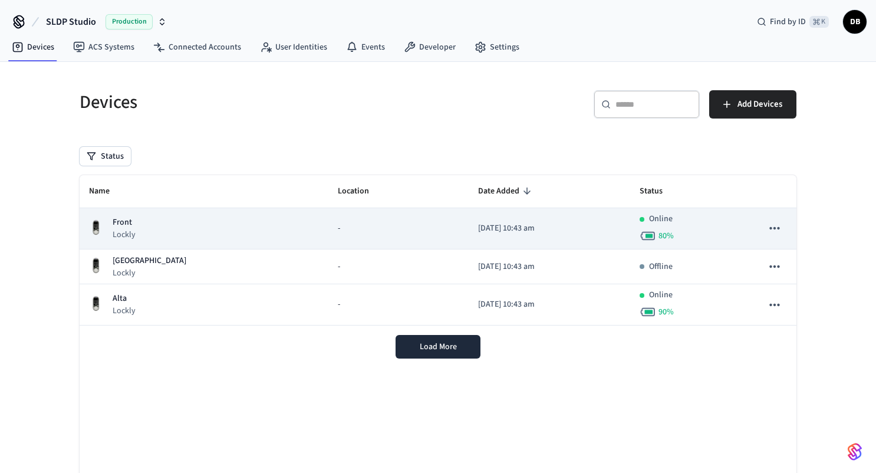
click at [188, 224] on div "Front Lockly" at bounding box center [204, 228] width 230 height 24
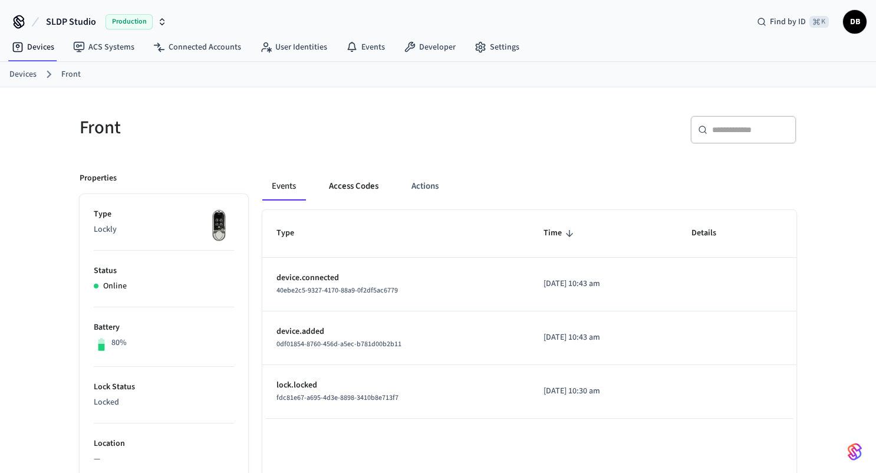
click at [382, 180] on button "Access Codes" at bounding box center [354, 186] width 68 height 28
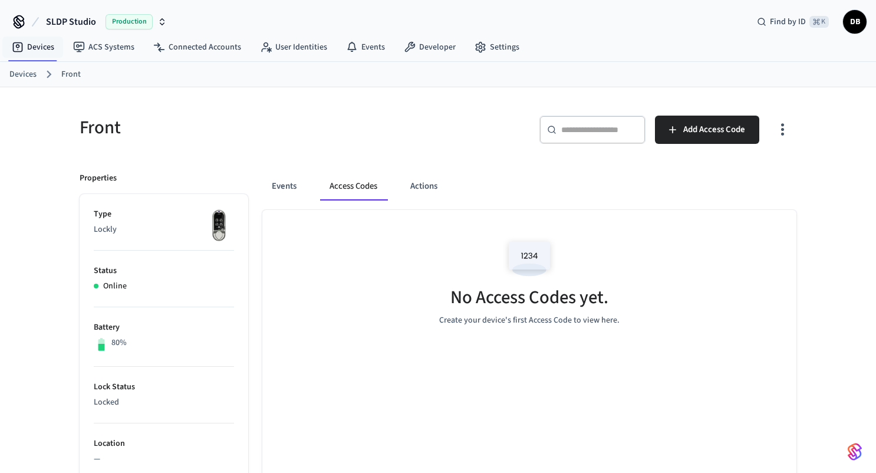
click at [24, 68] on link "Devices" at bounding box center [22, 74] width 27 height 12
